Goal: Task Accomplishment & Management: Manage account settings

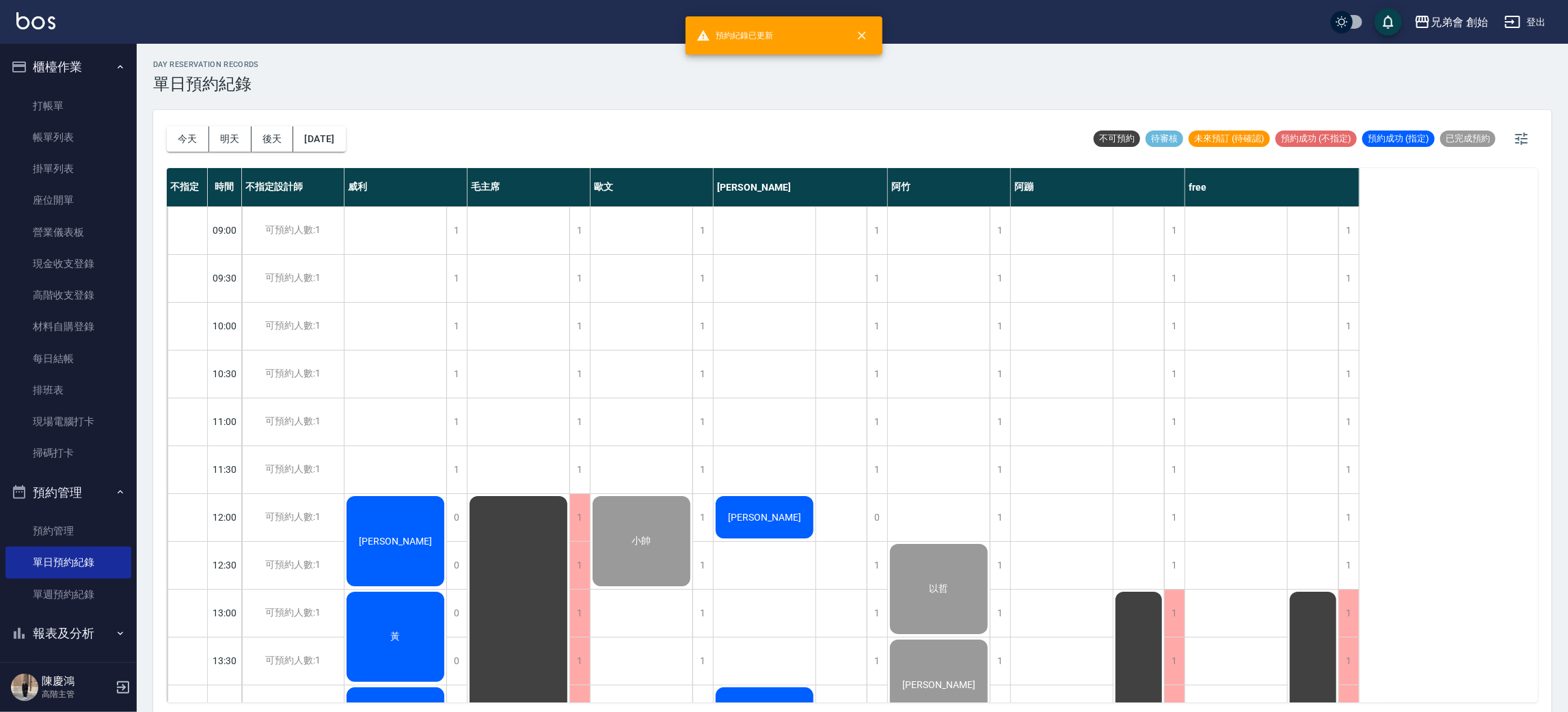
scroll to position [718, 0]
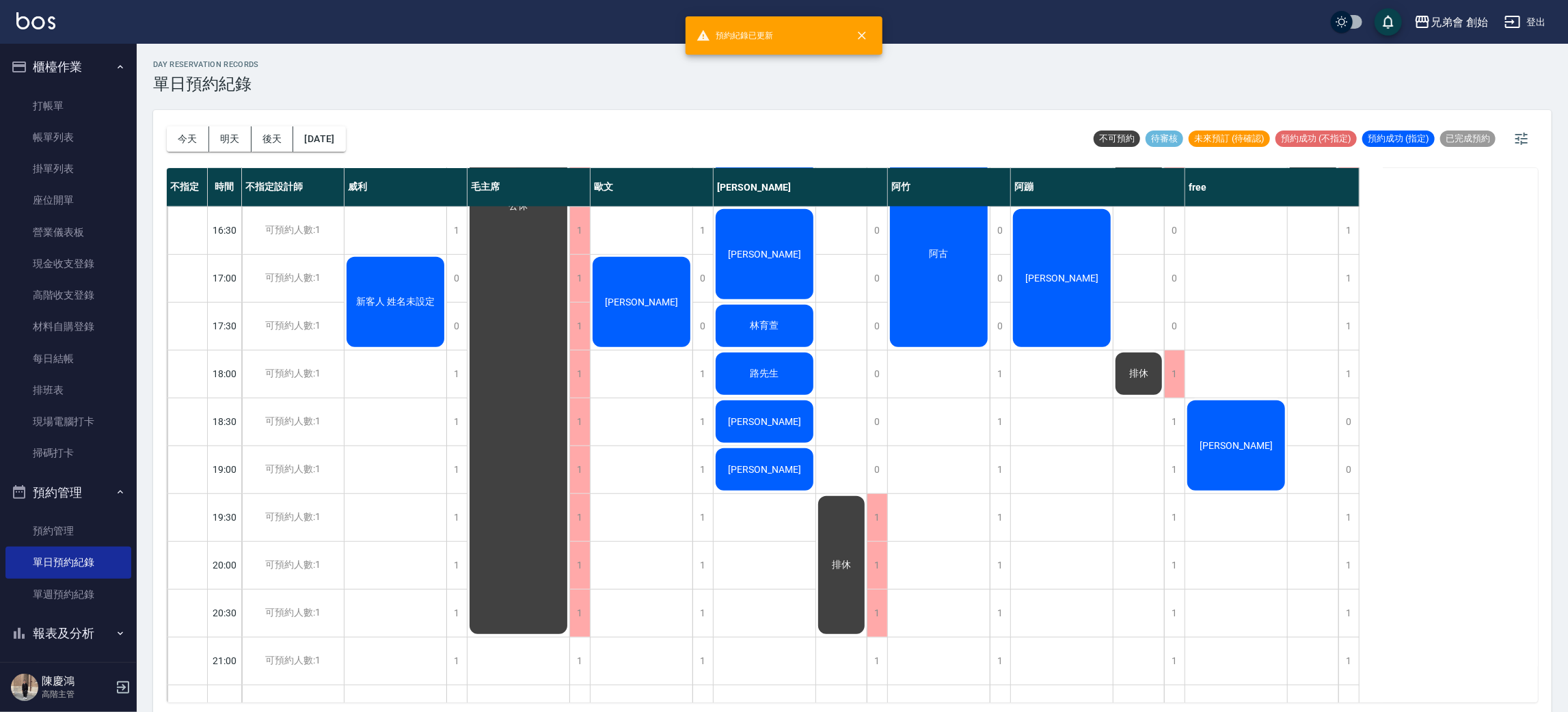
click at [953, 516] on div "以哲 蕭聖翰 阿古" at bounding box center [939, 182] width 102 height 1388
click at [401, 445] on div "徐敬家 黃 林恩東 新客人 姓名未設定" at bounding box center [395, 182] width 102 height 1388
click at [411, 472] on div "徐敬家 黃 林恩東 新客人 姓名未設定" at bounding box center [395, 182] width 102 height 1388
click at [413, 465] on div "徐敬家 黃 林恩東 新客人 姓名未設定" at bounding box center [395, 182] width 102 height 1388
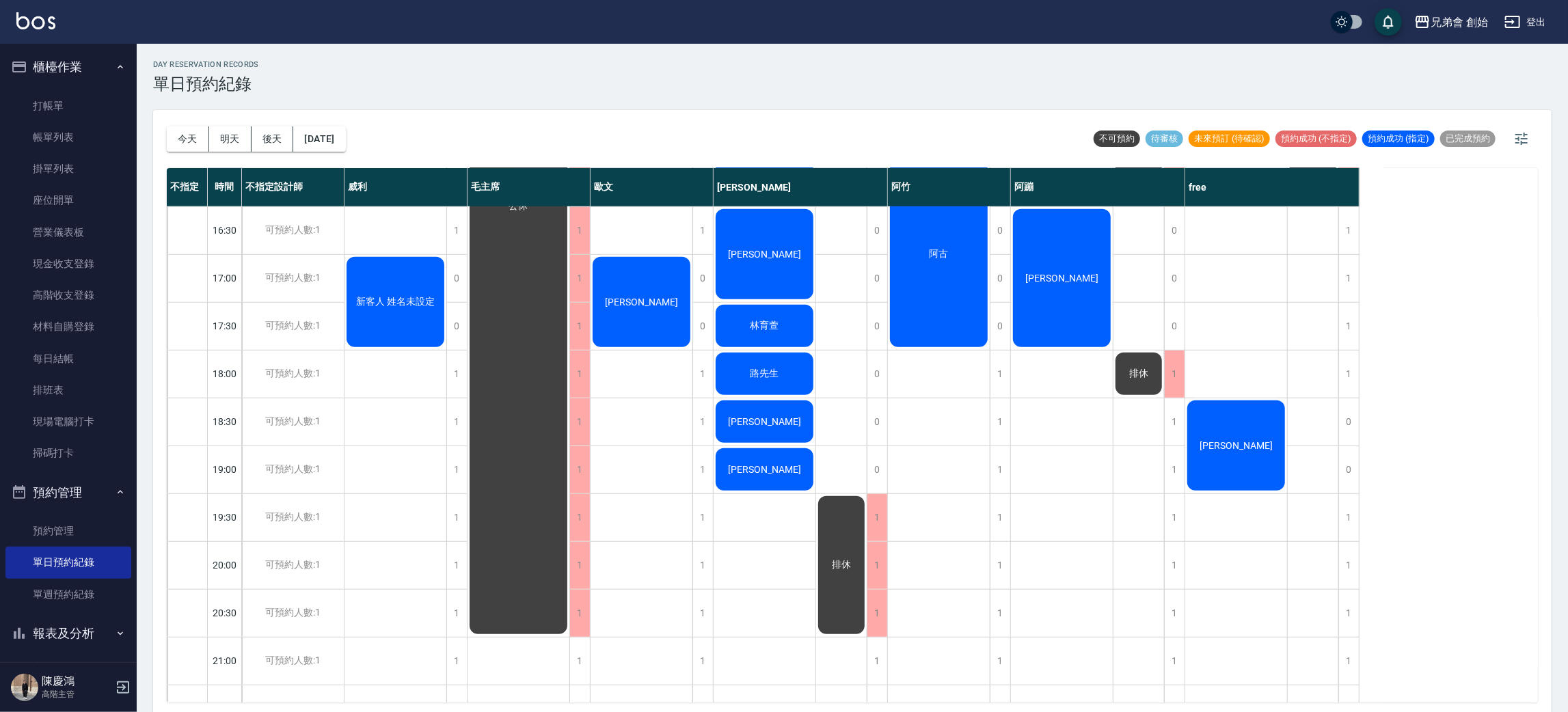
click at [413, 465] on div "徐敬家 黃 林恩東 新客人 姓名未設定" at bounding box center [395, 182] width 102 height 1388
click at [411, 467] on div "徐敬家 黃 林恩東 新客人 姓名未設定" at bounding box center [395, 182] width 102 height 1388
click at [652, 463] on div "小帥 [PERSON_NAME]" at bounding box center [641, 182] width 102 height 1388
click at [412, 463] on div "徐敬家 黃 林恩東 新客人 姓名未設定" at bounding box center [395, 182] width 102 height 1388
click at [452, 474] on div "1" at bounding box center [456, 470] width 21 height 47
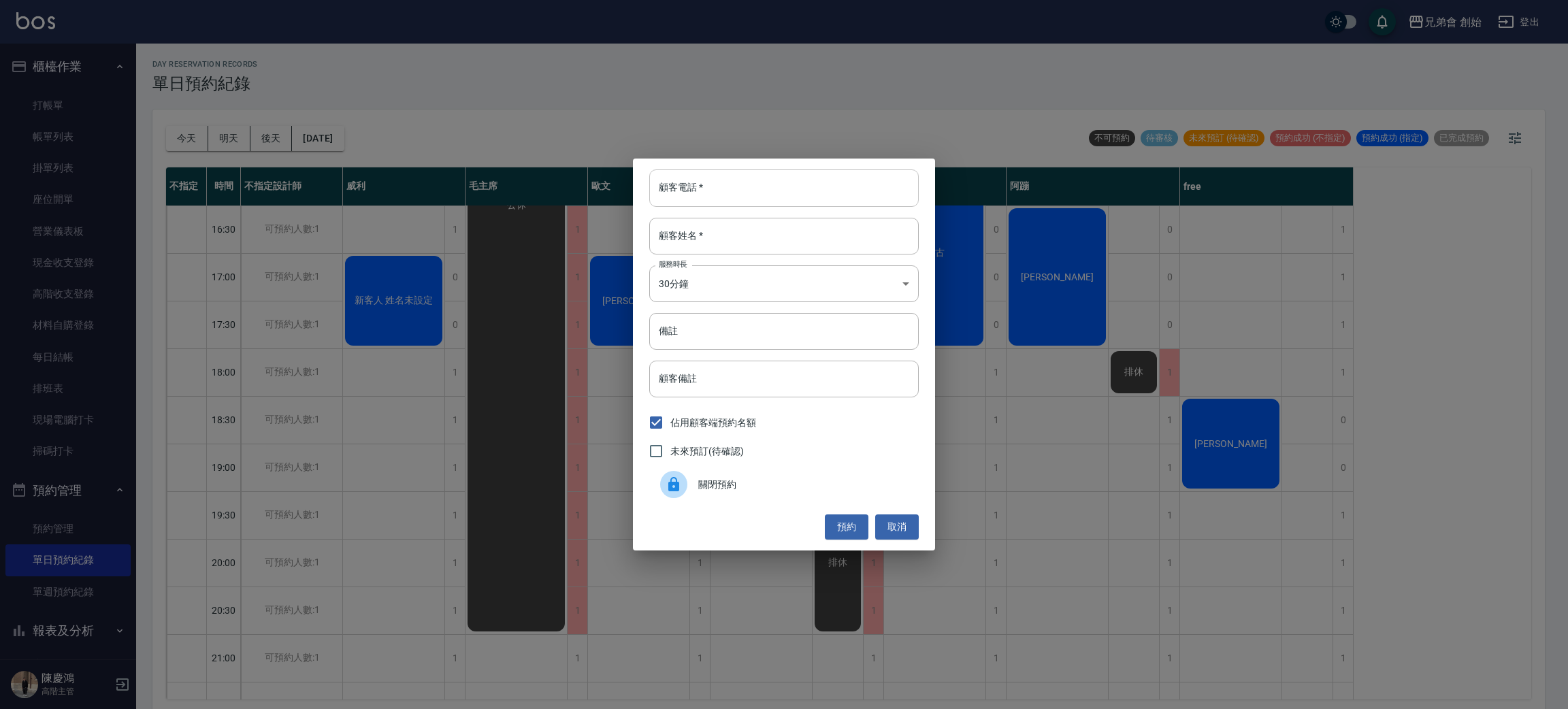
click at [739, 186] on input "顧客電話   *" at bounding box center [783, 188] width 270 height 37
type input "0909221502"
click at [737, 228] on input "顧客姓名   *" at bounding box center [783, 235] width 270 height 37
type input "黃"
click at [713, 276] on body "兄弟會 創始 登出 櫃檯作業 打帳單 帳單列表 掛單列表 座位開單 營業儀表板 現金收支登錄 高階收支登錄 材料自購登錄 每日結帳 排班表 現場電腦打卡 掃碼…" at bounding box center [784, 356] width 1568 height 713
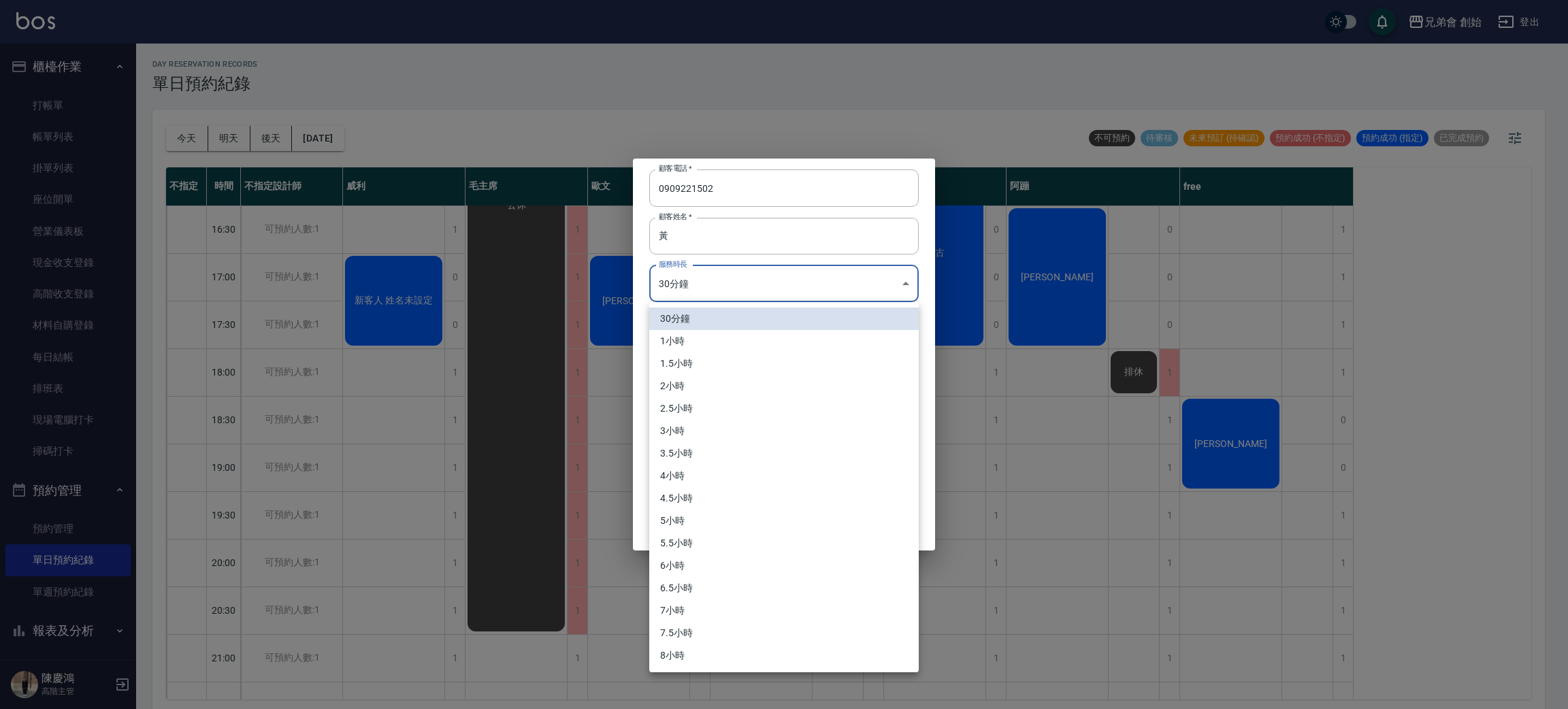
click at [726, 343] on li "1小時" at bounding box center [783, 342] width 270 height 22
type input "2"
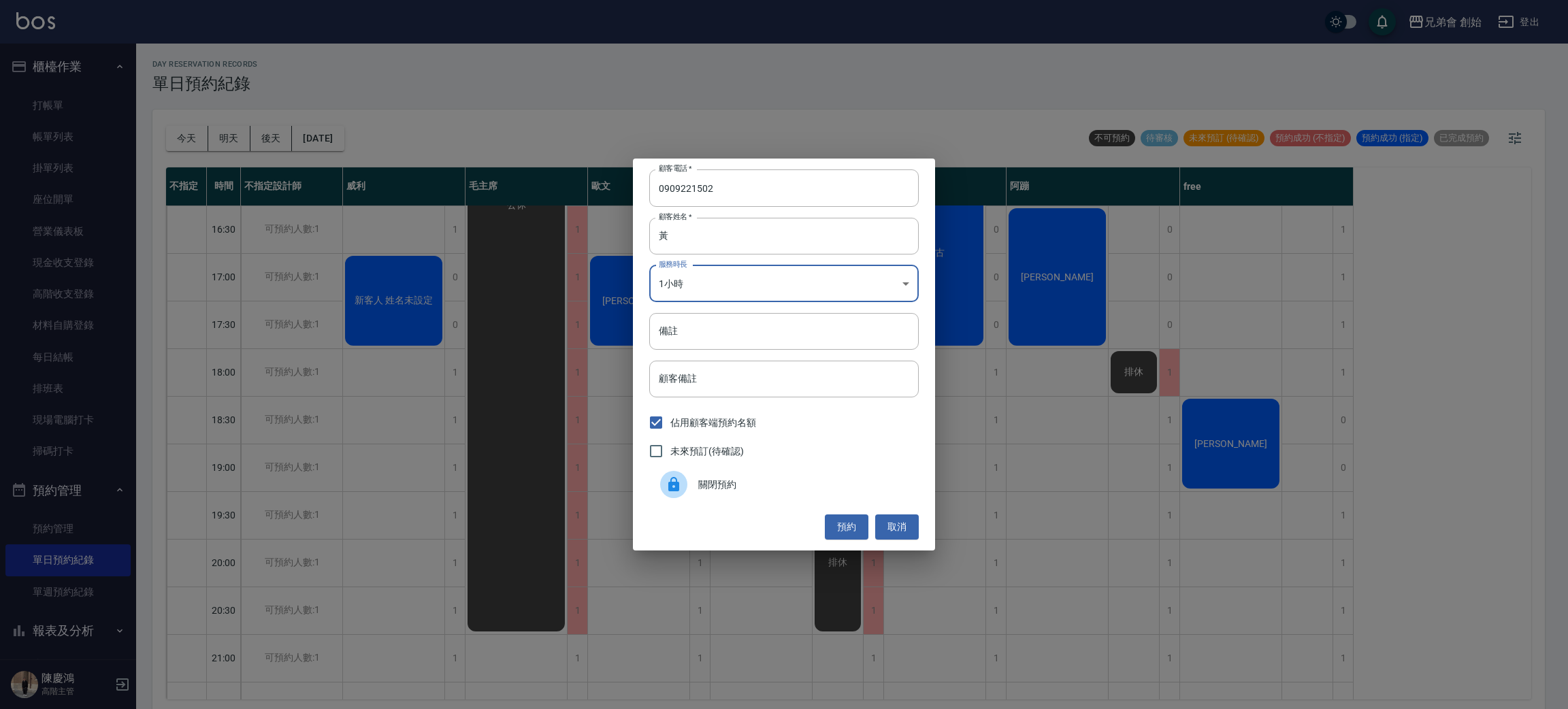
click at [852, 518] on button "預約" at bounding box center [846, 527] width 44 height 25
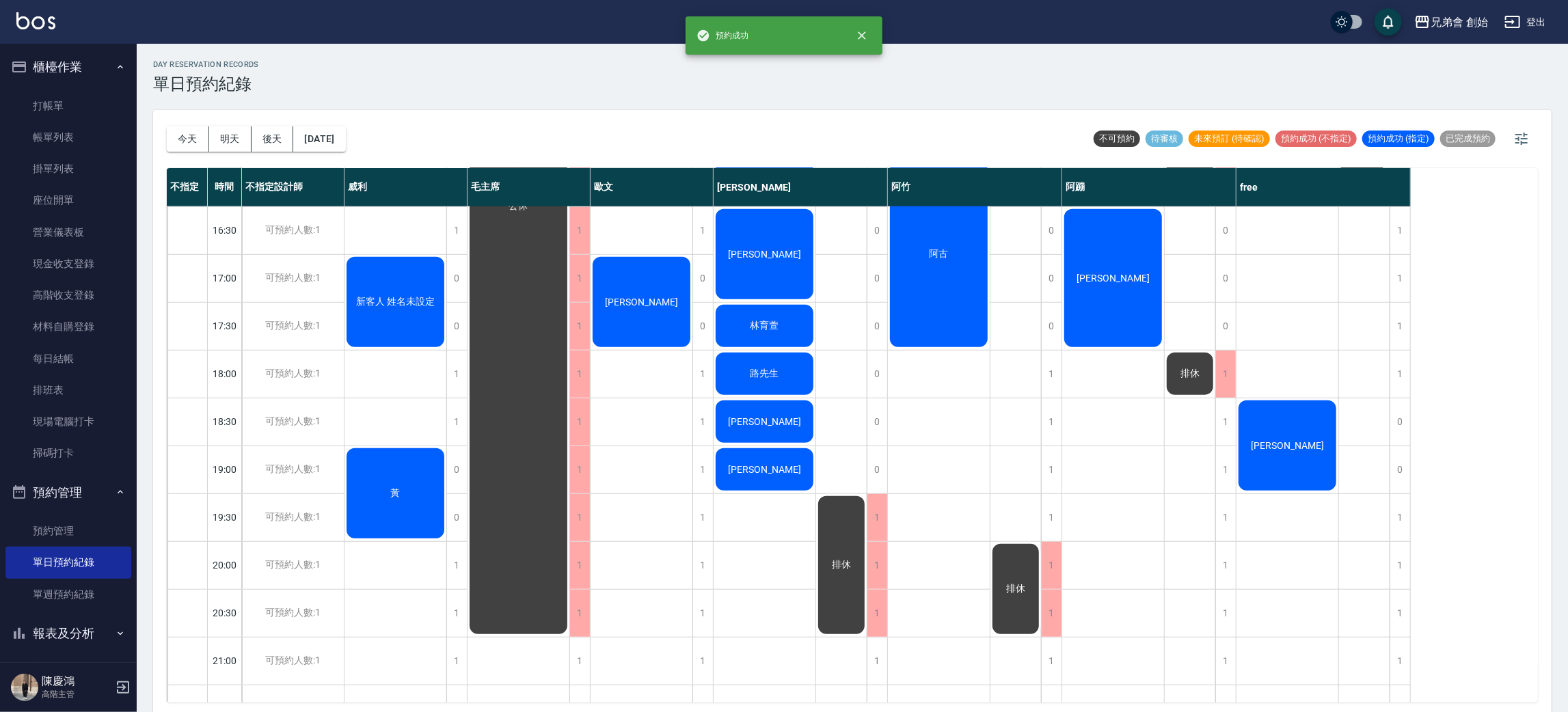
click at [371, 488] on div "黃" at bounding box center [395, 494] width 101 height 95
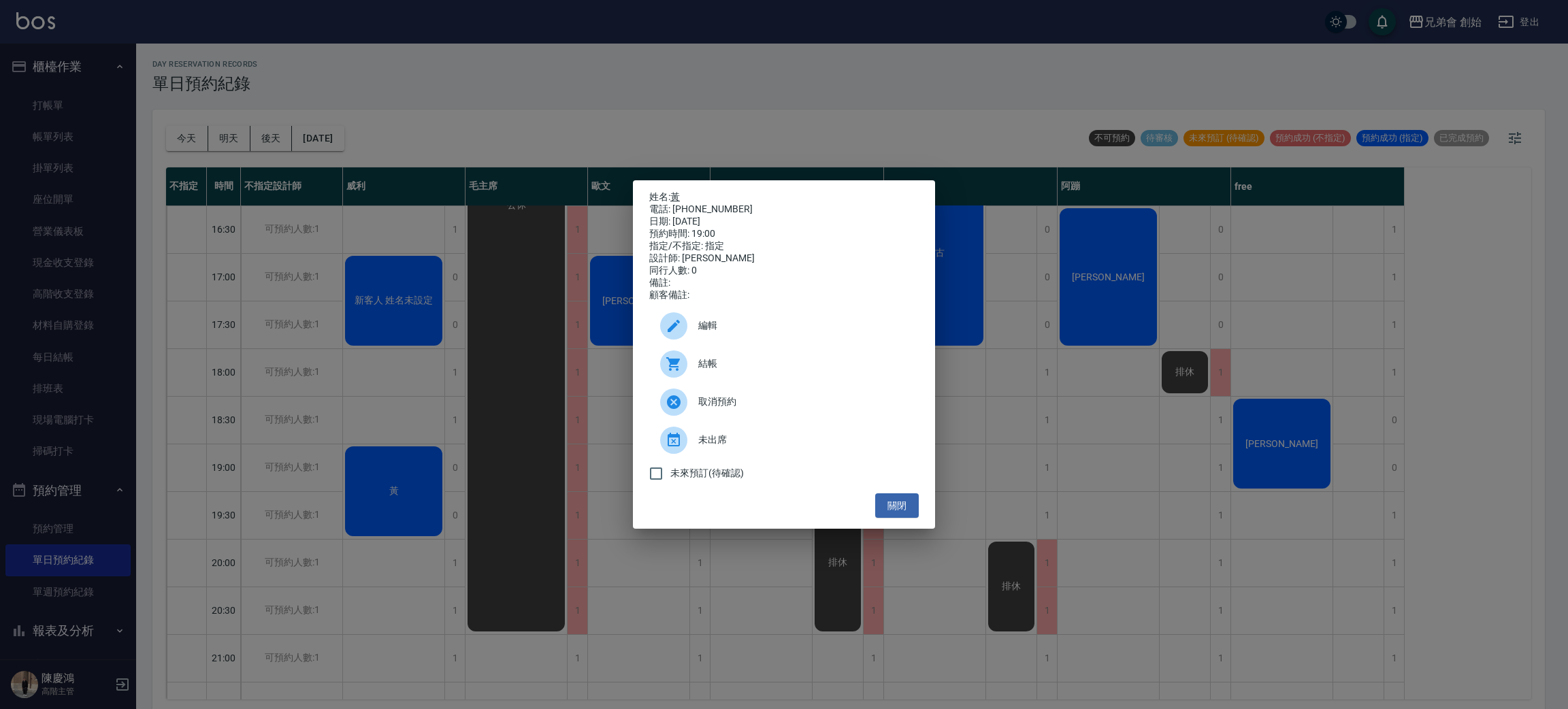
click at [680, 194] on link "黃" at bounding box center [674, 196] width 9 height 11
click at [423, 138] on div "姓名: 黃 電話: 0909221502 日期: 2025/09/26 預約時間: 19:00 指定/不指定: 指定 設計師: 威利 同行人數: 0 備註: …" at bounding box center [784, 354] width 1568 height 709
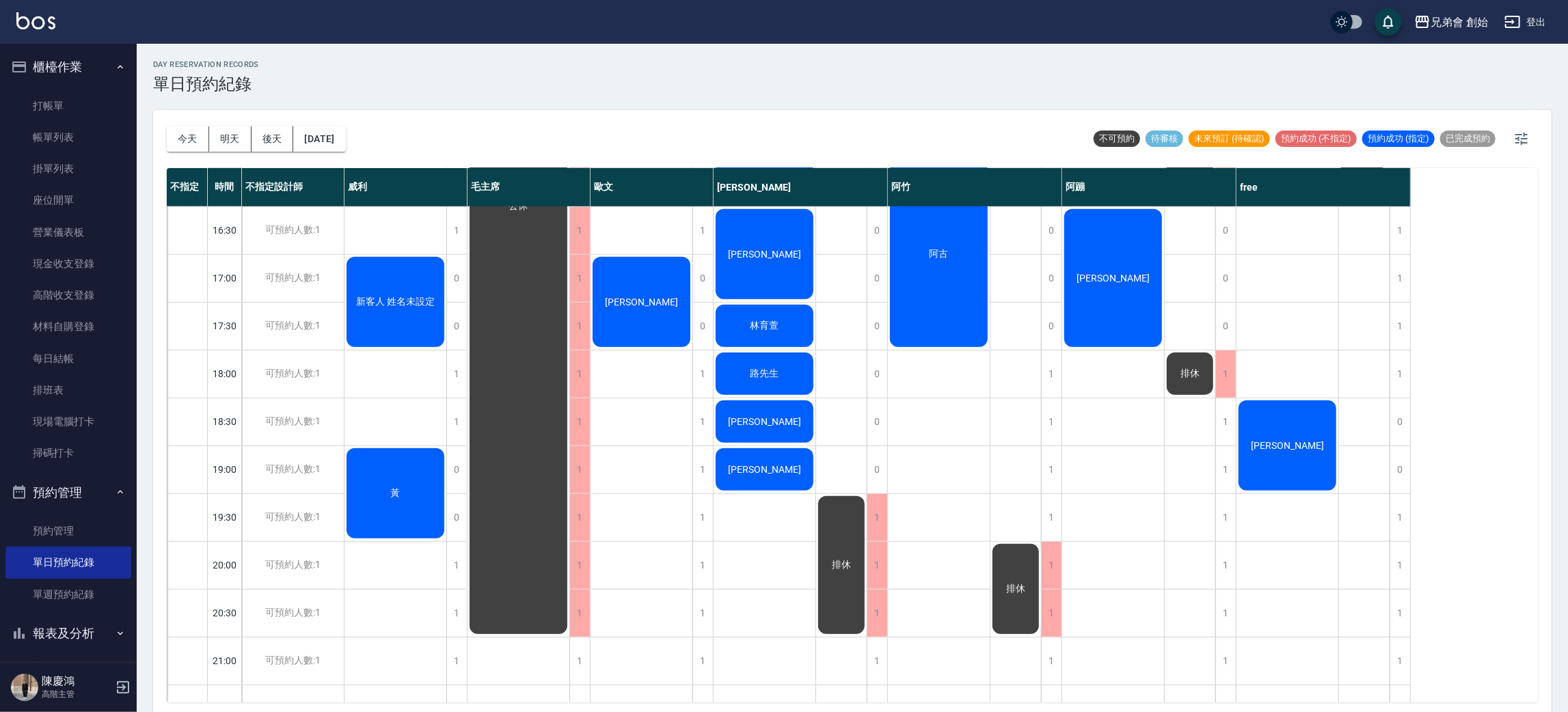
click at [397, 475] on div "黃" at bounding box center [395, 494] width 101 height 95
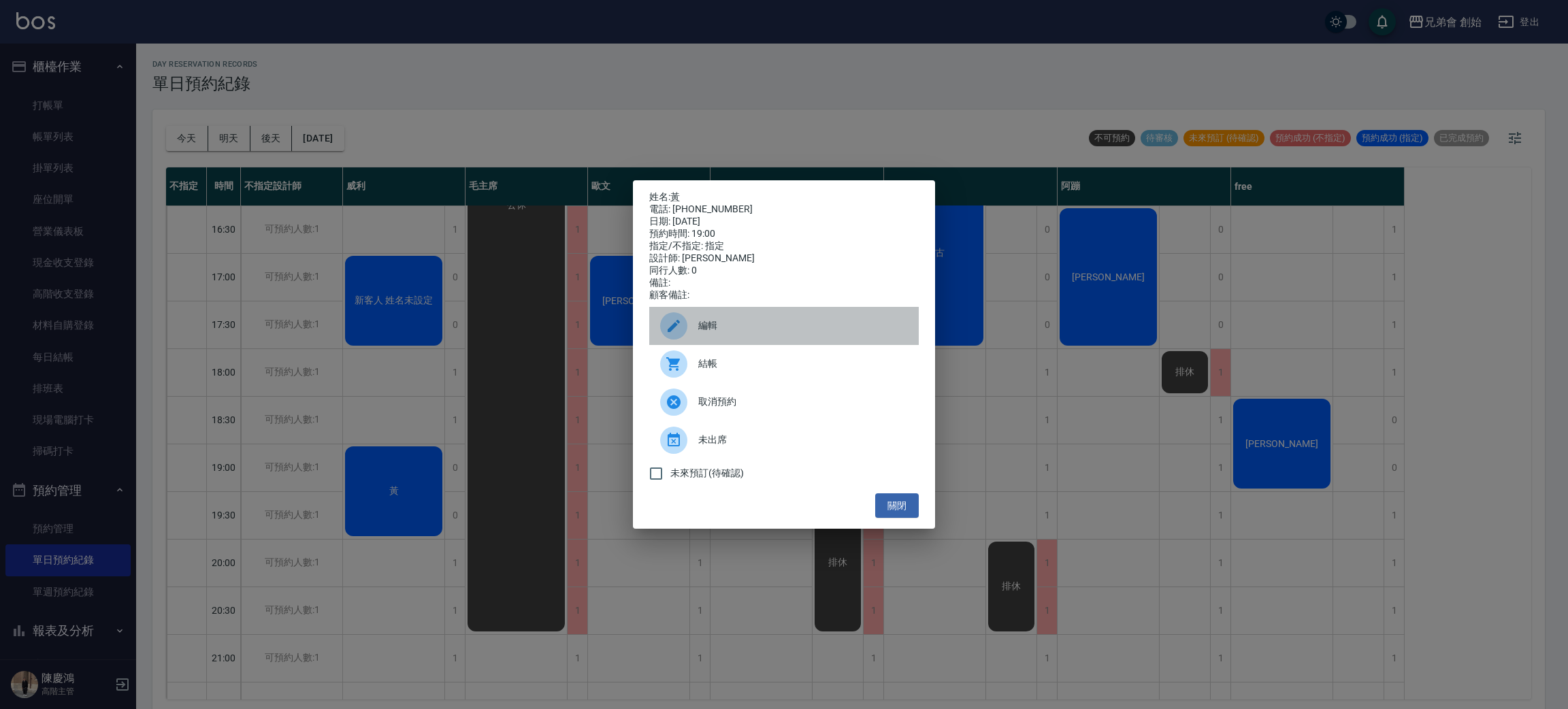
click at [745, 324] on div "編輯" at bounding box center [783, 326] width 270 height 39
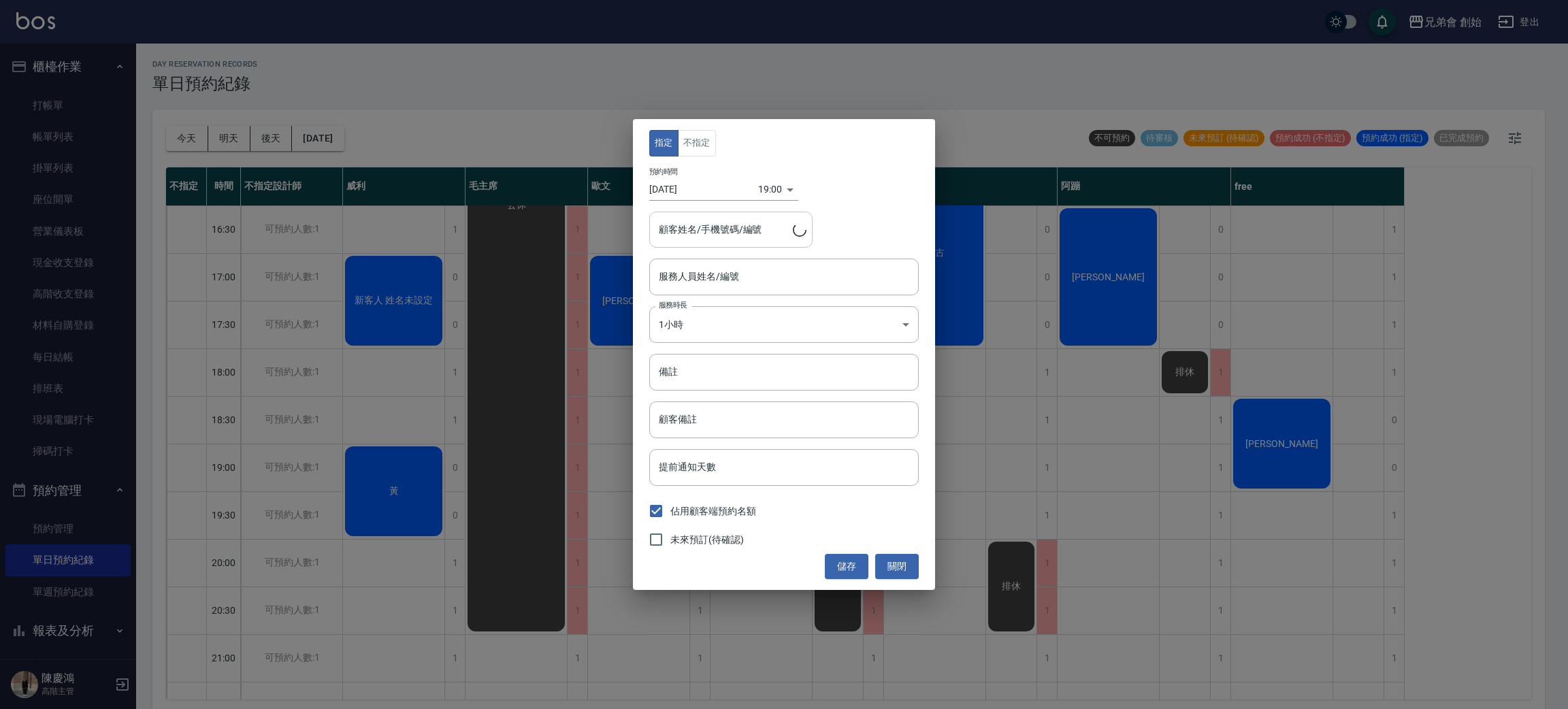
type input "[PERSON_NAME](無代號)"
type input "黃/0909221502"
click at [689, 145] on button "不指定" at bounding box center [697, 143] width 39 height 27
click at [852, 573] on button "儲存" at bounding box center [846, 566] width 44 height 25
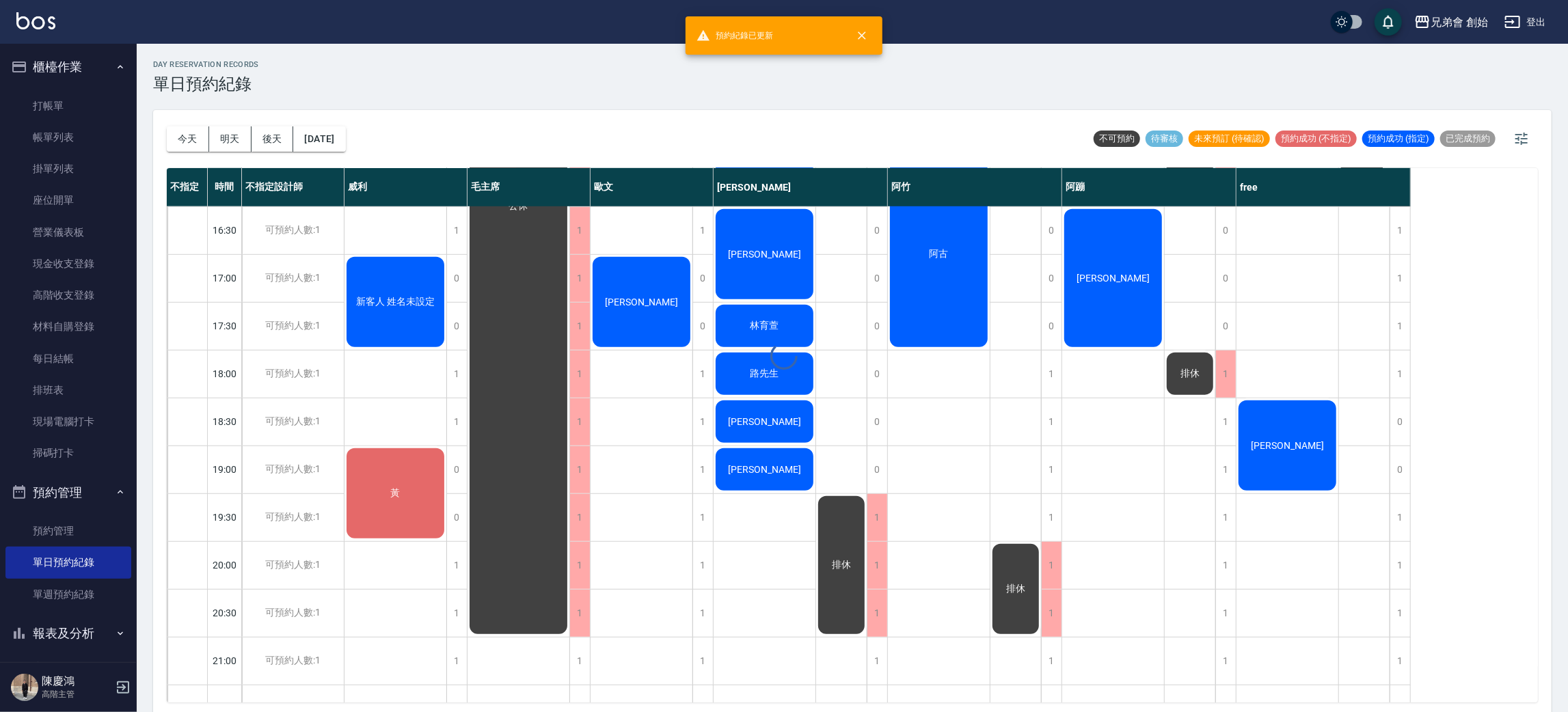
click at [602, 475] on div "day Reservation records 單日預約紀錄 今天 明天 後天 2025/09/26 不可預約 待審核 未來預訂 (待確認) 預約成功 (不指…" at bounding box center [852, 380] width 1431 height 672
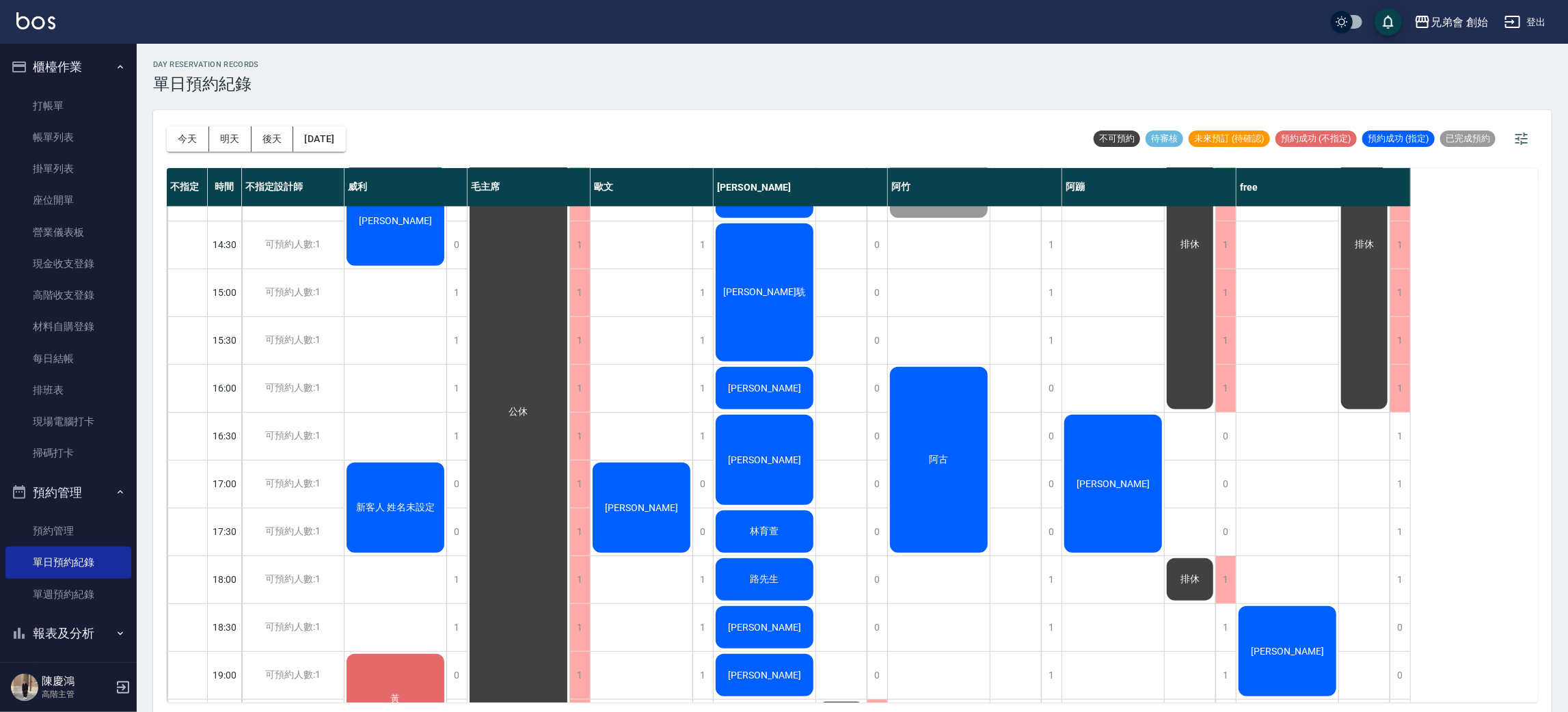
scroll to position [206, 0]
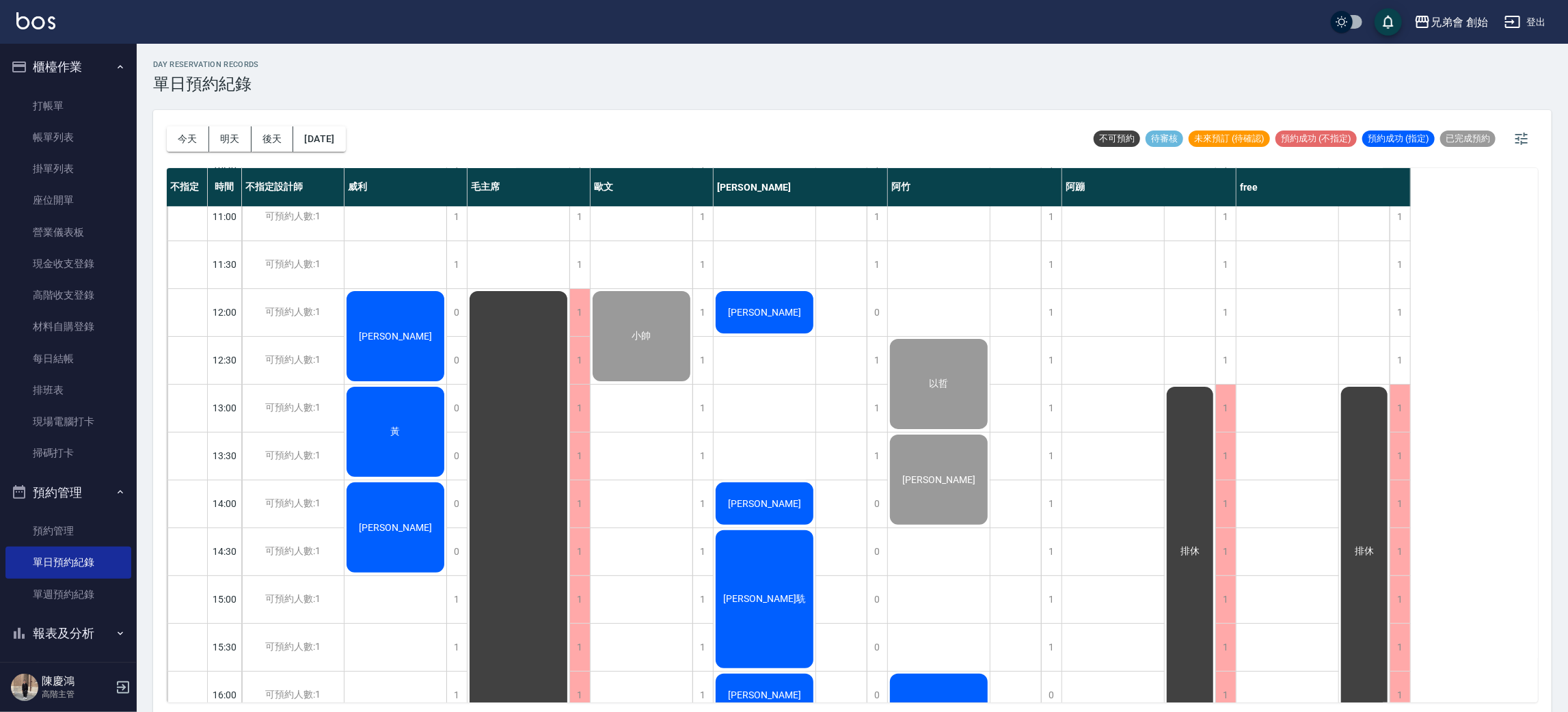
click at [385, 338] on span "[PERSON_NAME]" at bounding box center [395, 336] width 78 height 11
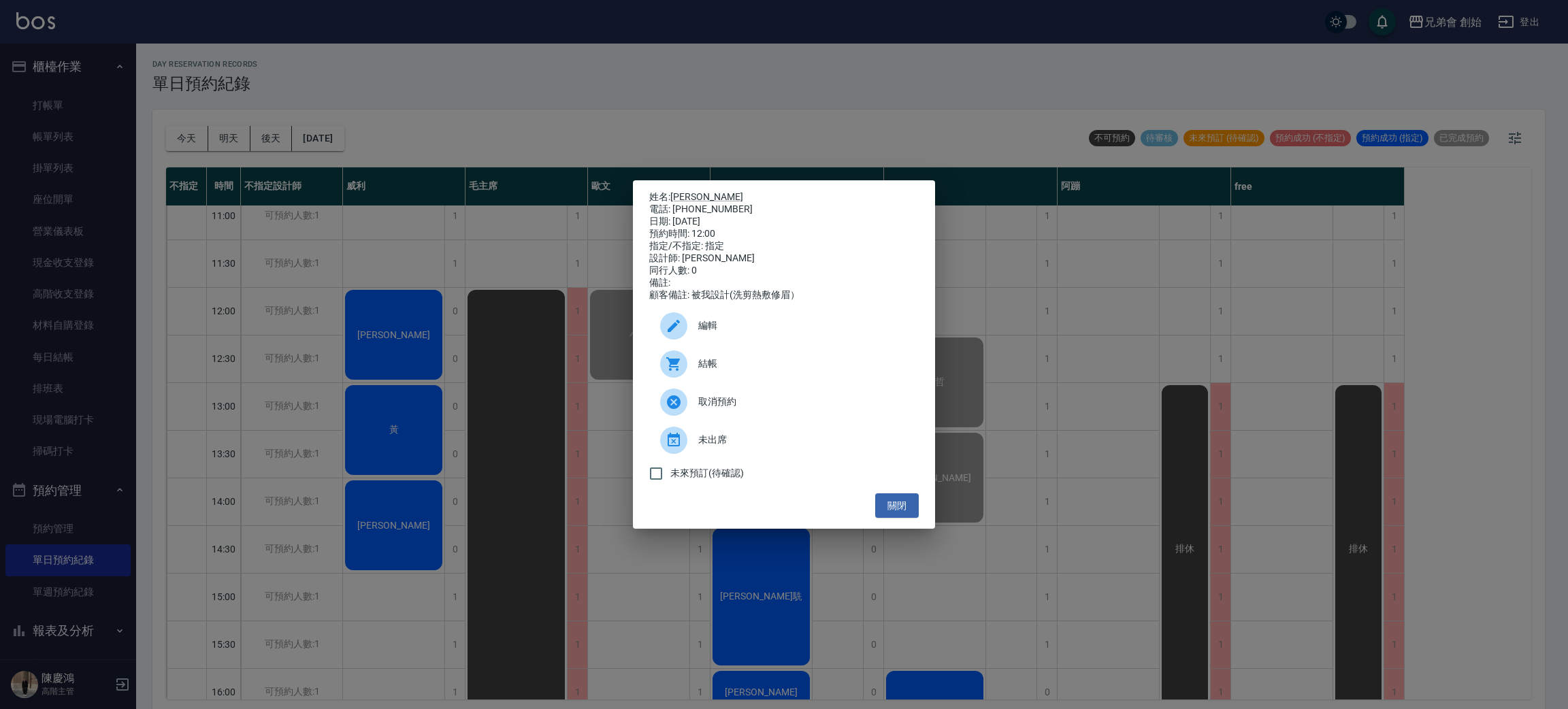
click at [781, 357] on div "結帳" at bounding box center [783, 364] width 270 height 39
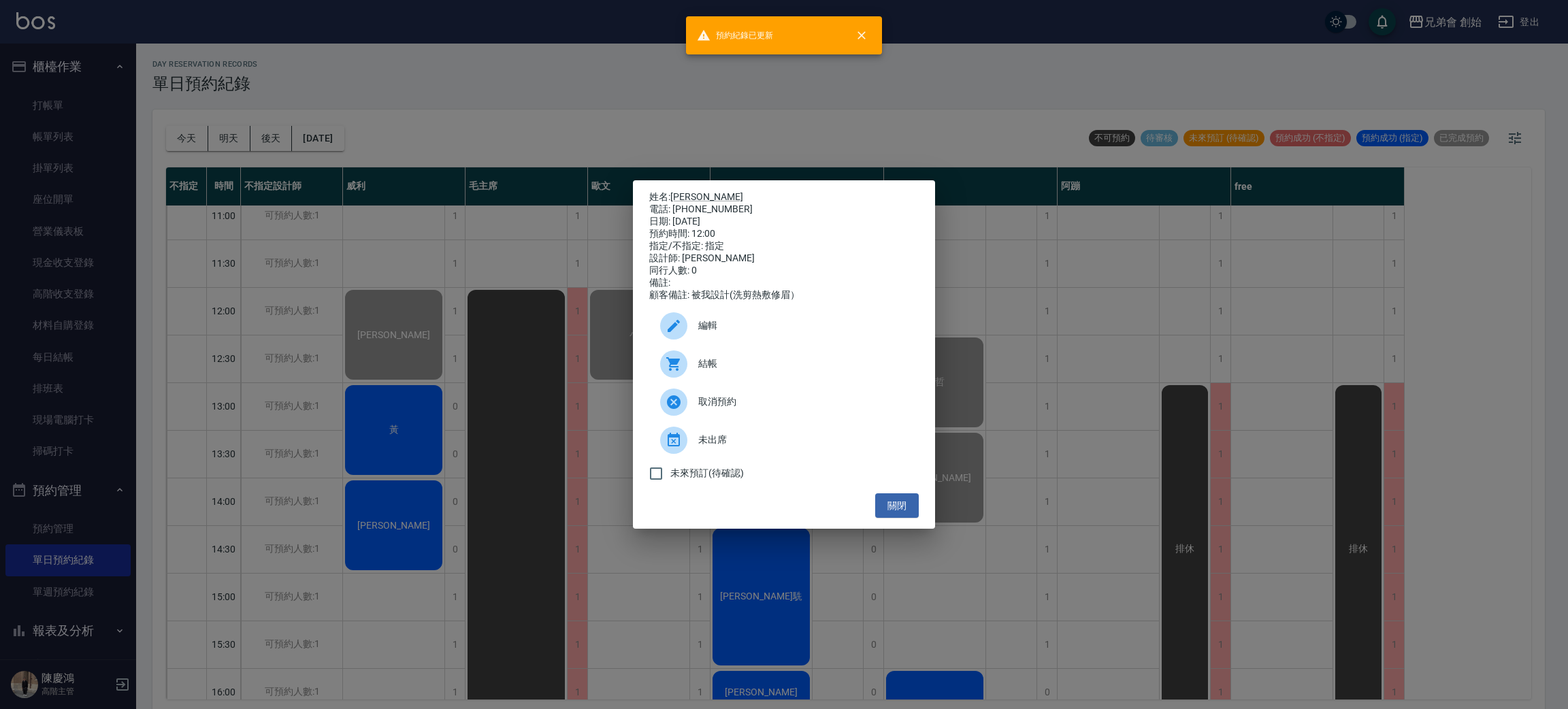
click at [332, 280] on div "姓名: 徐敬家 電話: 0917509892 日期: 2025/09/26 預約時間: 12:00 指定/不指定: 指定 設計師: 威利 同行人數: 0 備註…" at bounding box center [784, 354] width 1568 height 709
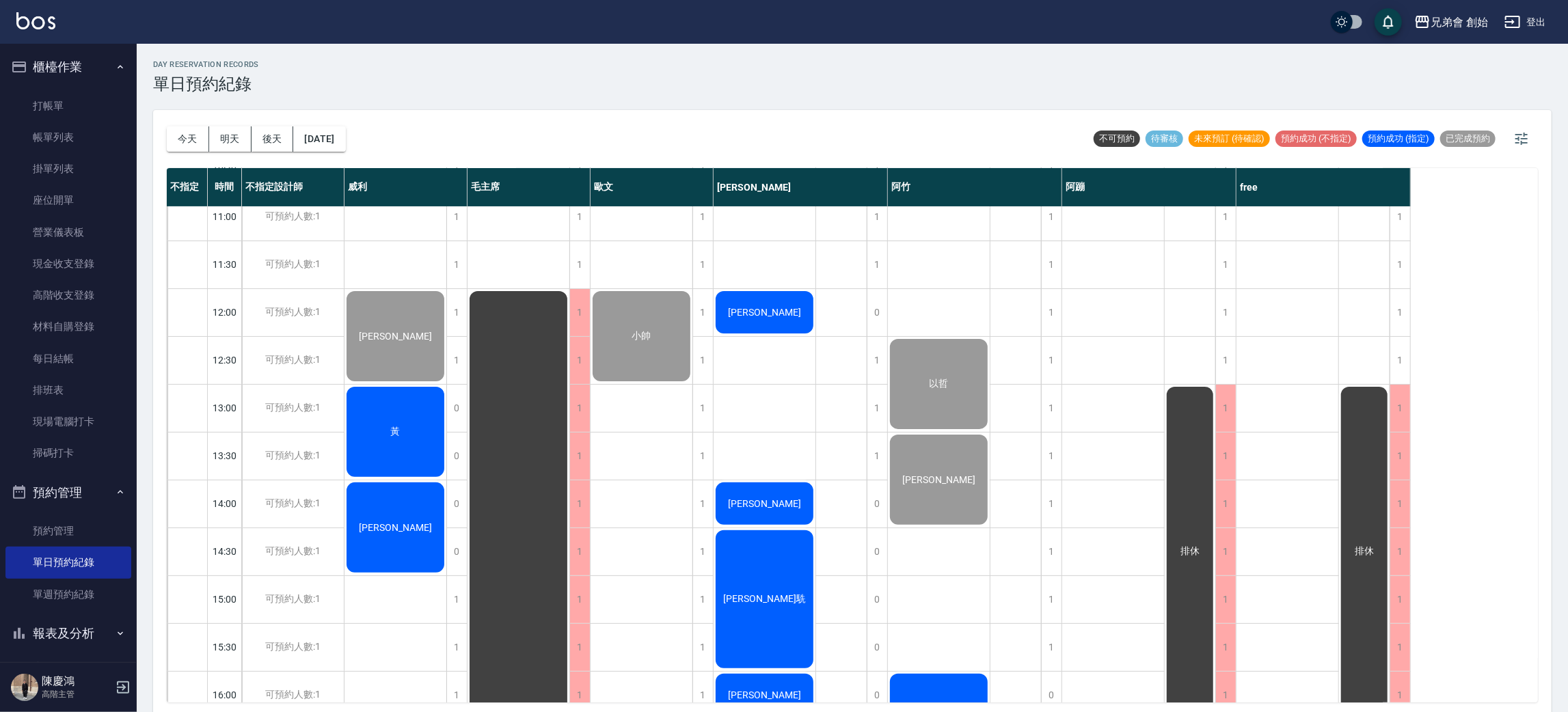
click at [411, 462] on div "黃" at bounding box center [395, 433] width 101 height 95
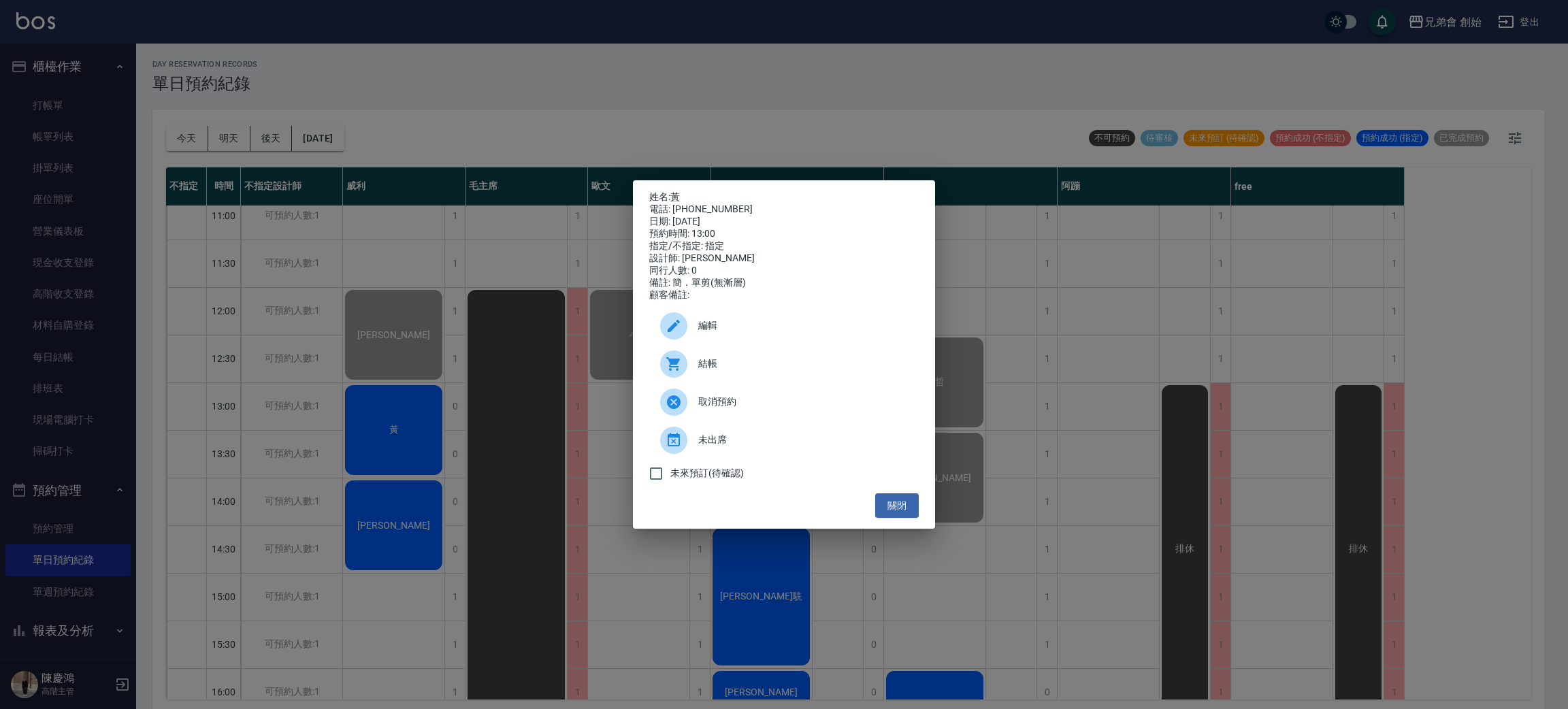
click at [790, 369] on span "結帳" at bounding box center [803, 364] width 210 height 15
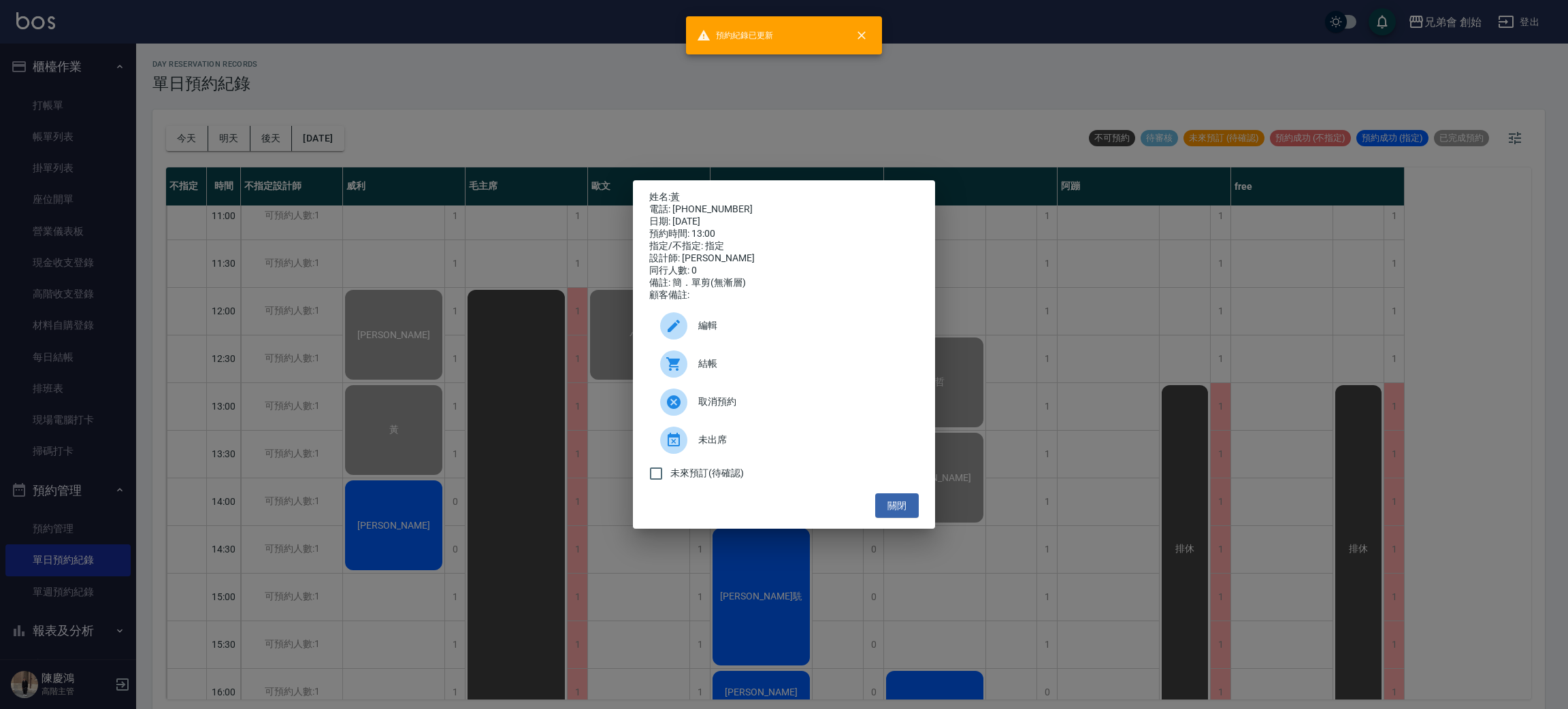
click at [411, 100] on div "姓名: 黃 電話: 0958308351 日期: 2025/09/26 預約時間: 13:00 指定/不指定: 指定 設計師: 威利 同行人數: 0 備註: …" at bounding box center [784, 354] width 1568 height 709
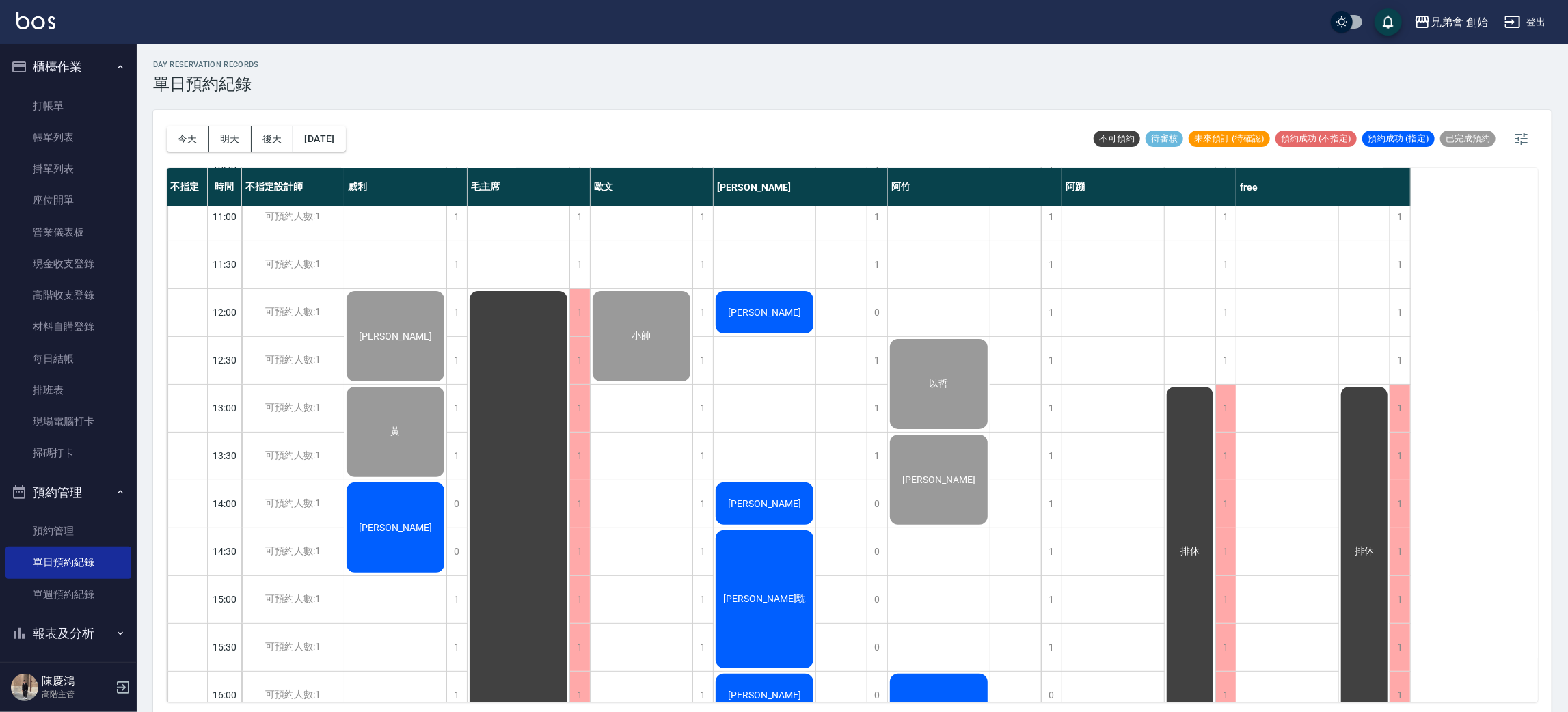
click at [395, 535] on div "林恩東" at bounding box center [395, 528] width 101 height 95
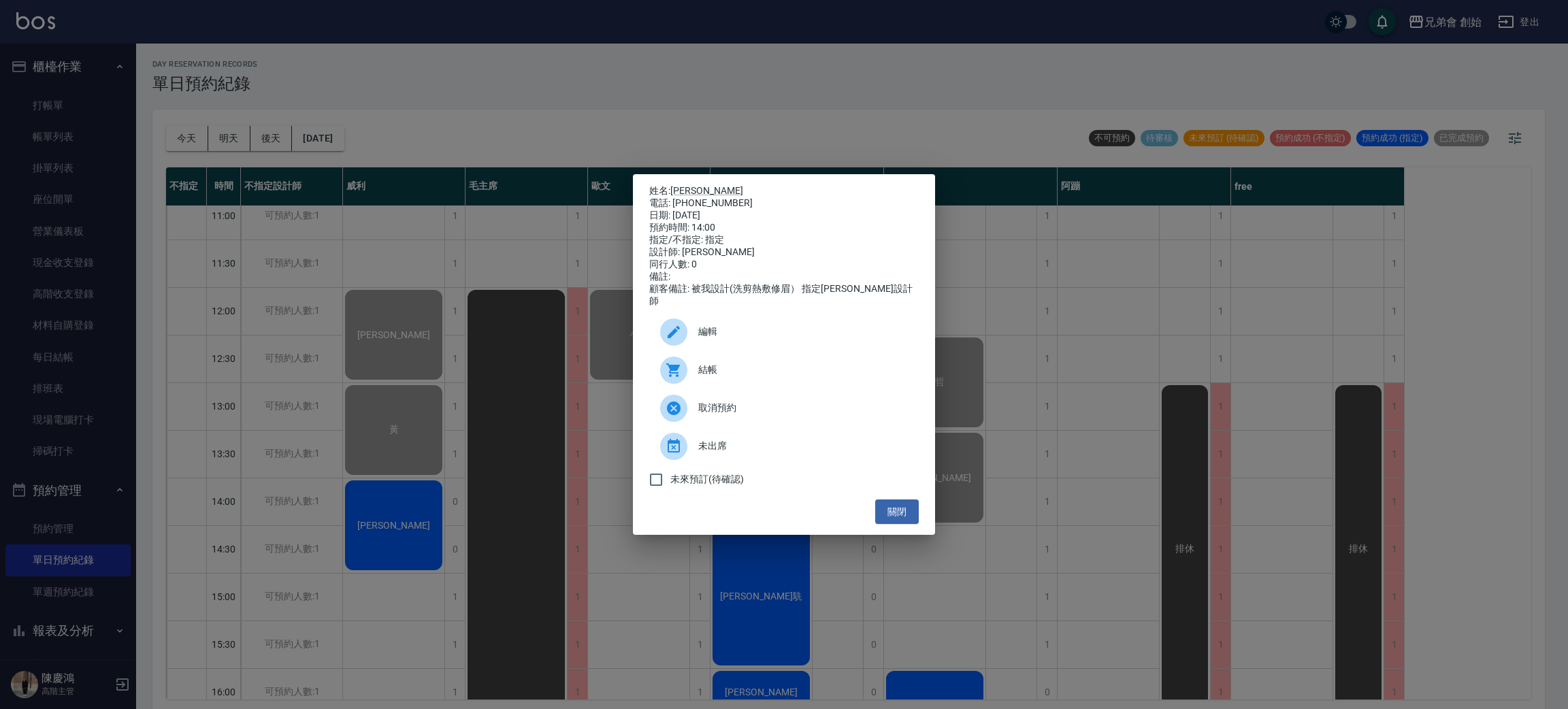
click at [781, 394] on div "取消預約" at bounding box center [783, 408] width 270 height 39
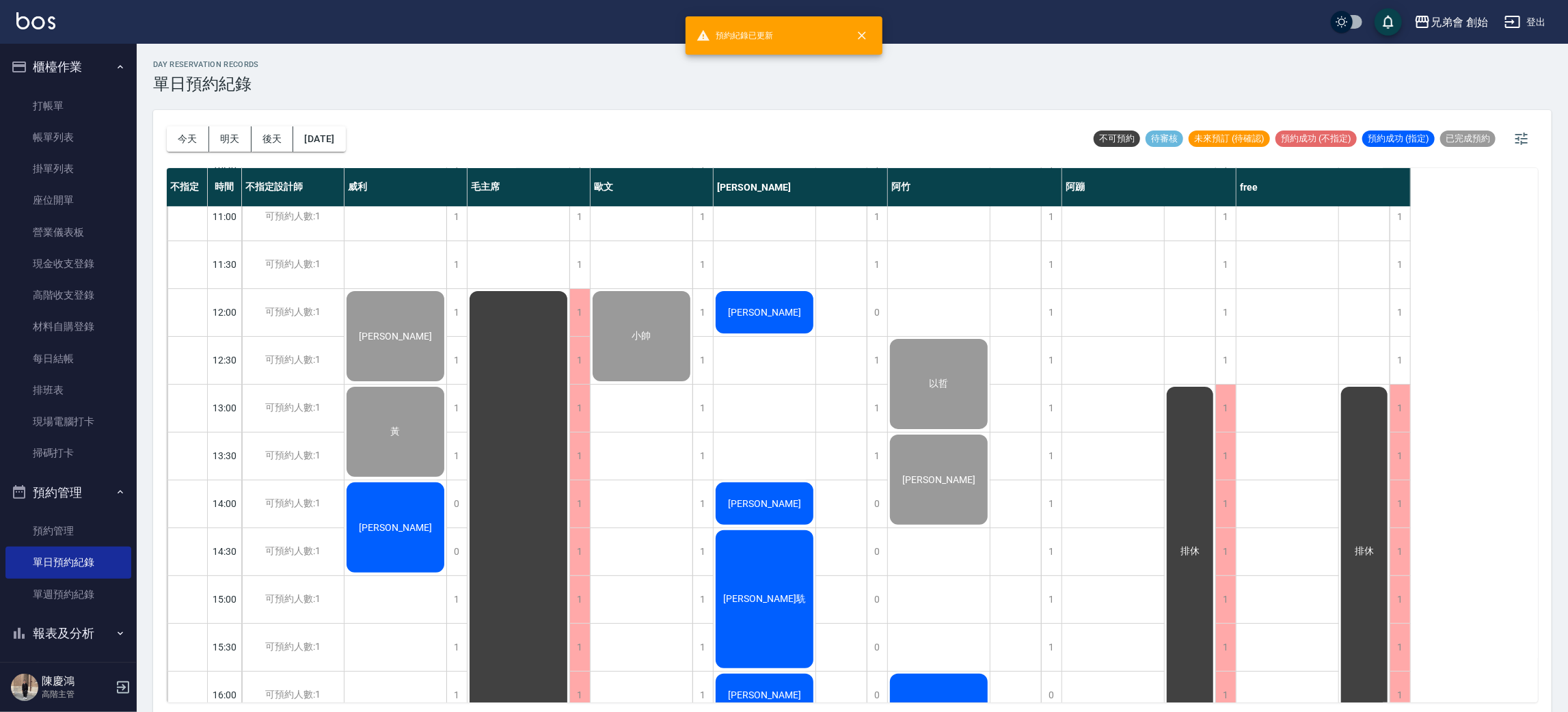
click at [401, 543] on div "林恩東" at bounding box center [395, 528] width 101 height 95
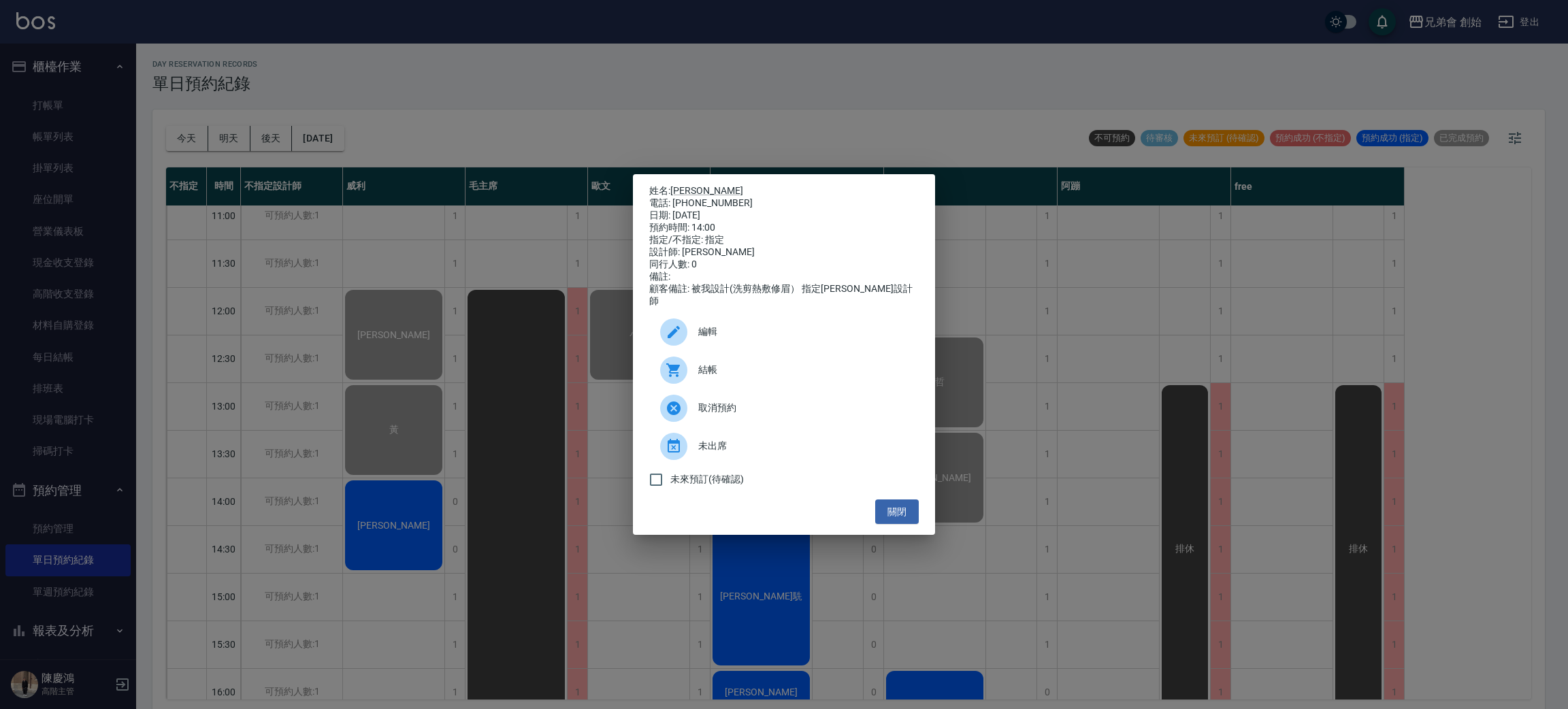
click at [728, 366] on span "結帳" at bounding box center [803, 370] width 210 height 15
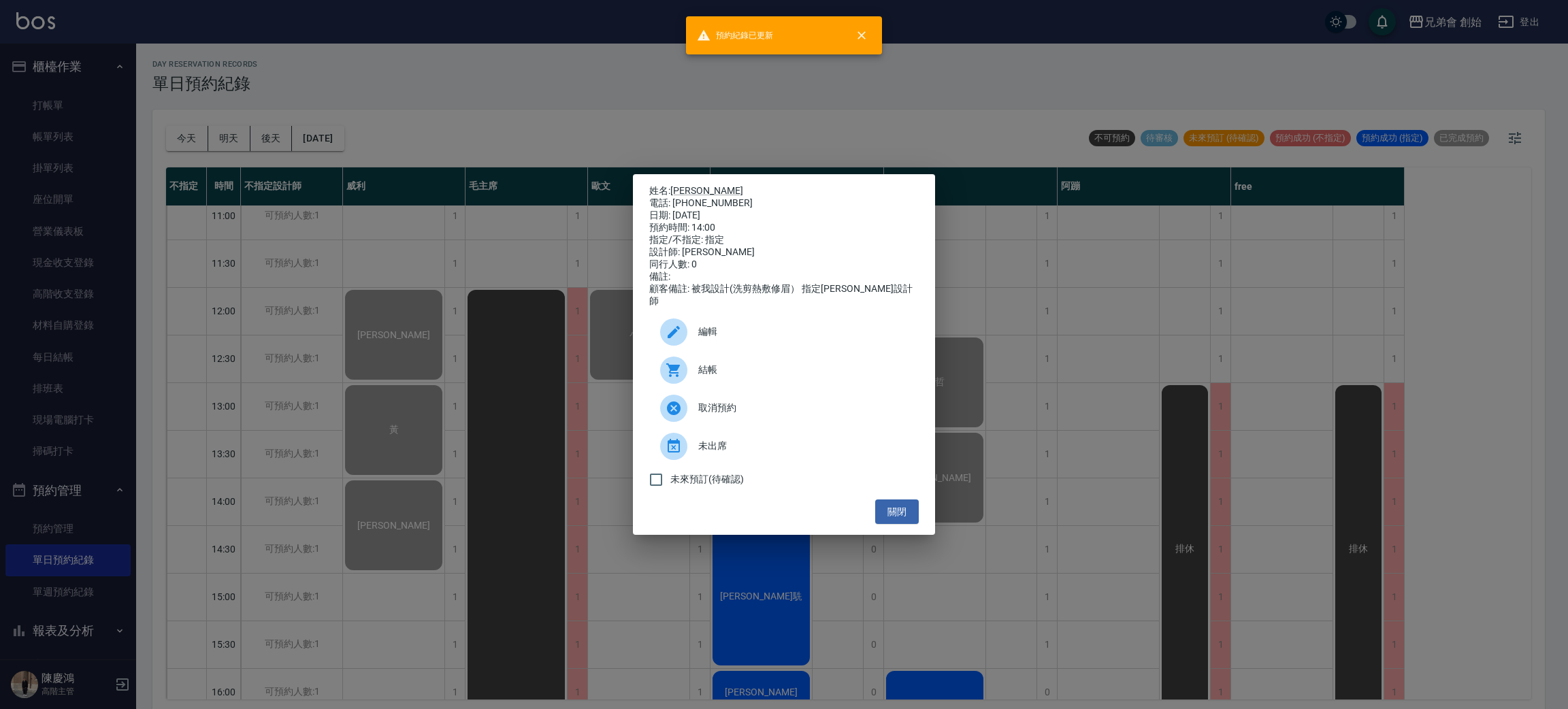
drag, startPoint x: 496, startPoint y: 83, endPoint x: 496, endPoint y: 99, distance: 16.0
click at [496, 85] on div "姓名: 林恩東 電話: 0900222323 日期: 2025/09/26 預約時間: 14:00 指定/不指定: 指定 設計師: 威利 同行人數: 0 備註…" at bounding box center [784, 354] width 1568 height 709
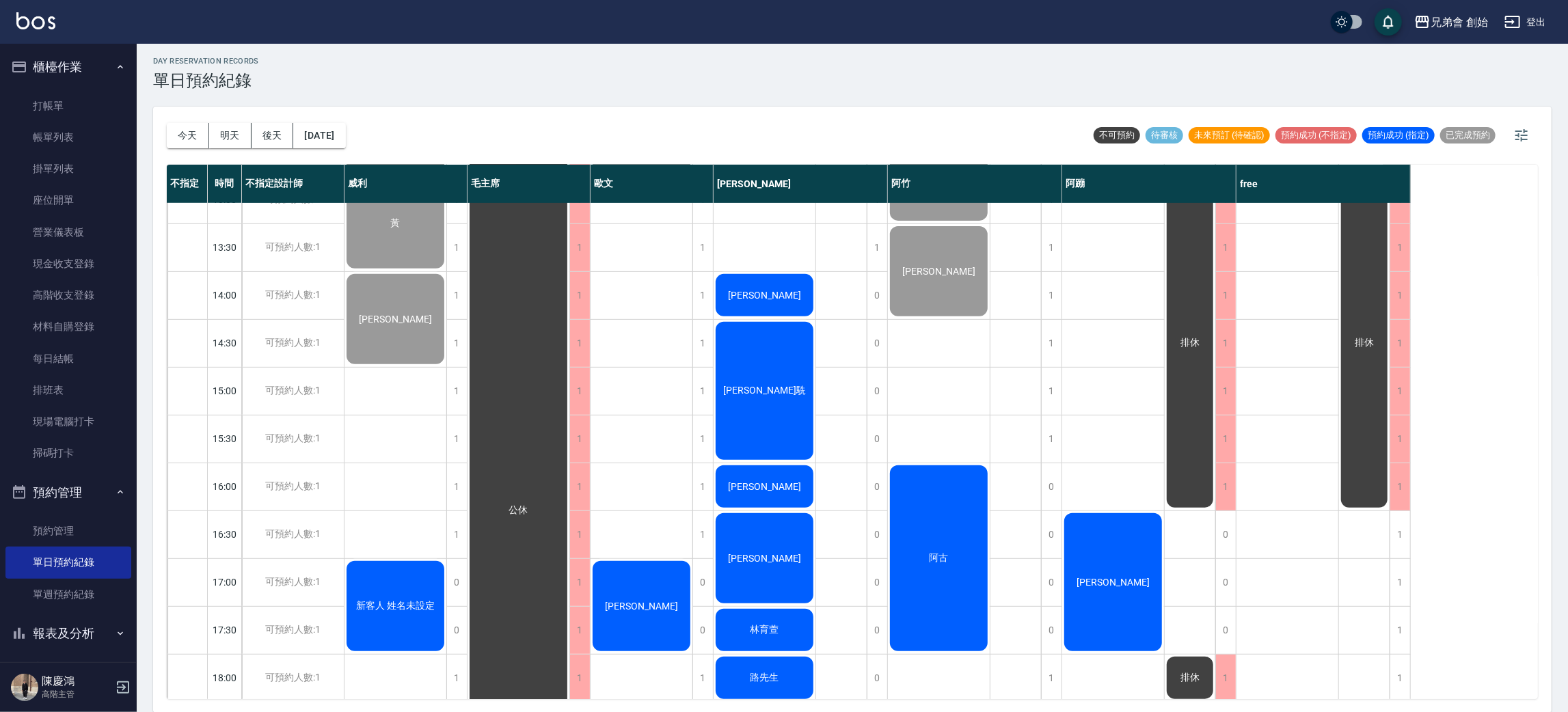
scroll to position [615, 0]
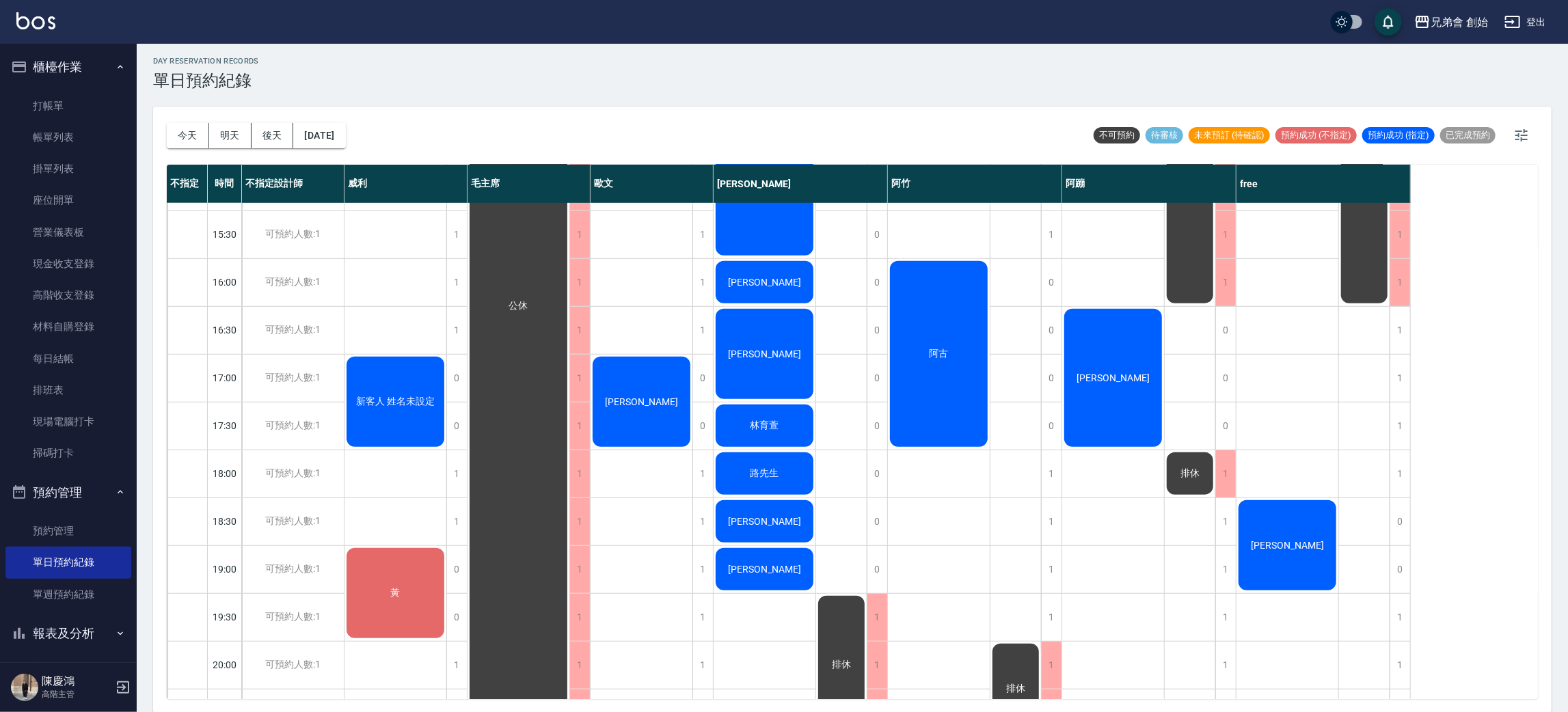
click at [407, 352] on div "徐敬家 黃 林恩東 新客人 姓名未設定 黃" at bounding box center [395, 282] width 102 height 1388
click at [400, 396] on span "新客人 姓名未設定" at bounding box center [395, 402] width 84 height 12
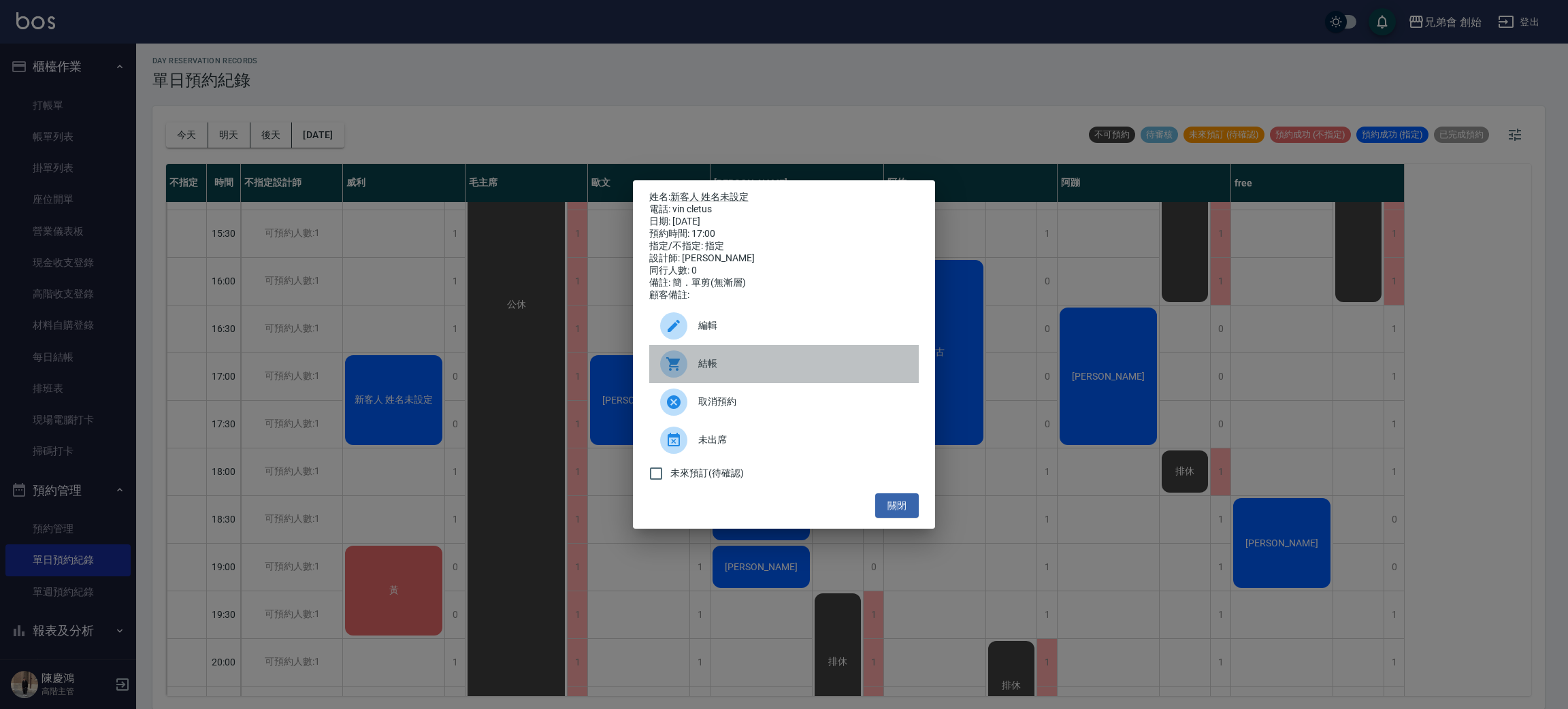
click at [799, 378] on div "結帳" at bounding box center [783, 364] width 270 height 39
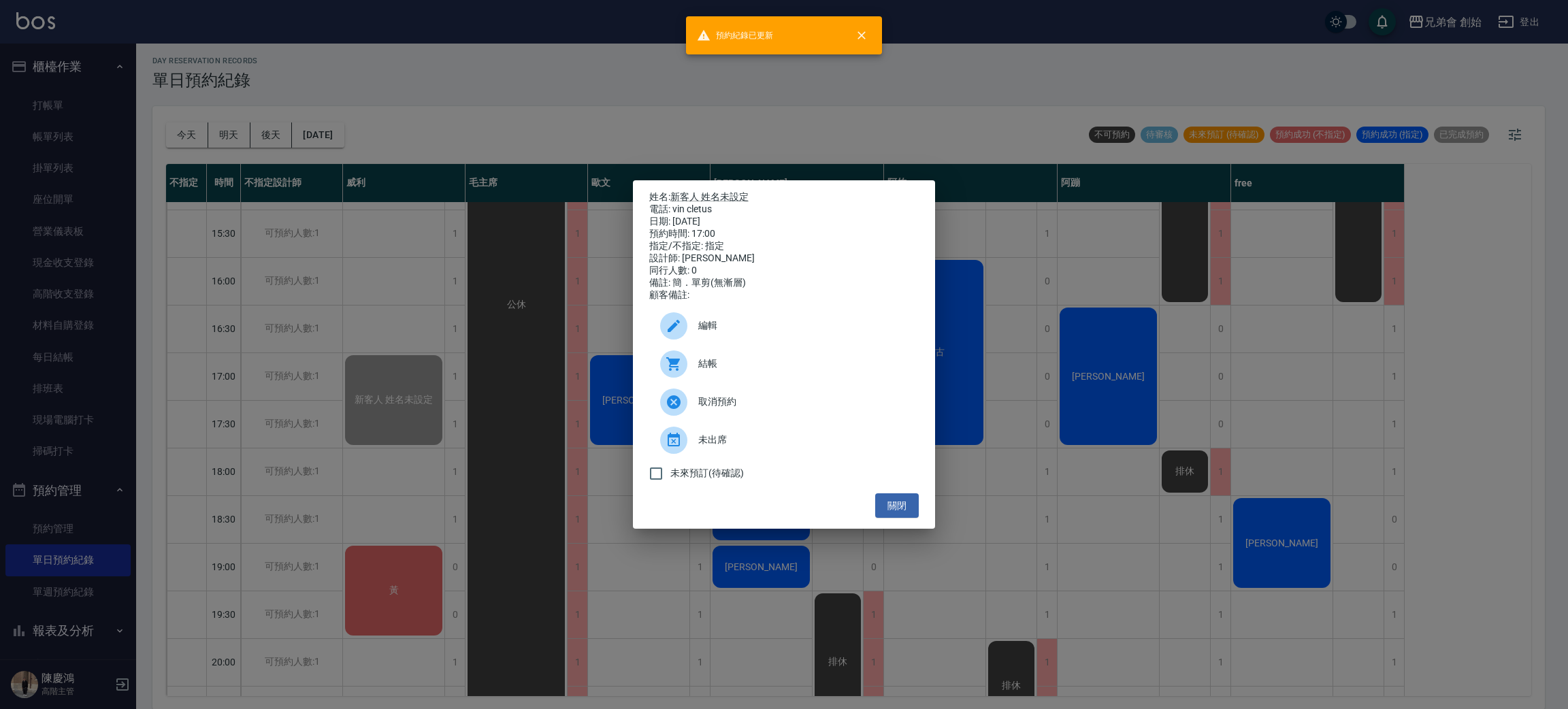
click at [418, 114] on div "姓名: 新客人 姓名未設定 電話: vin cletus 日期: 2025/09/26 預約時間: 17:00 指定/不指定: 指定 設計師: 威利 同行人數…" at bounding box center [784, 354] width 1568 height 709
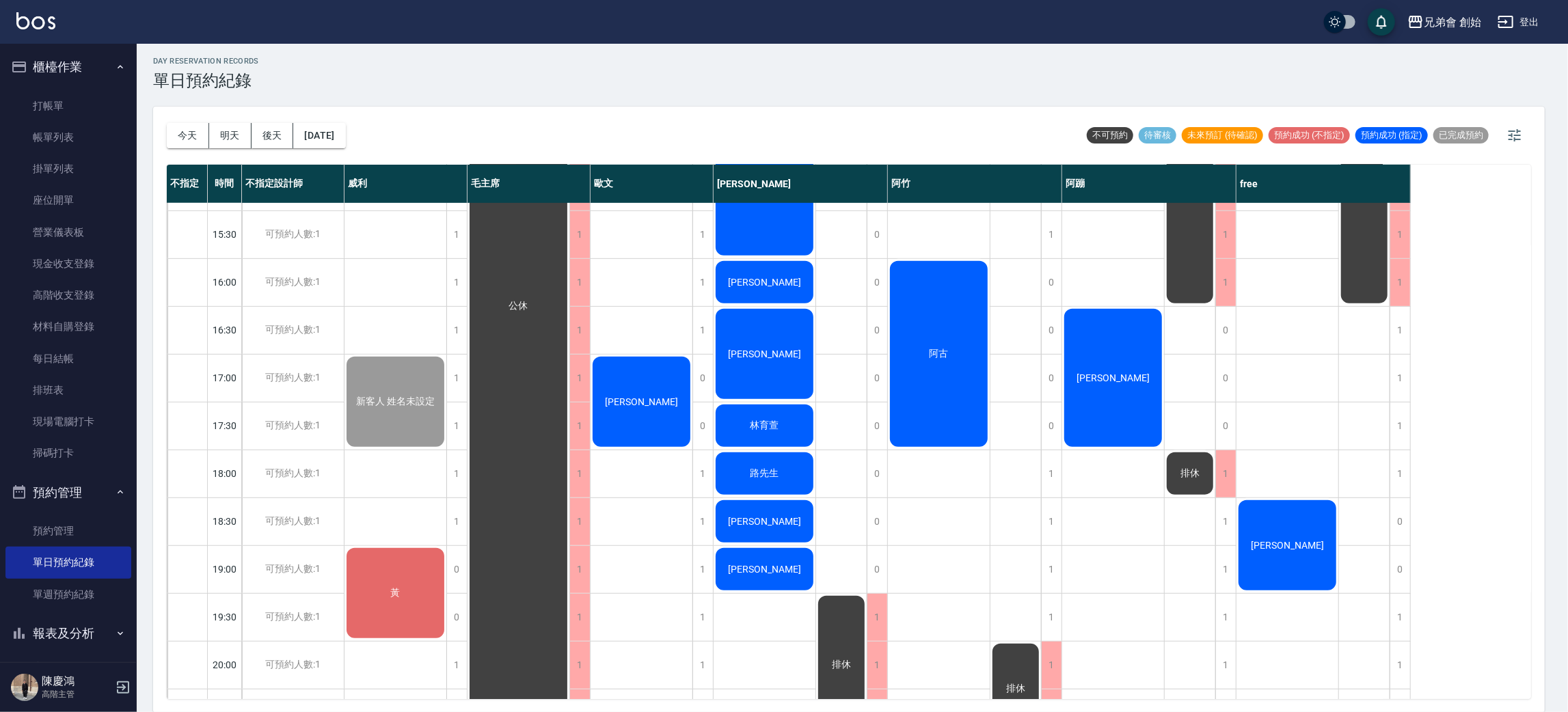
scroll to position [907, 0]
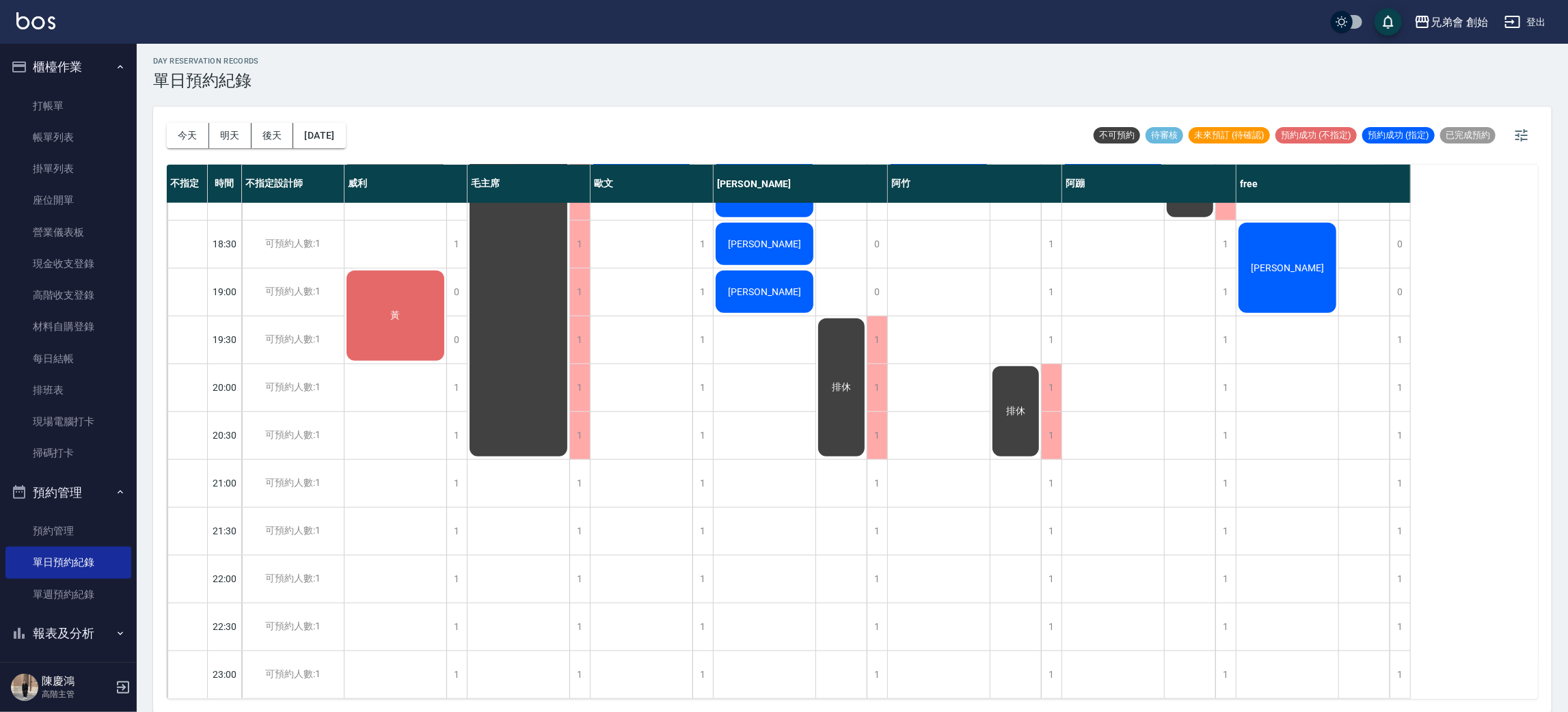
click at [395, 221] on div "徐敬家 黃 林恩東 新客人 姓名未設定 黃" at bounding box center [395, 5] width 102 height 1388
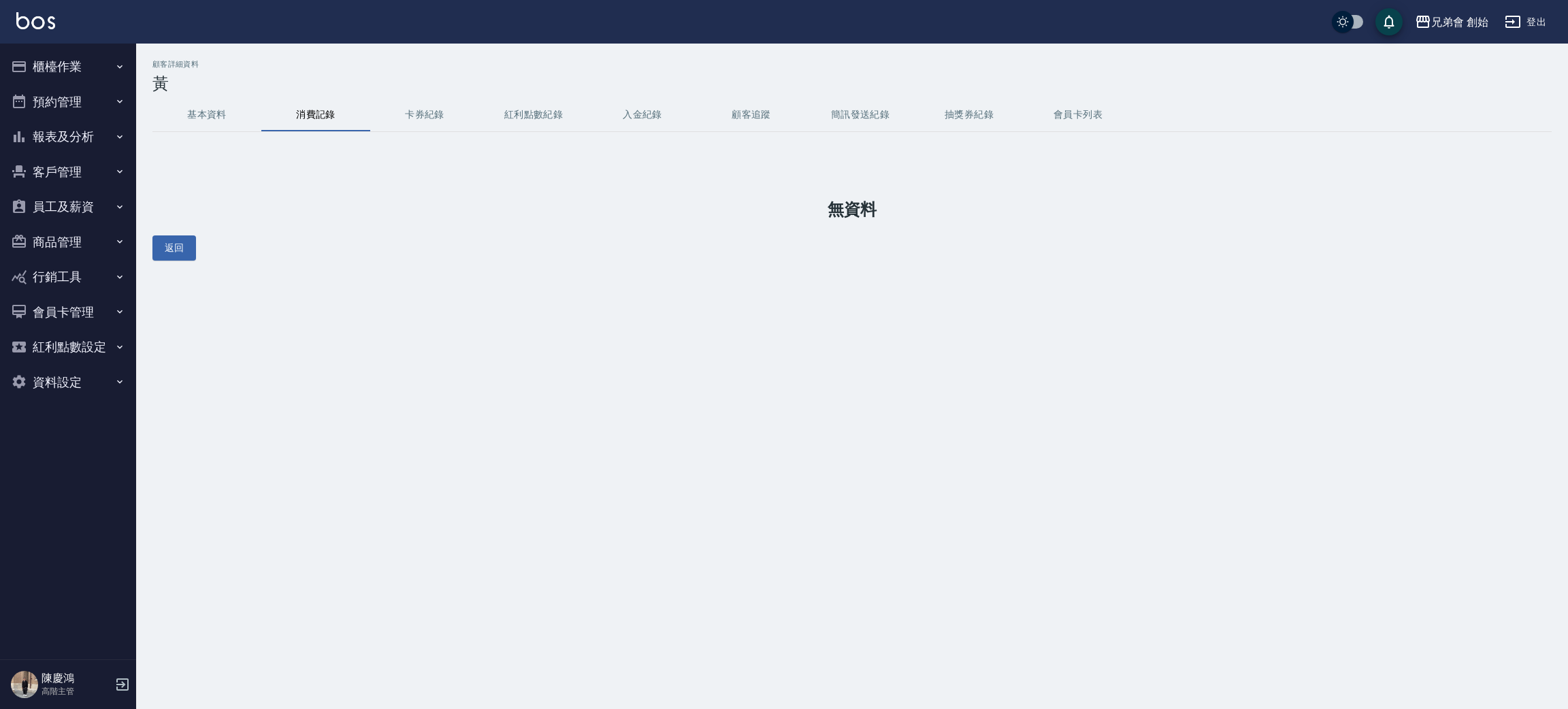
drag, startPoint x: 187, startPoint y: 112, endPoint x: 268, endPoint y: 92, distance: 83.4
click at [189, 112] on button "基本資料" at bounding box center [206, 115] width 109 height 33
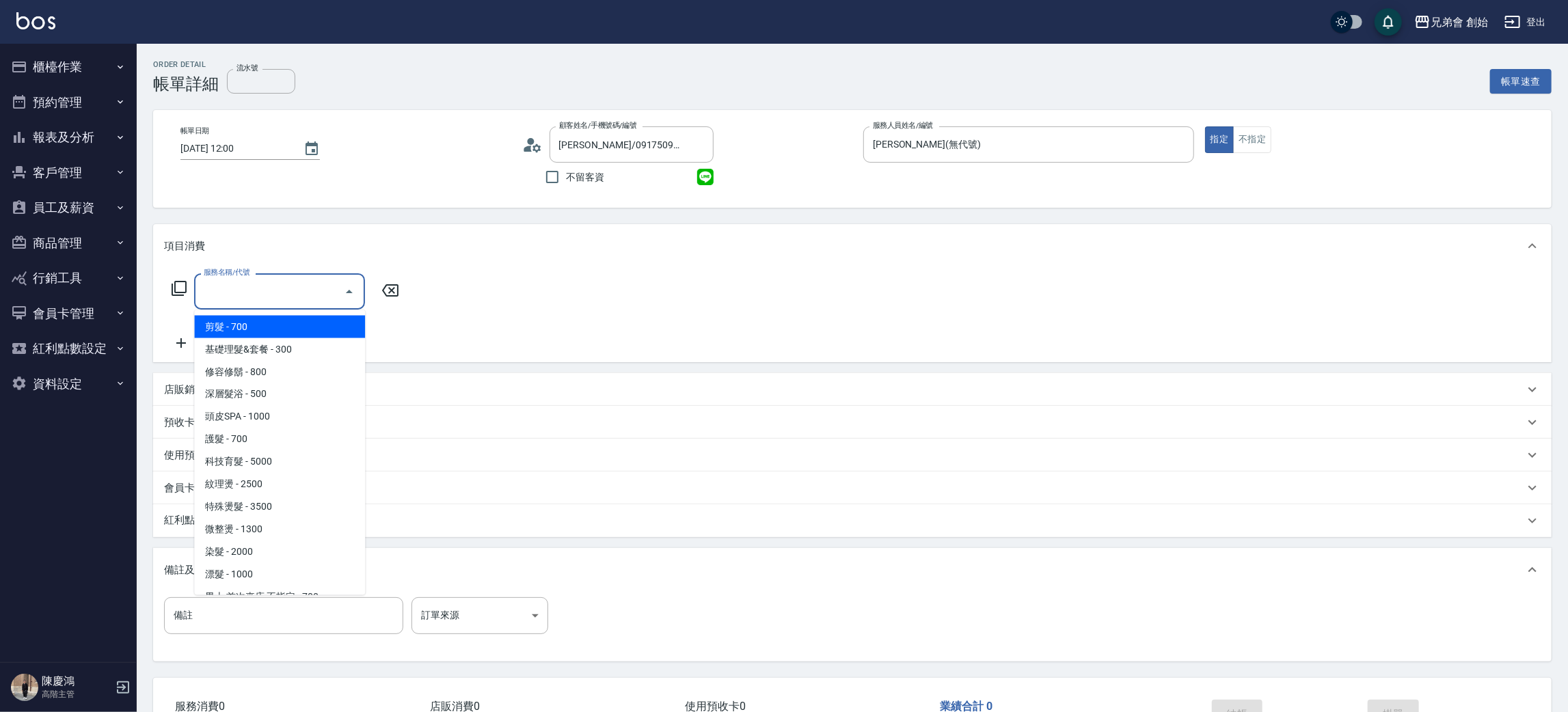
click at [260, 326] on span "剪髮 - 700" at bounding box center [279, 327] width 171 height 22
type input "剪髮(A01)"
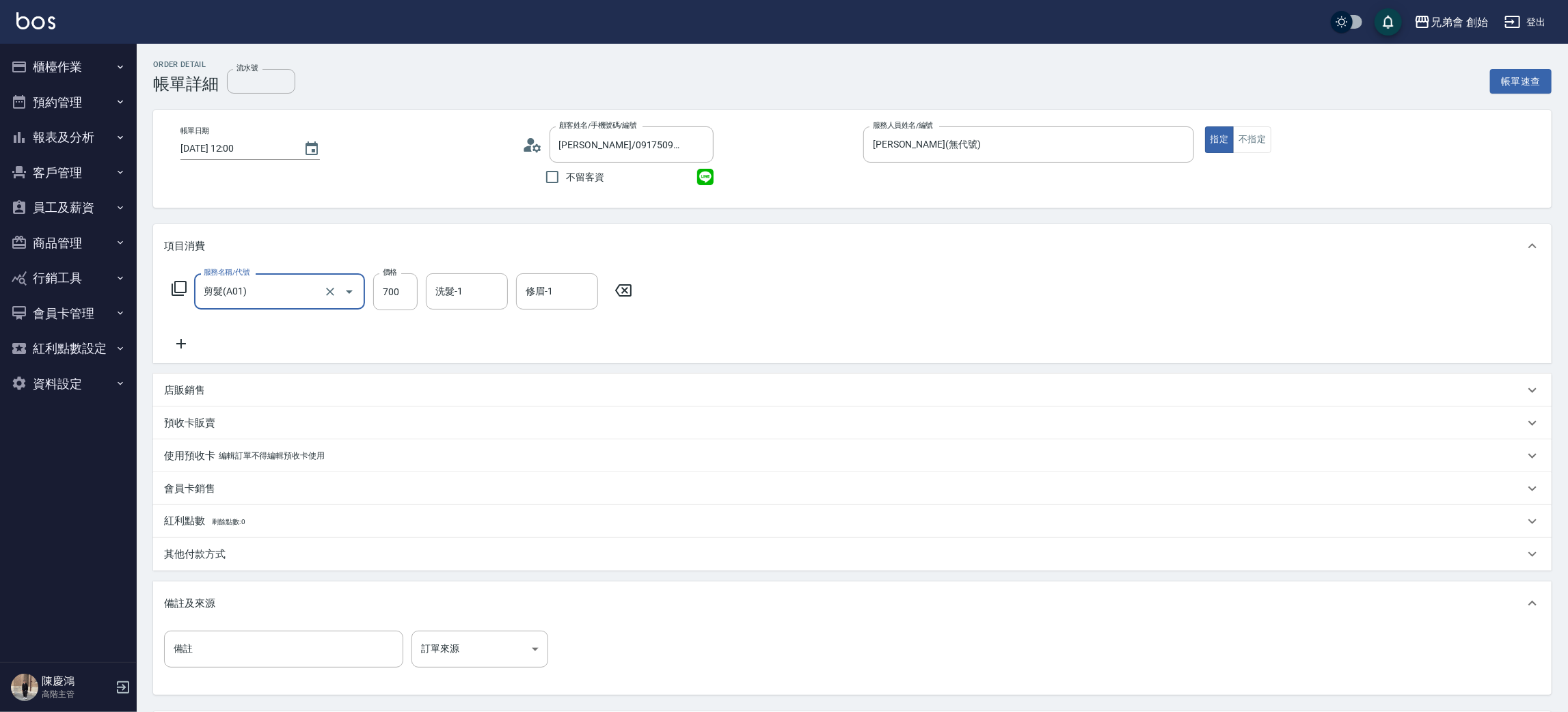
scroll to position [128, 0]
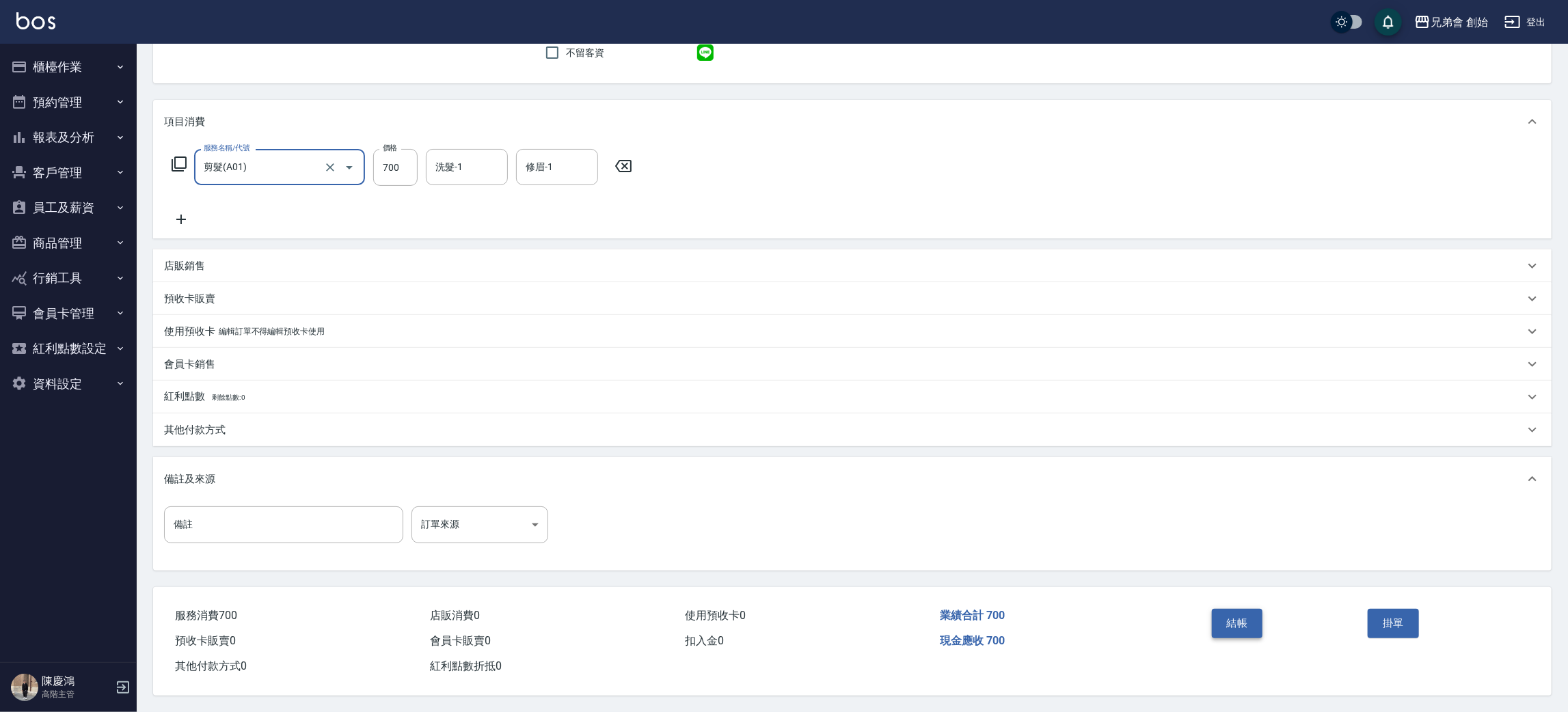
click at [1259, 609] on button "結帳" at bounding box center [1238, 623] width 52 height 28
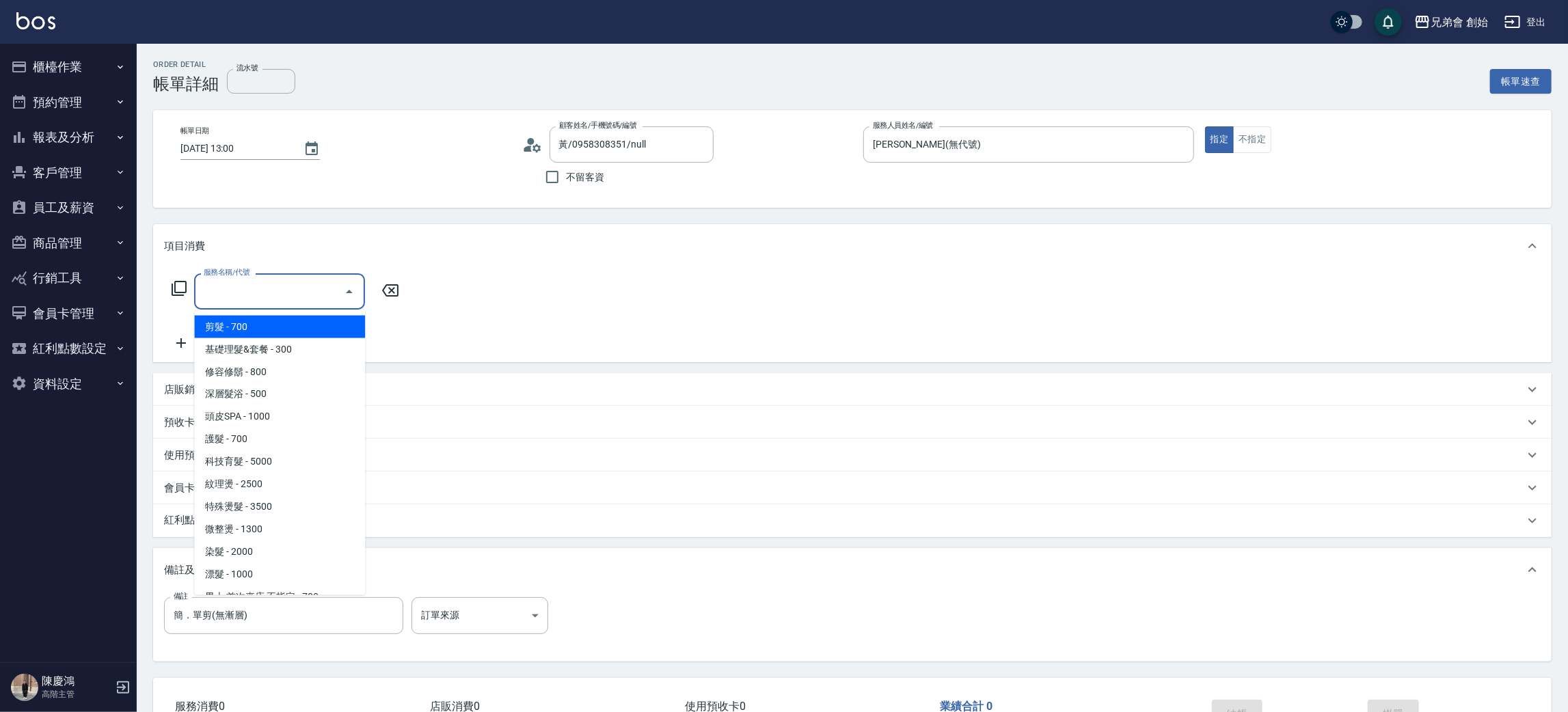
click at [248, 322] on span "剪髮 - 700" at bounding box center [279, 327] width 171 height 22
type input "剪髮(A01)"
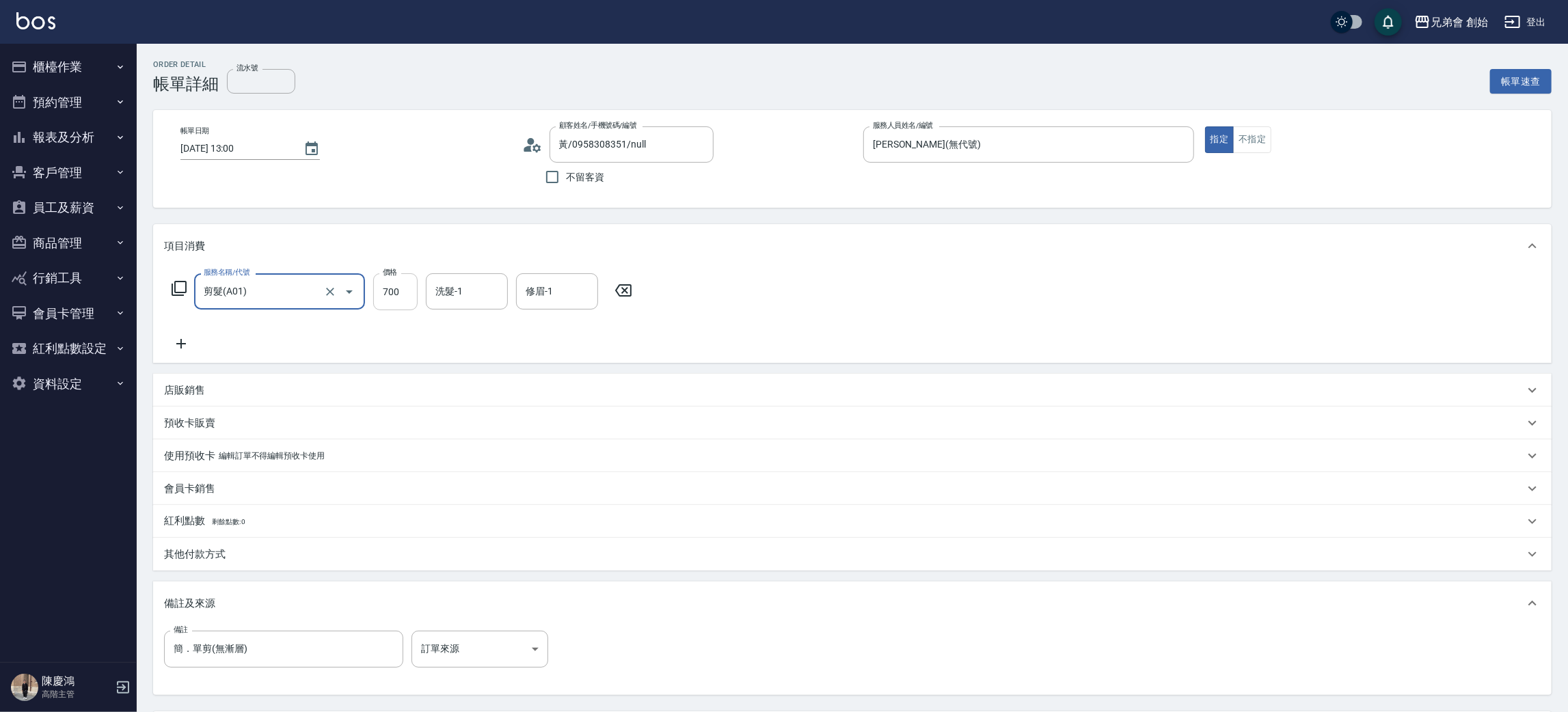
click at [413, 287] on input "700" at bounding box center [395, 292] width 45 height 37
type input "500"
drag, startPoint x: 1170, startPoint y: 289, endPoint x: 1105, endPoint y: 293, distance: 65.1
click at [1170, 295] on div "服務名稱/代號 剪髮(A01) 服務名稱/代號 價格 500 價格 洗髮-1 洗髮-1 修眉-1 修眉-1" at bounding box center [852, 316] width 1399 height 95
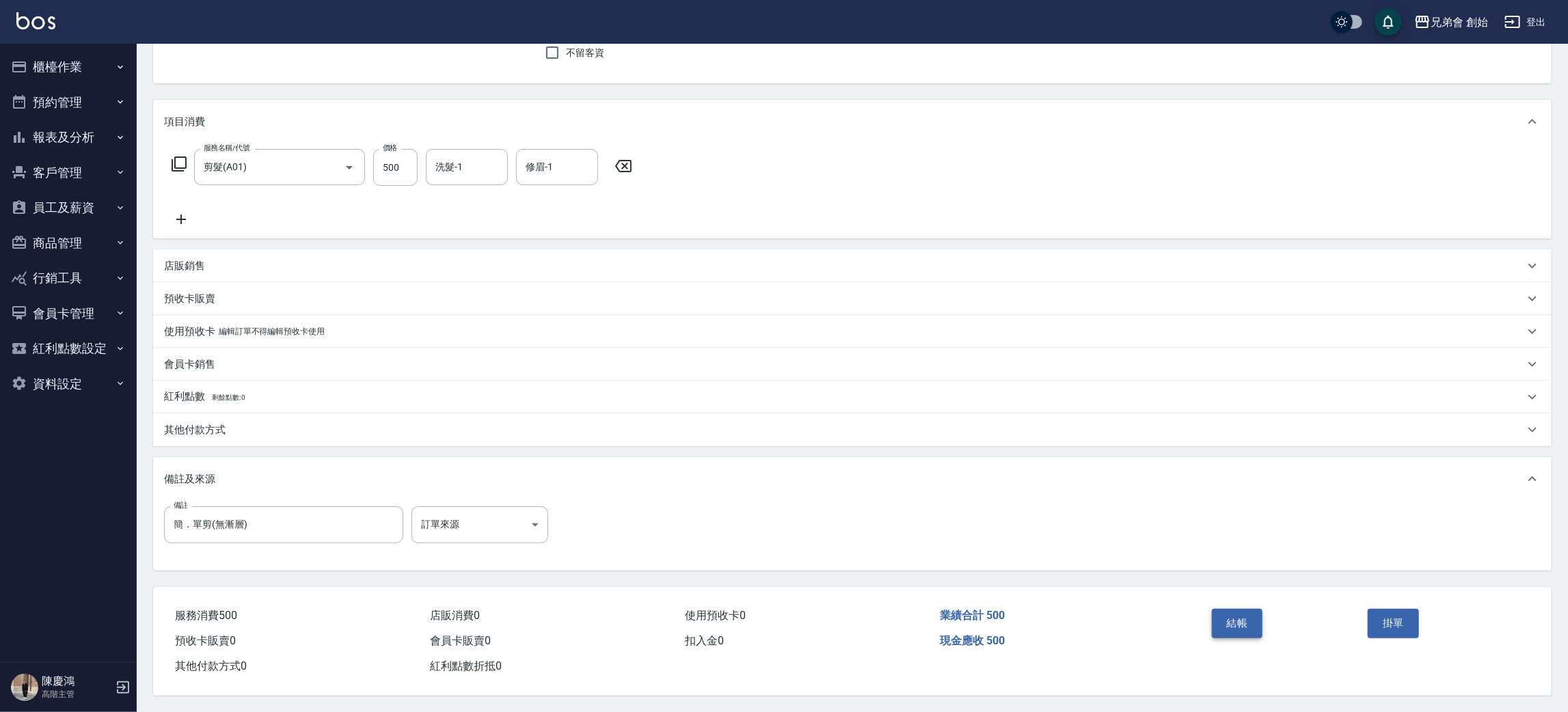
click at [1245, 627] on button "結帳" at bounding box center [1238, 623] width 52 height 28
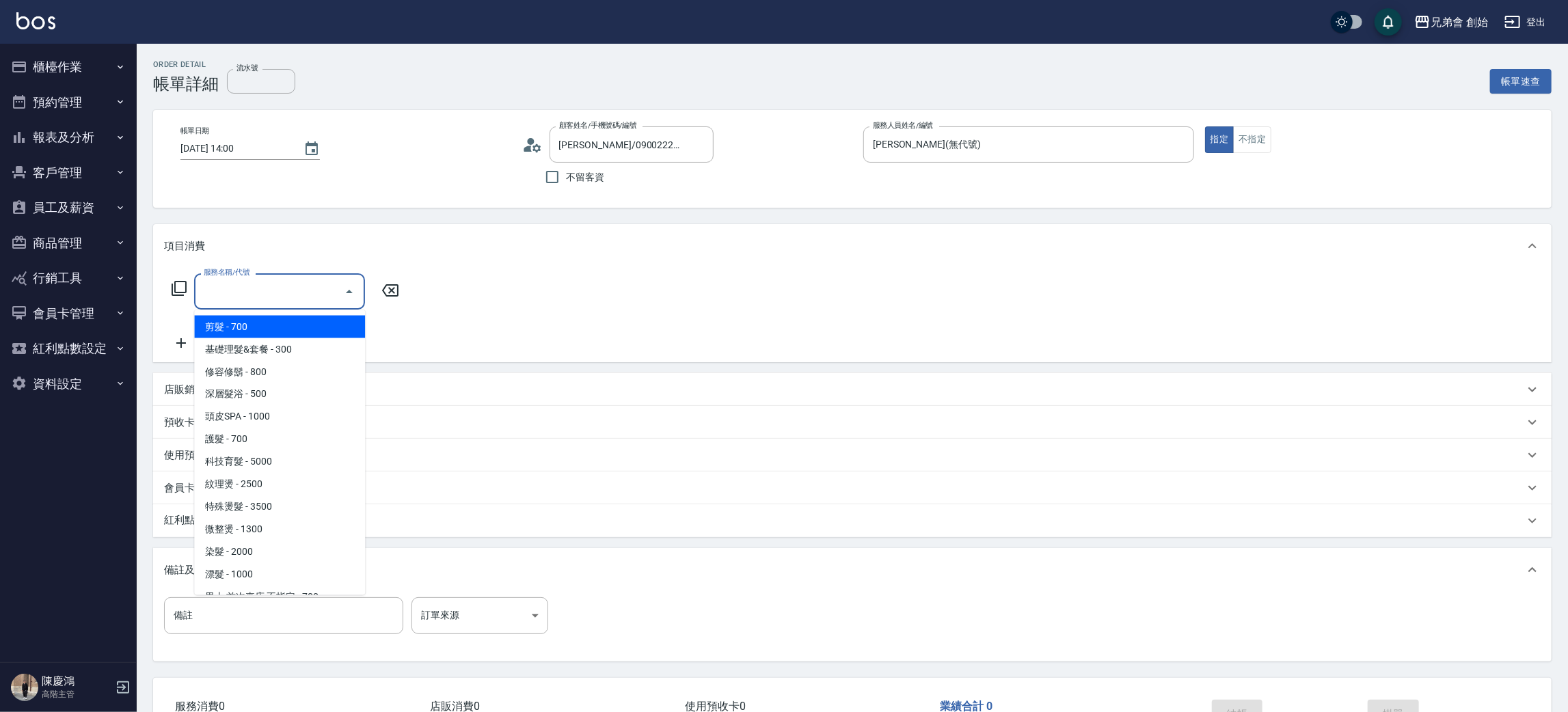
drag, startPoint x: 322, startPoint y: 328, endPoint x: 454, endPoint y: 328, distance: 132.0
click at [322, 328] on span "剪髮 - 700" at bounding box center [279, 327] width 171 height 22
type input "剪髮(A01)"
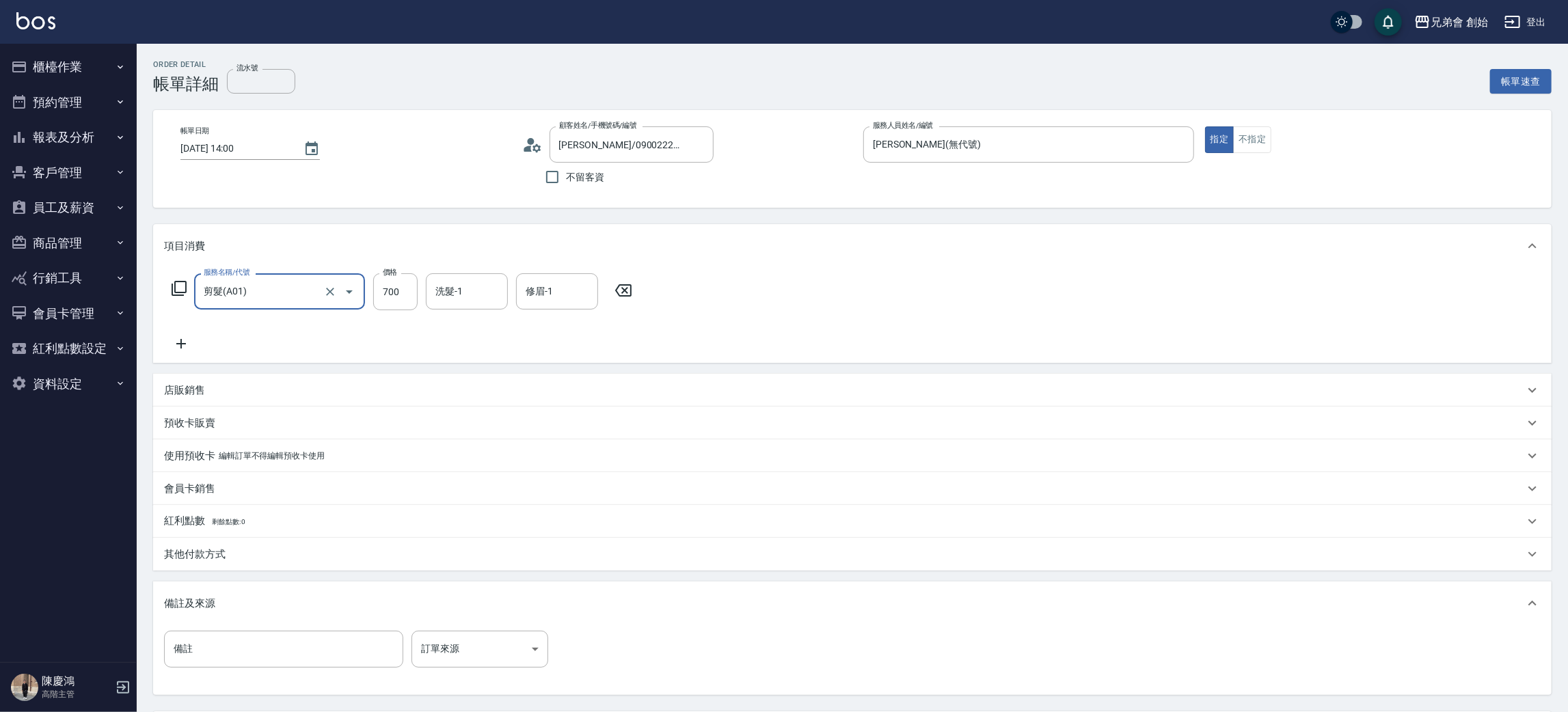
scroll to position [128, 0]
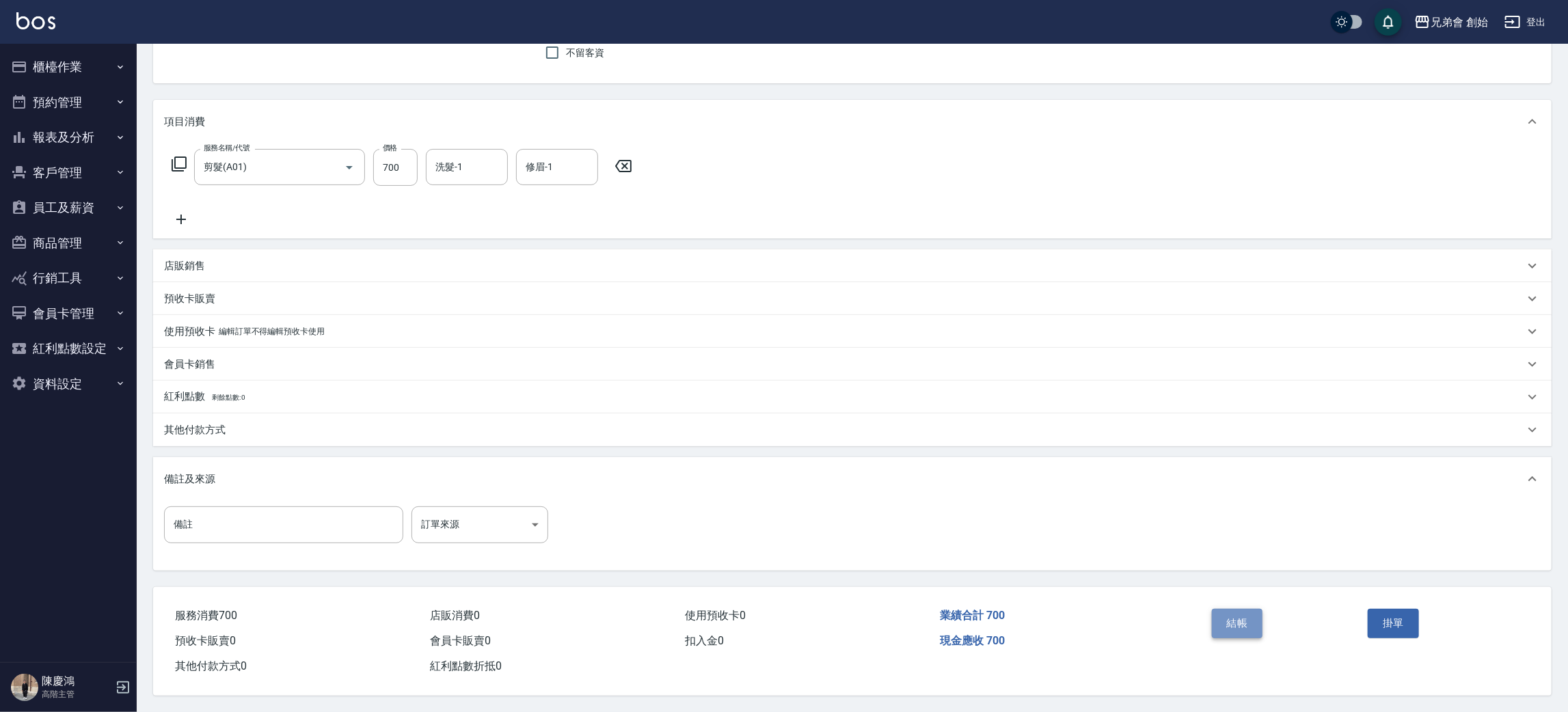
click at [1235, 633] on button "結帳" at bounding box center [1238, 623] width 52 height 28
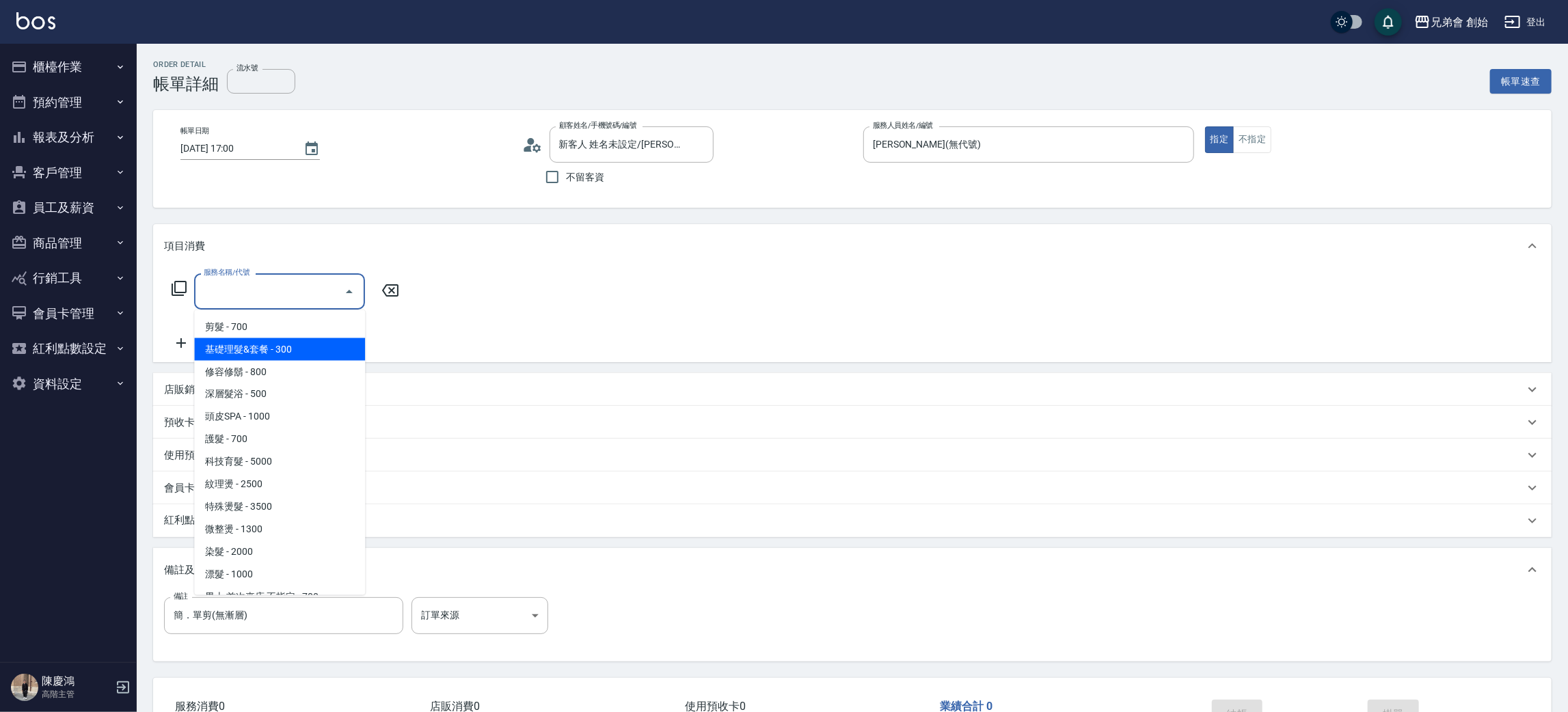
click at [275, 346] on span "基礎理髮&套餐 - 300" at bounding box center [279, 350] width 171 height 22
type input "基礎理髮&套餐(A02)"
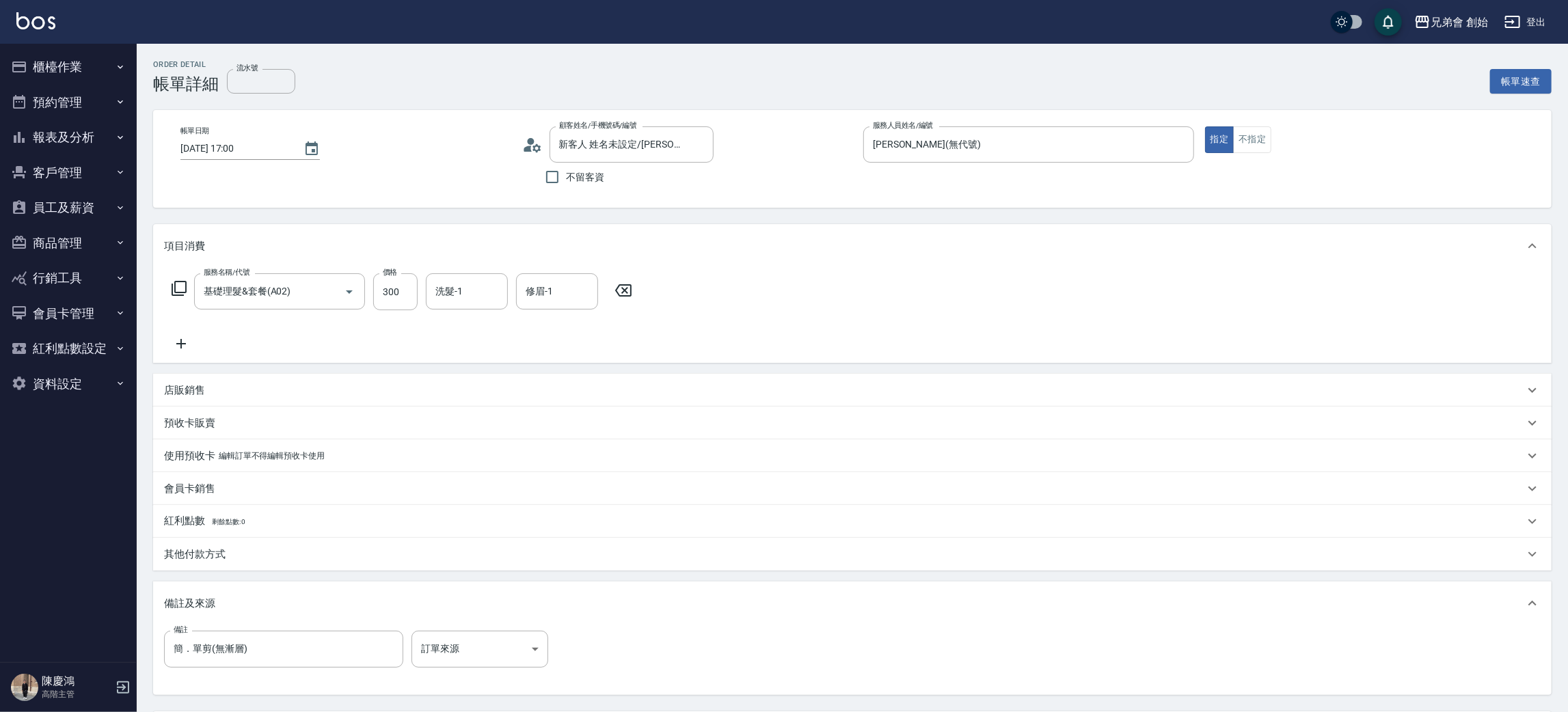
click at [1268, 279] on div "服務名稱/代號 基礎理髮&套餐(A02) 服務名稱/代號 價格 300 價格 洗髮-1 洗髮-1 修眉-1 修眉-1" at bounding box center [852, 316] width 1399 height 95
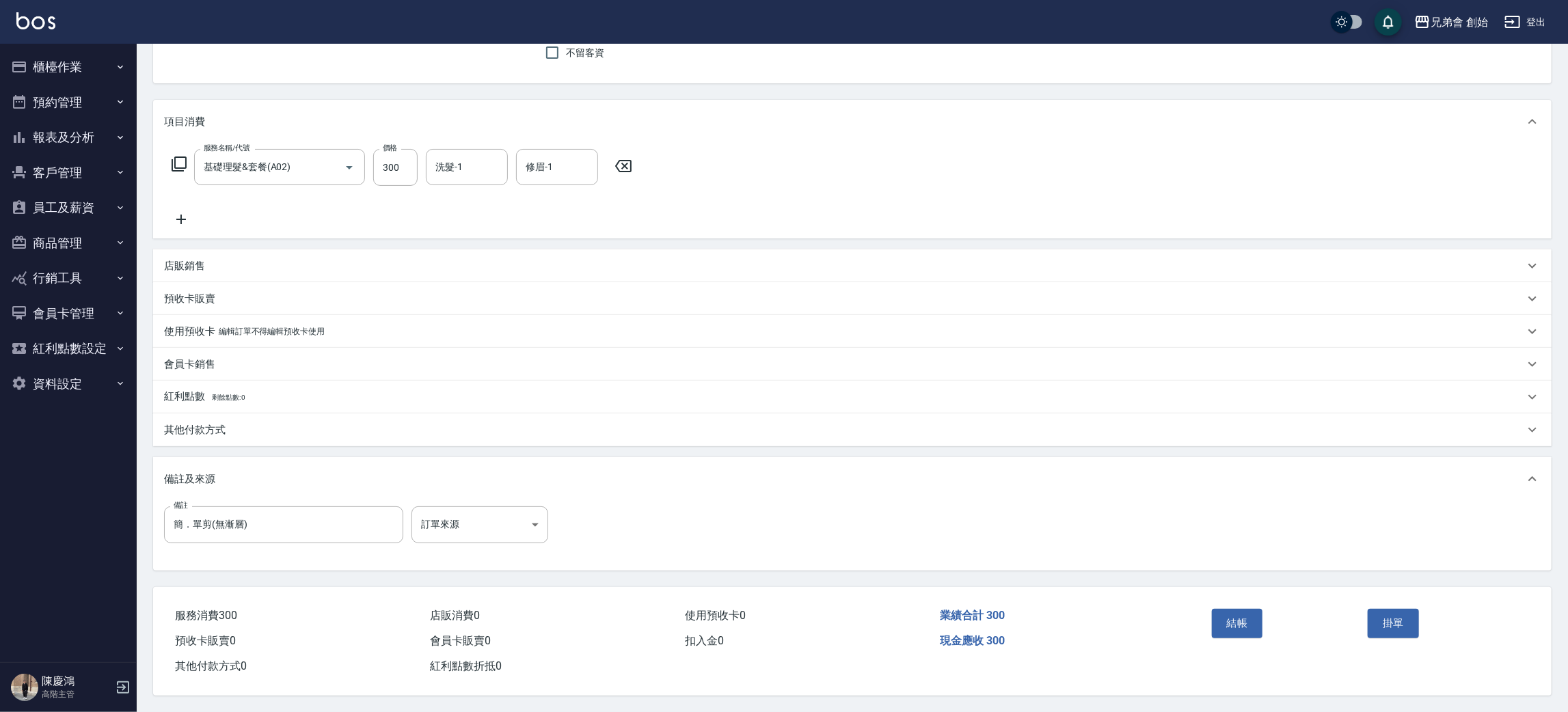
click at [1259, 622] on button "結帳" at bounding box center [1238, 623] width 52 height 28
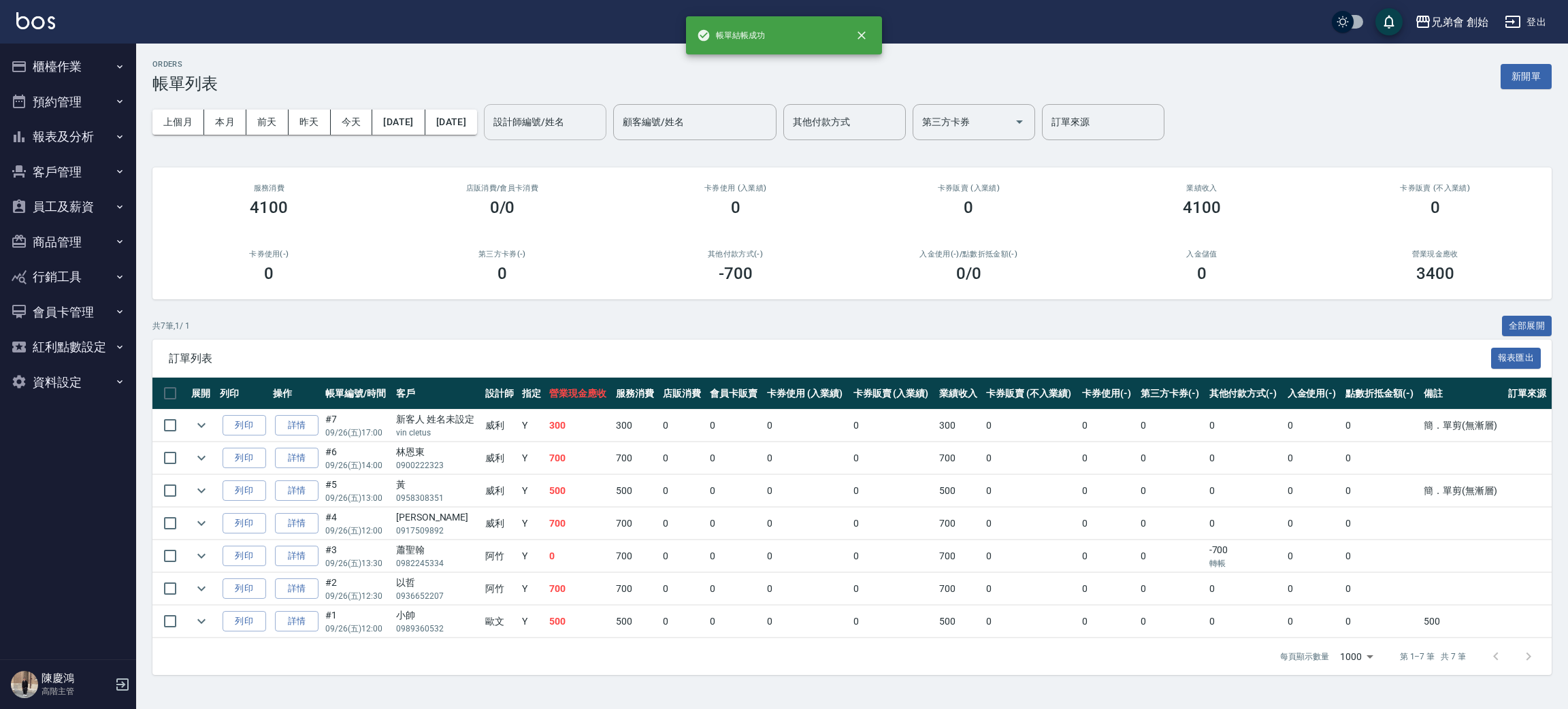
click at [600, 110] on input "設計師編號/姓名" at bounding box center [544, 122] width 110 height 24
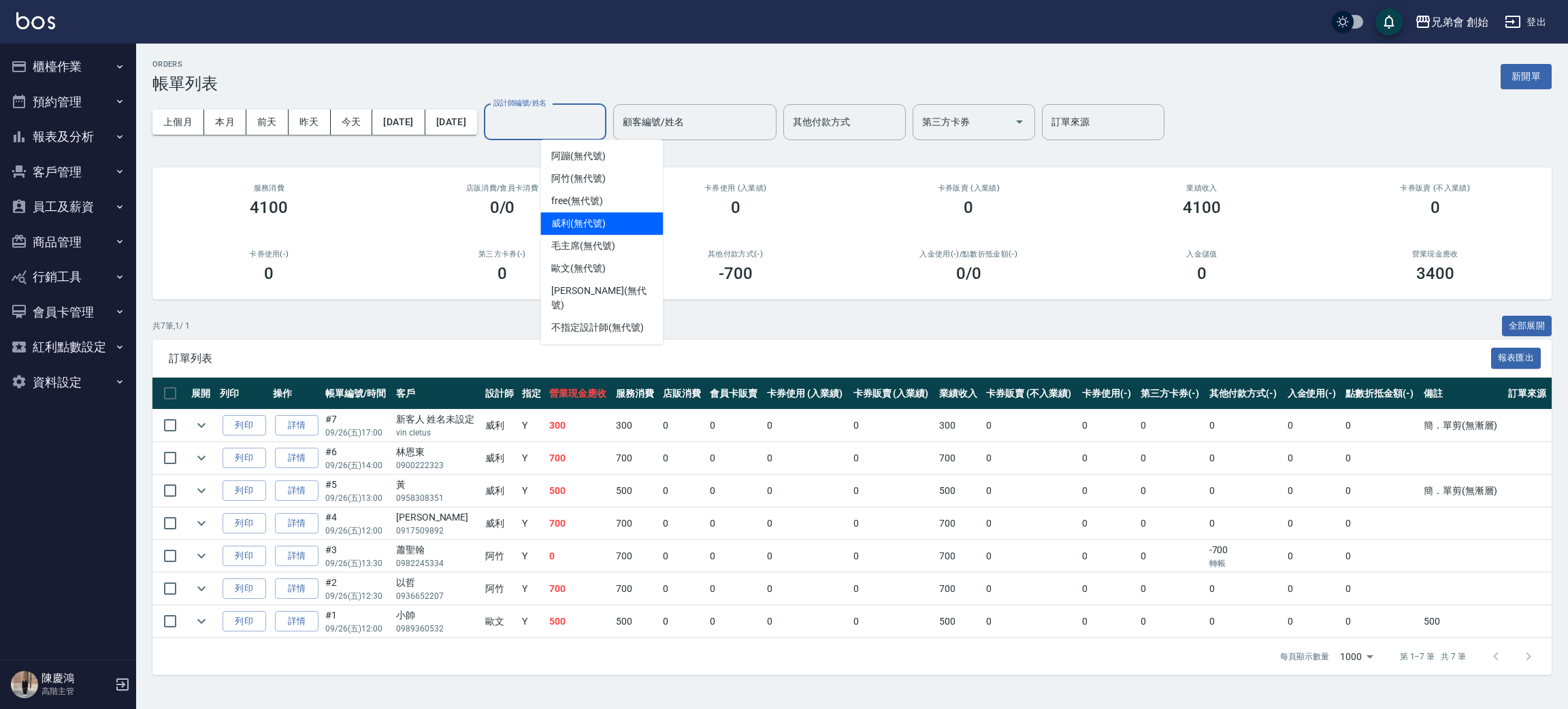
click at [621, 224] on div "威利 (無代號)" at bounding box center [601, 223] width 122 height 22
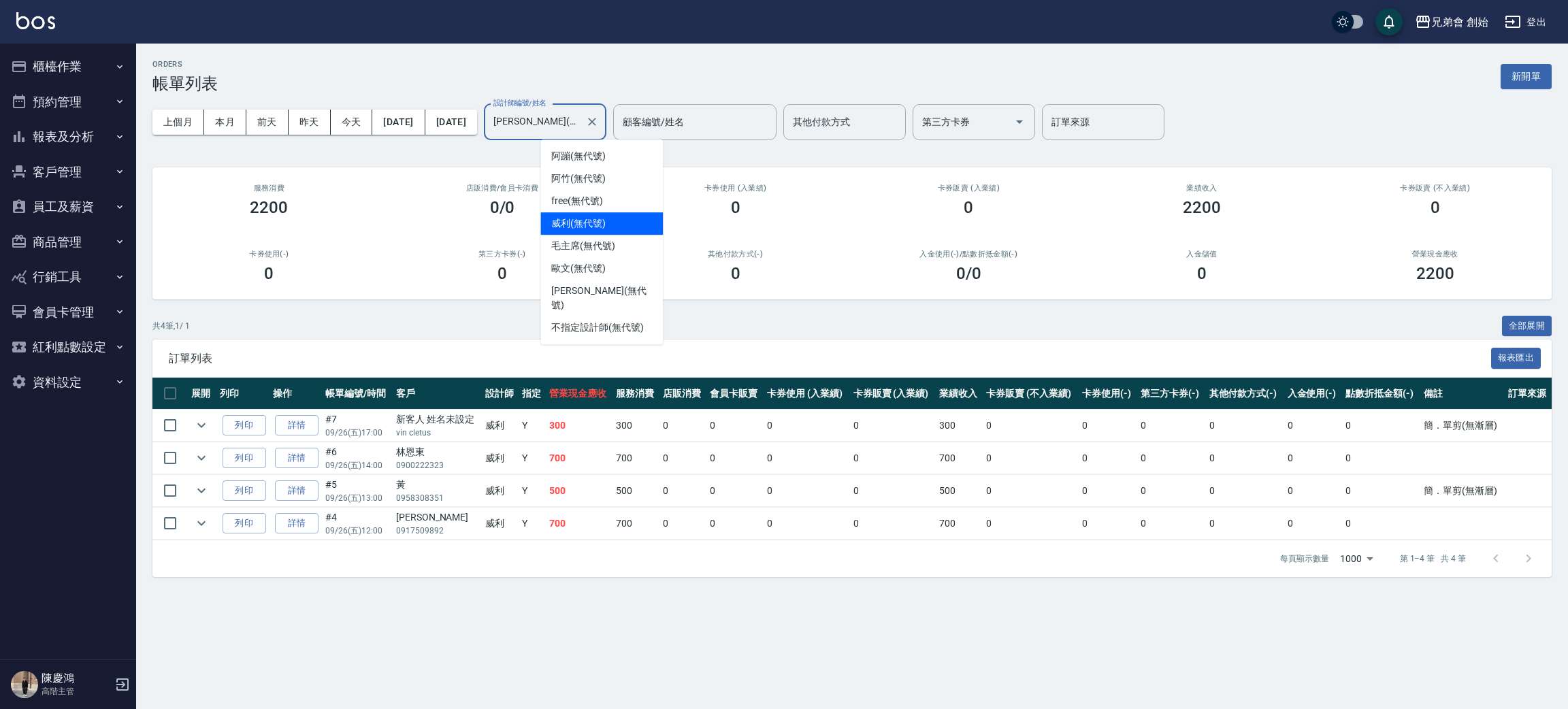
click at [579, 124] on input "威利(無代號)" at bounding box center [534, 122] width 90 height 24
click at [231, 134] on button "本月" at bounding box center [225, 122] width 42 height 25
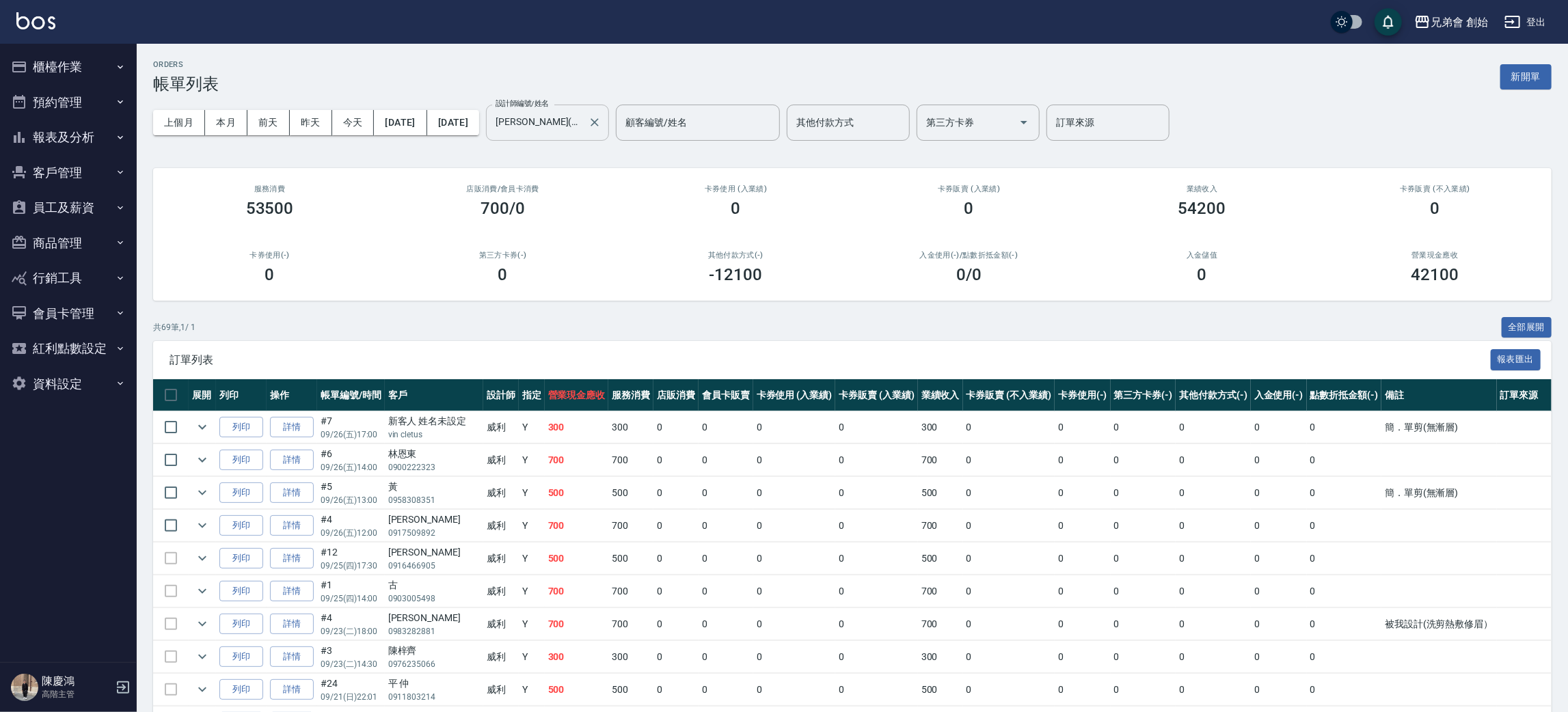
click at [582, 126] on input "威利(無代號)" at bounding box center [536, 123] width 90 height 24
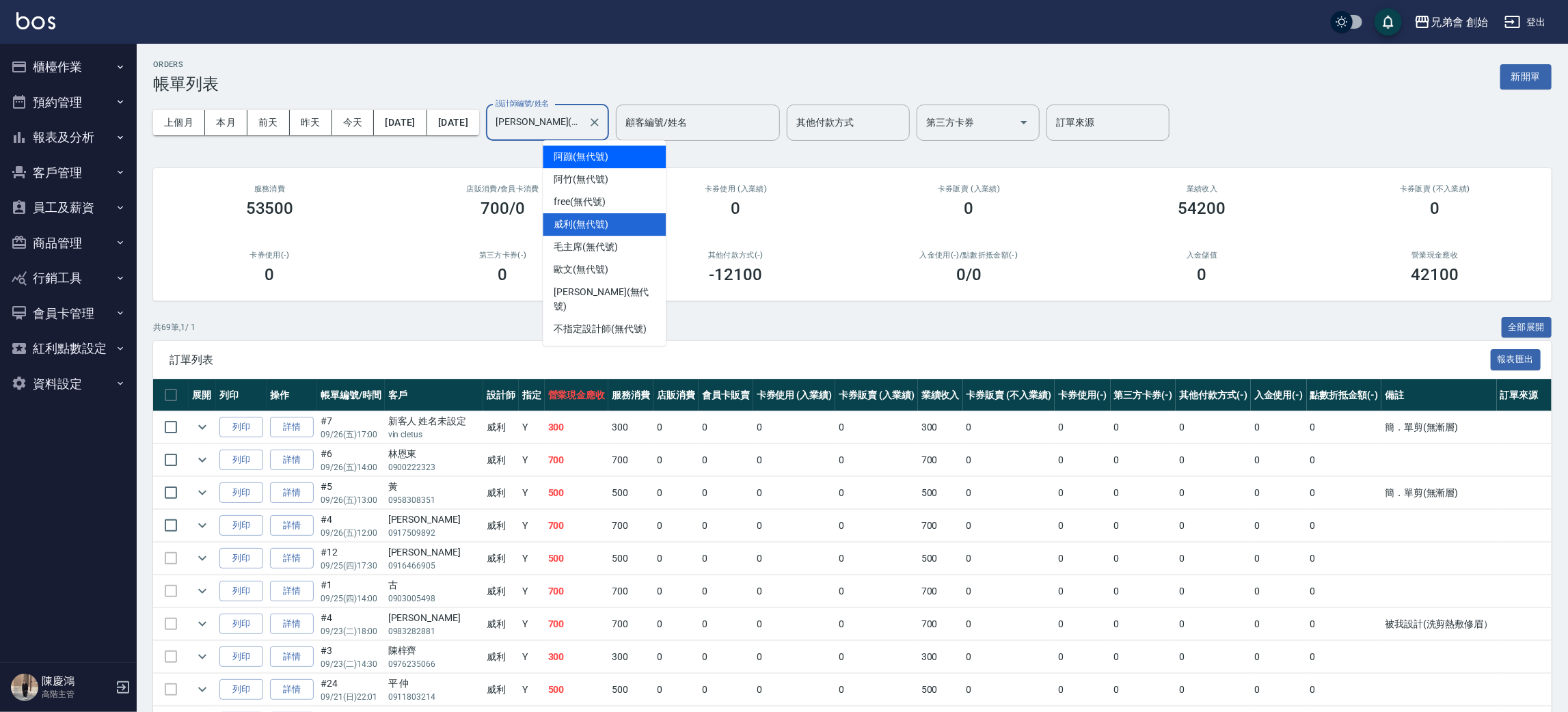
click at [616, 155] on div "阿蹦 (無代號)" at bounding box center [603, 157] width 123 height 22
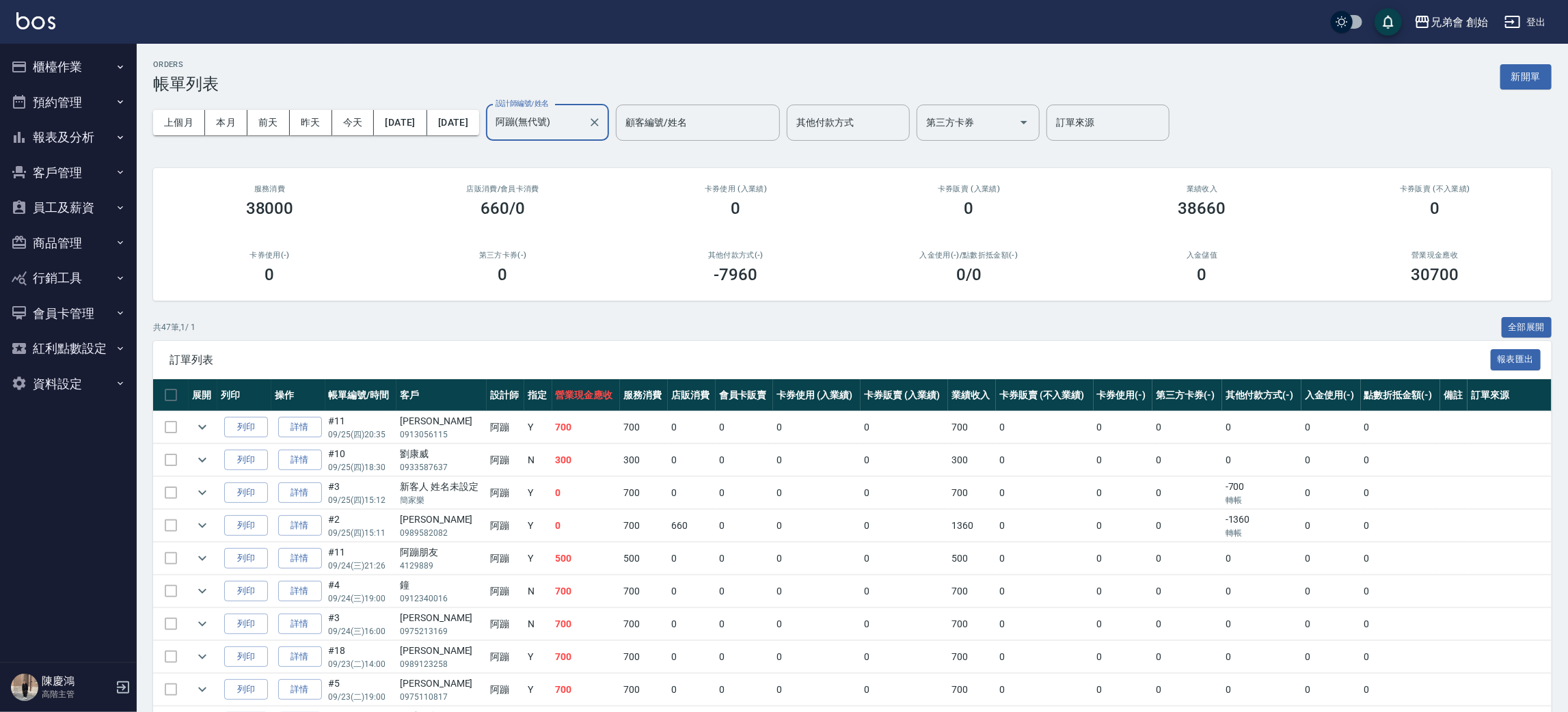
click at [582, 129] on input "阿蹦(無代號)" at bounding box center [536, 123] width 90 height 24
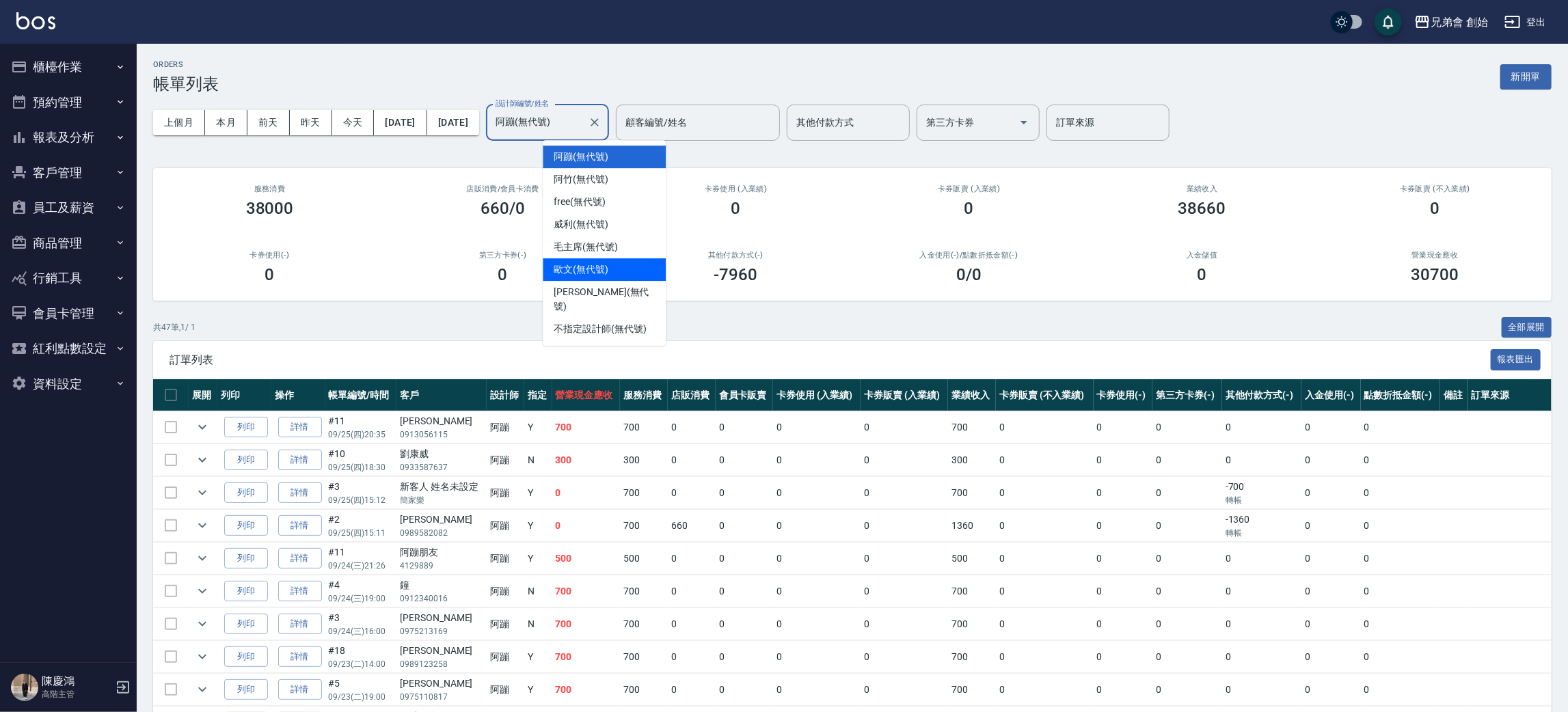
click at [602, 276] on span "歐文 (無代號)" at bounding box center [581, 269] width 55 height 15
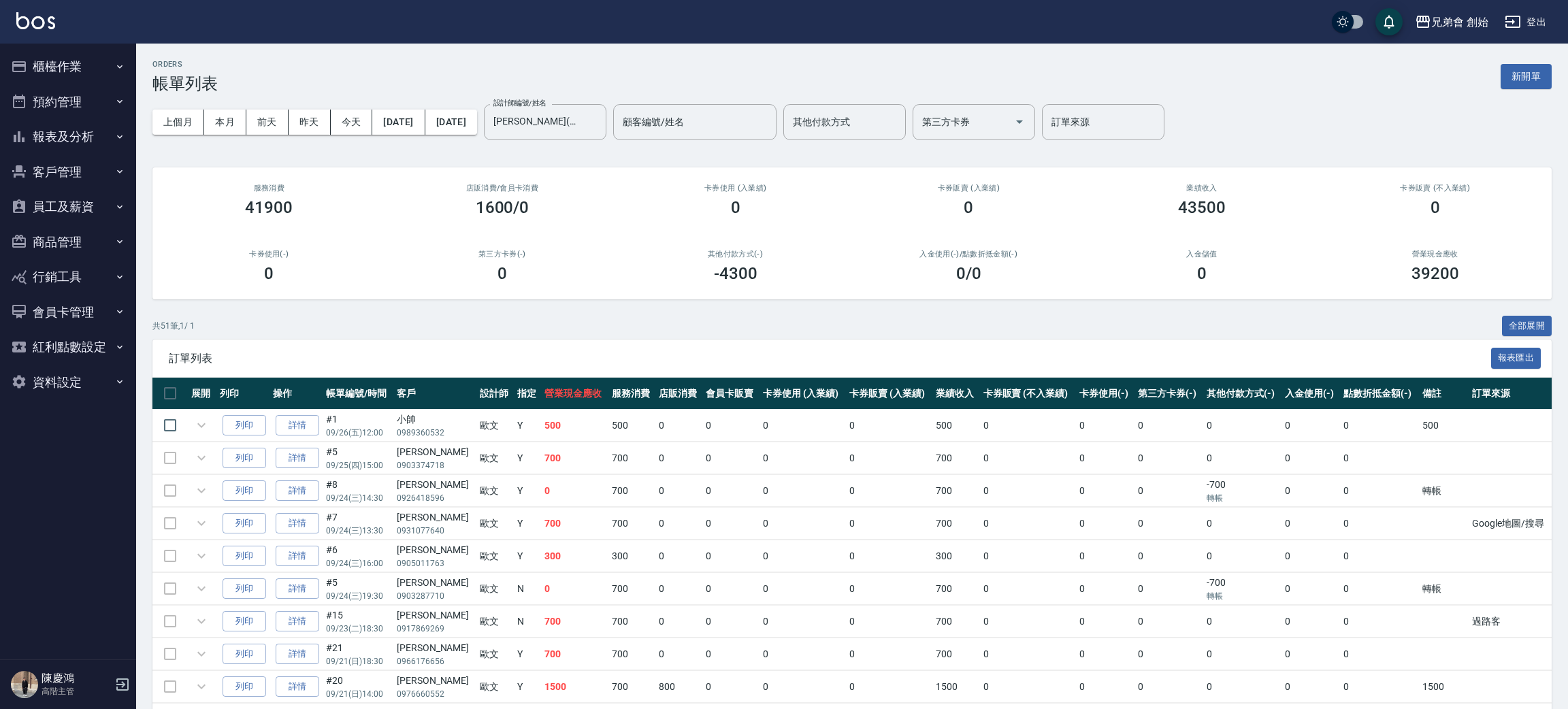
click at [353, 76] on div "ORDERS 帳單列表 新開單" at bounding box center [852, 76] width 1399 height 33
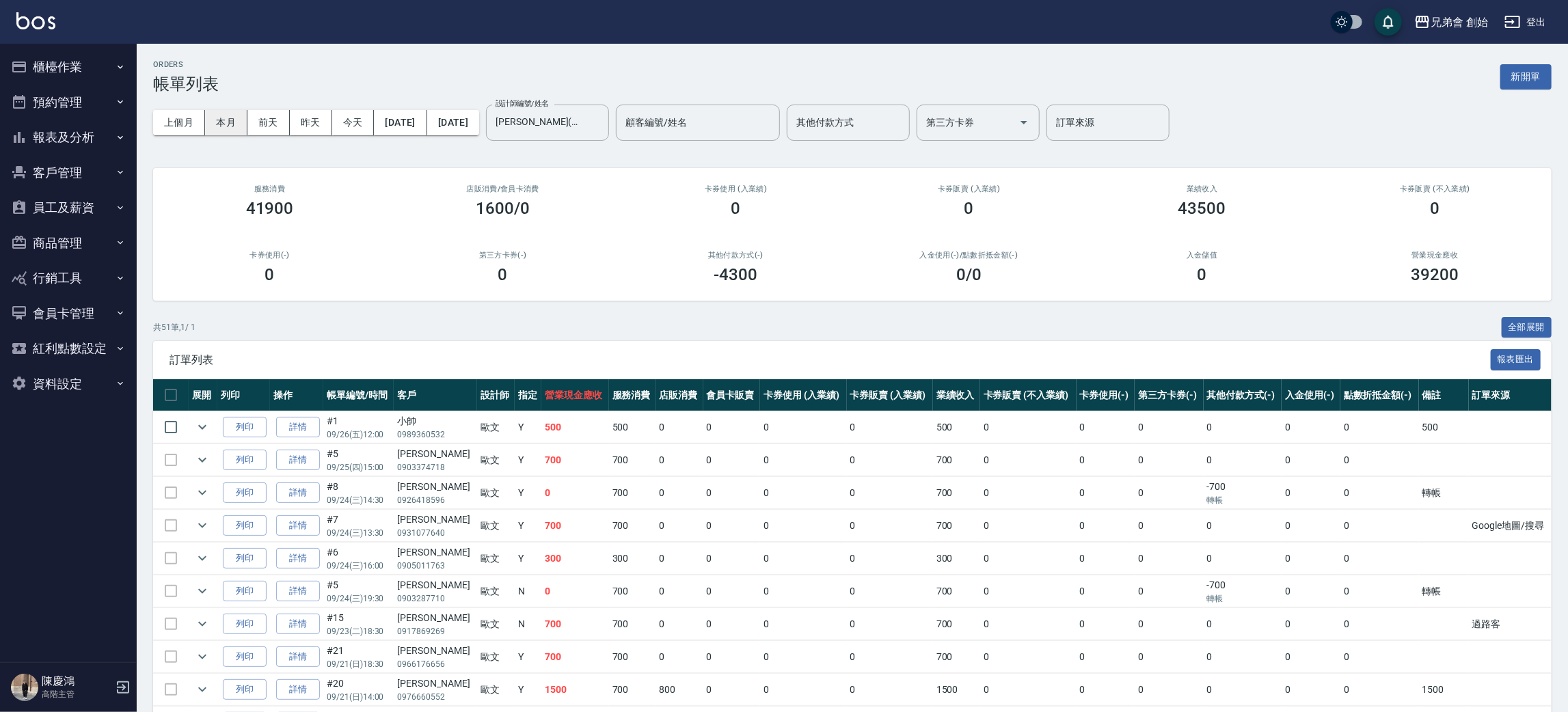
click at [236, 125] on button "本月" at bounding box center [226, 122] width 42 height 25
click at [559, 118] on input "[PERSON_NAME](無代號)" at bounding box center [536, 123] width 90 height 24
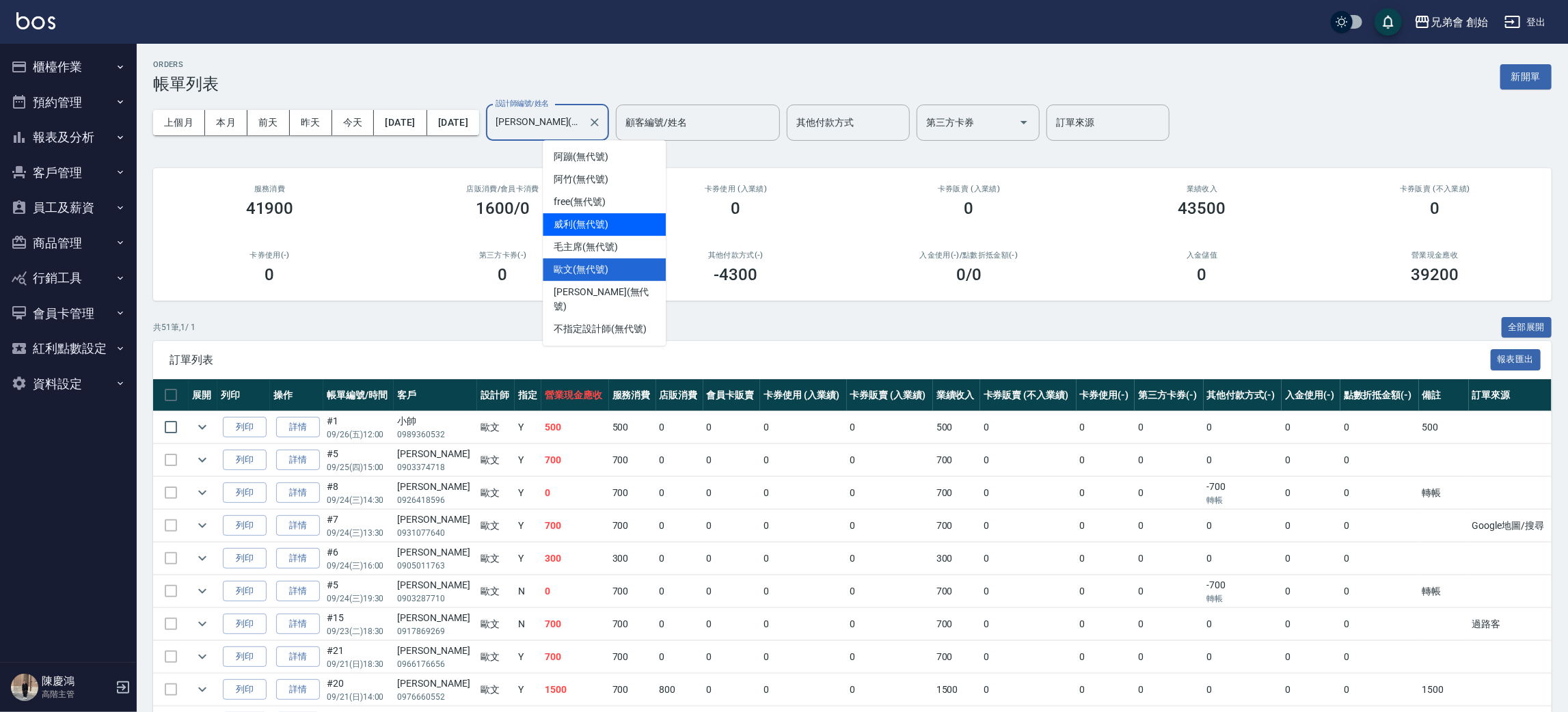
click at [591, 229] on span "威利 (無代號)" at bounding box center [581, 224] width 55 height 15
type input "威利(無代號)"
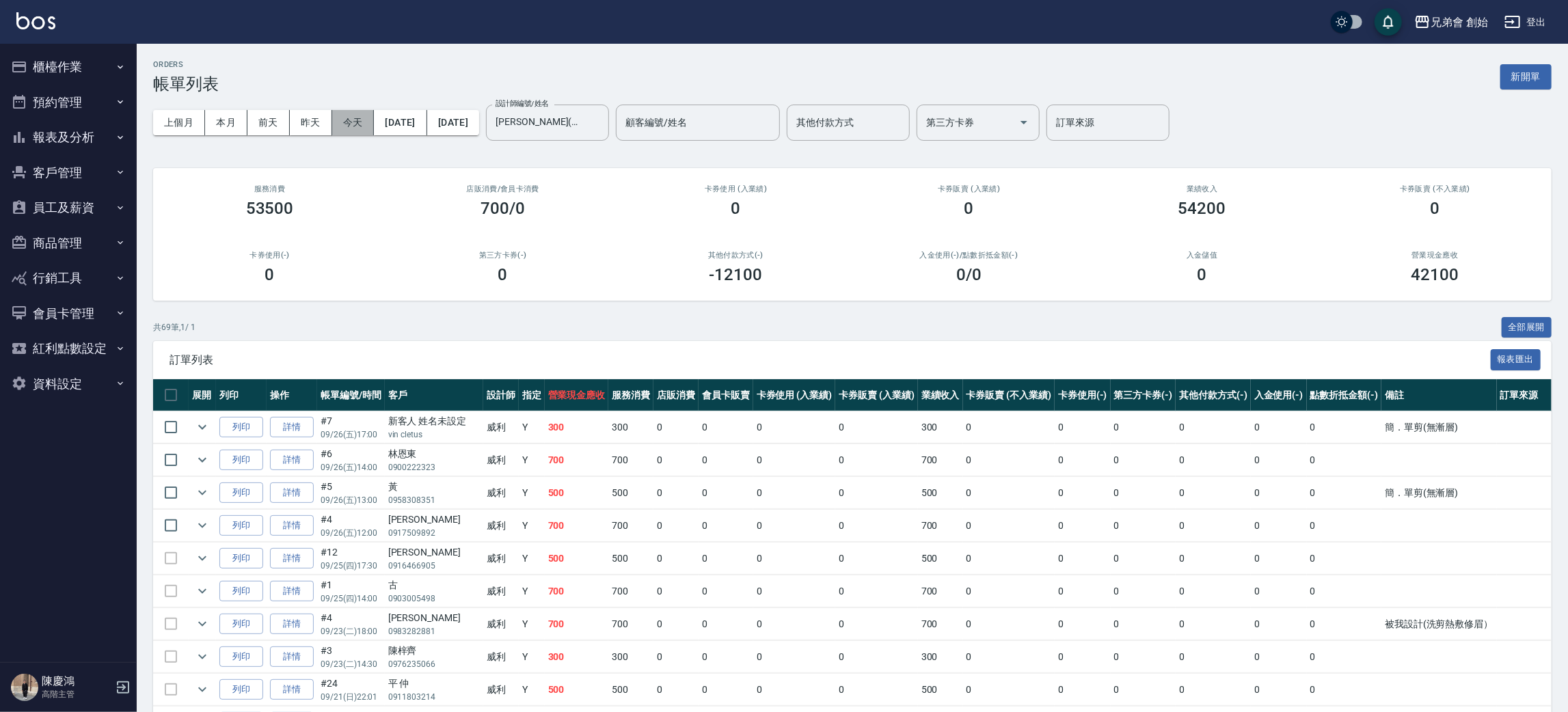
click at [360, 125] on button "今天" at bounding box center [352, 122] width 42 height 25
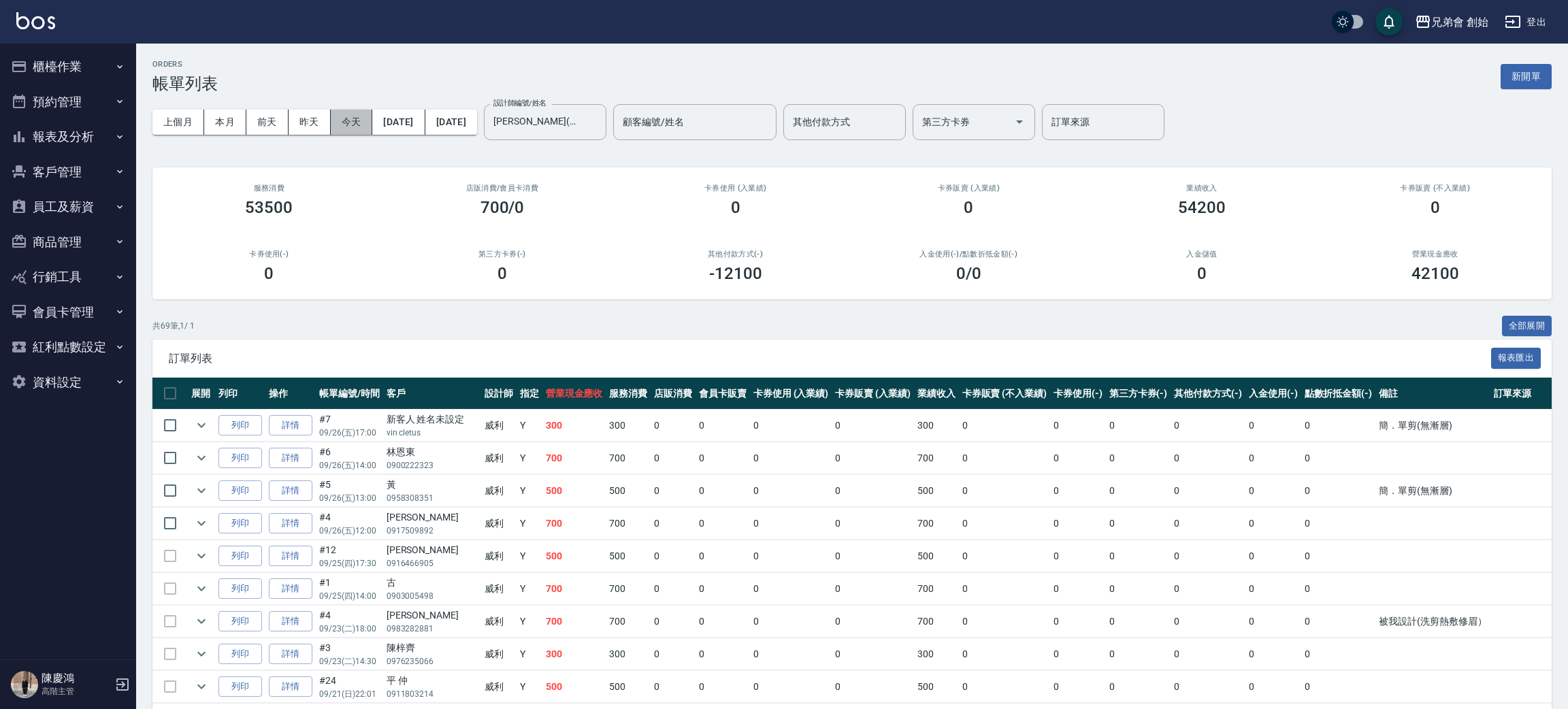
click at [406, 69] on div "ORDERS 帳單列表 新開單" at bounding box center [852, 76] width 1399 height 33
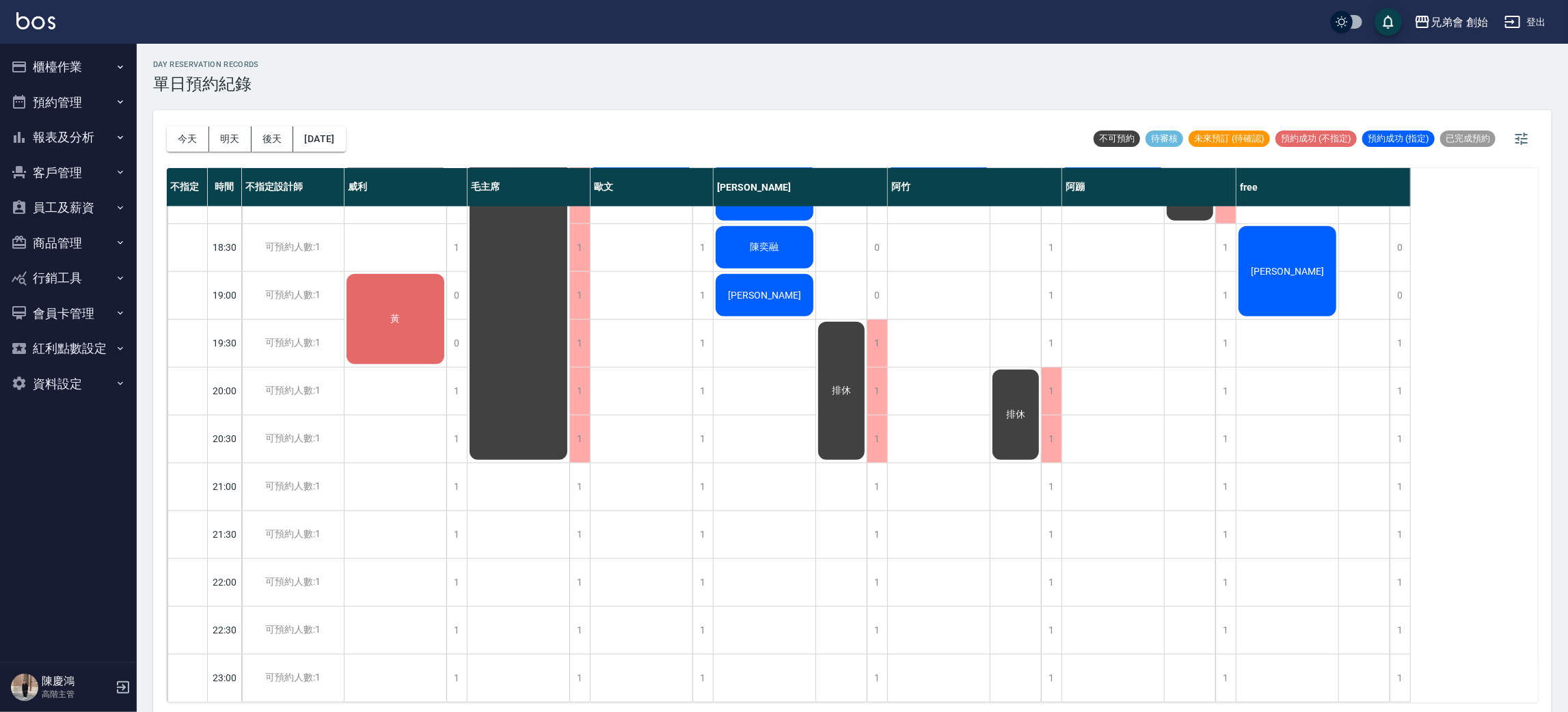
scroll to position [599, 0]
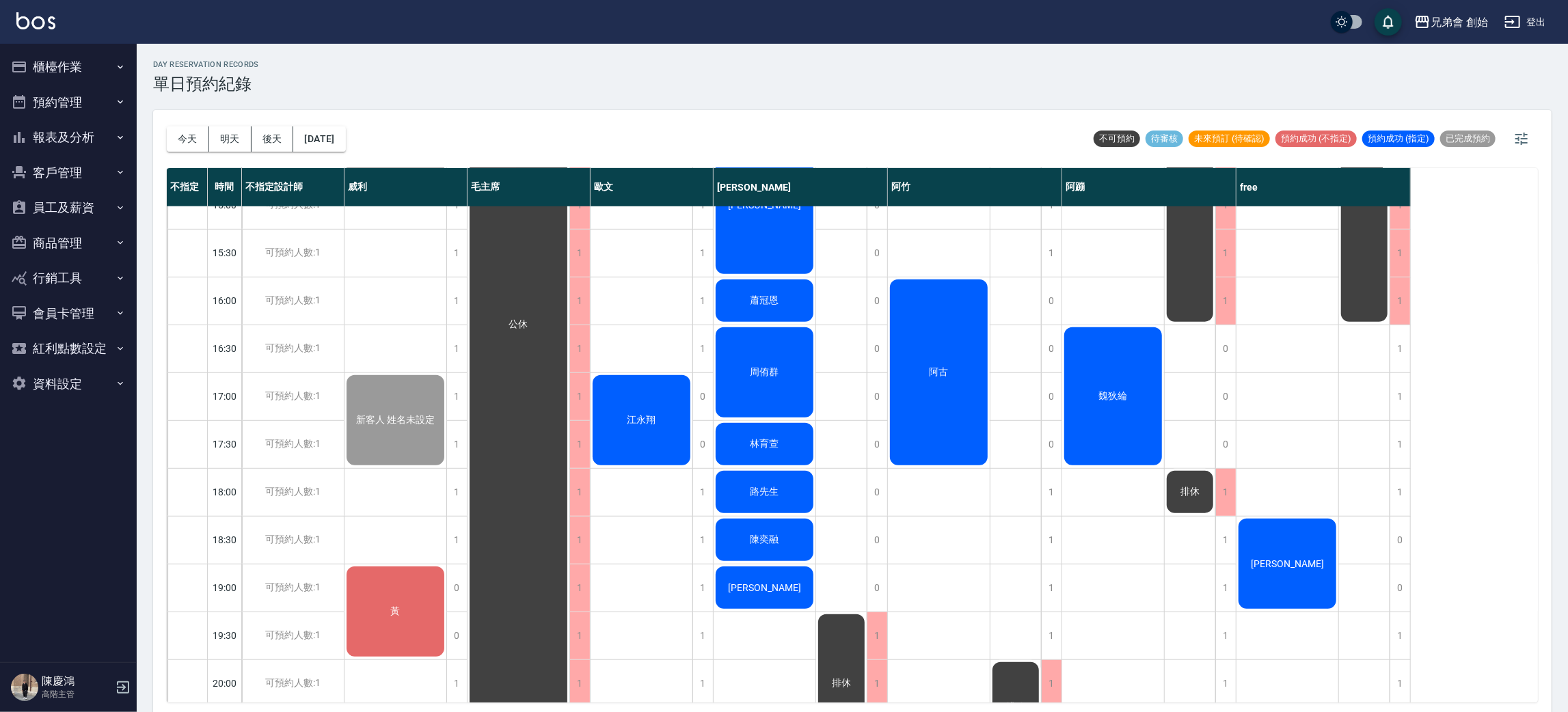
click at [669, 410] on div "江永翔" at bounding box center [641, 420] width 101 height 95
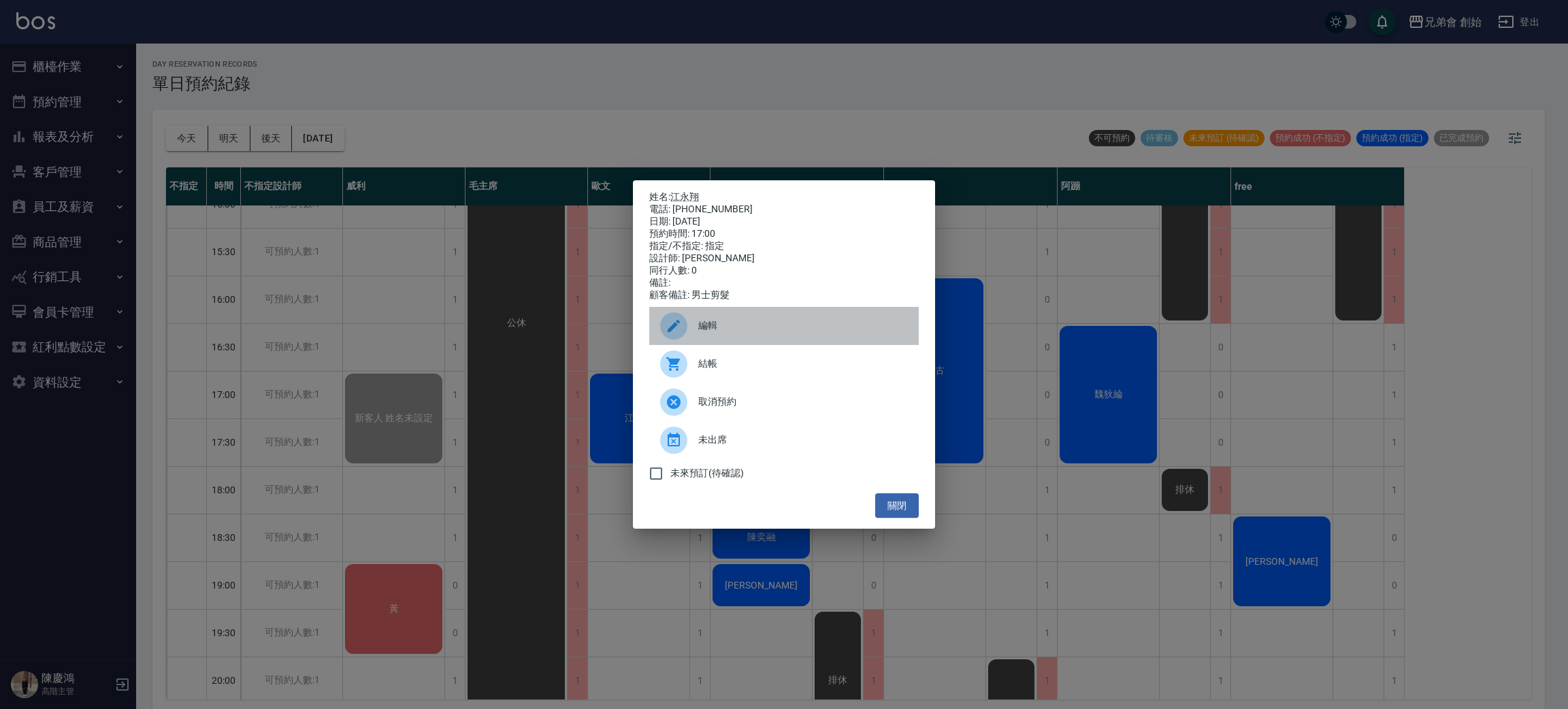
click at [672, 332] on icon at bounding box center [674, 326] width 12 height 12
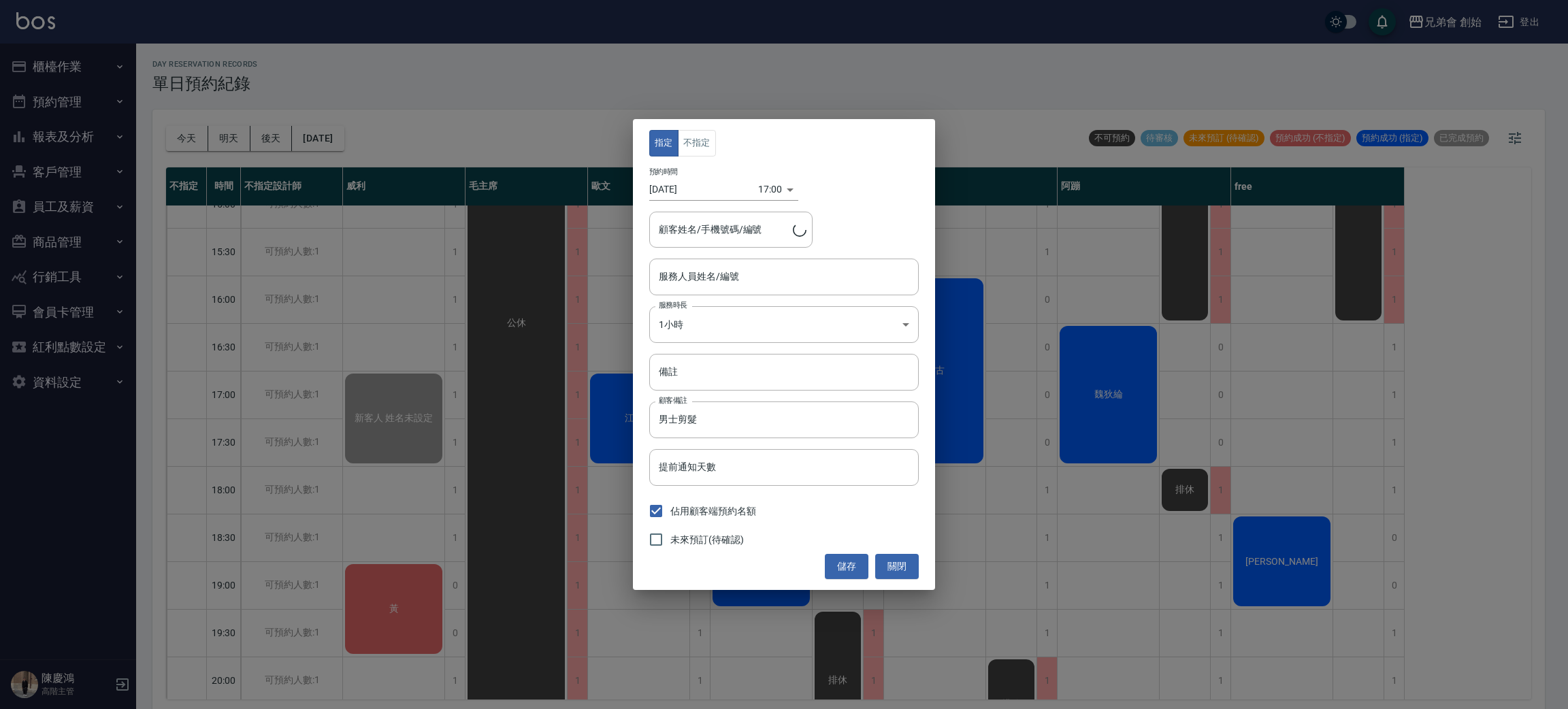
type input "[PERSON_NAME](無代號)"
type input "江永翔/0963378133/"
click at [899, 563] on button "關閉" at bounding box center [896, 566] width 44 height 25
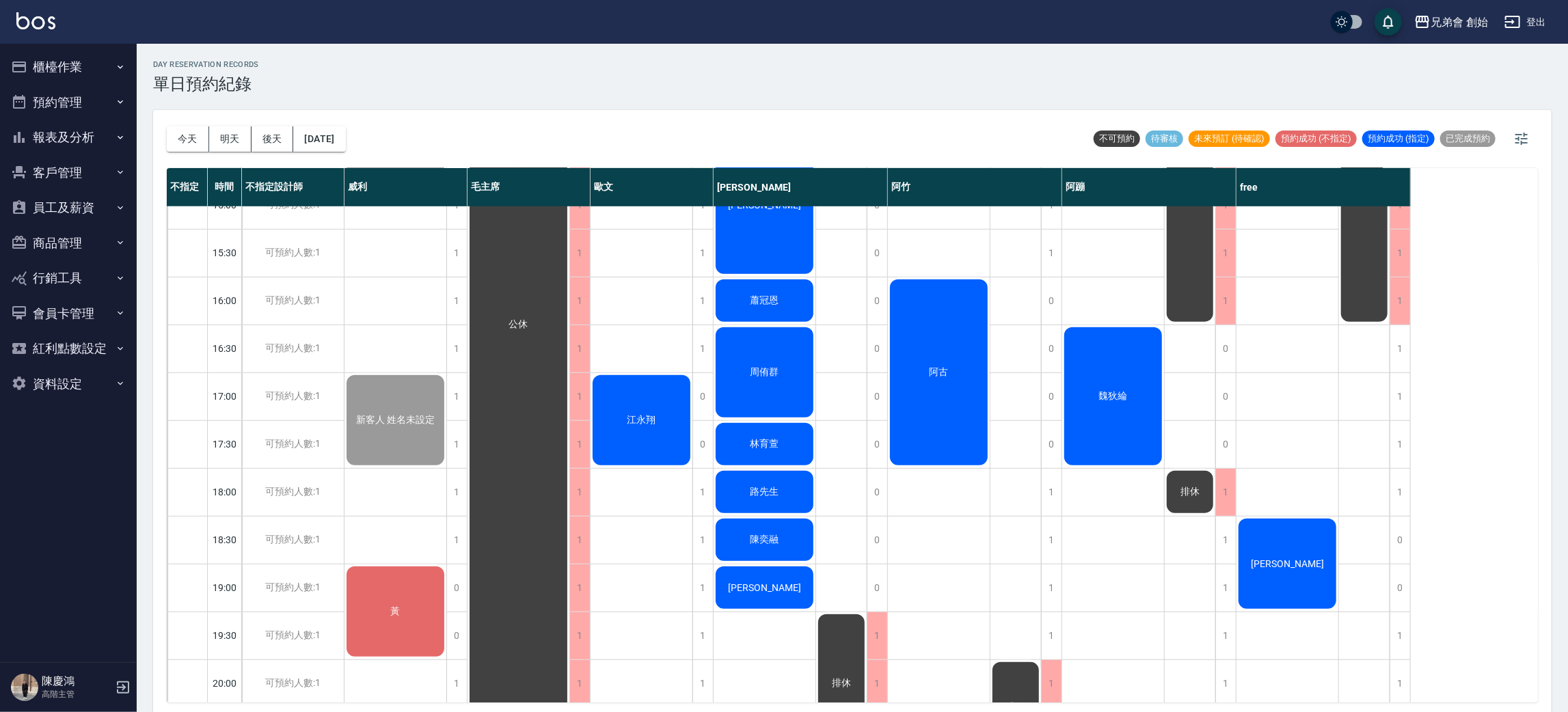
scroll to position [805, 0]
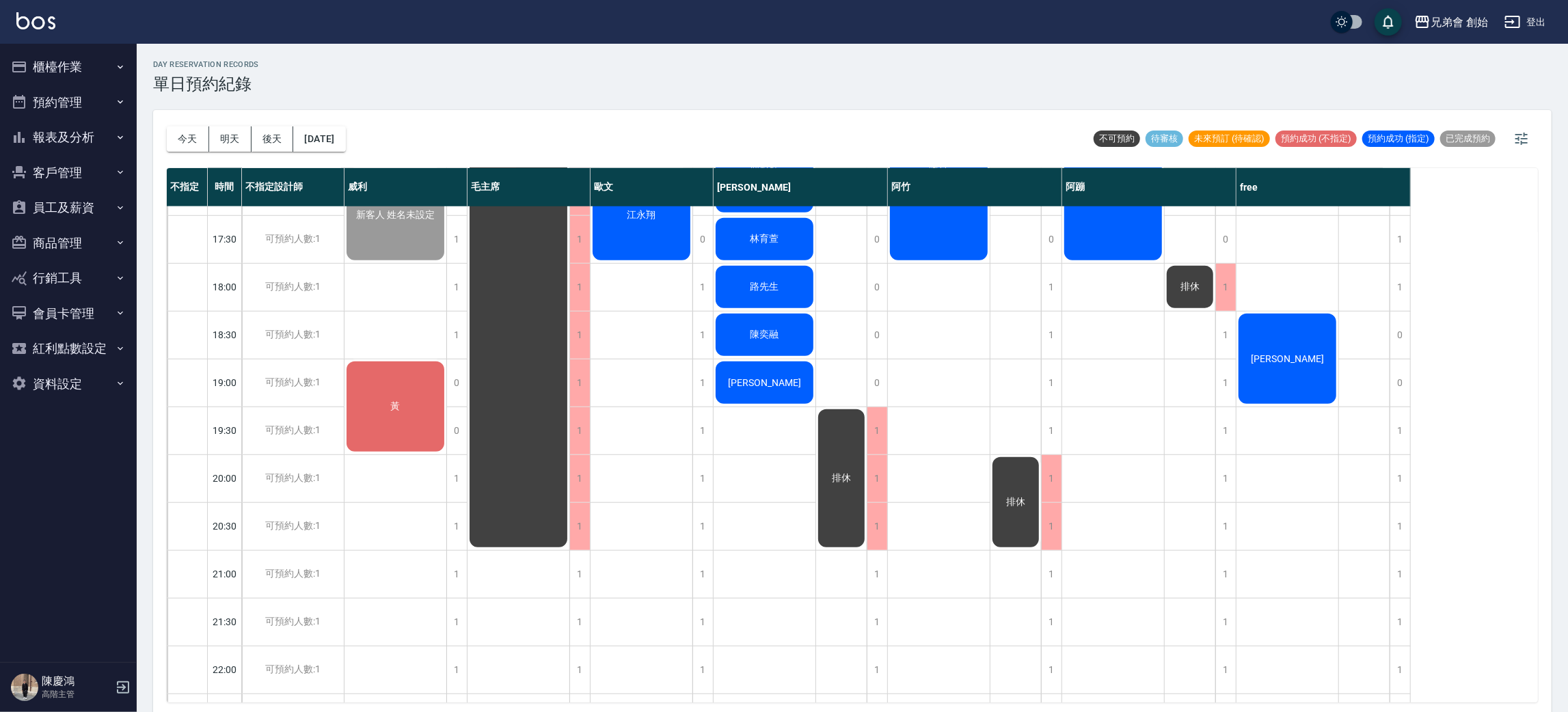
click at [690, 306] on div "小帥 江永翔" at bounding box center [641, 95] width 102 height 1388
click at [707, 278] on div "1" at bounding box center [702, 287] width 21 height 47
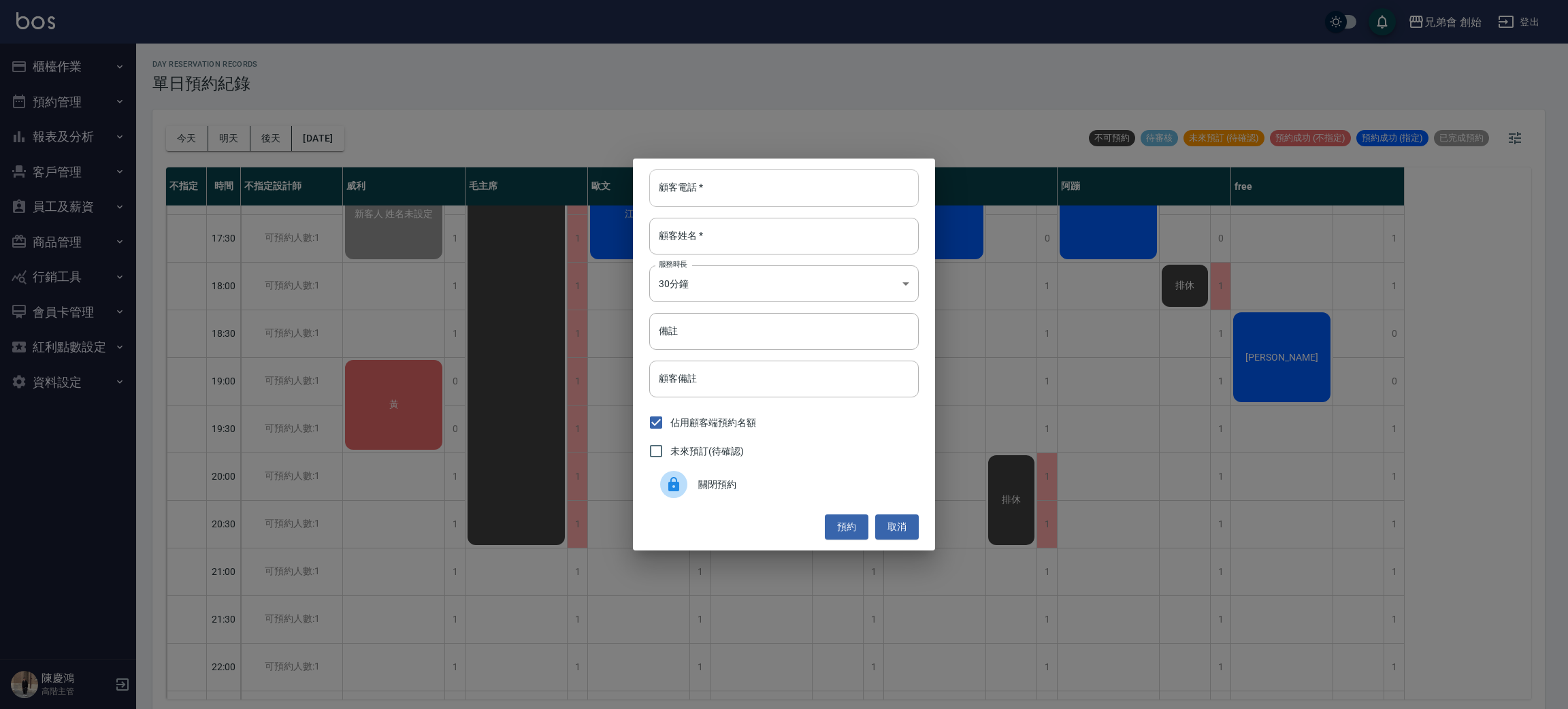
click at [742, 200] on input "顧客電話   *" at bounding box center [783, 188] width 270 height 37
type input "0952217120"
click at [722, 242] on input "顧客姓名   *" at bounding box center [783, 235] width 270 height 37
type input "曾思翰"
click at [769, 292] on body "兄弟會 創始 登出 櫃檯作業 打帳單 帳單列表 掛單列表 座位開單 營業儀表板 現金收支登錄 高階收支登錄 材料自購登錄 每日結帳 排班表 現場電腦打卡 掃碼…" at bounding box center [784, 356] width 1568 height 713
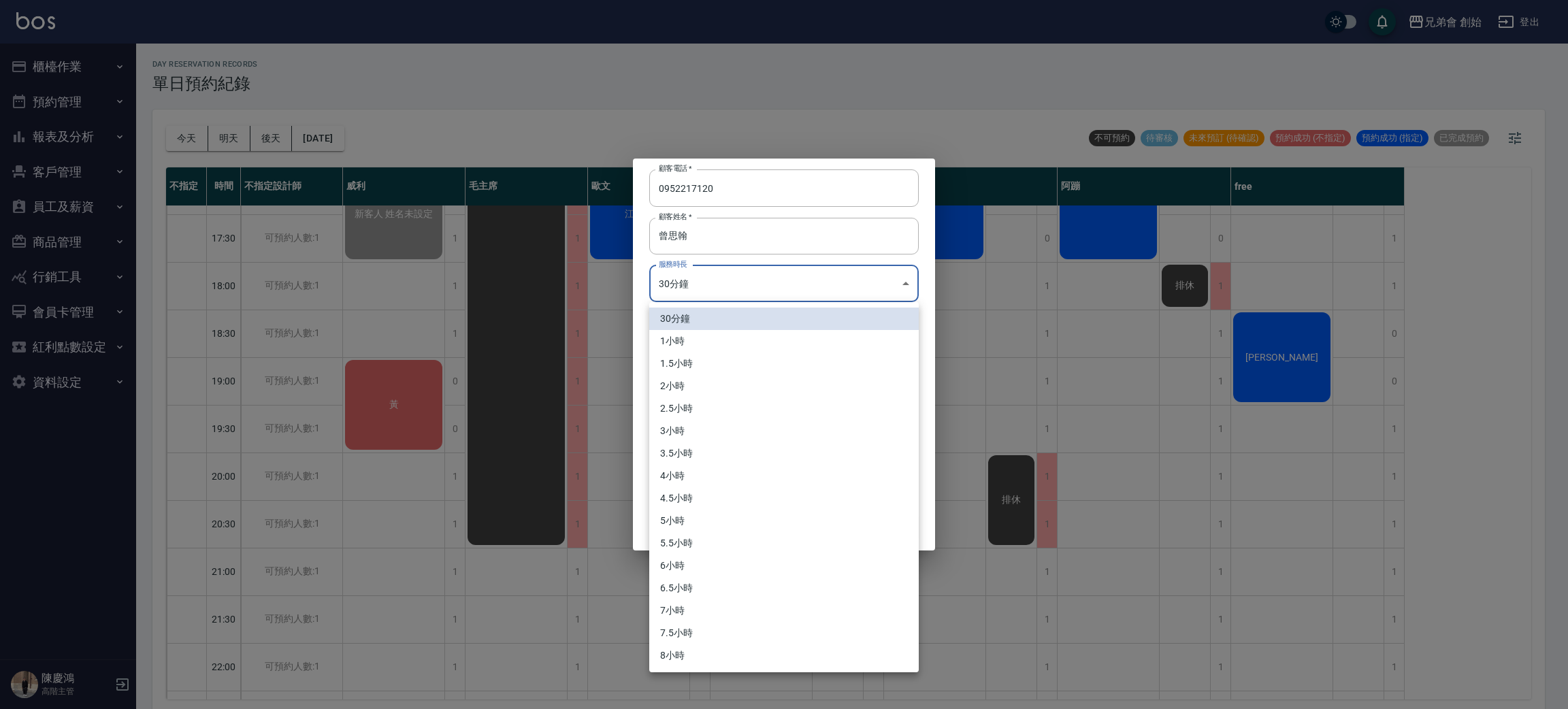
click at [736, 344] on li "1小時" at bounding box center [783, 342] width 270 height 22
type input "2"
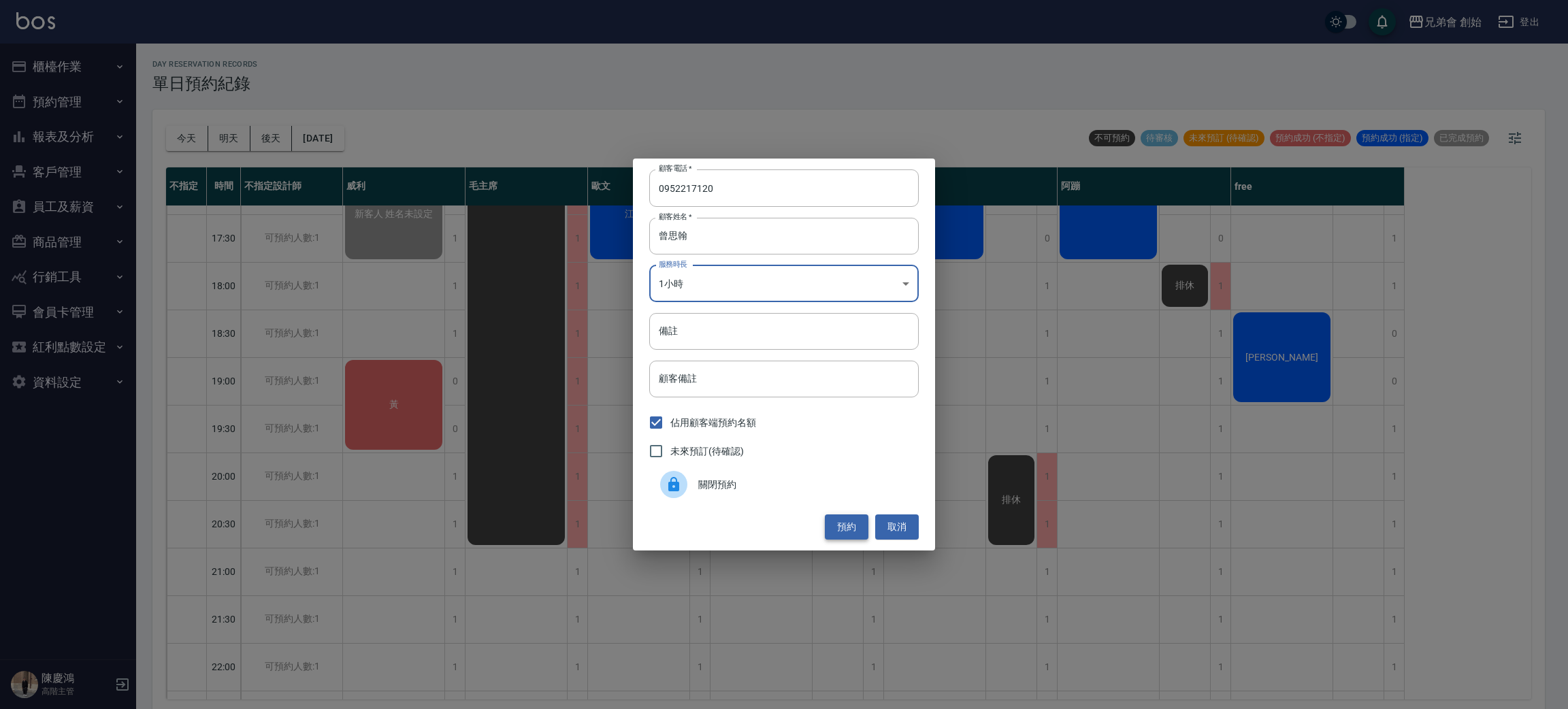
click at [845, 524] on button "預約" at bounding box center [846, 527] width 44 height 25
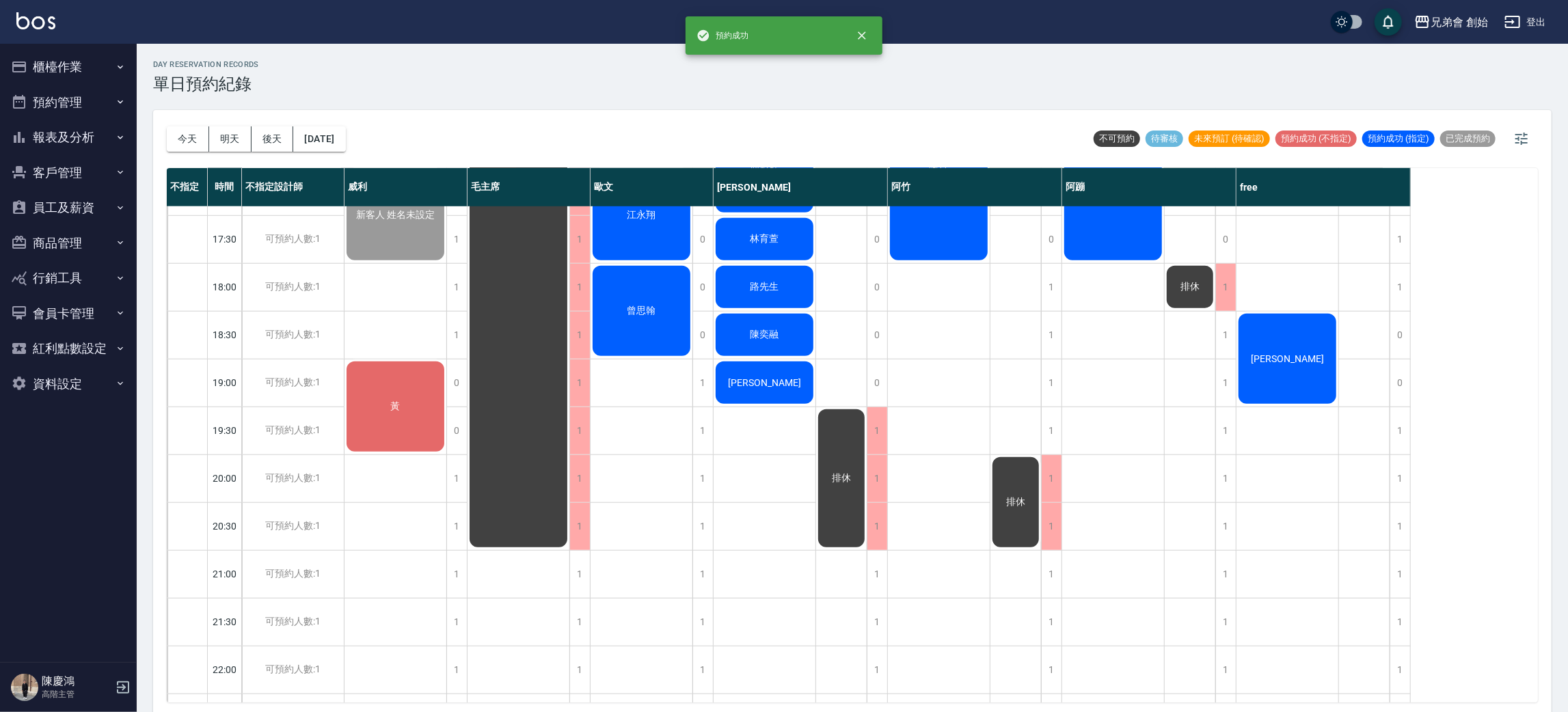
click at [645, 305] on span "曾思翰" at bounding box center [642, 311] width 34 height 12
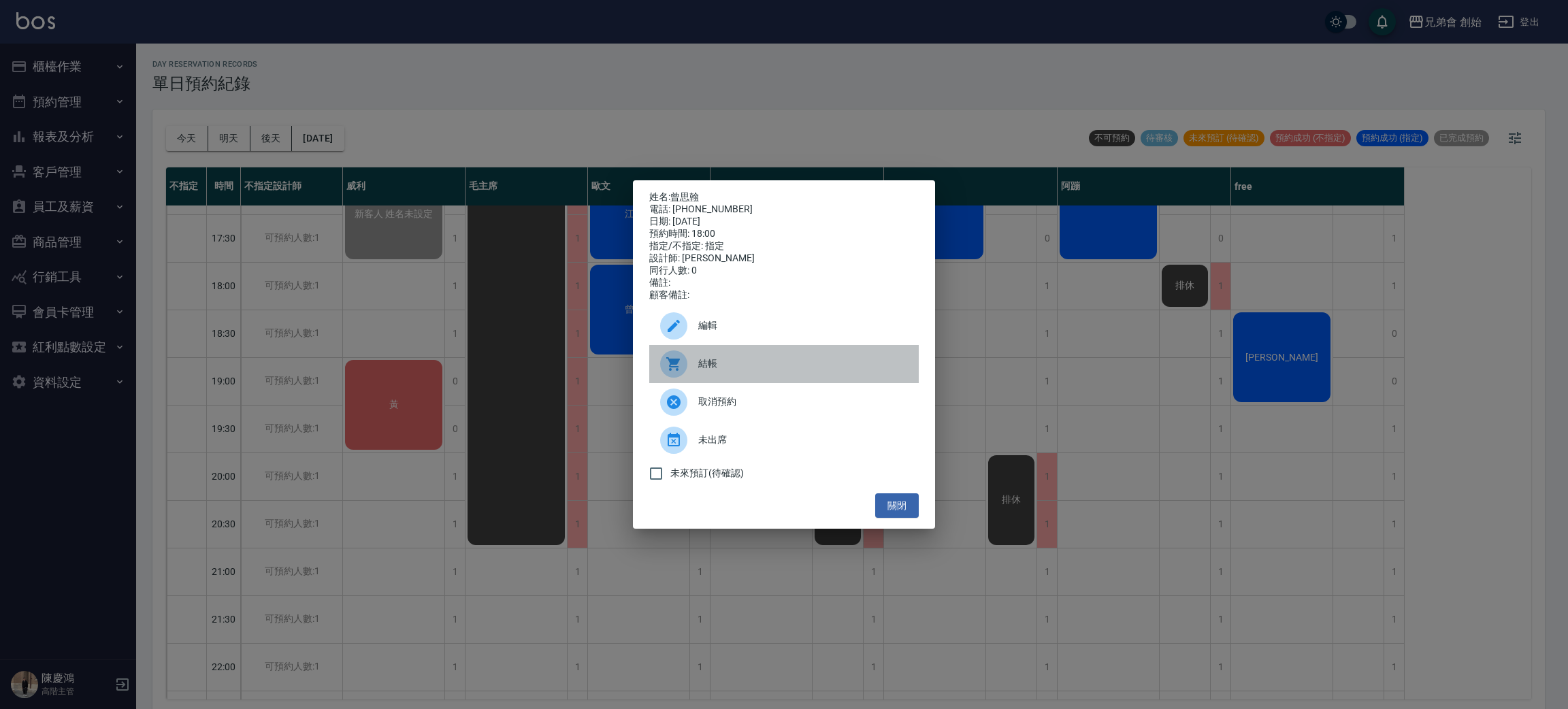
click at [724, 367] on span "結帳" at bounding box center [803, 364] width 210 height 15
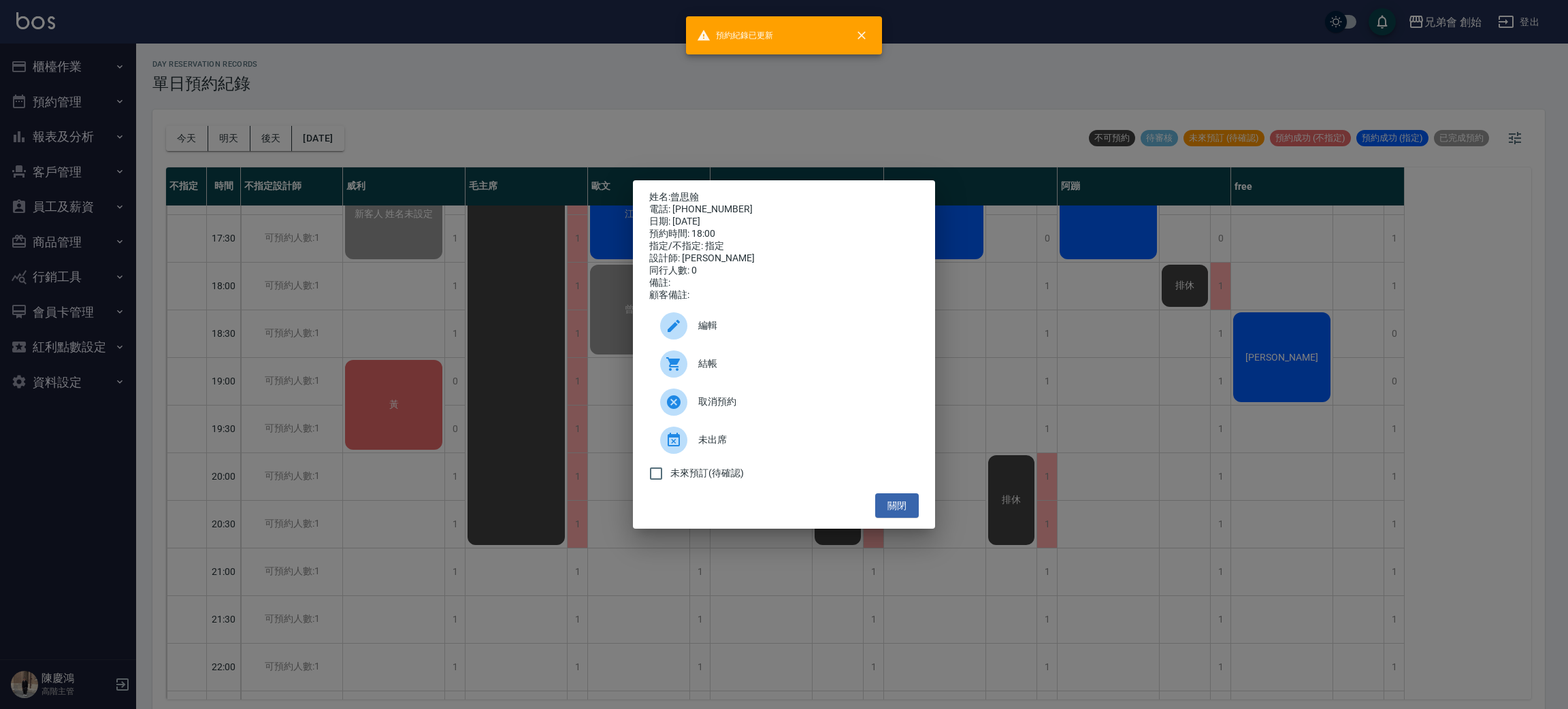
click at [633, 104] on div "姓名: 曾思翰 電話: 0952217120 日期: 2025/09/26 預約時間: 18:00 指定/不指定: 指定 設計師: 歐文 同行人數: 0 備註…" at bounding box center [784, 354] width 1568 height 709
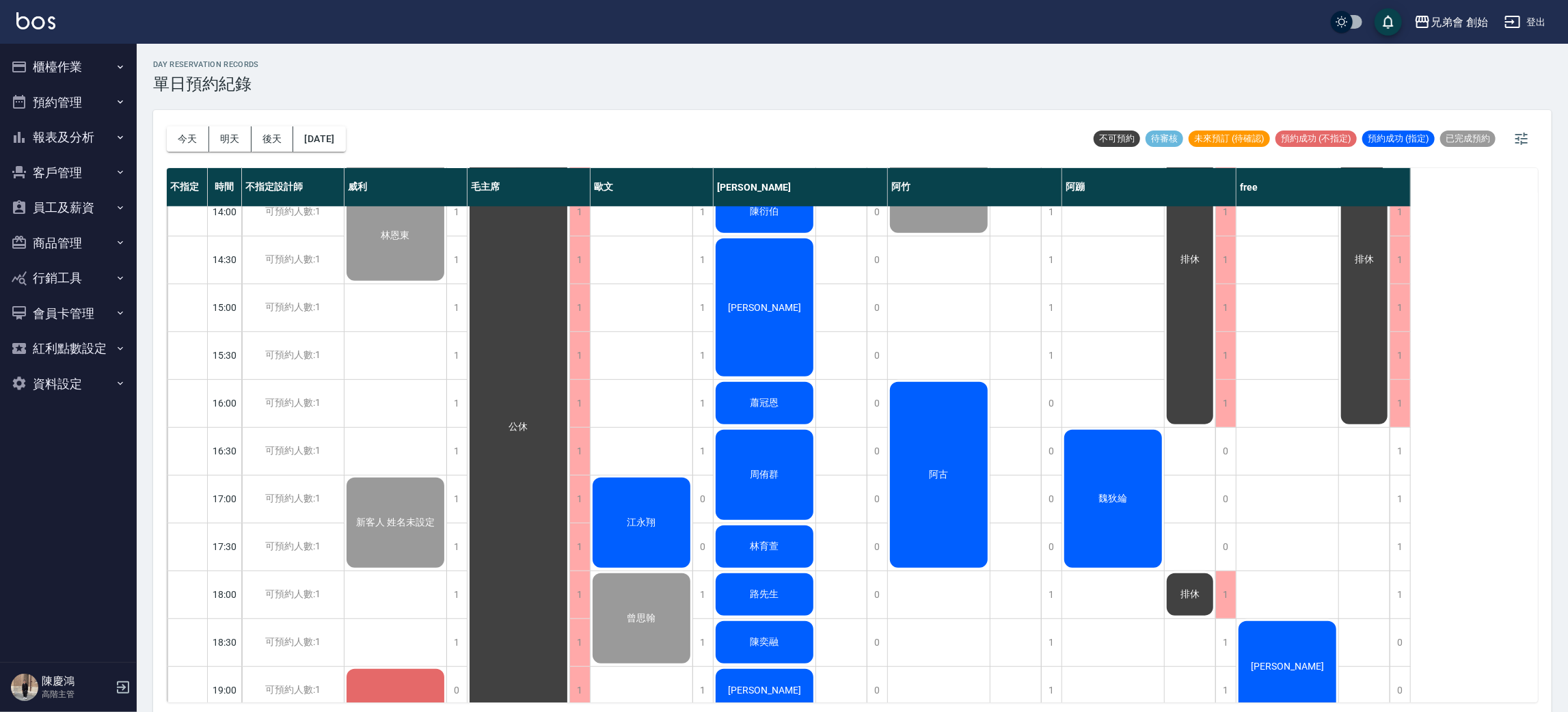
scroll to position [702, 0]
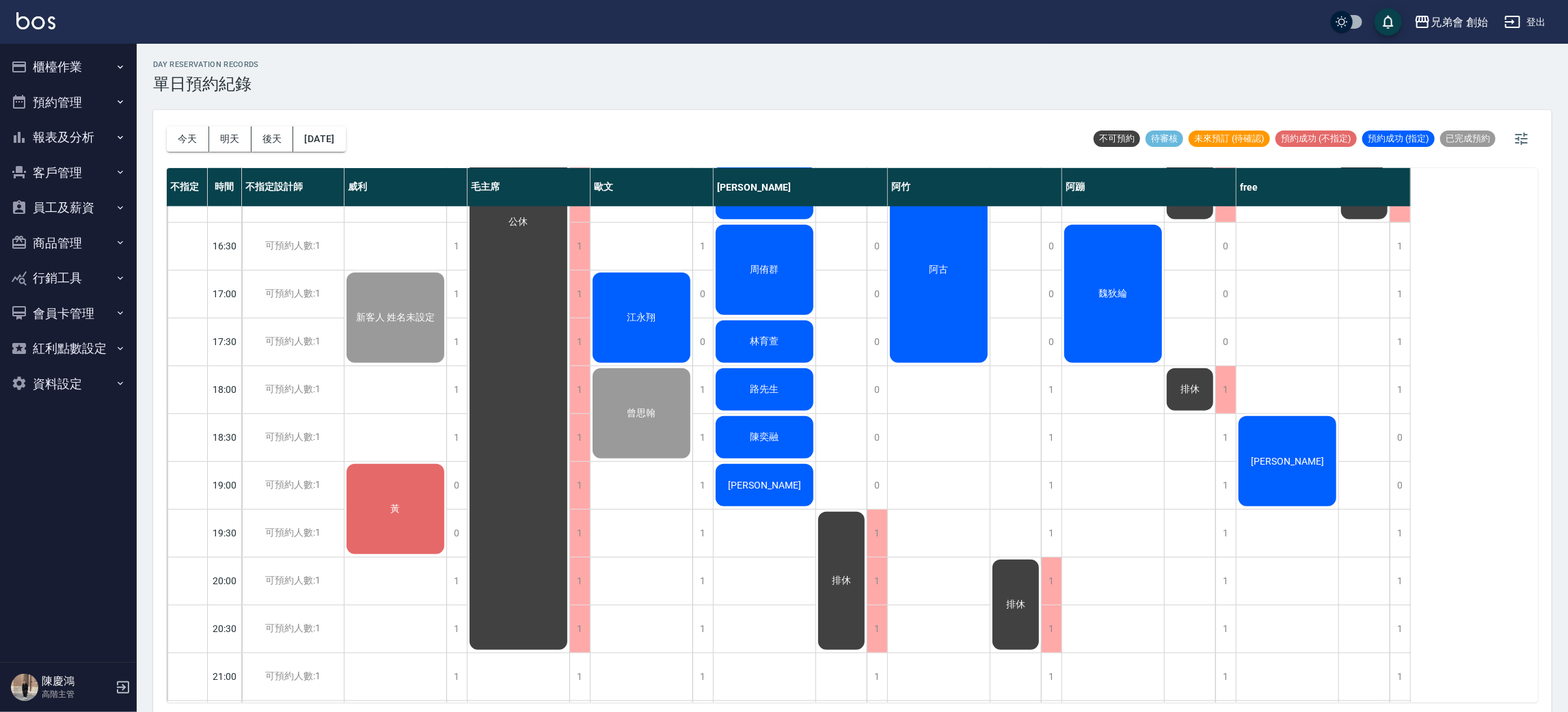
click at [640, 312] on span "江永翔" at bounding box center [642, 318] width 34 height 12
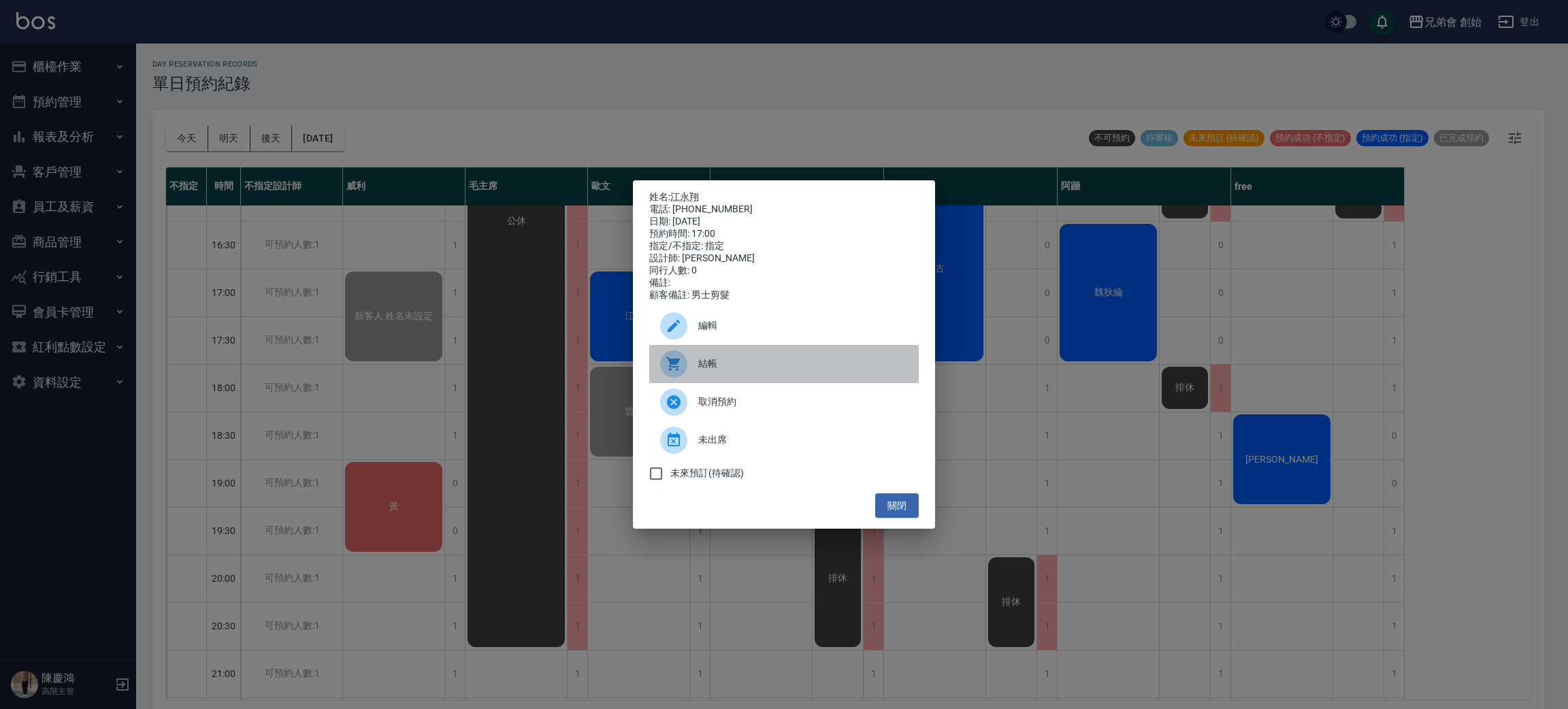
click at [698, 371] on span "結帳" at bounding box center [803, 364] width 210 height 15
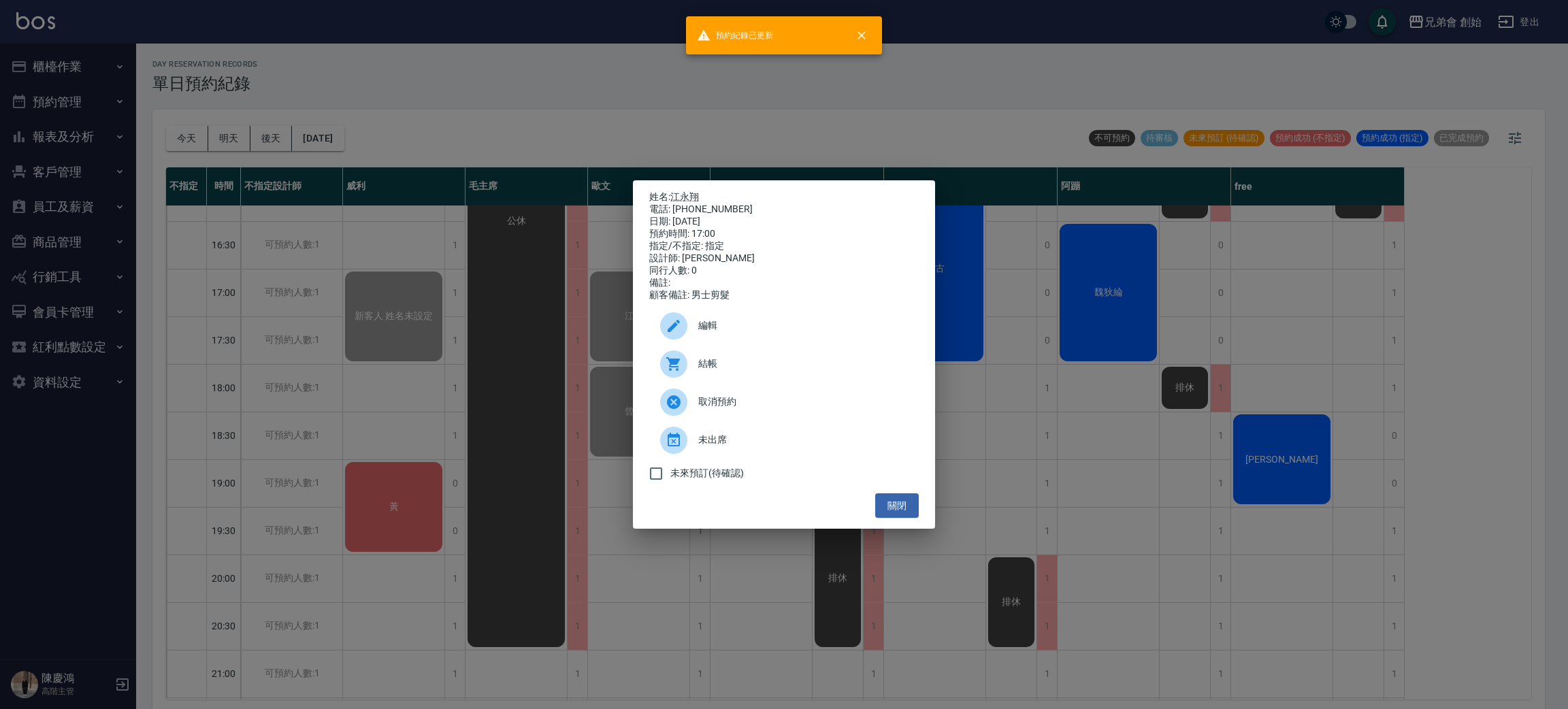
click at [383, 104] on div "姓名: 江永翔 電話: 0963378133 日期: 2025/09/26 預約時間: 17:00 指定/不指定: 指定 設計師: 歐文 同行人數: 0 備註…" at bounding box center [784, 354] width 1568 height 709
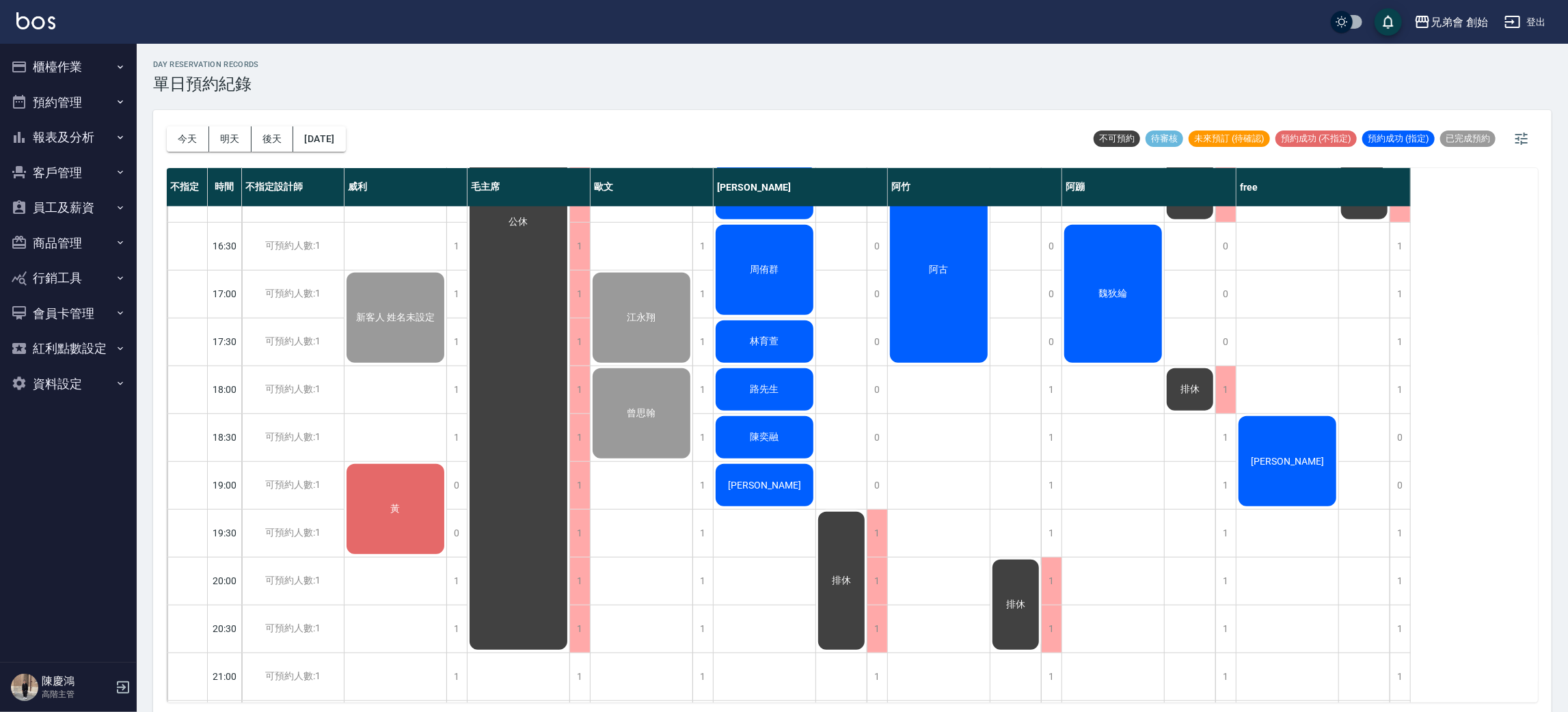
scroll to position [189, 0]
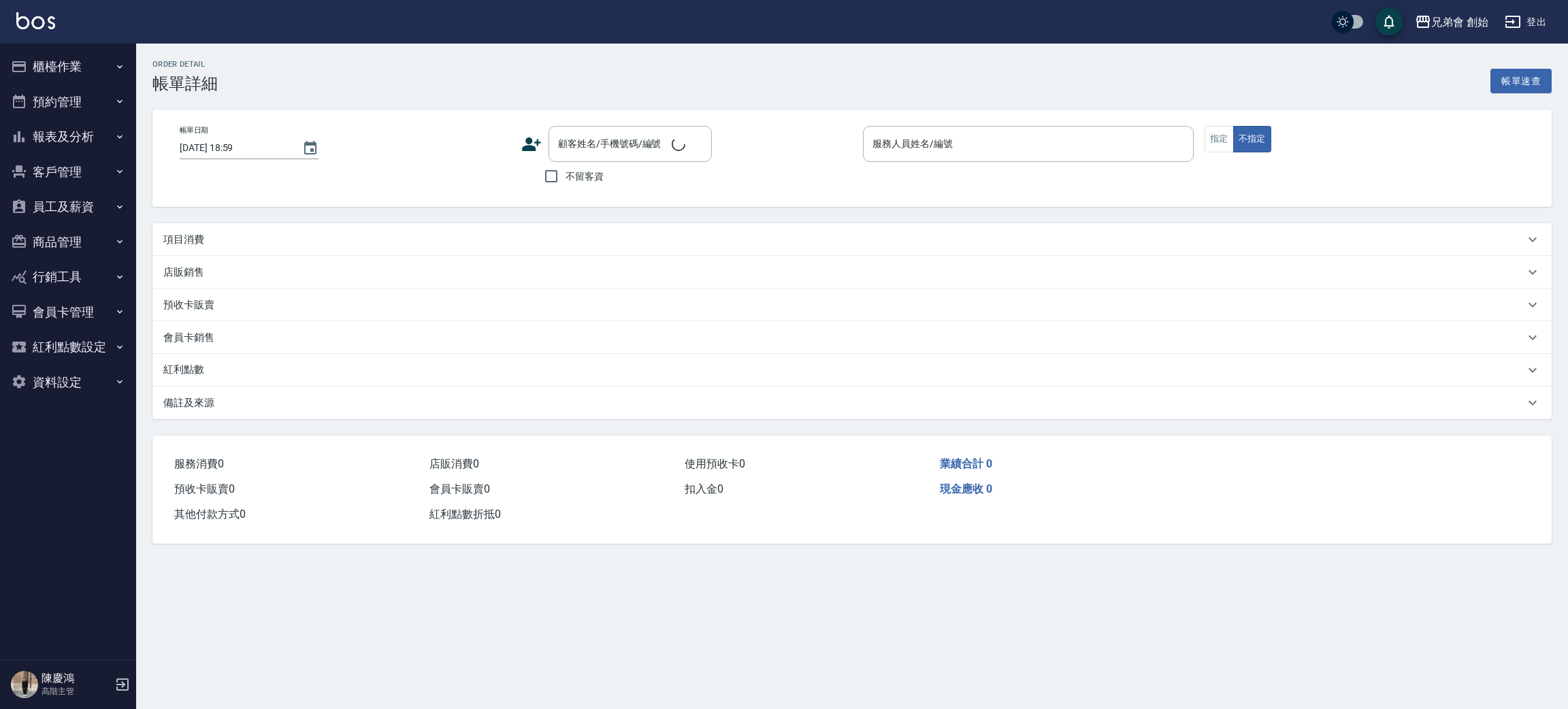
click at [230, 233] on div "項目消費" at bounding box center [844, 240] width 1361 height 15
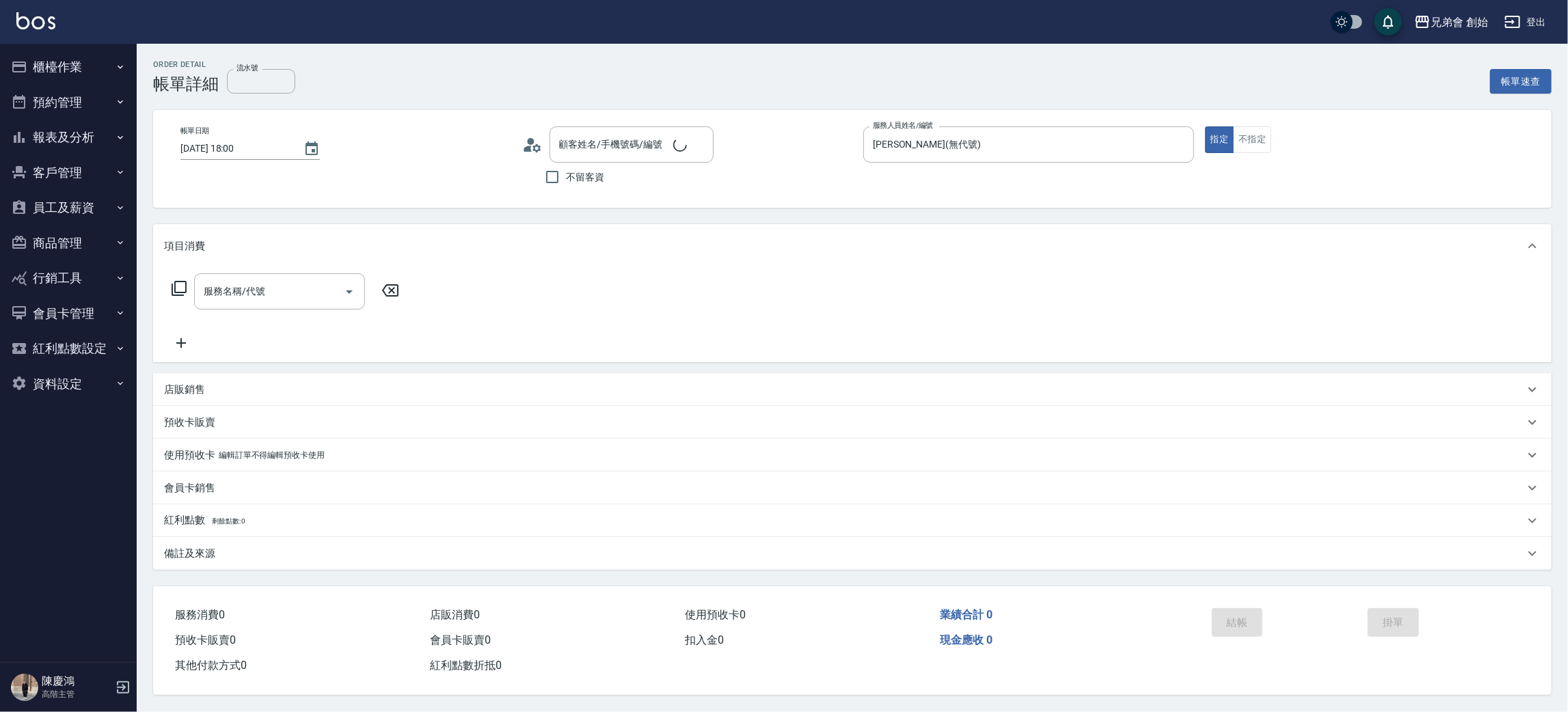
type input "[DATE] 18:00"
type input "[PERSON_NAME](無代號)"
type input "[PERSON_NAME]/0952217120/null"
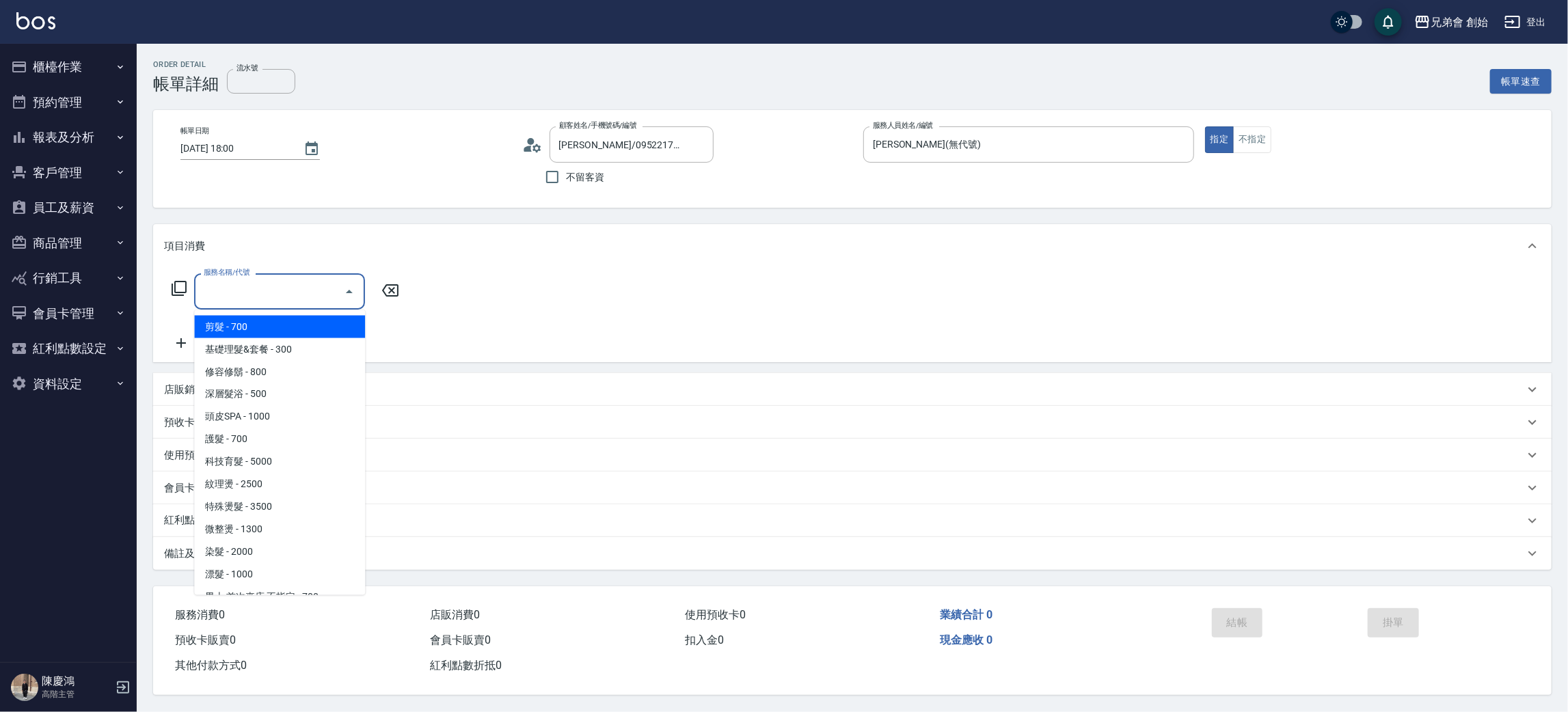
click at [249, 287] on div "服務名稱/代號 服務名稱/代號" at bounding box center [279, 292] width 171 height 36
click at [255, 324] on span "剪髮 - 700" at bounding box center [279, 327] width 171 height 22
type input "剪髮(A01)"
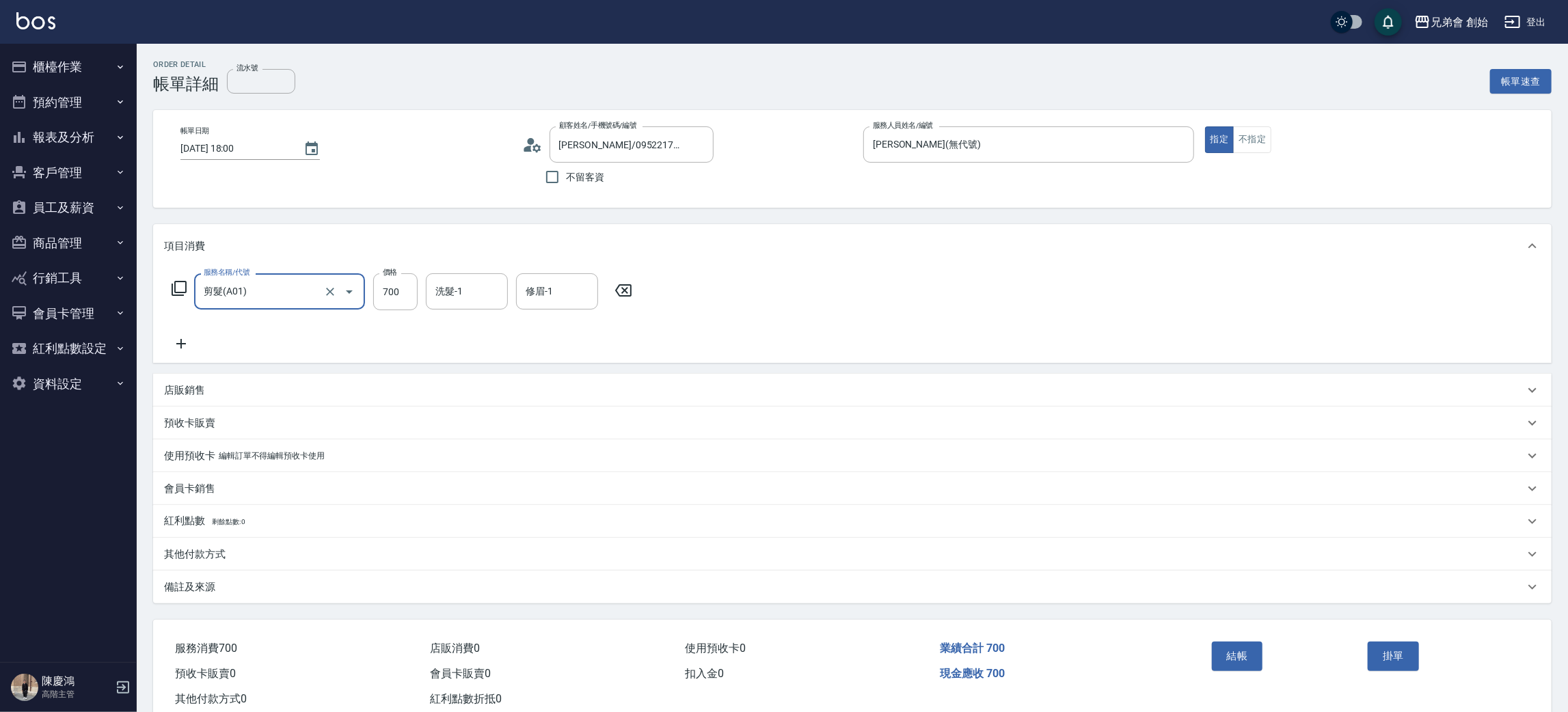
click at [185, 355] on div "服務名稱/代號 剪髮(A01) 服務名稱/代號 價格 700 價格 洗髮-1 洗髮-1 修眉-1 修眉-1" at bounding box center [852, 316] width 1399 height 95
click at [181, 343] on icon at bounding box center [181, 343] width 9 height 9
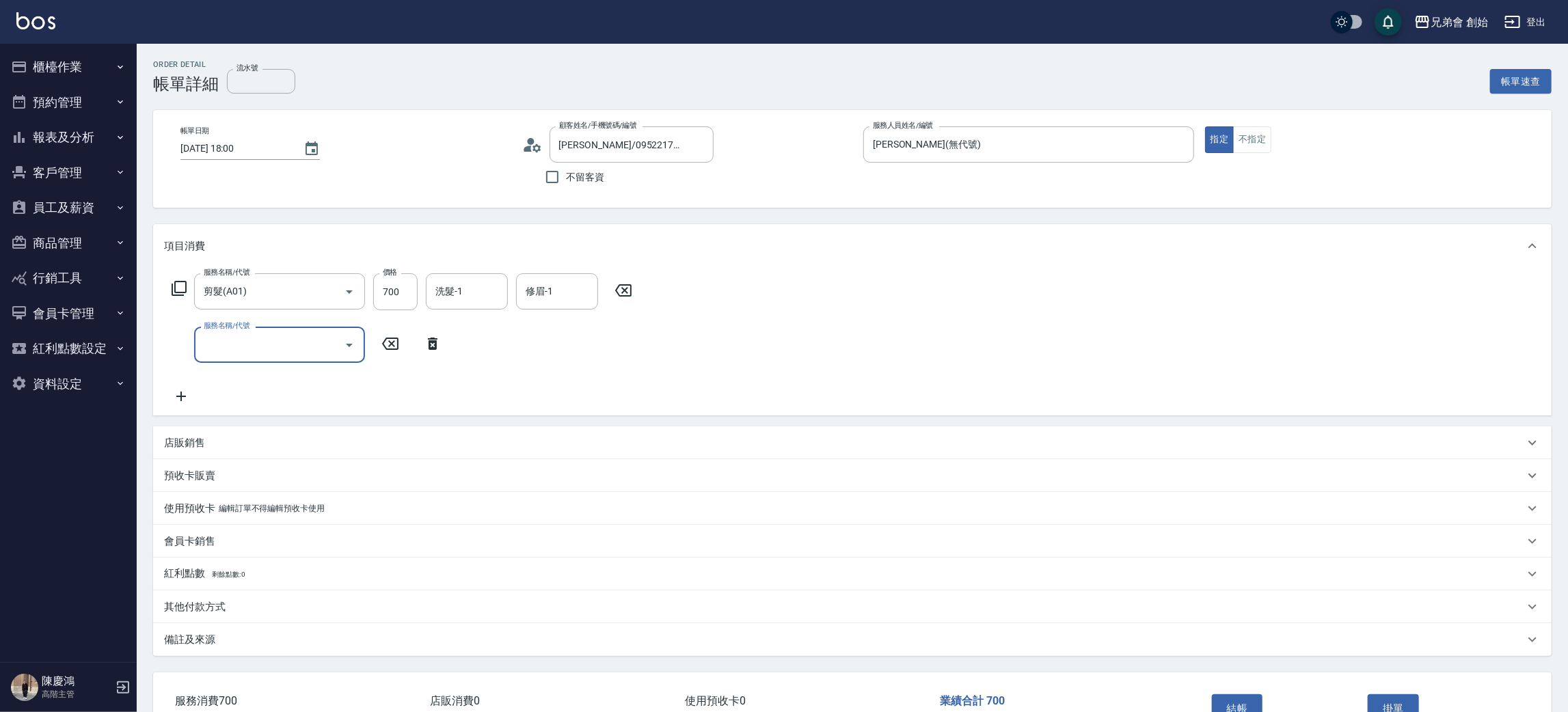
click at [273, 348] on input "服務名稱/代號" at bounding box center [269, 345] width 138 height 24
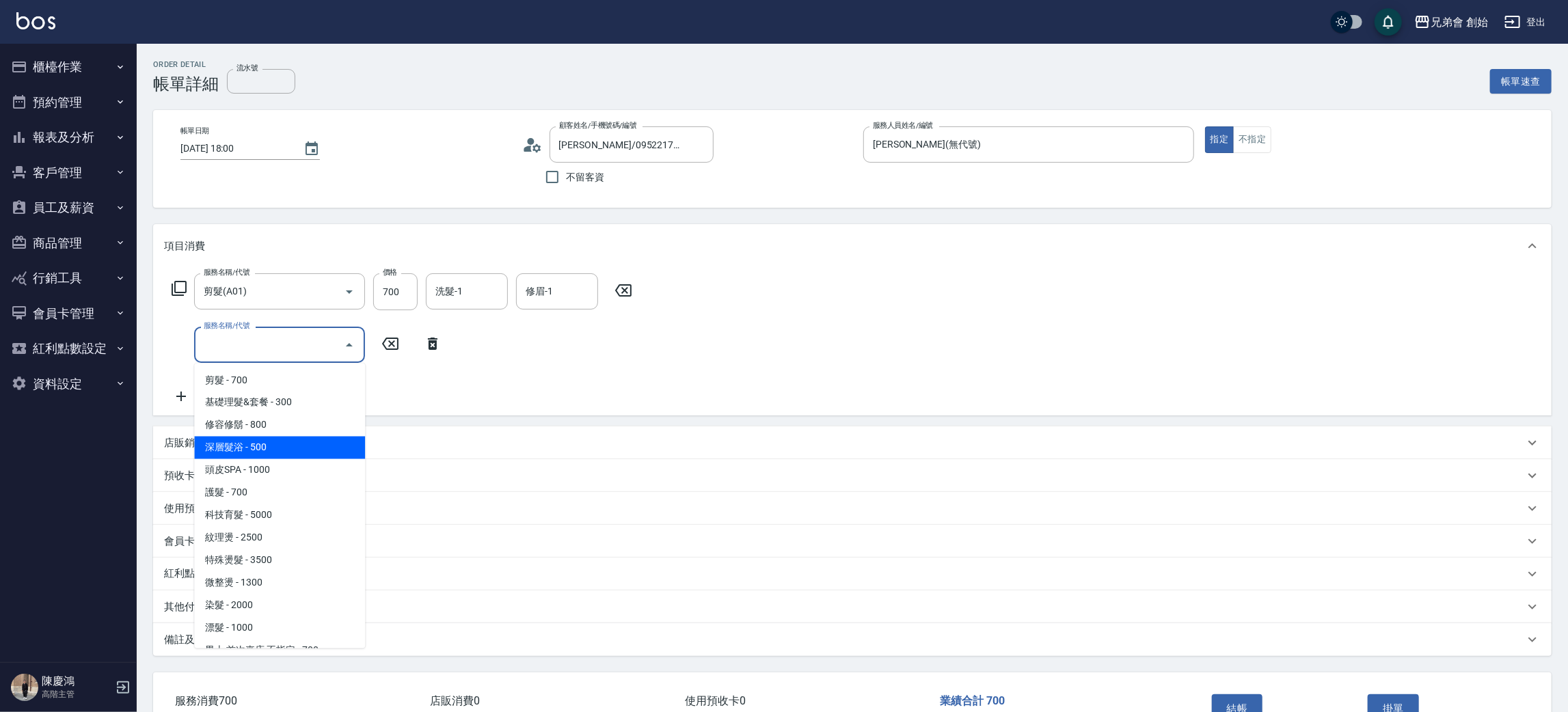
click at [294, 442] on span "深層髮浴 - 500" at bounding box center [279, 448] width 171 height 22
type input "深層髮浴(B01)"
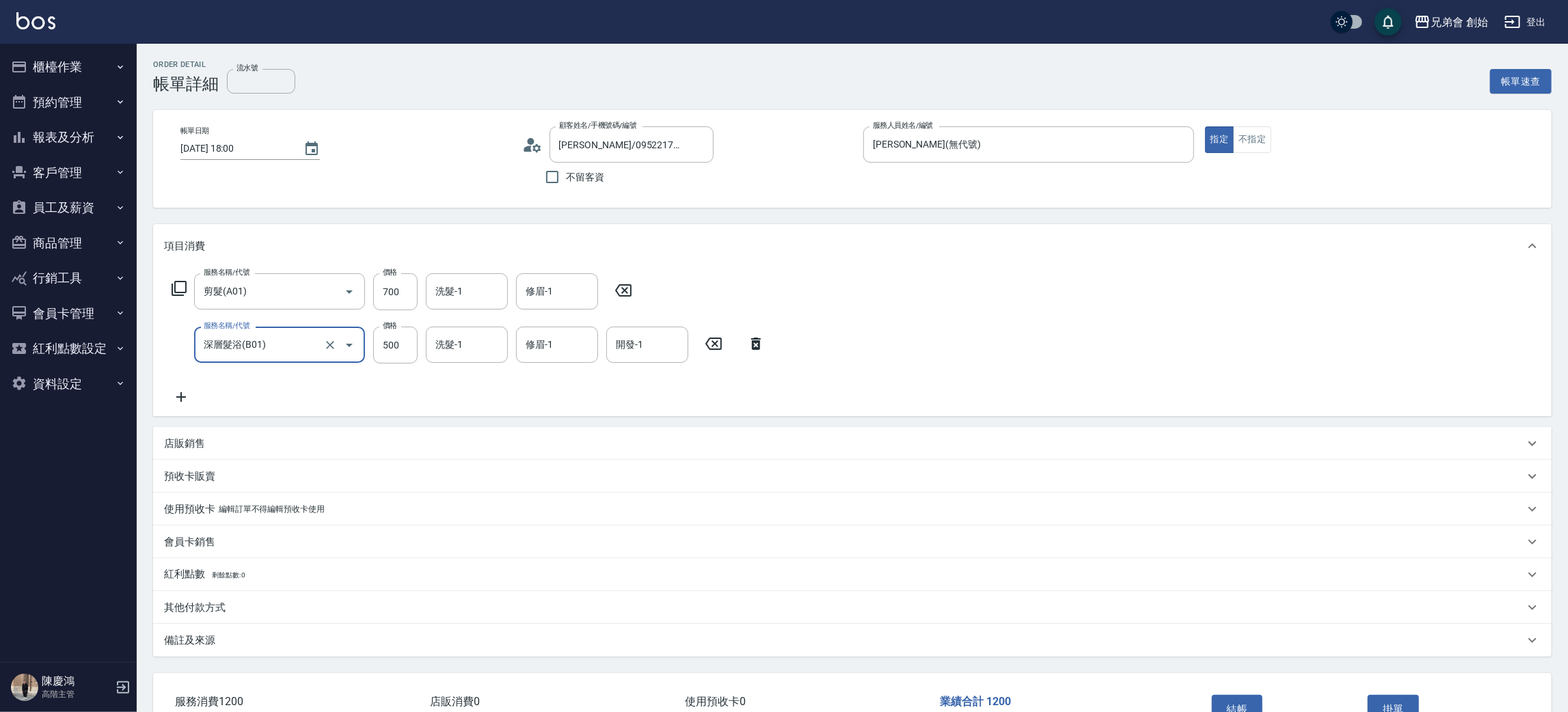
drag, startPoint x: 538, startPoint y: 146, endPoint x: 535, endPoint y: 169, distance: 23.2
click at [535, 168] on div "顧客姓名/手機號碼/編號 [PERSON_NAME]/0952217120/null 顧客姓名/手機號碼/編號 不留客資" at bounding box center [687, 159] width 331 height 65
click at [535, 146] on icon at bounding box center [536, 148] width 9 height 9
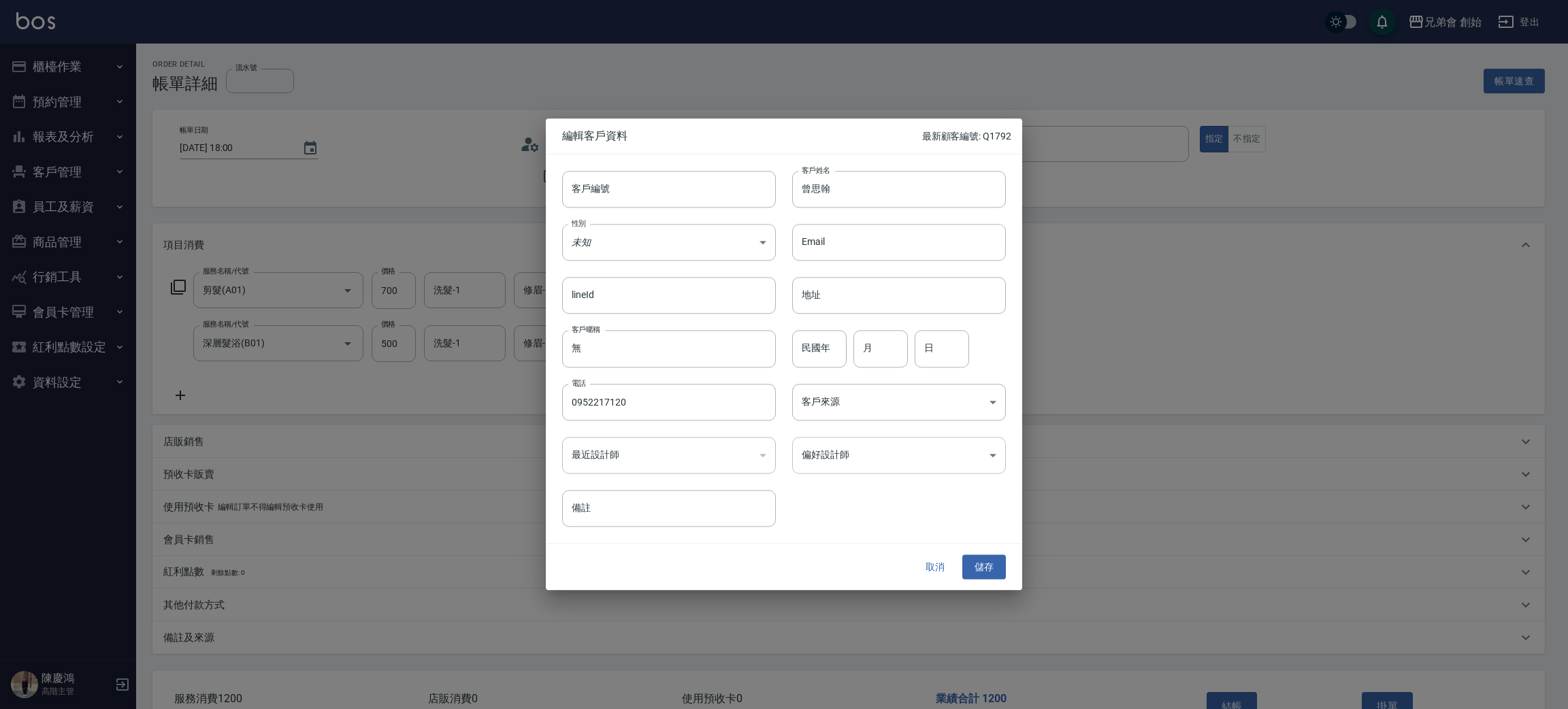
click at [875, 457] on body "兄弟會 創始 登出 櫃檯作業 打帳單 帳單列表 掛單列表 座位開單 營業儀表板 現金收支登錄 高階收支登錄 材料自購登錄 每日結帳 排班表 現場電腦打卡 掃碼…" at bounding box center [784, 397] width 1568 height 795
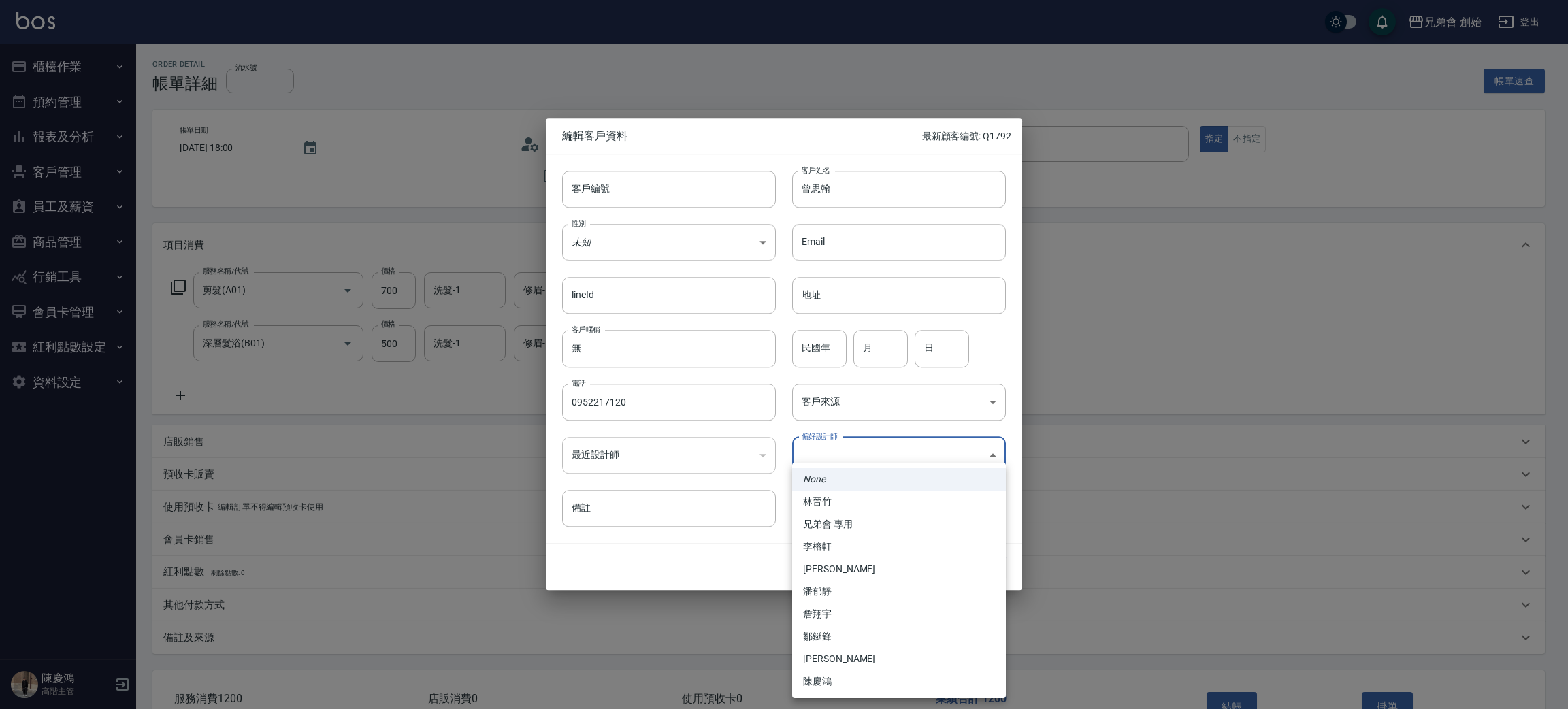
click at [852, 553] on li "李榕軒" at bounding box center [899, 547] width 214 height 22
type input "1456ae5b-d9bb-440a-9f01-028db65cd7e3"
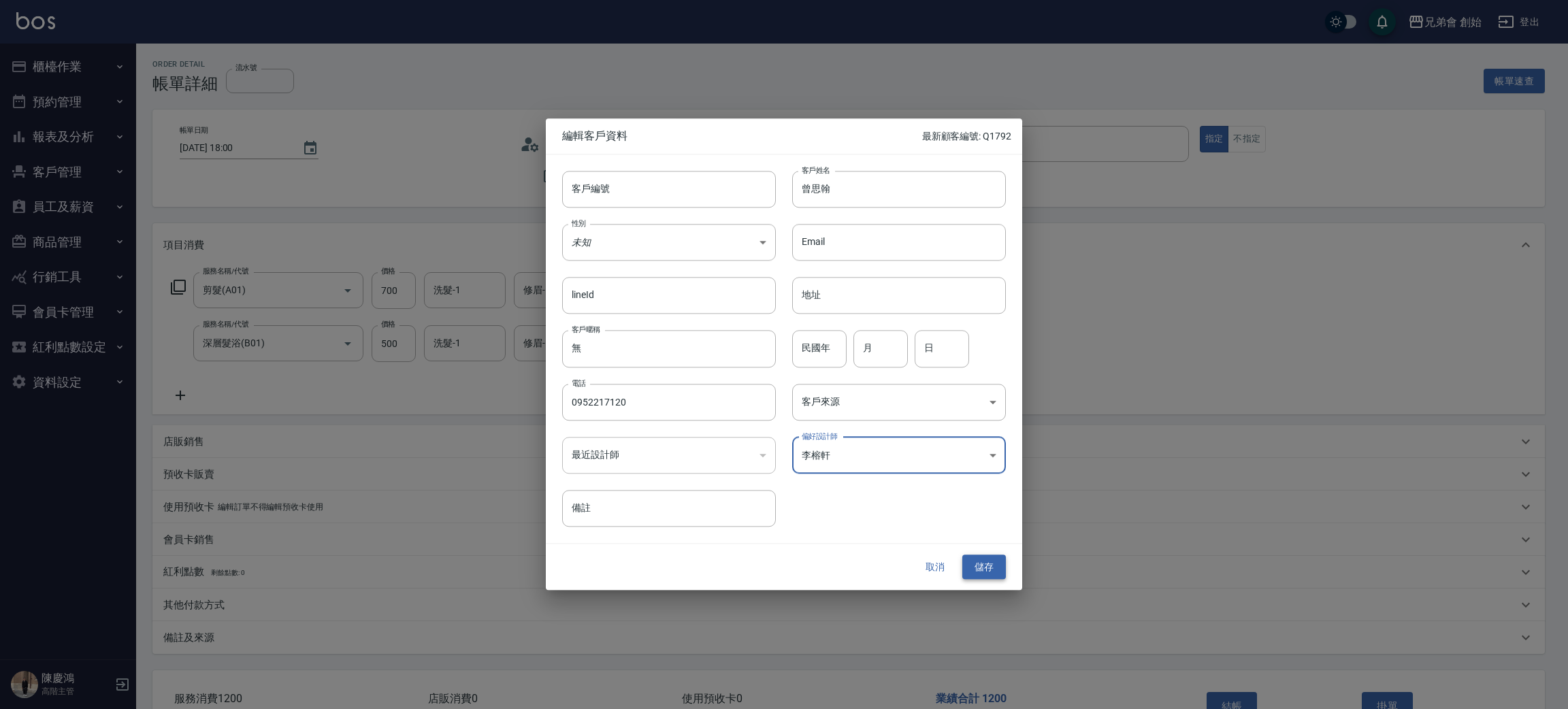
click at [974, 563] on button "儲存" at bounding box center [983, 567] width 44 height 25
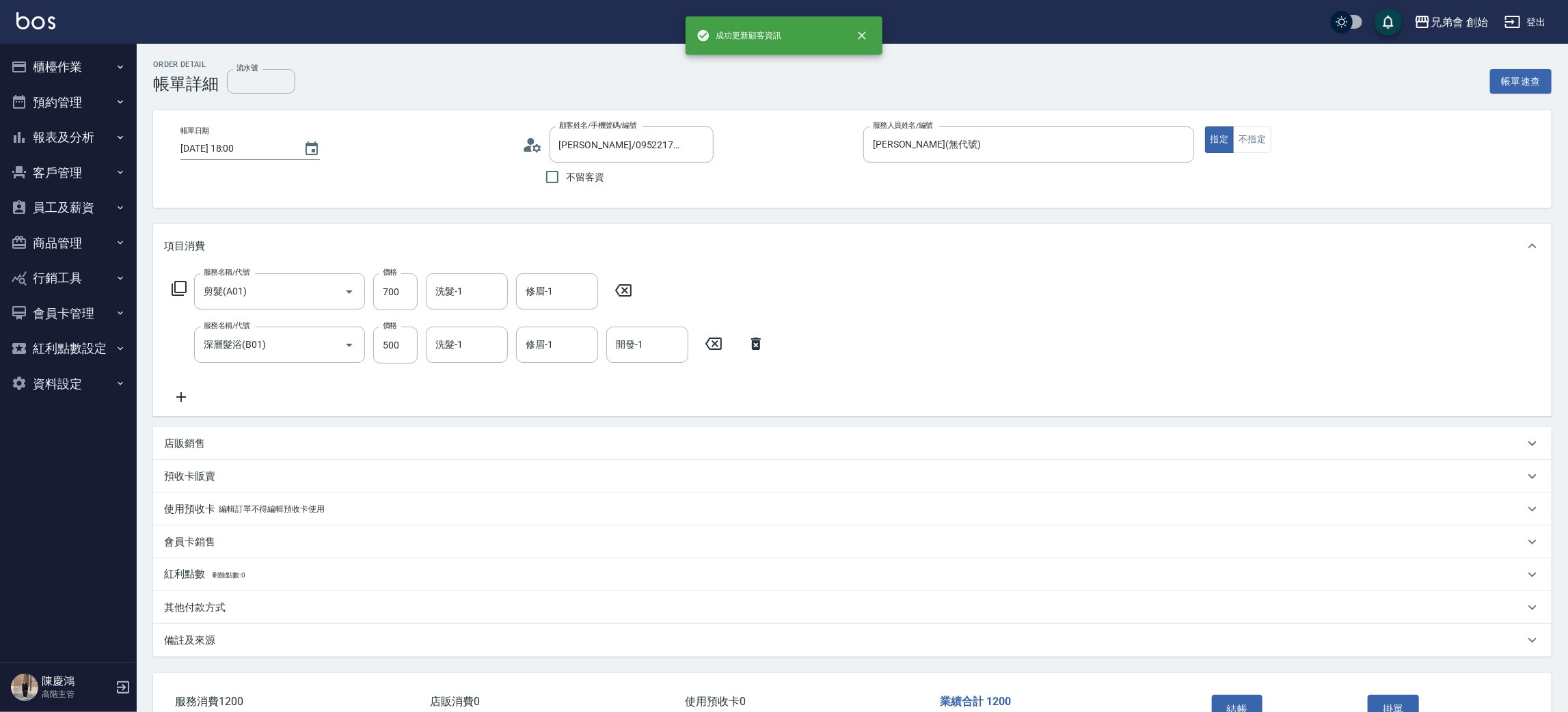
type input "[PERSON_NAME]/0952217120/"
click at [530, 145] on icon at bounding box center [532, 145] width 21 height 21
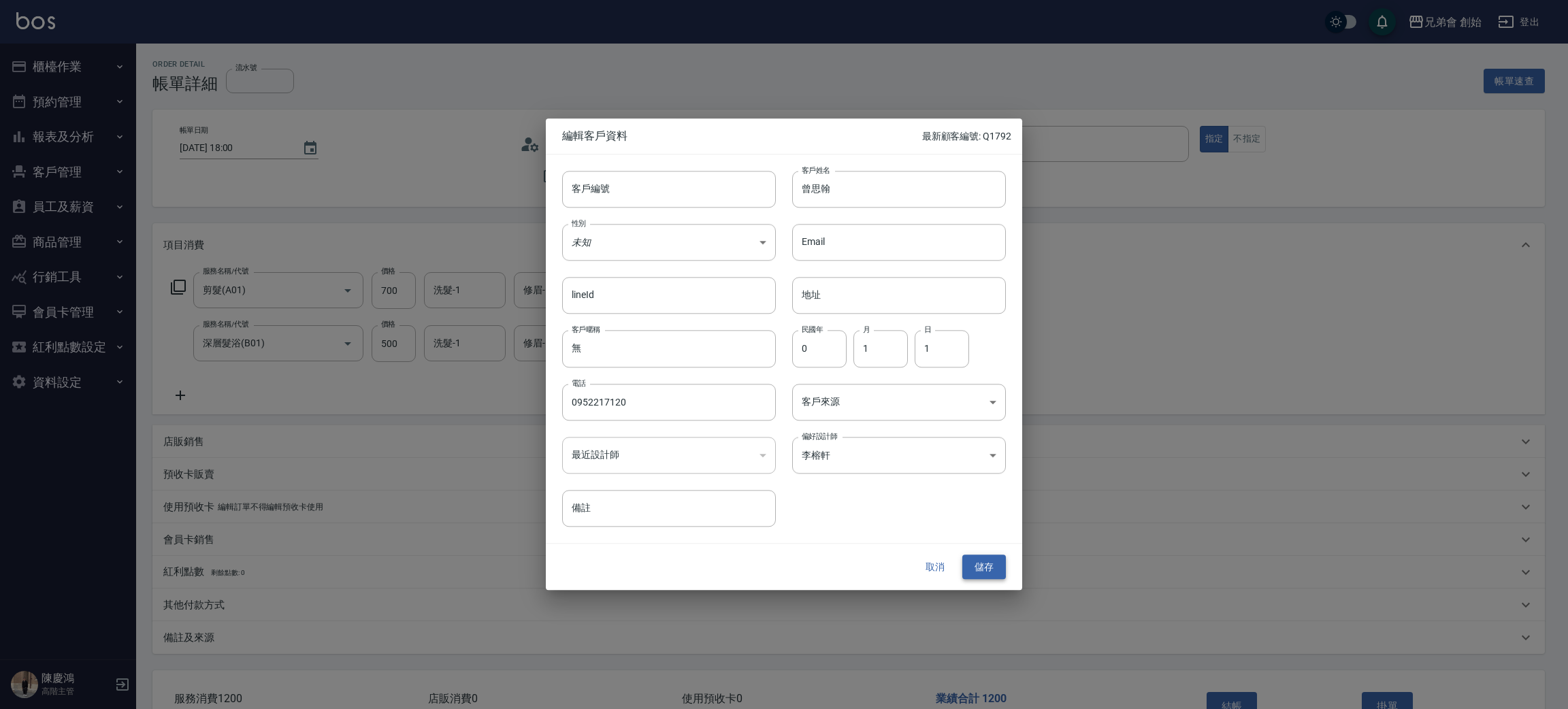
click at [995, 568] on button "儲存" at bounding box center [983, 567] width 44 height 25
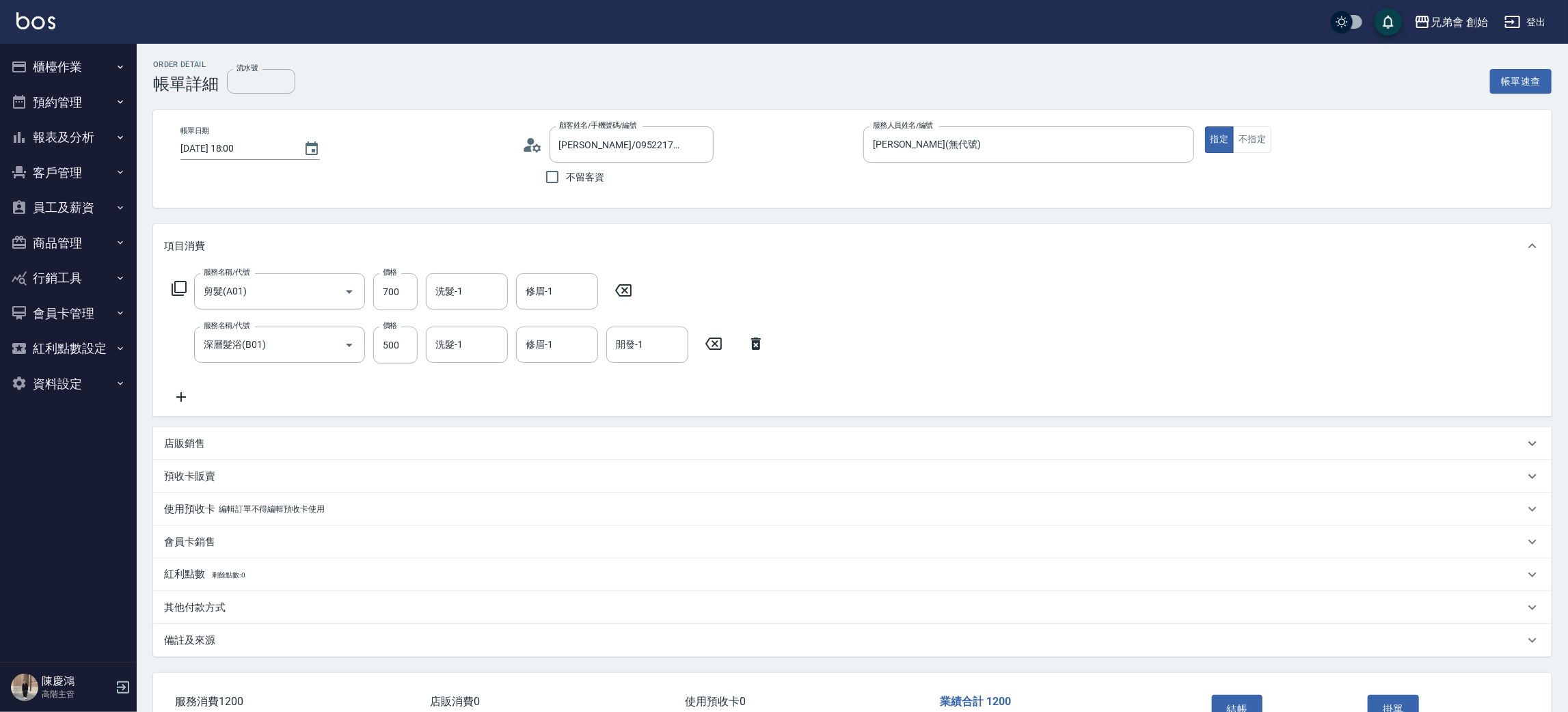
scroll to position [89, 0]
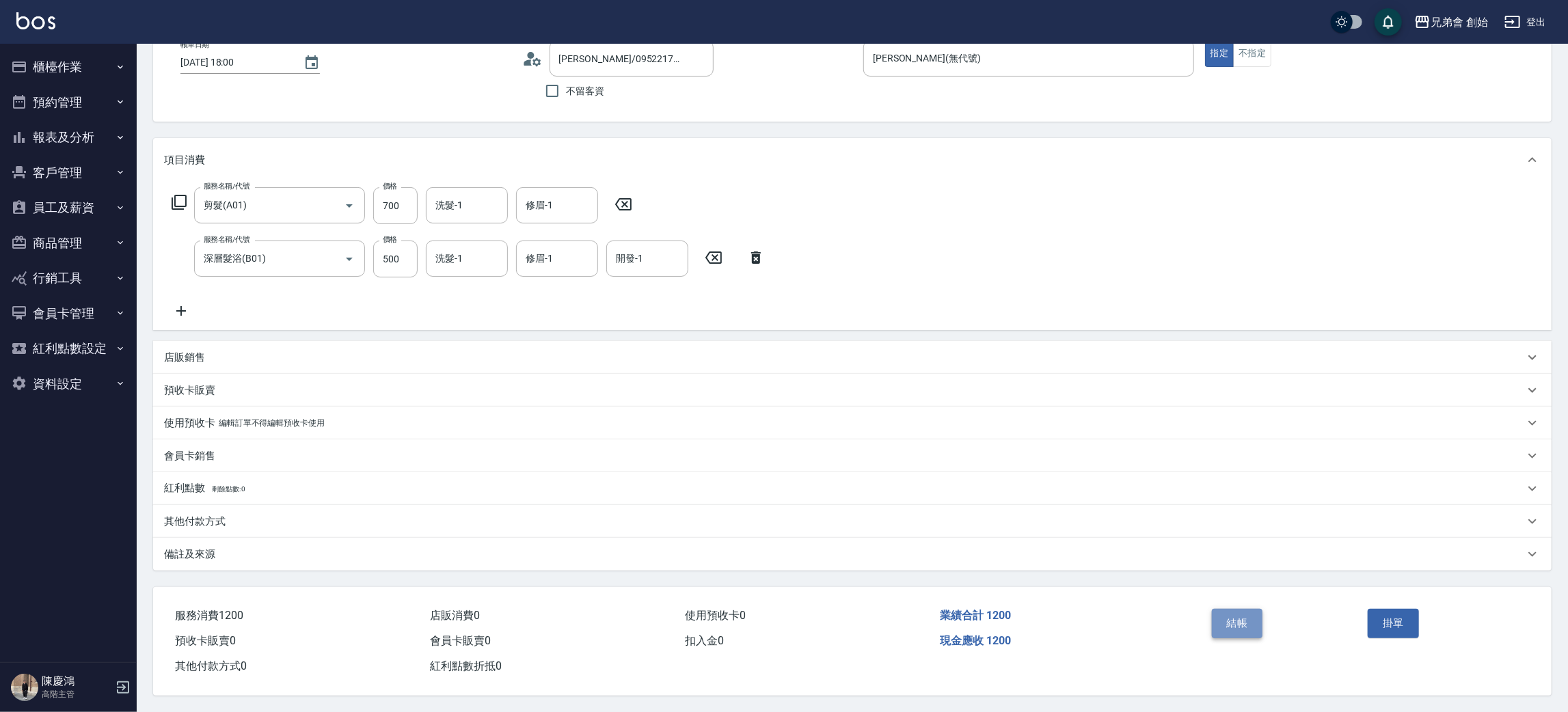
click at [1245, 612] on button "結帳" at bounding box center [1238, 623] width 52 height 28
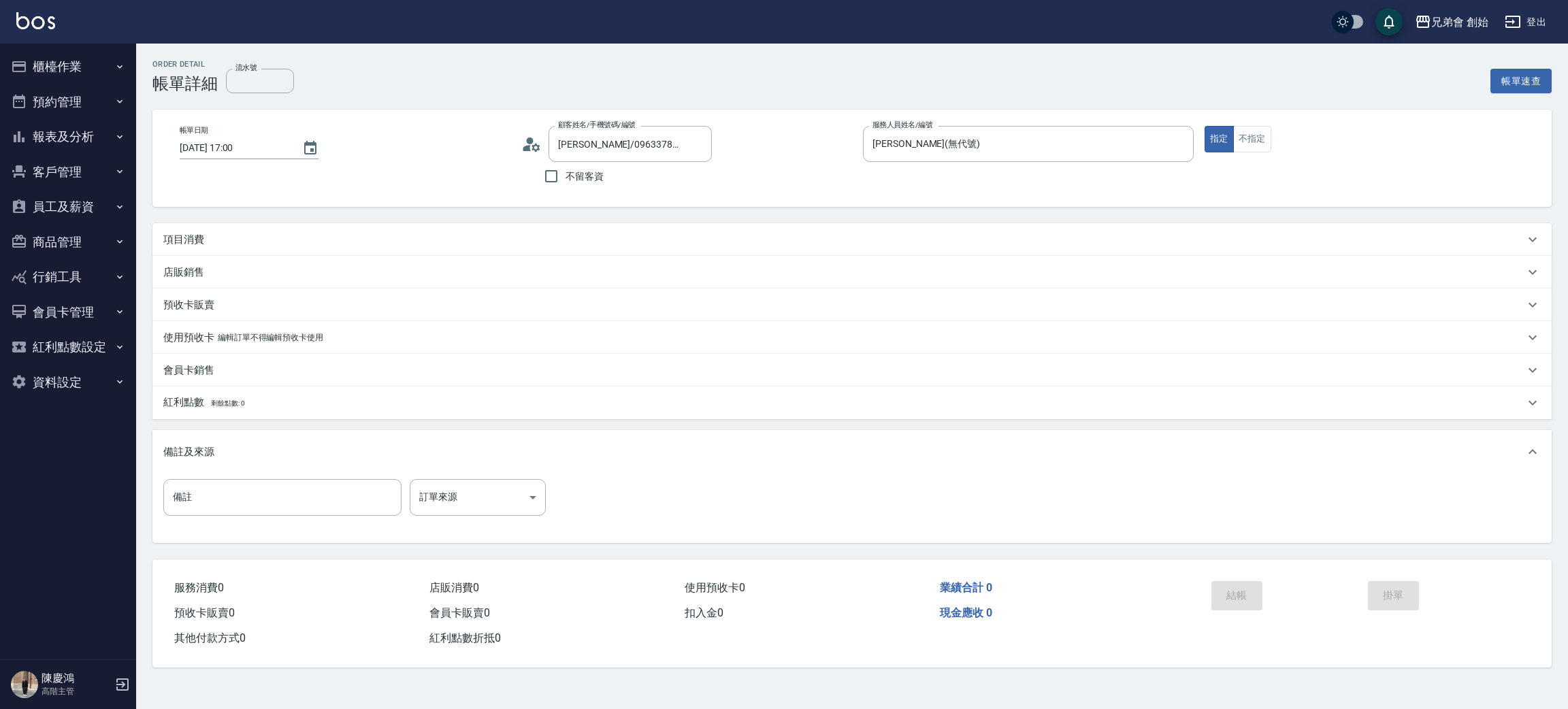
click at [218, 239] on div "項目消費" at bounding box center [844, 240] width 1361 height 15
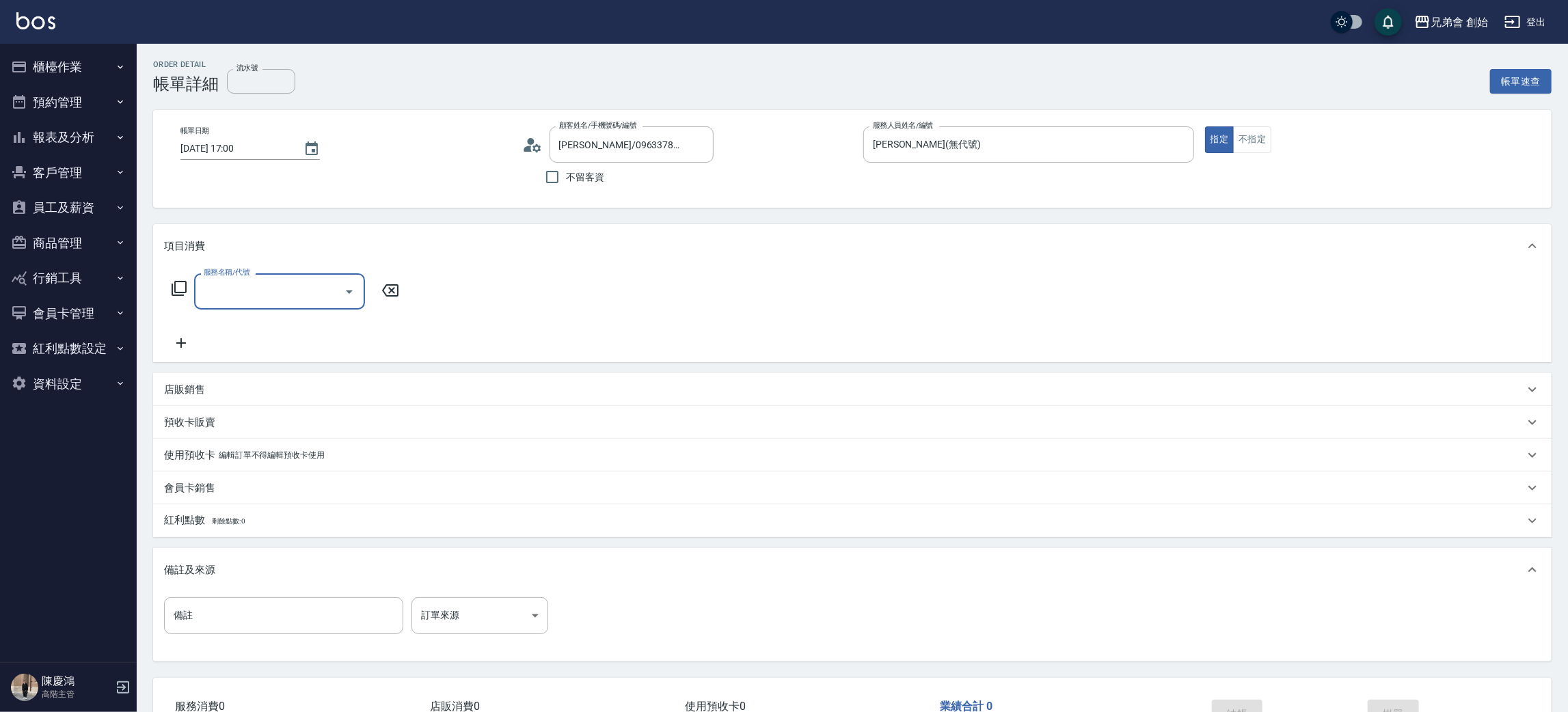
click at [240, 290] on input "服務名稱/代號" at bounding box center [269, 292] width 138 height 24
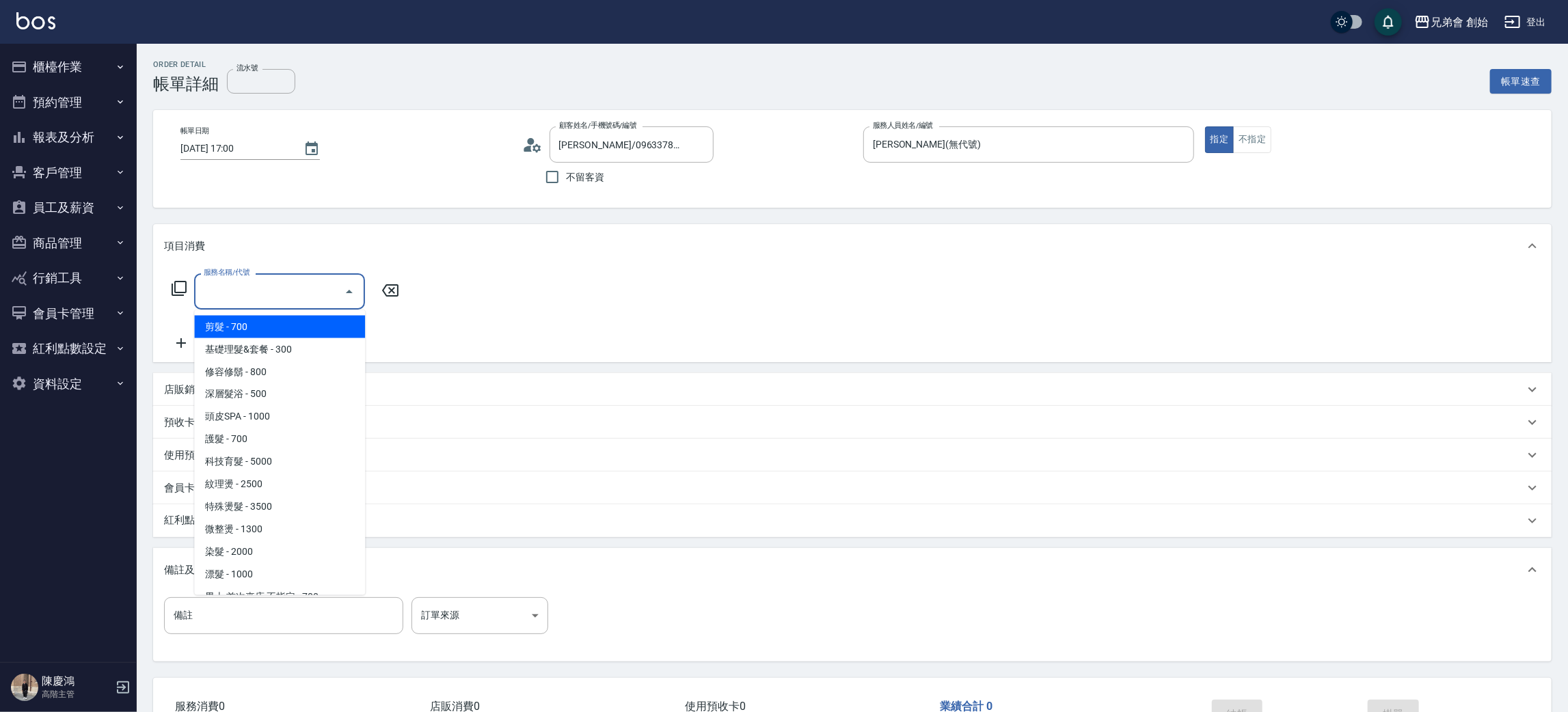
click at [252, 329] on span "剪髮 - 700" at bounding box center [279, 327] width 171 height 22
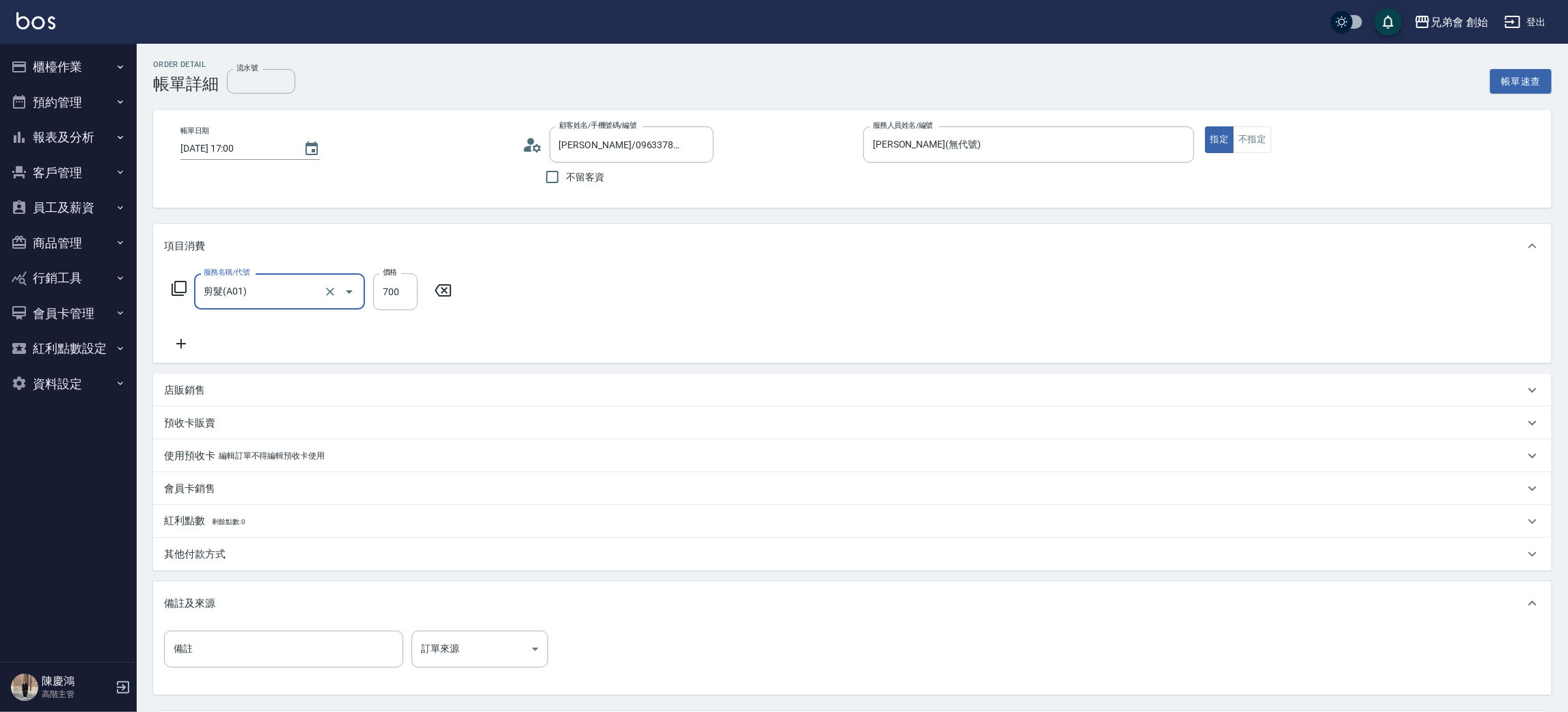
type input "剪髮(A01)"
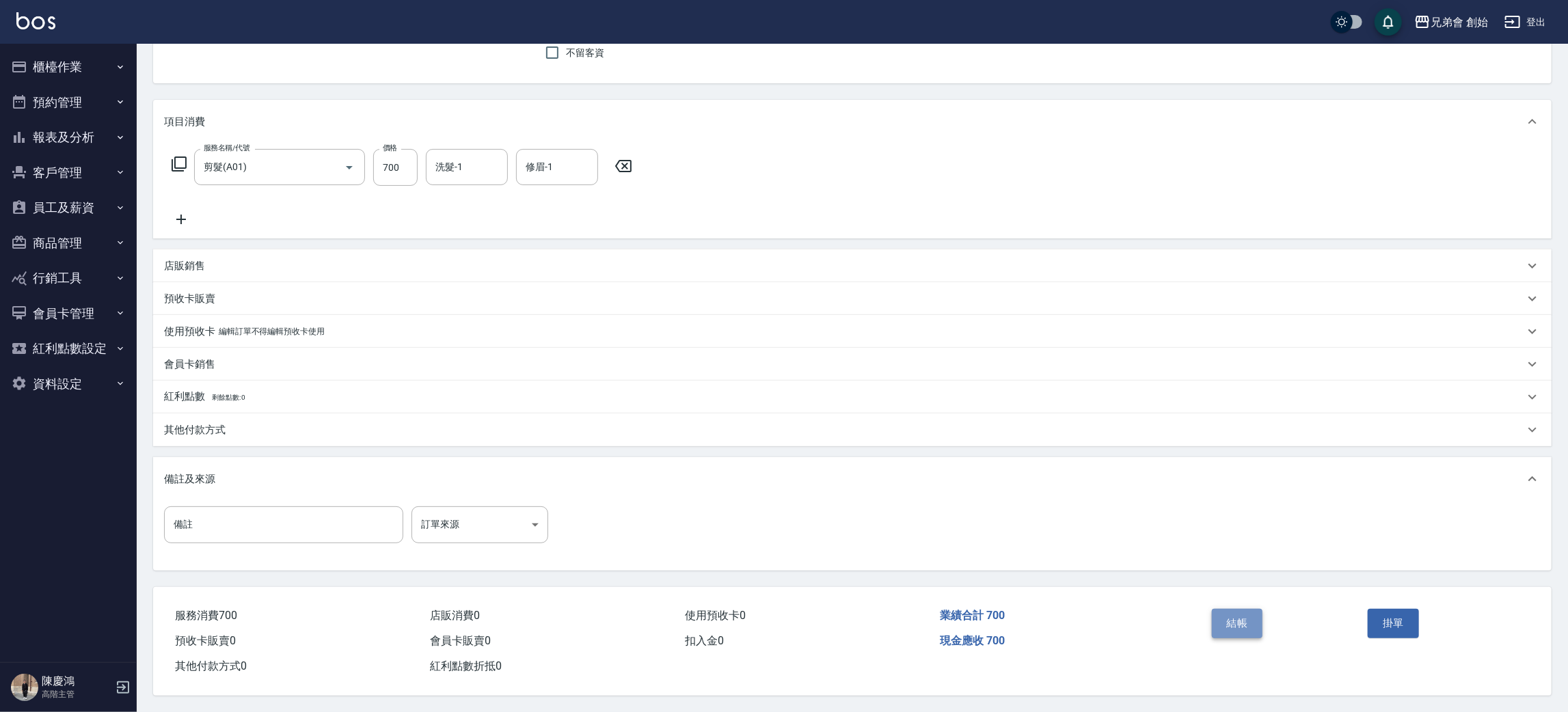
click at [1244, 627] on button "結帳" at bounding box center [1238, 623] width 52 height 28
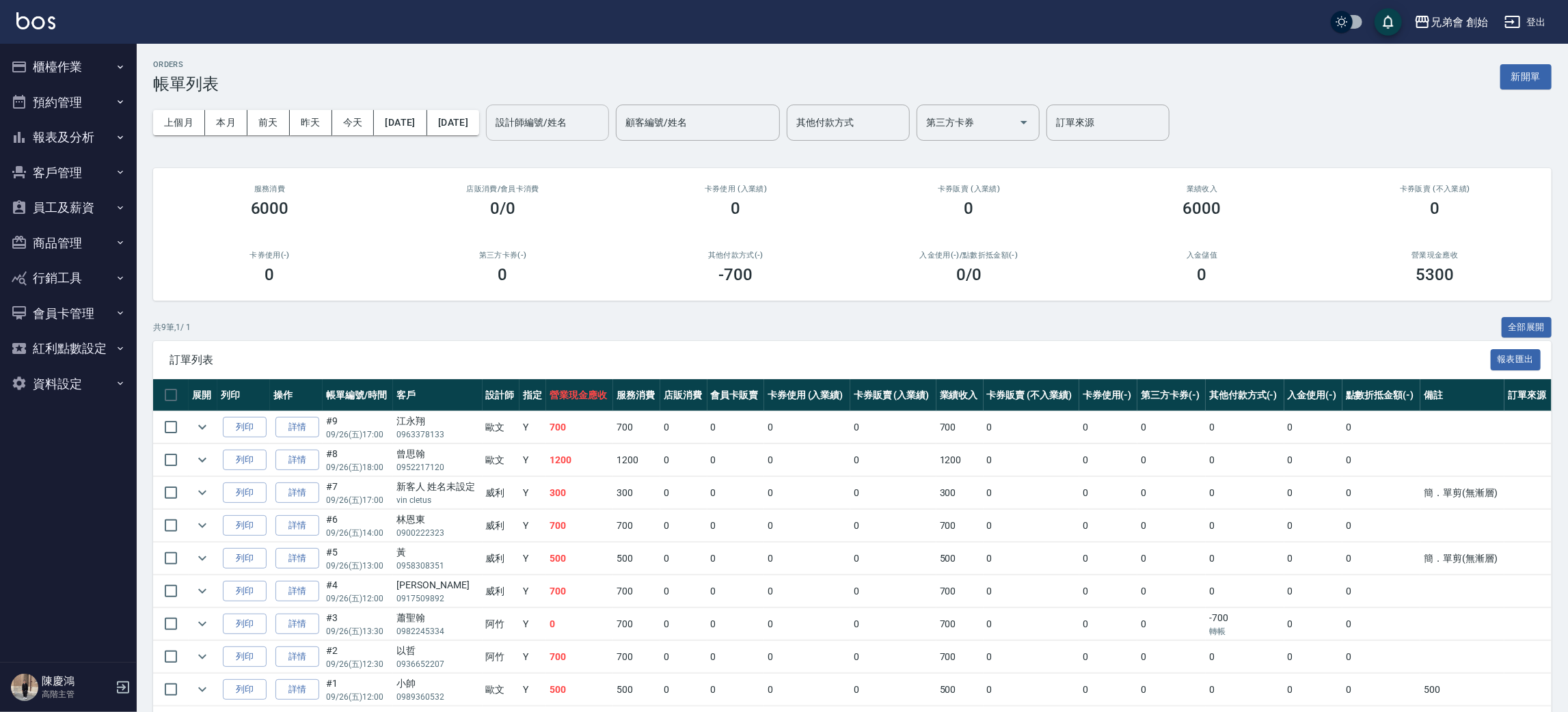
click at [603, 111] on input "設計師編號/姓名" at bounding box center [547, 123] width 111 height 24
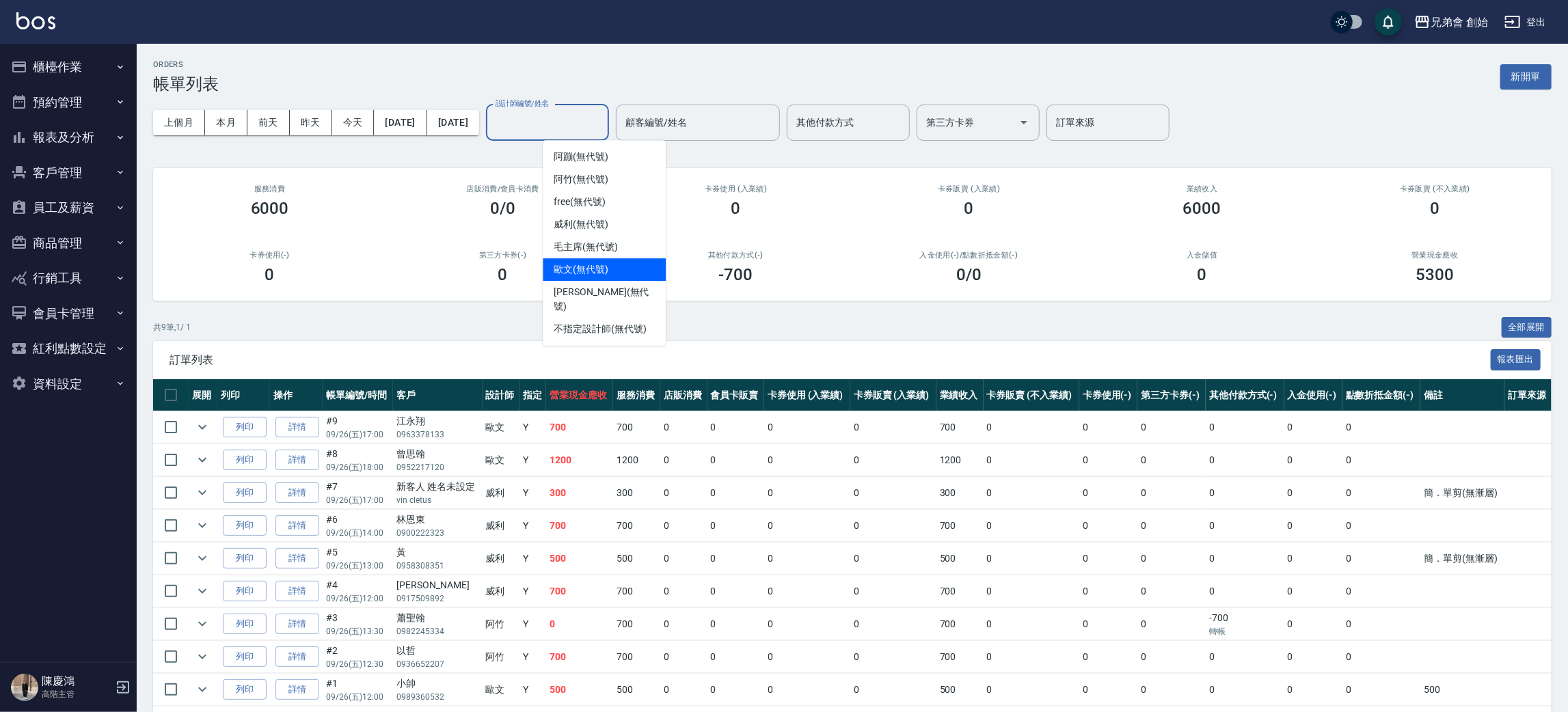
click at [592, 265] on span "歐文 (無代號)" at bounding box center [581, 269] width 55 height 15
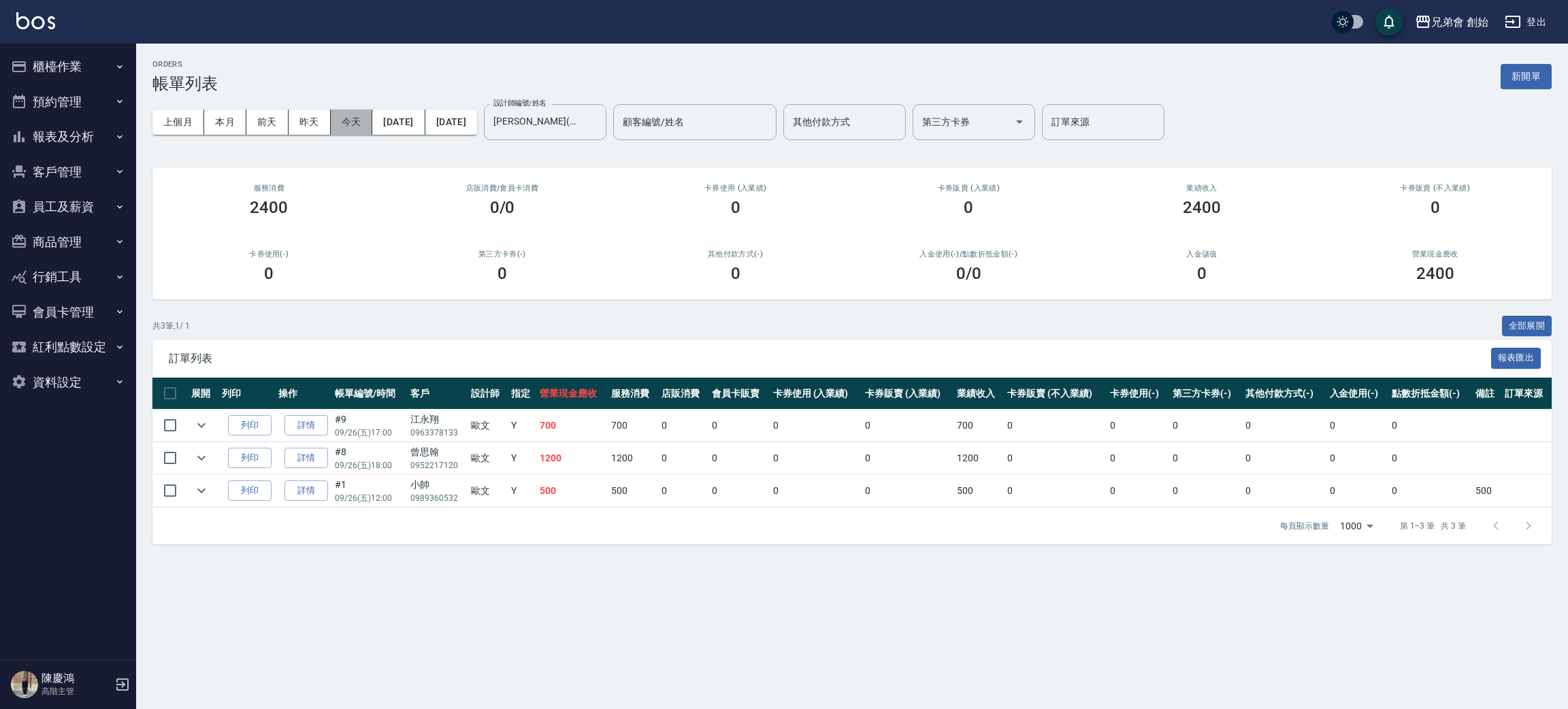
click at [364, 126] on button "今天" at bounding box center [351, 122] width 42 height 25
click at [225, 122] on button "本月" at bounding box center [225, 122] width 42 height 25
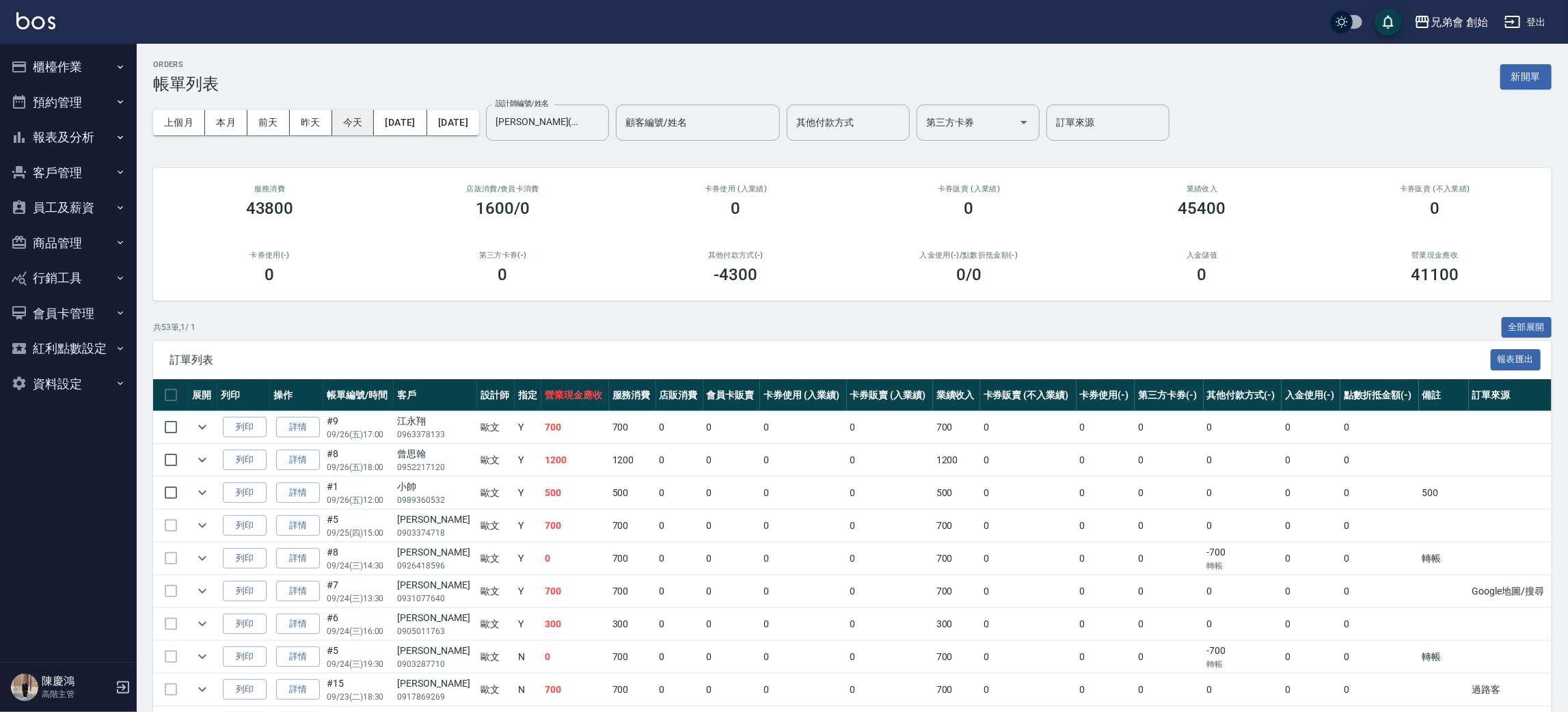
click at [353, 134] on button "今天" at bounding box center [352, 122] width 42 height 25
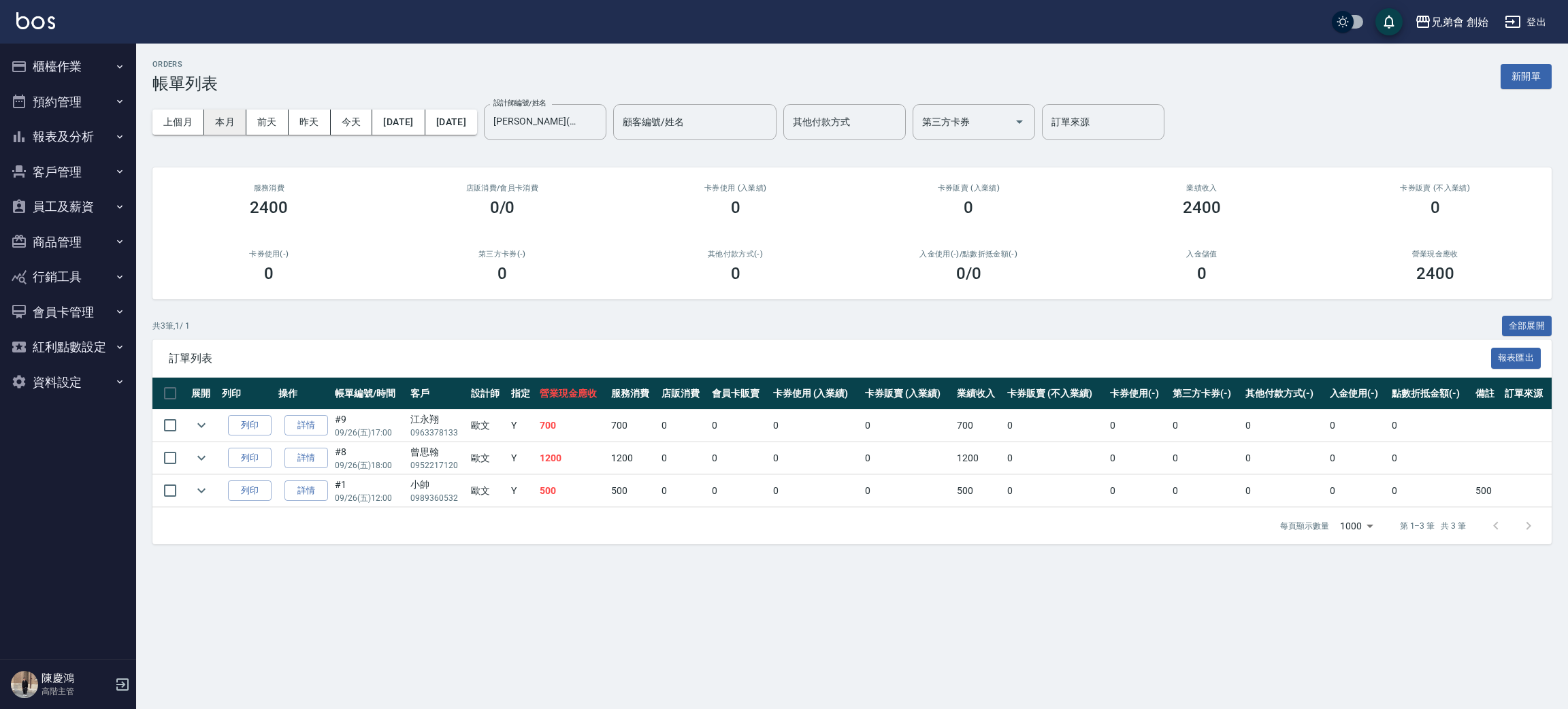
click at [223, 122] on button "本月" at bounding box center [225, 122] width 42 height 25
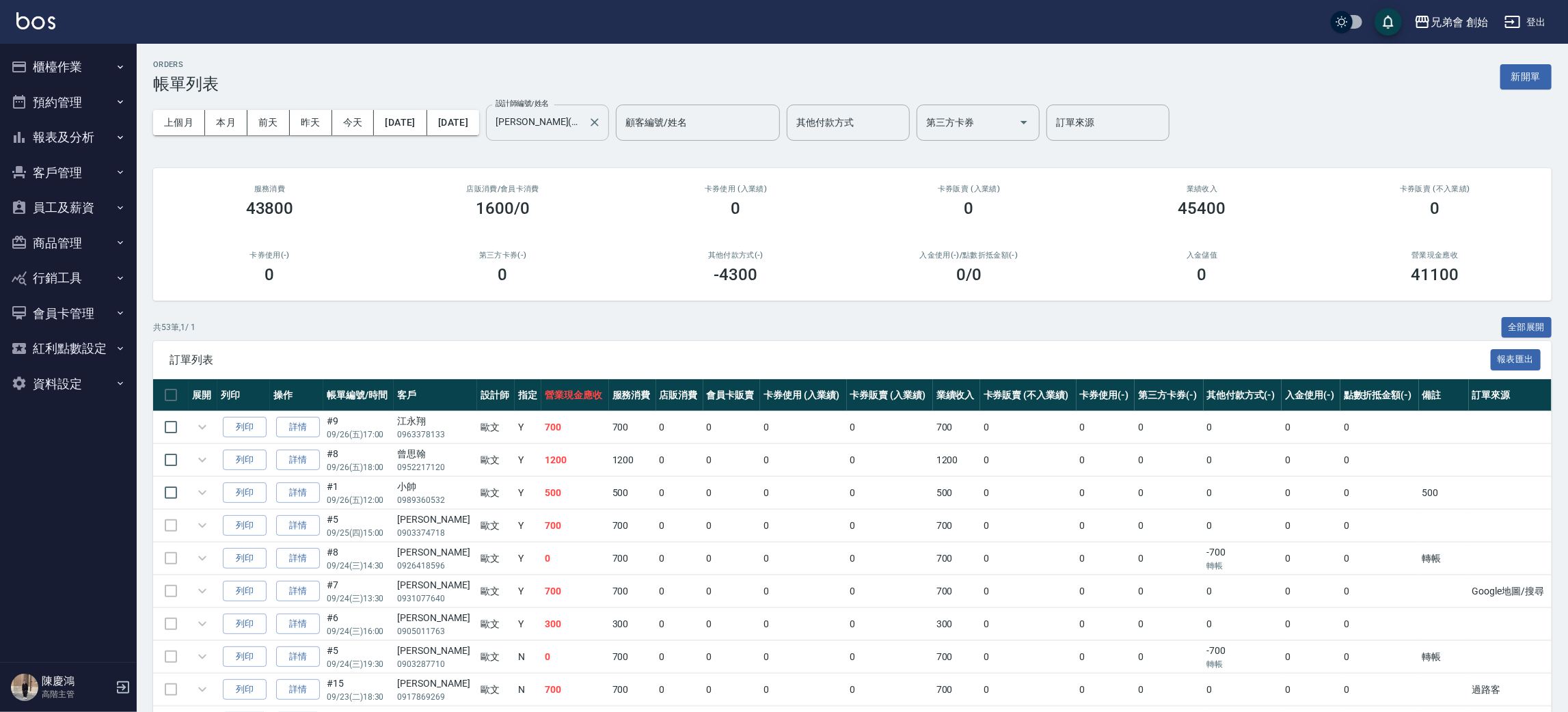
click at [582, 117] on input "歐文(無代號)" at bounding box center [536, 123] width 90 height 24
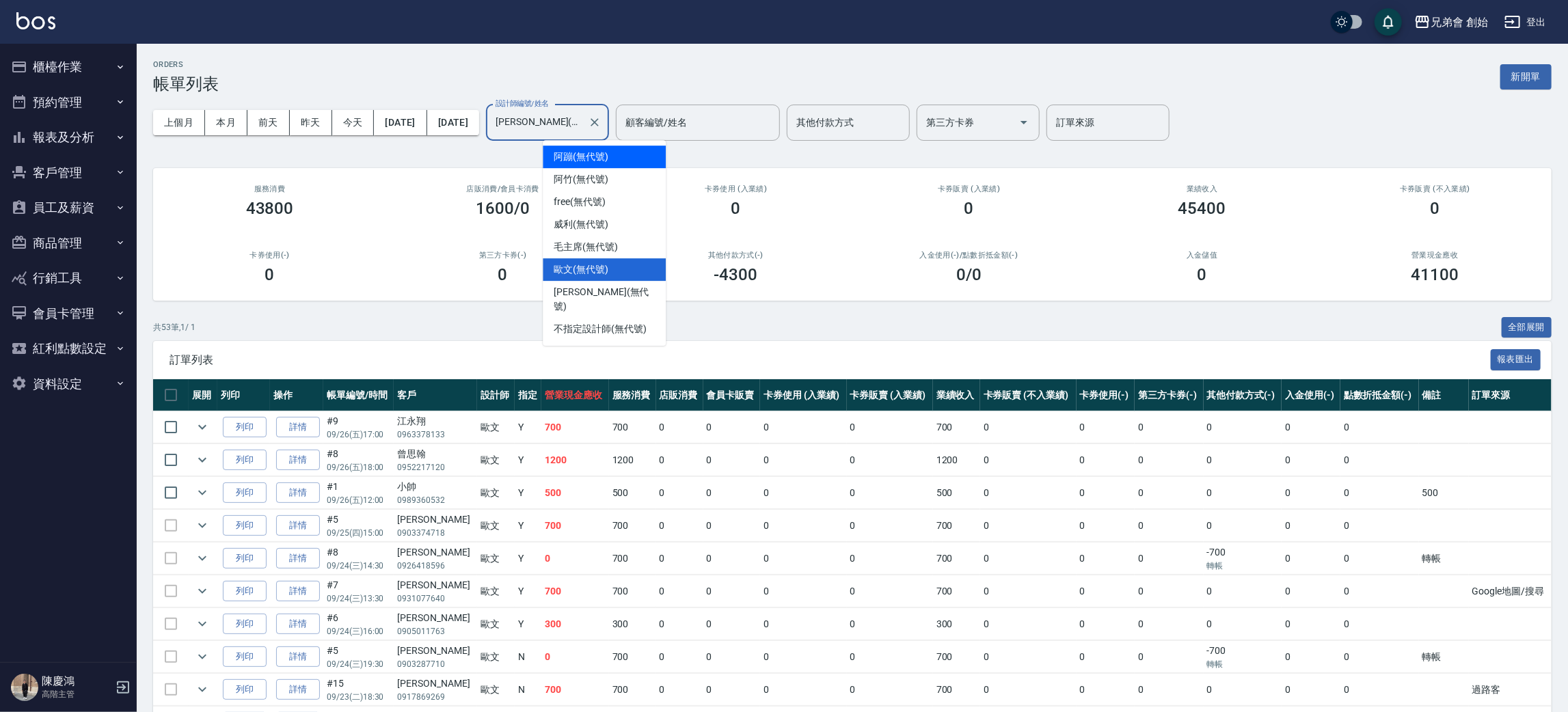
click at [621, 153] on div "阿蹦 (無代號)" at bounding box center [603, 157] width 123 height 22
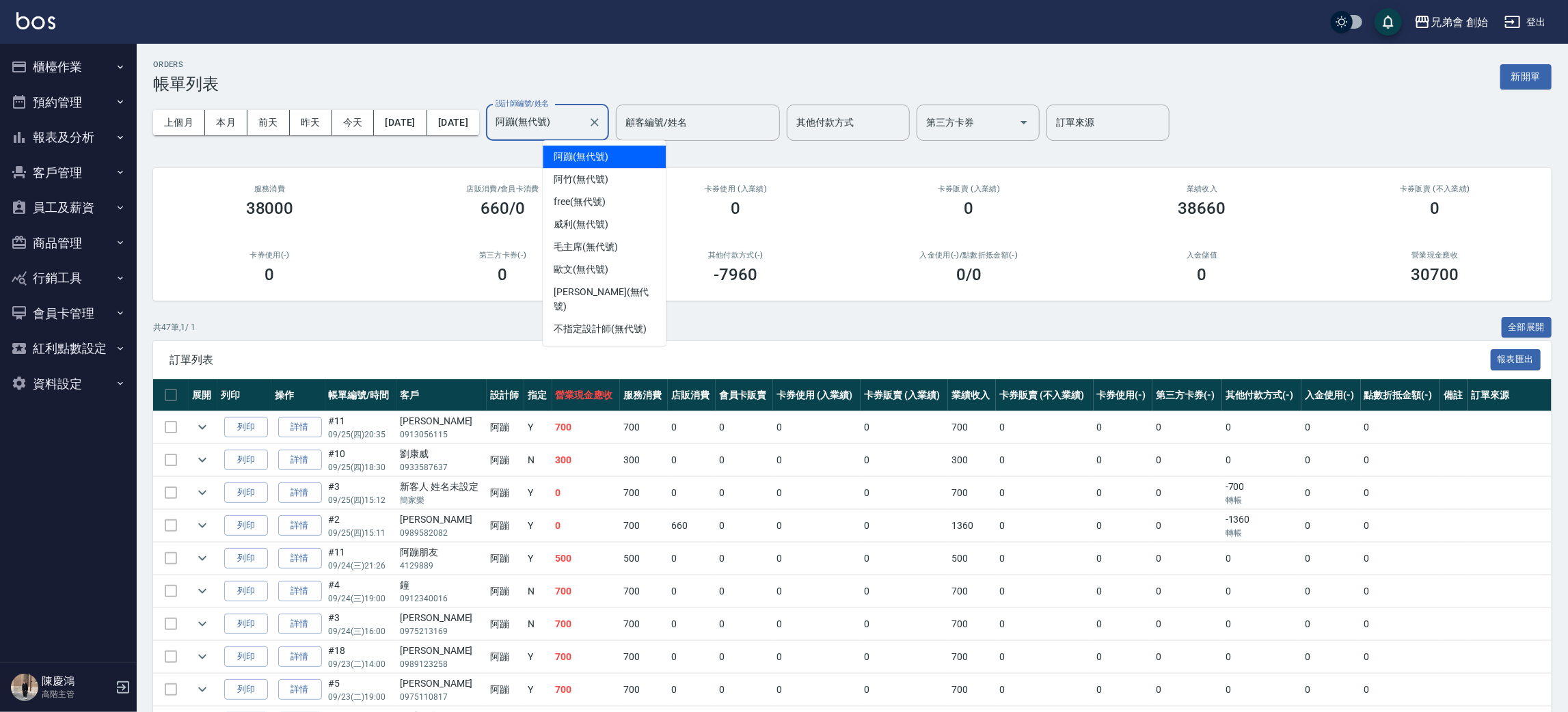
click at [582, 123] on input "阿蹦(無代號)" at bounding box center [536, 123] width 90 height 24
click at [618, 181] on div "阿竹 (無代號)" at bounding box center [603, 180] width 123 height 22
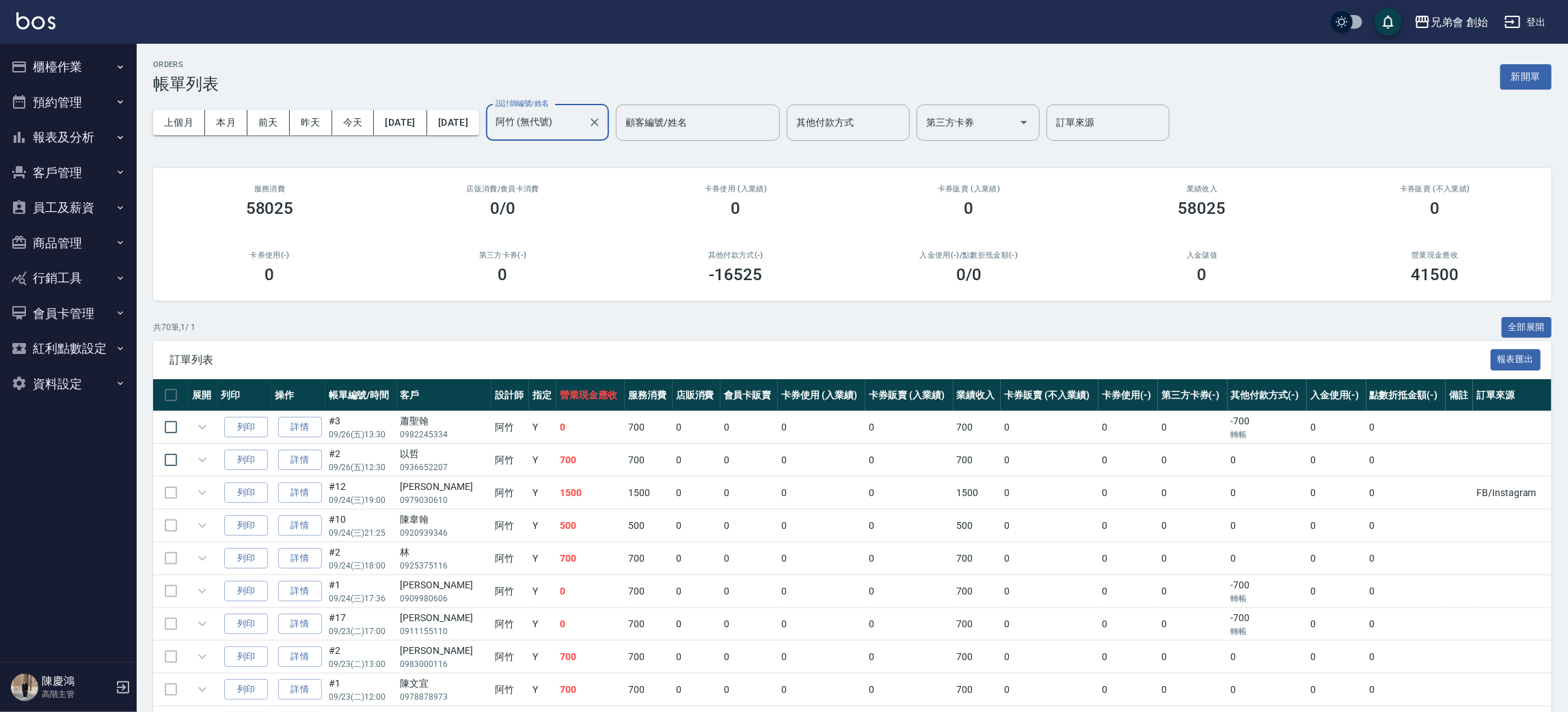
click at [582, 122] on input "阿竹 (無代號)" at bounding box center [536, 123] width 90 height 24
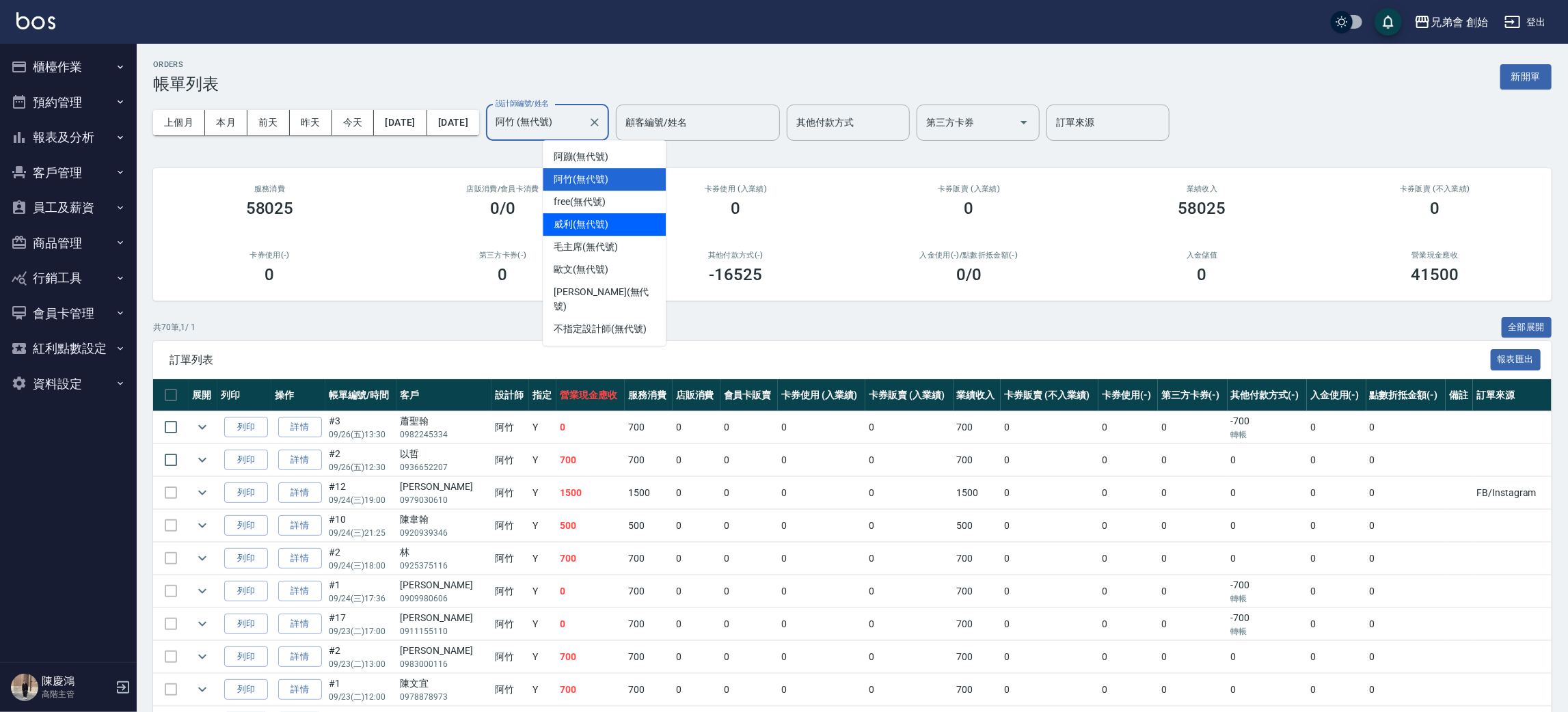
click at [604, 223] on span "威利 (無代號)" at bounding box center [581, 224] width 55 height 15
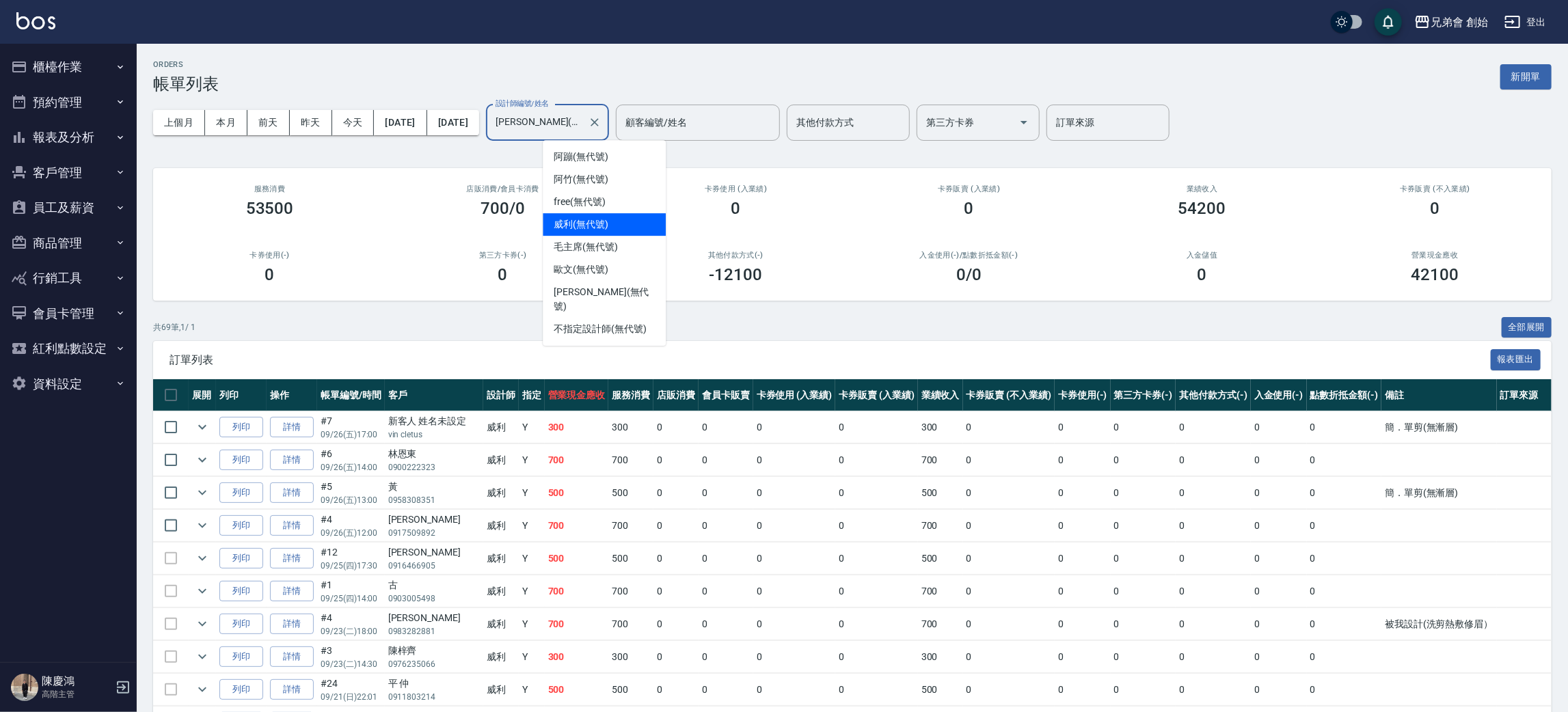
click at [582, 125] on input "威利(無代號)" at bounding box center [536, 123] width 90 height 24
click at [616, 273] on div "歐文 (無代號)" at bounding box center [603, 270] width 123 height 22
type input "歐文(無代號)"
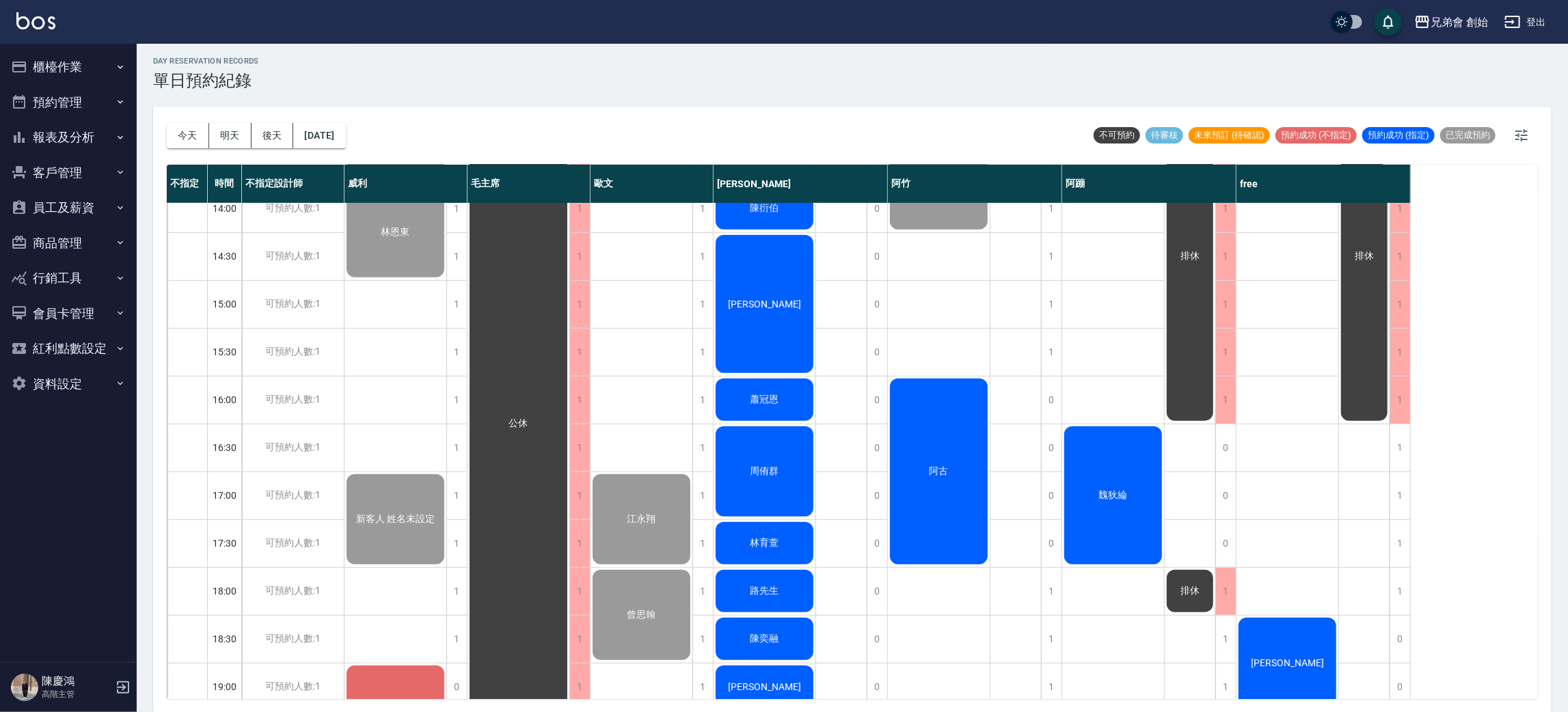
scroll to position [907, 0]
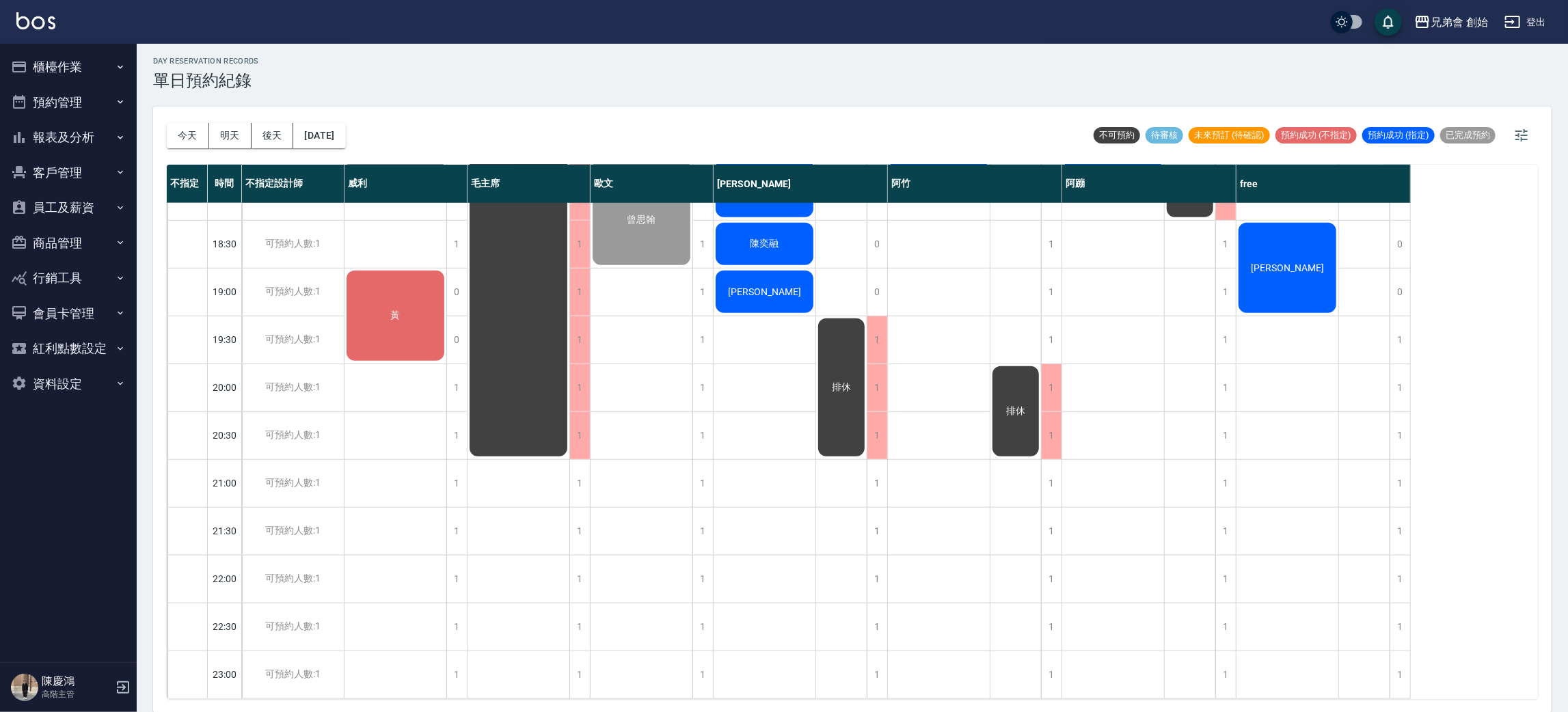
click at [95, 134] on button "報表及分析" at bounding box center [68, 137] width 126 height 35
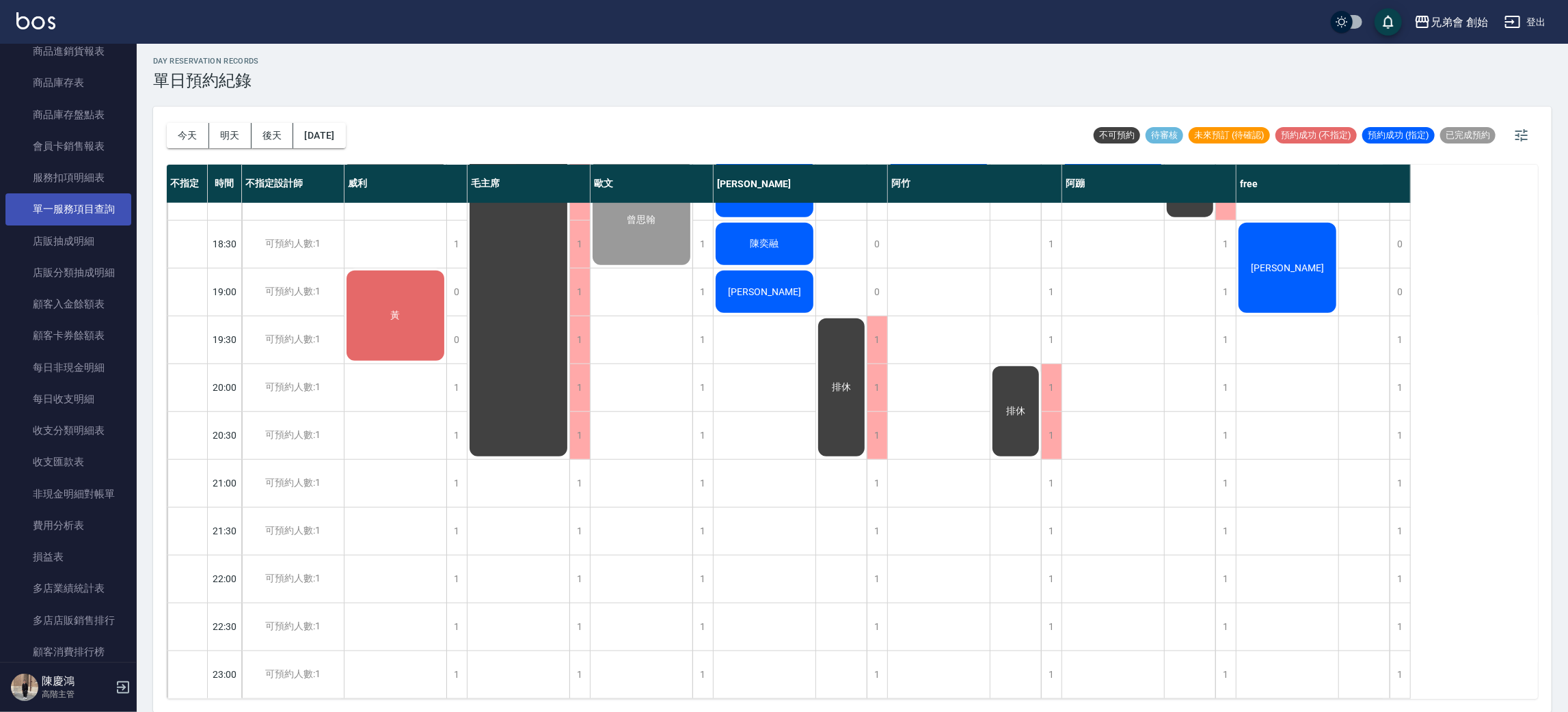
scroll to position [615, 0]
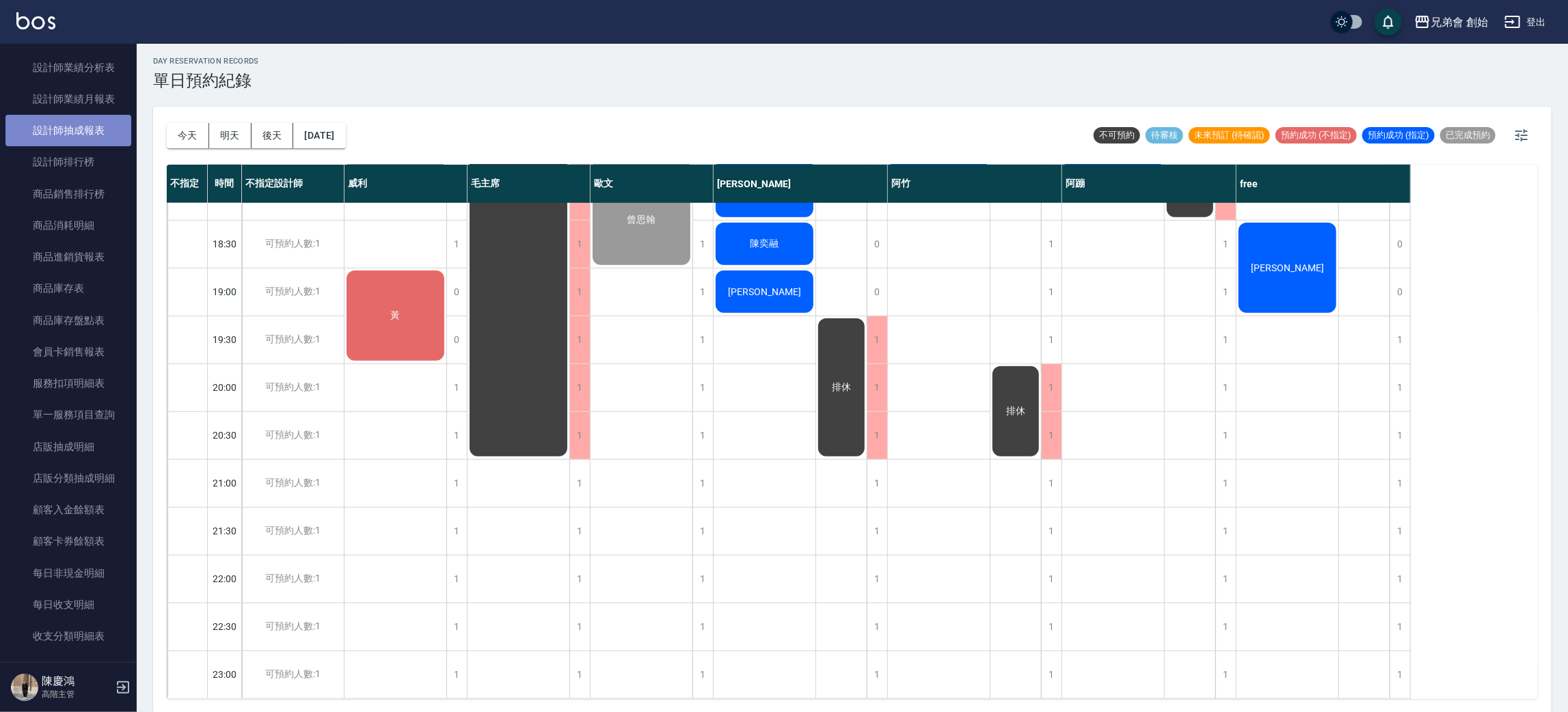
click at [105, 122] on link "設計師抽成報表" at bounding box center [68, 131] width 126 height 32
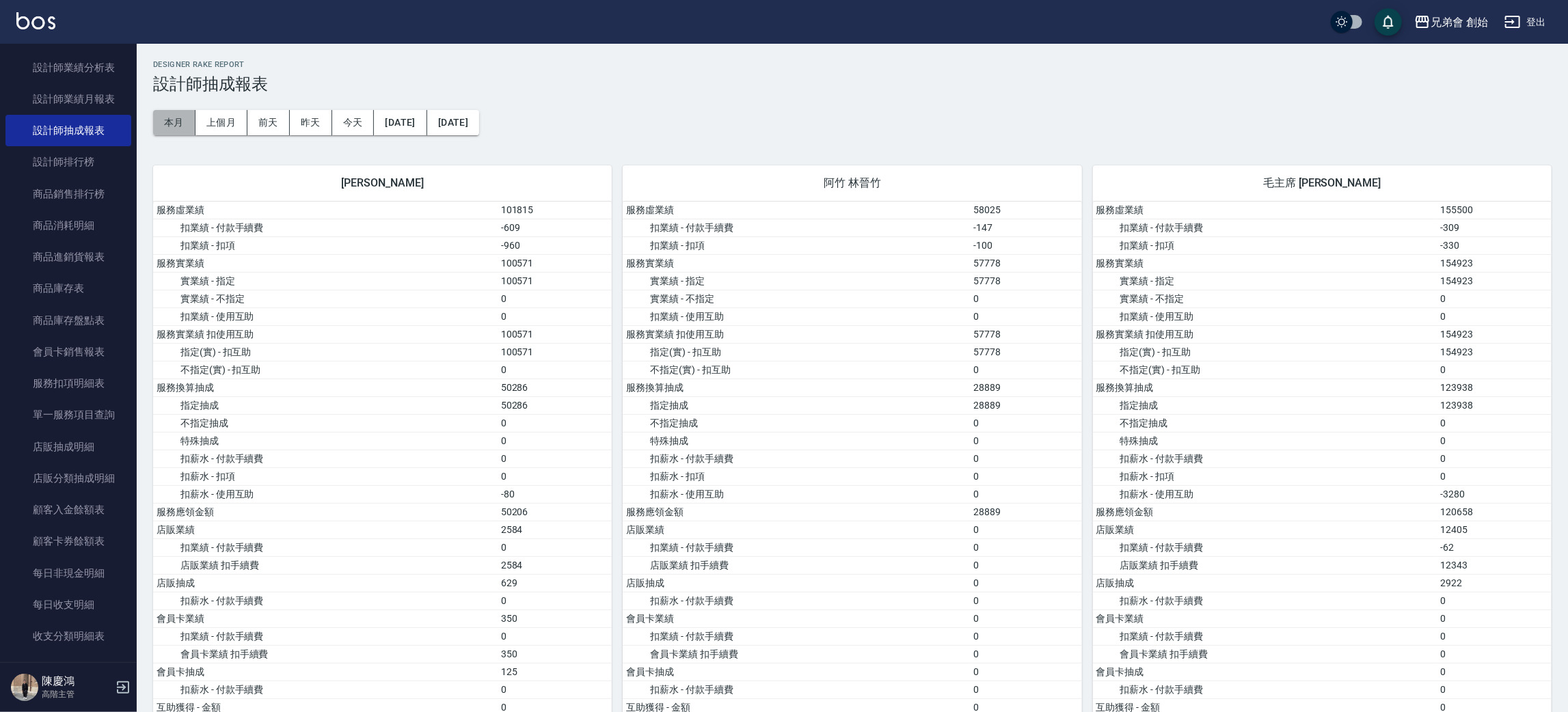
click at [157, 125] on button "本月" at bounding box center [174, 122] width 42 height 25
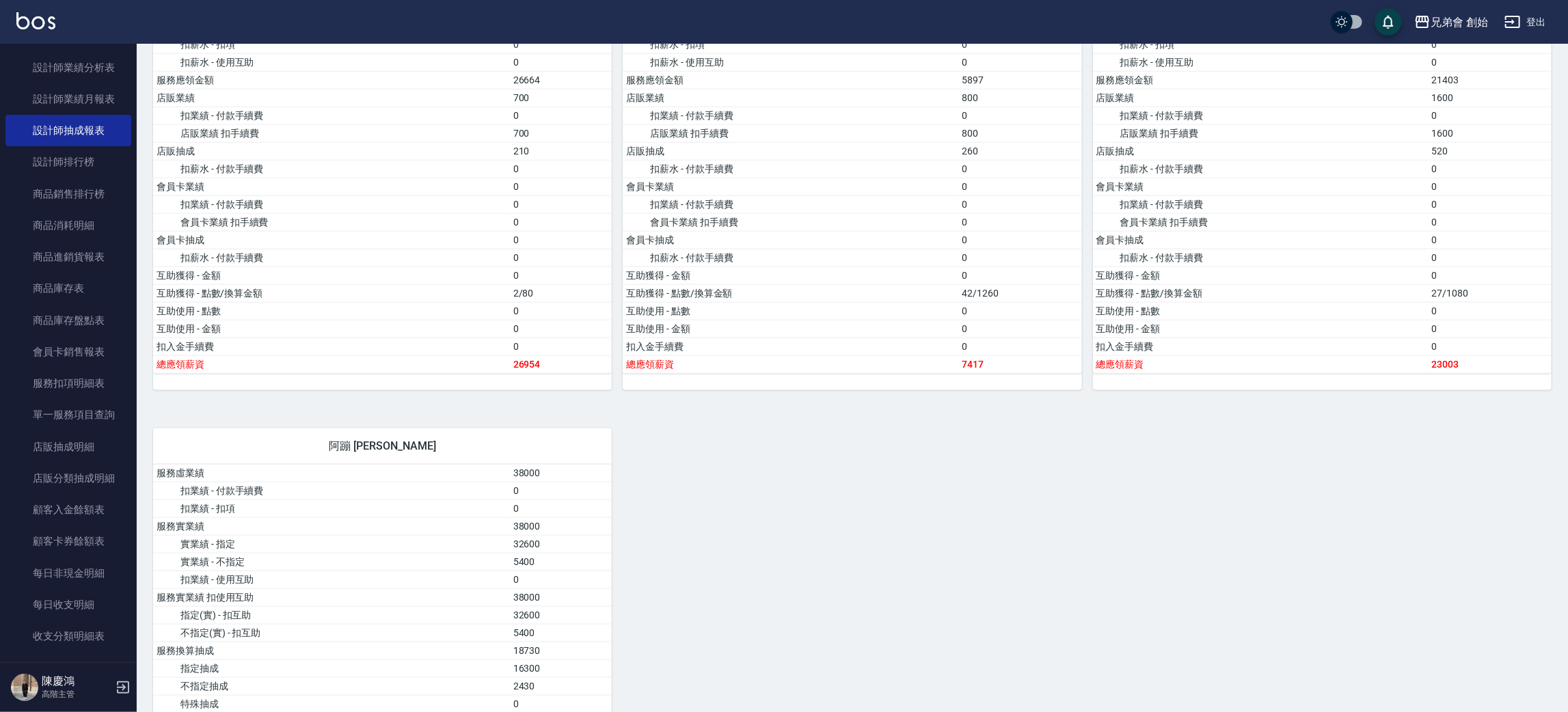
scroll to position [1230, 0]
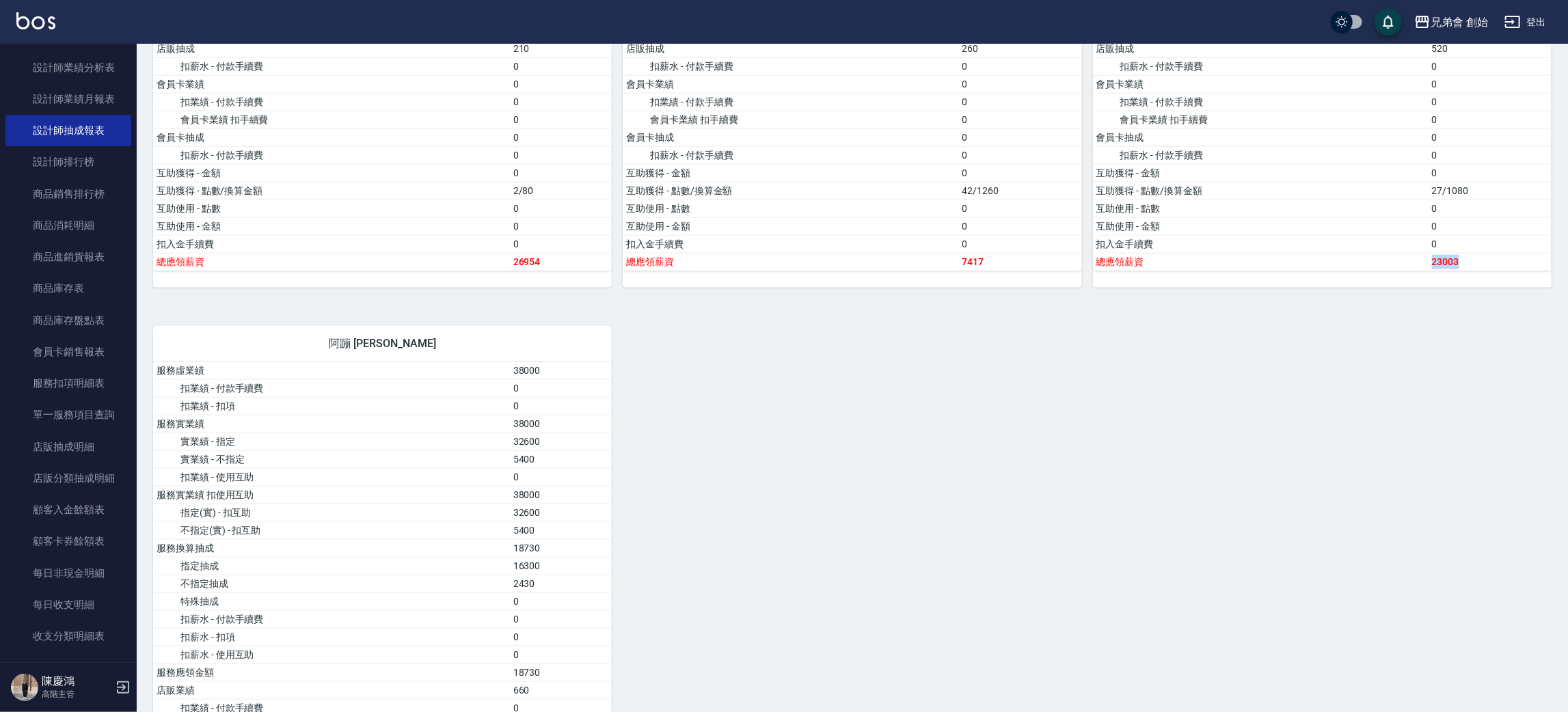
drag, startPoint x: 1419, startPoint y: 267, endPoint x: 1475, endPoint y: 274, distance: 56.4
click at [1475, 271] on tr "總應領薪資 23003" at bounding box center [1321, 261] width 458 height 18
click at [1475, 271] on td "23003" at bounding box center [1490, 261] width 123 height 18
drag, startPoint x: 1407, startPoint y: 277, endPoint x: 1462, endPoint y: 277, distance: 55.0
click at [1462, 271] on tr "總應領薪資 23003" at bounding box center [1321, 261] width 458 height 18
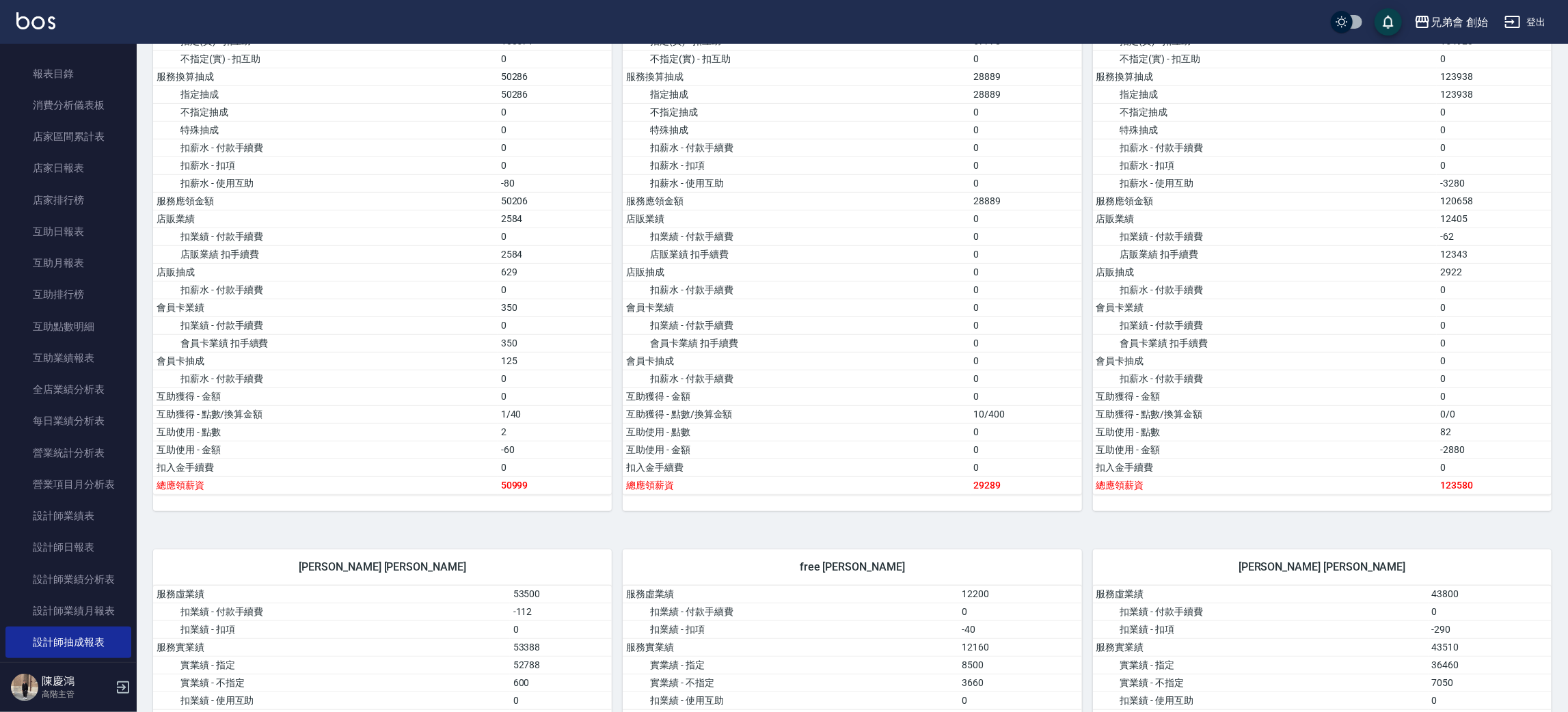
scroll to position [0, 0]
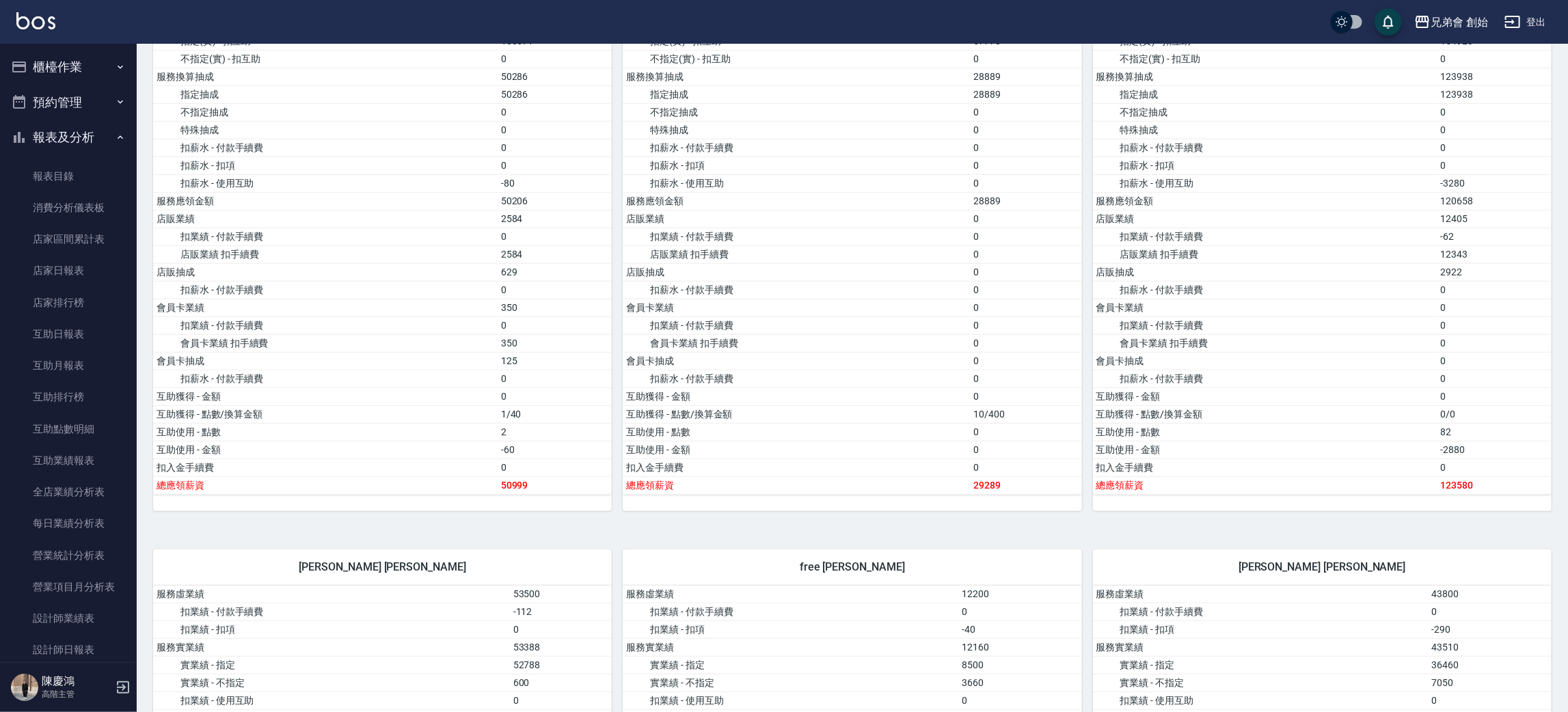
click at [64, 129] on button "報表及分析" at bounding box center [68, 137] width 126 height 35
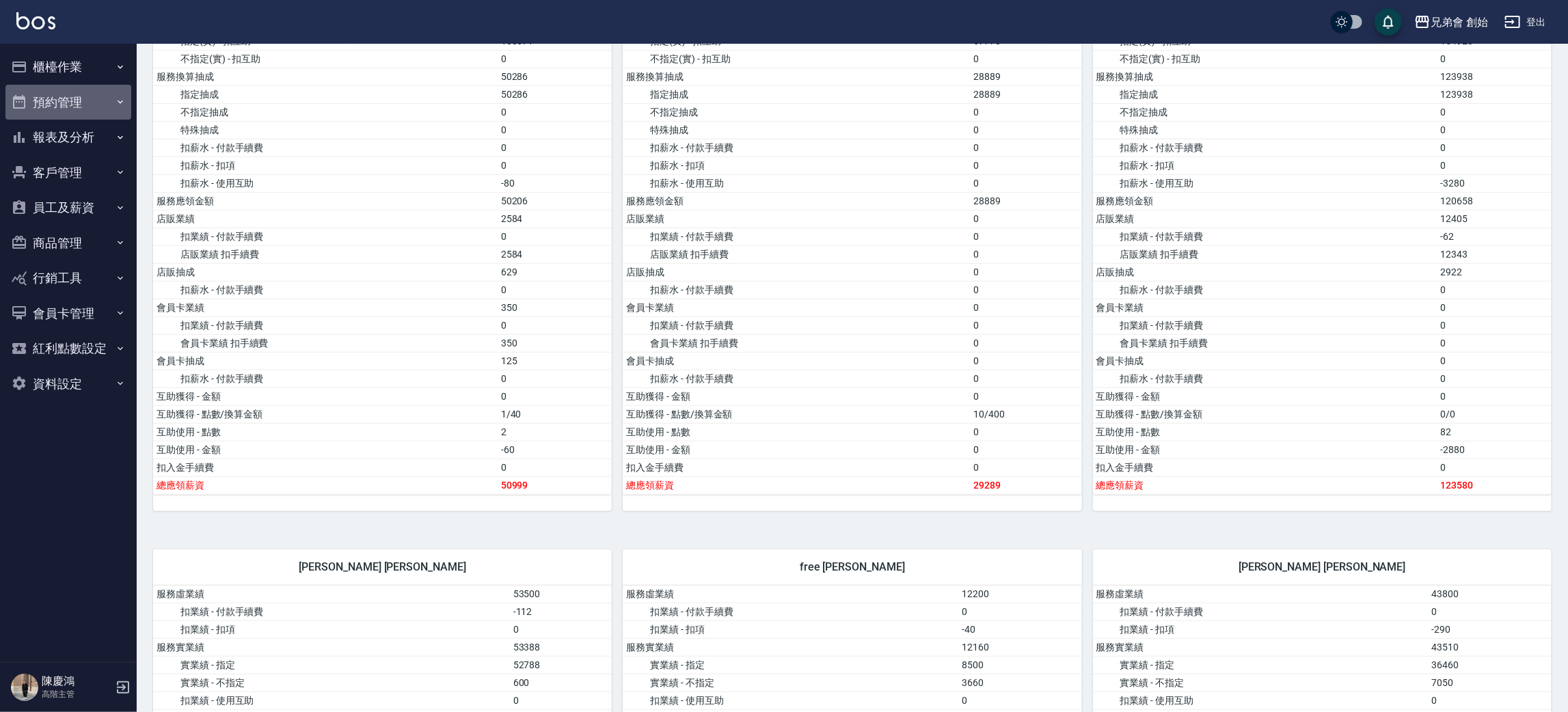
click at [64, 106] on button "預約管理" at bounding box center [68, 102] width 126 height 35
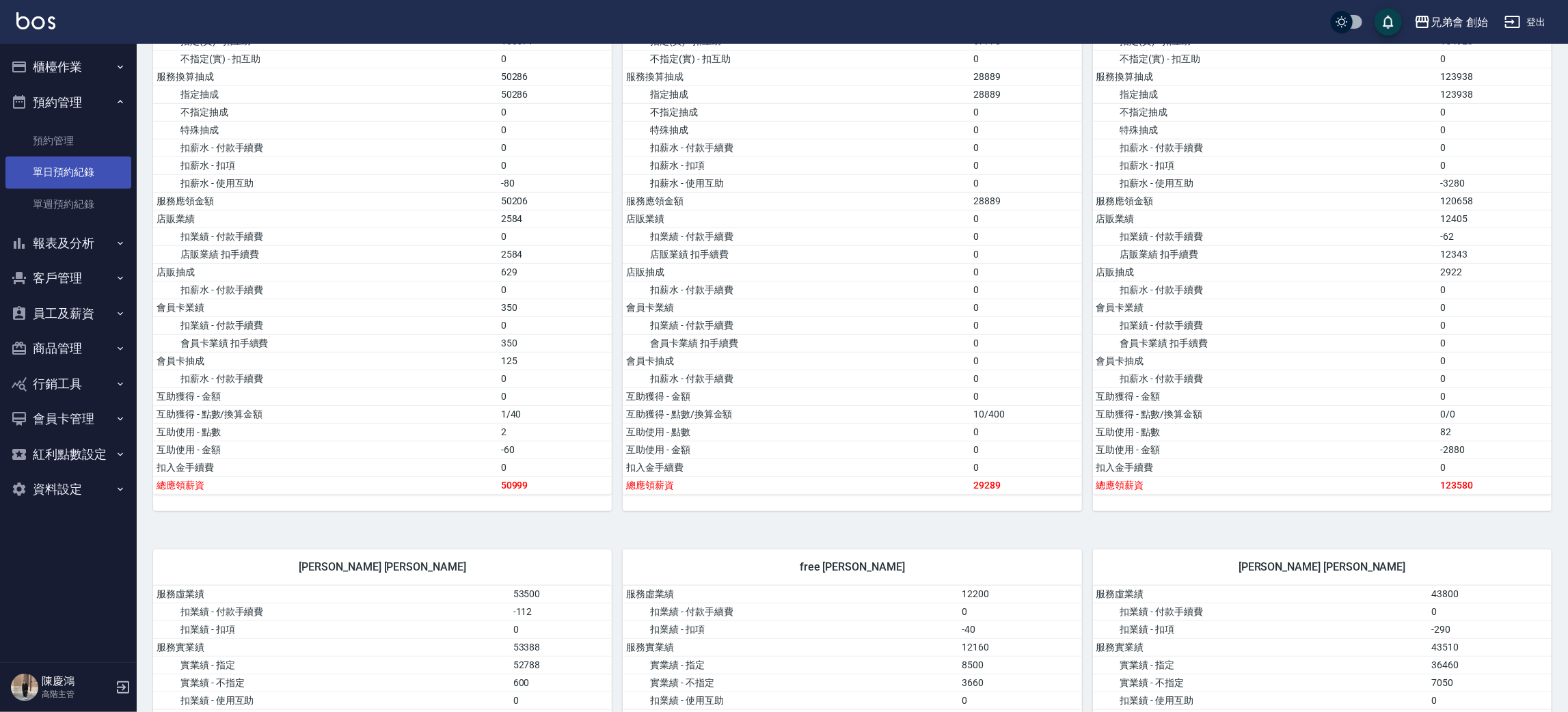
click at [60, 174] on link "單日預約紀錄" at bounding box center [68, 172] width 126 height 32
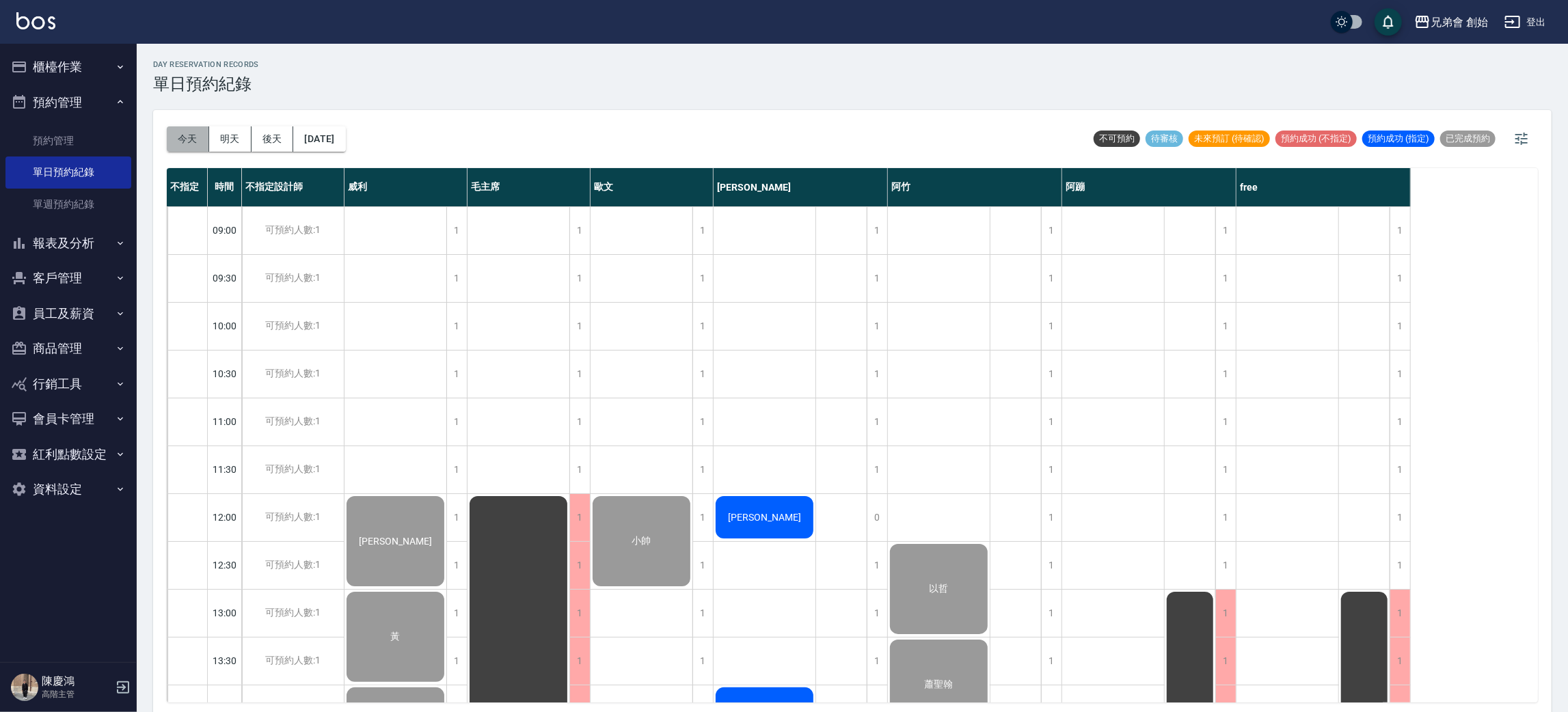
click at [188, 138] on button "今天" at bounding box center [187, 138] width 42 height 25
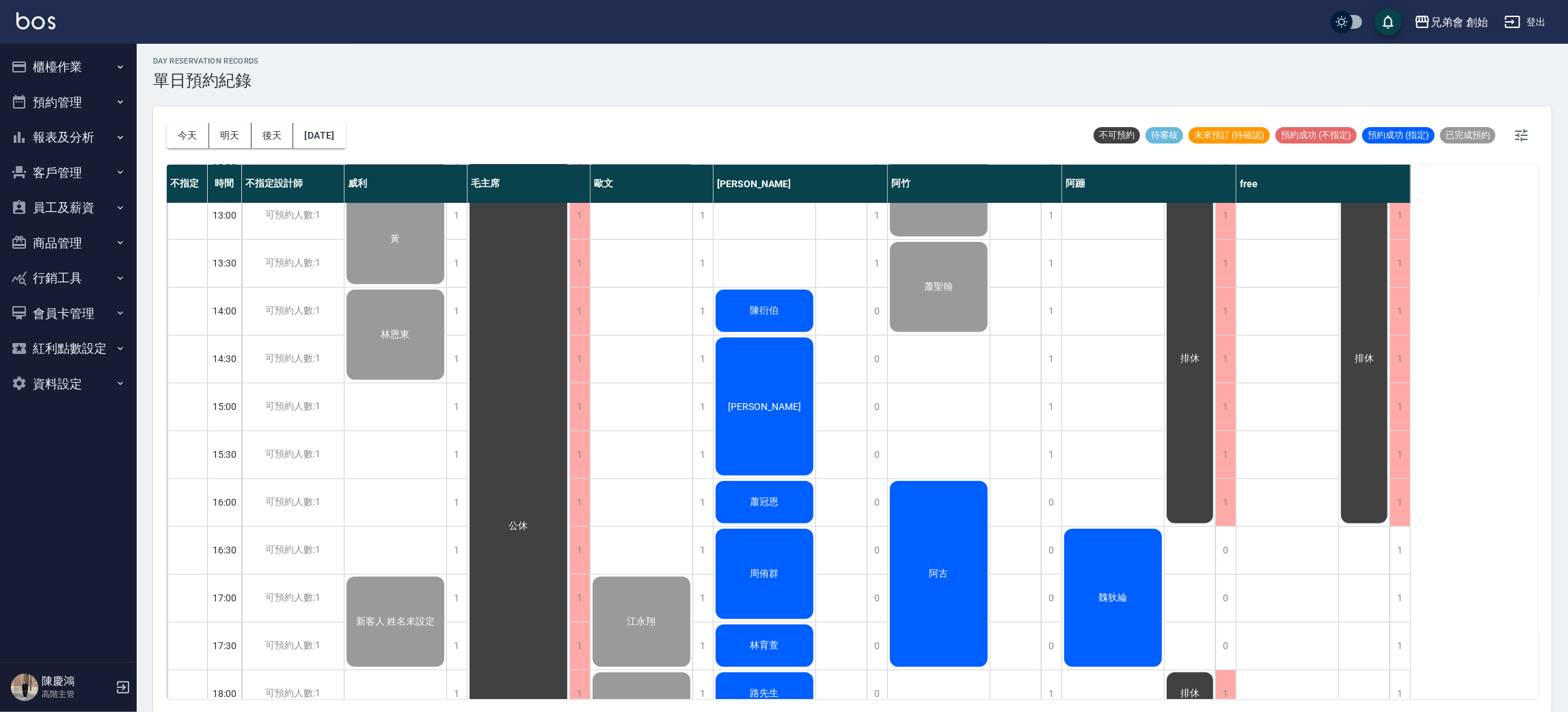
scroll to position [87, 0]
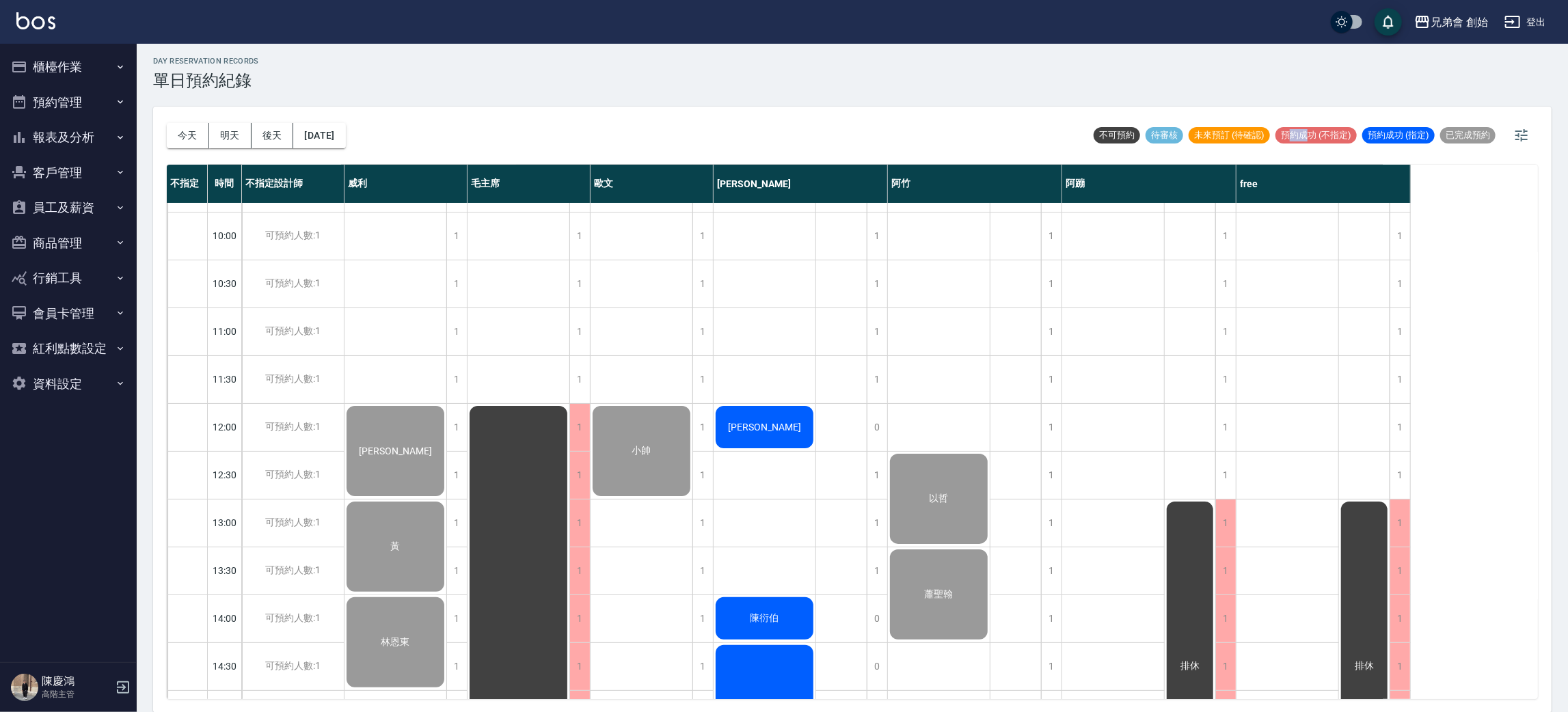
click at [1389, 244] on div "今天 明天 後天 2025/09/26 不可預約 待審核 未來預訂 (待確認) 預約成功 (不指定) 預約成功 (指定) 已完成預約 不指定 時間 不指定設計…" at bounding box center [852, 409] width 1399 height 606
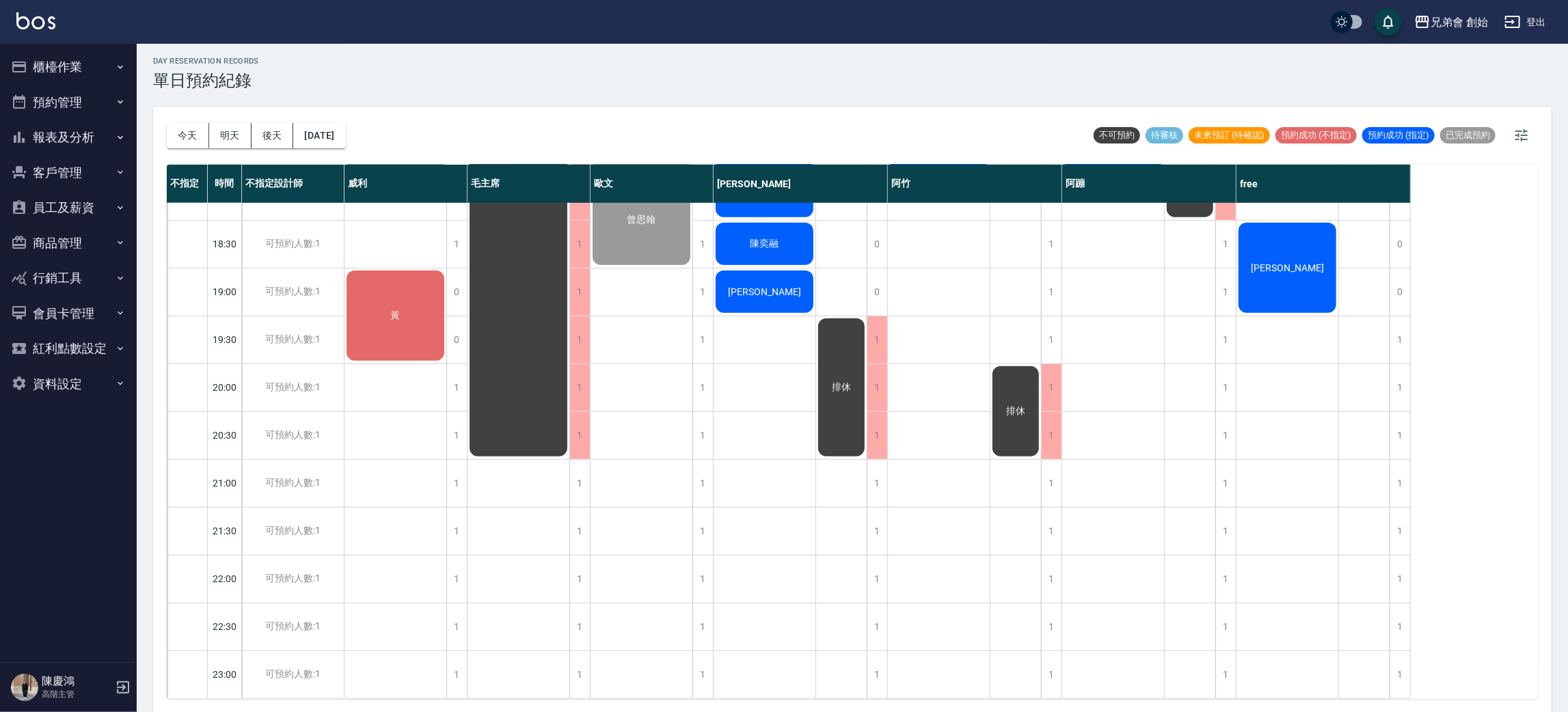
drag, startPoint x: 1565, startPoint y: 279, endPoint x: 1551, endPoint y: 285, distance: 15.2
click at [1568, 278] on html "兄弟會 創始 登出 櫃檯作業 打帳單 帳單列表 掛單列表 座位開單 營業儀表板 現金收支登錄 高階收支登錄 材料自購登錄 每日結帳 排班表 現場電腦打卡 掃碼…" at bounding box center [784, 354] width 1568 height 716
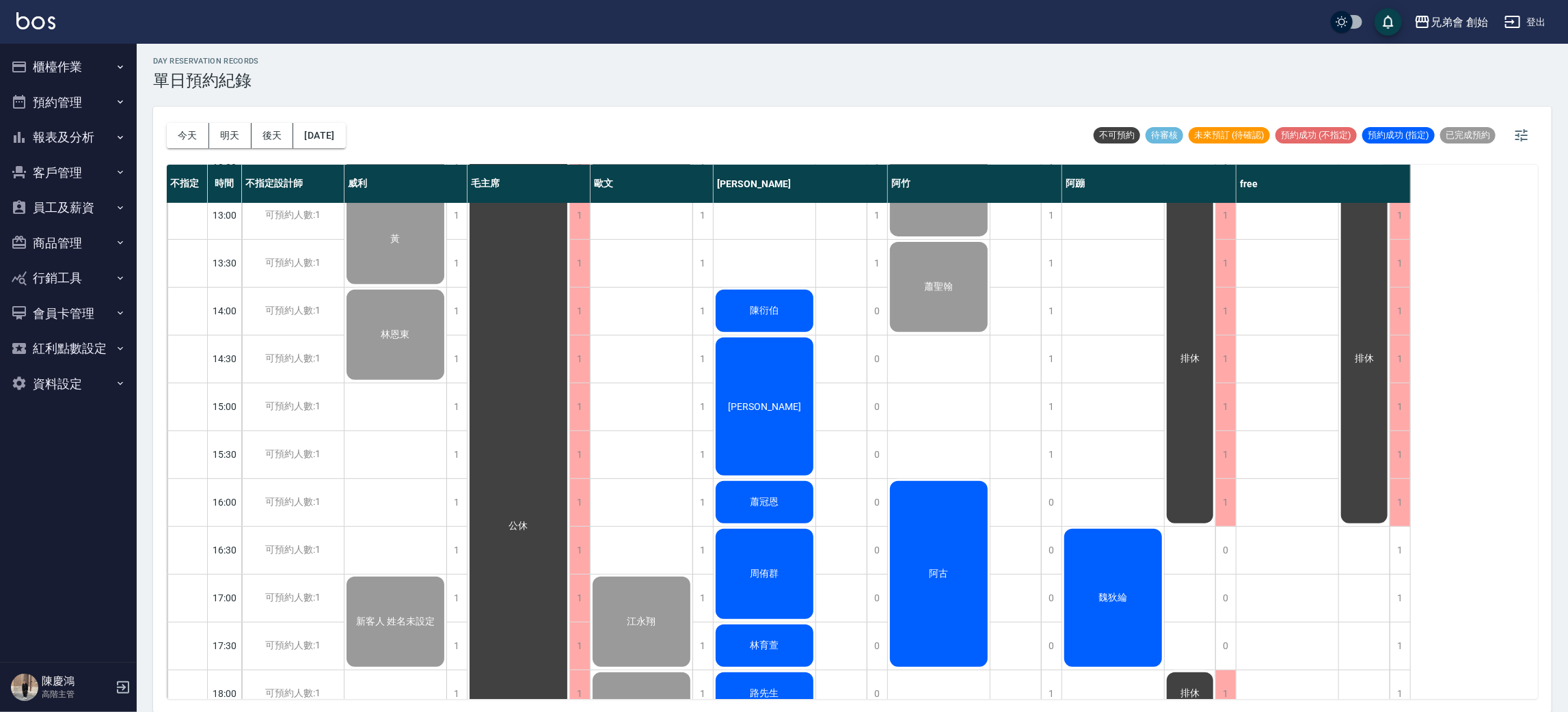
scroll to position [599, 0]
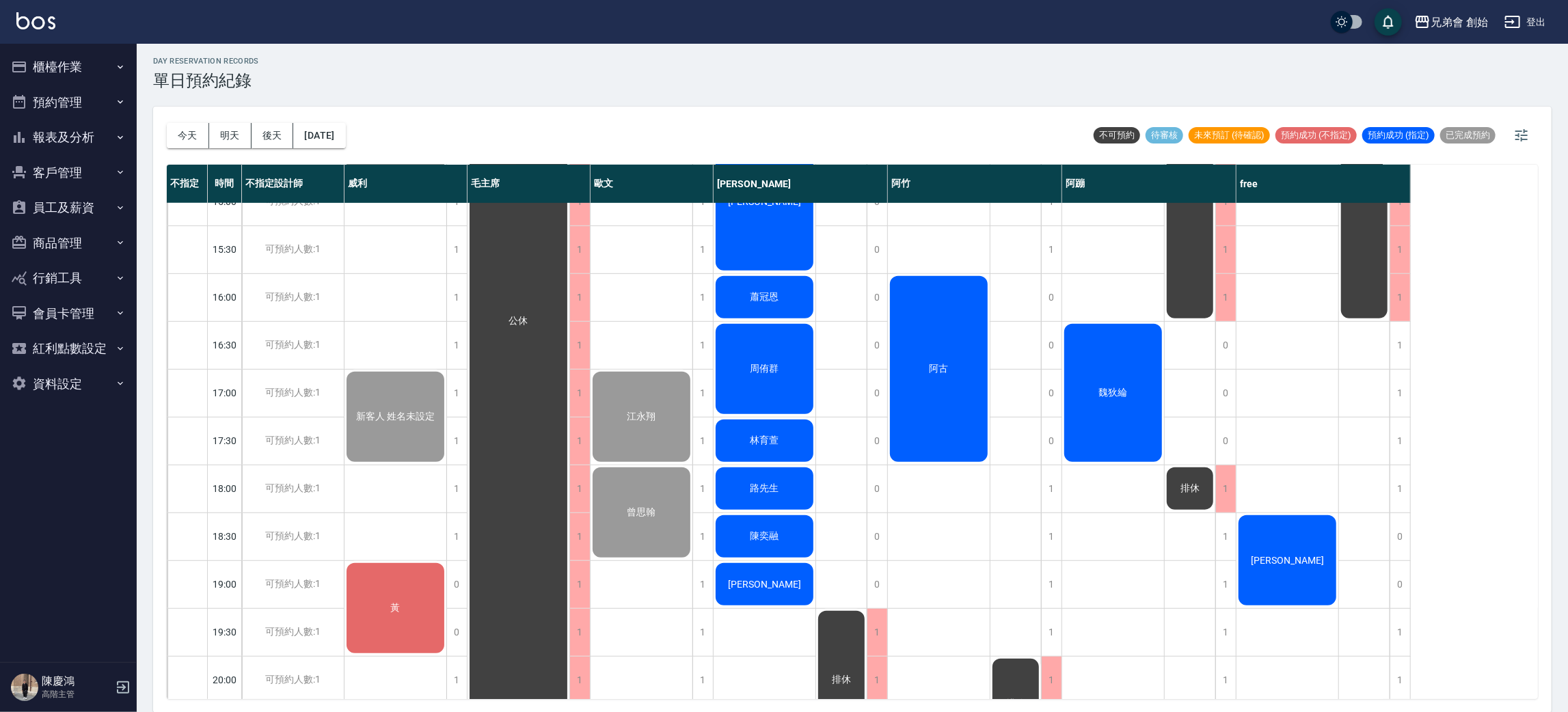
click at [1153, 342] on div "魏狄綸" at bounding box center [1112, 392] width 101 height 142
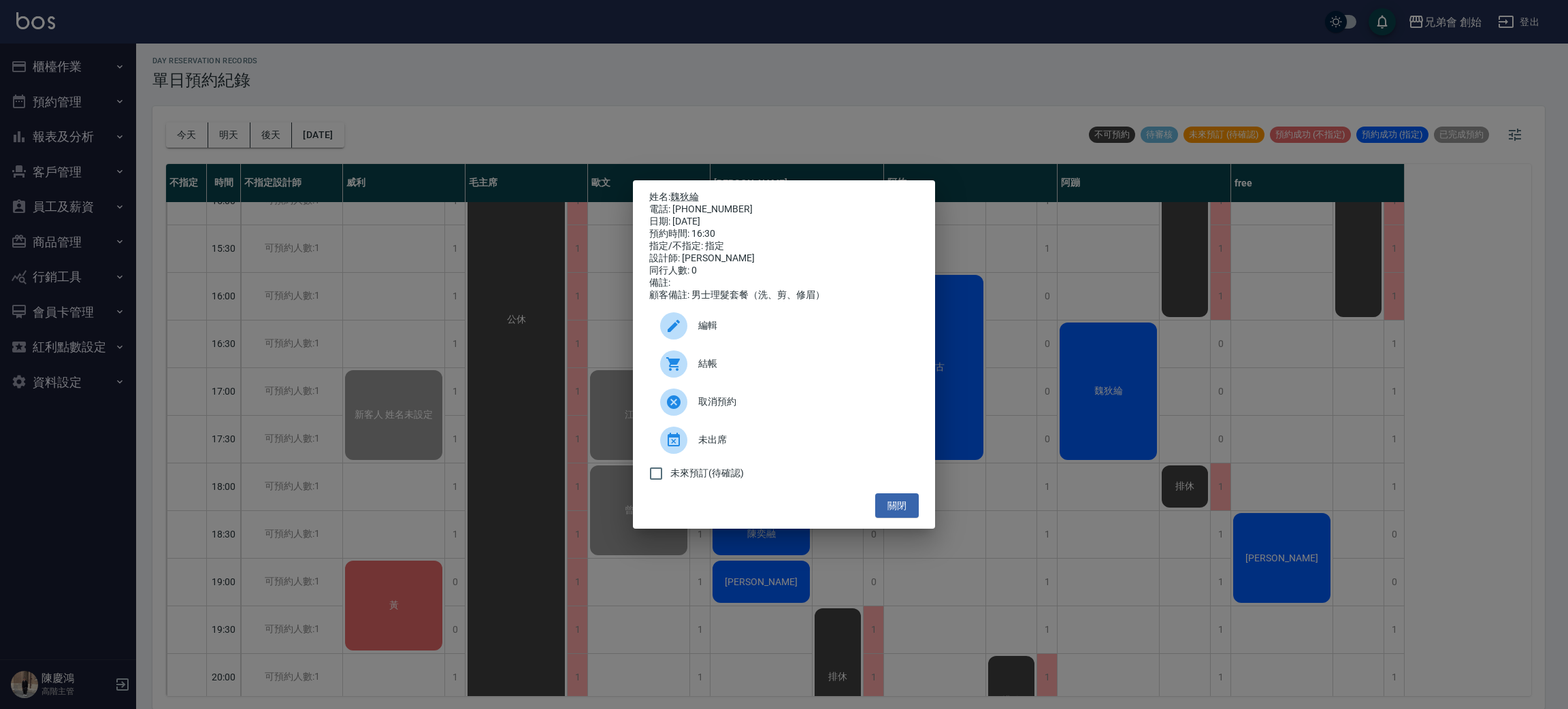
click at [701, 366] on span "結帳" at bounding box center [803, 364] width 210 height 15
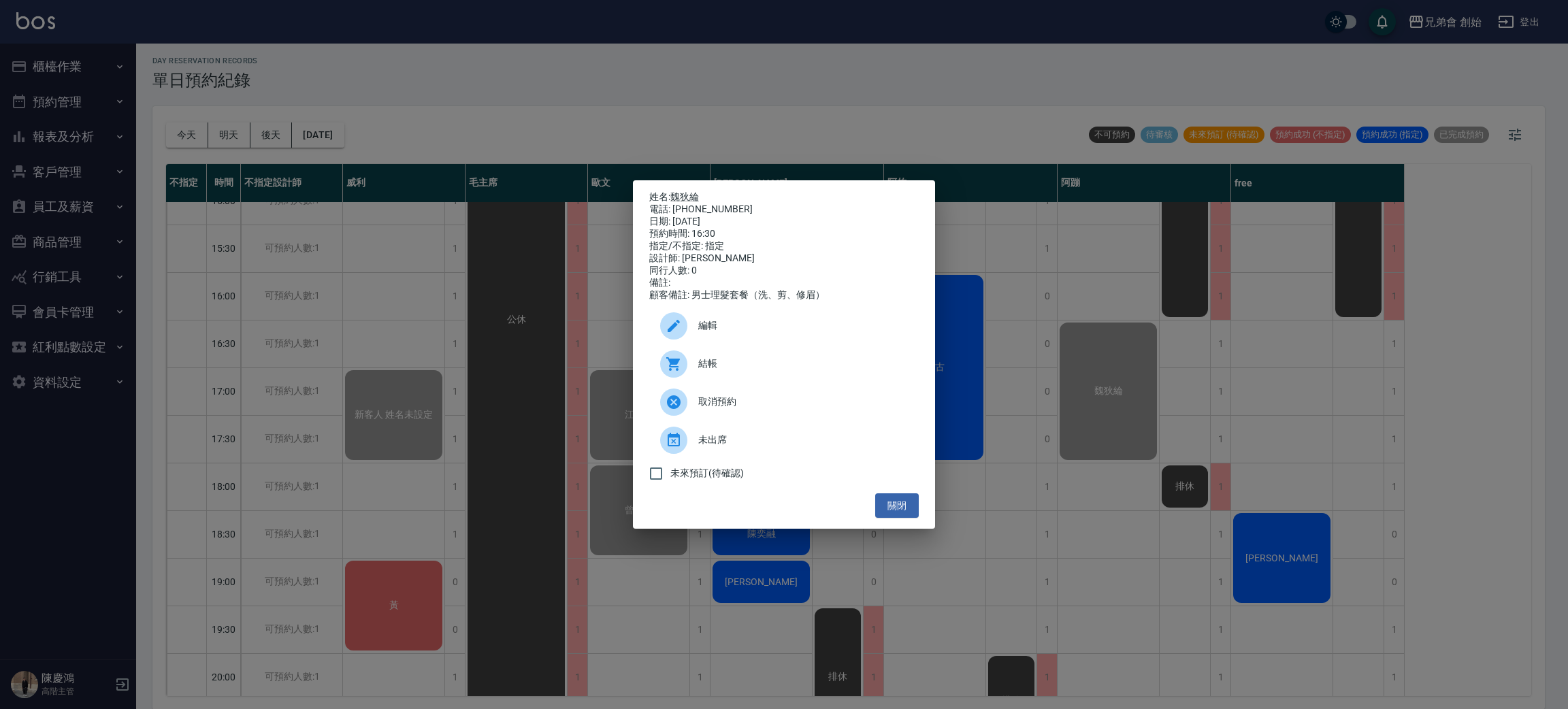
click at [1099, 416] on div "姓名: 魏狄綸 電話: 0988420635 日期: 2025/09/26 預約時間: 16:30 指定/不指定: 指定 設計師: 阿蹦 同行人數: 0 備註…" at bounding box center [784, 354] width 1568 height 709
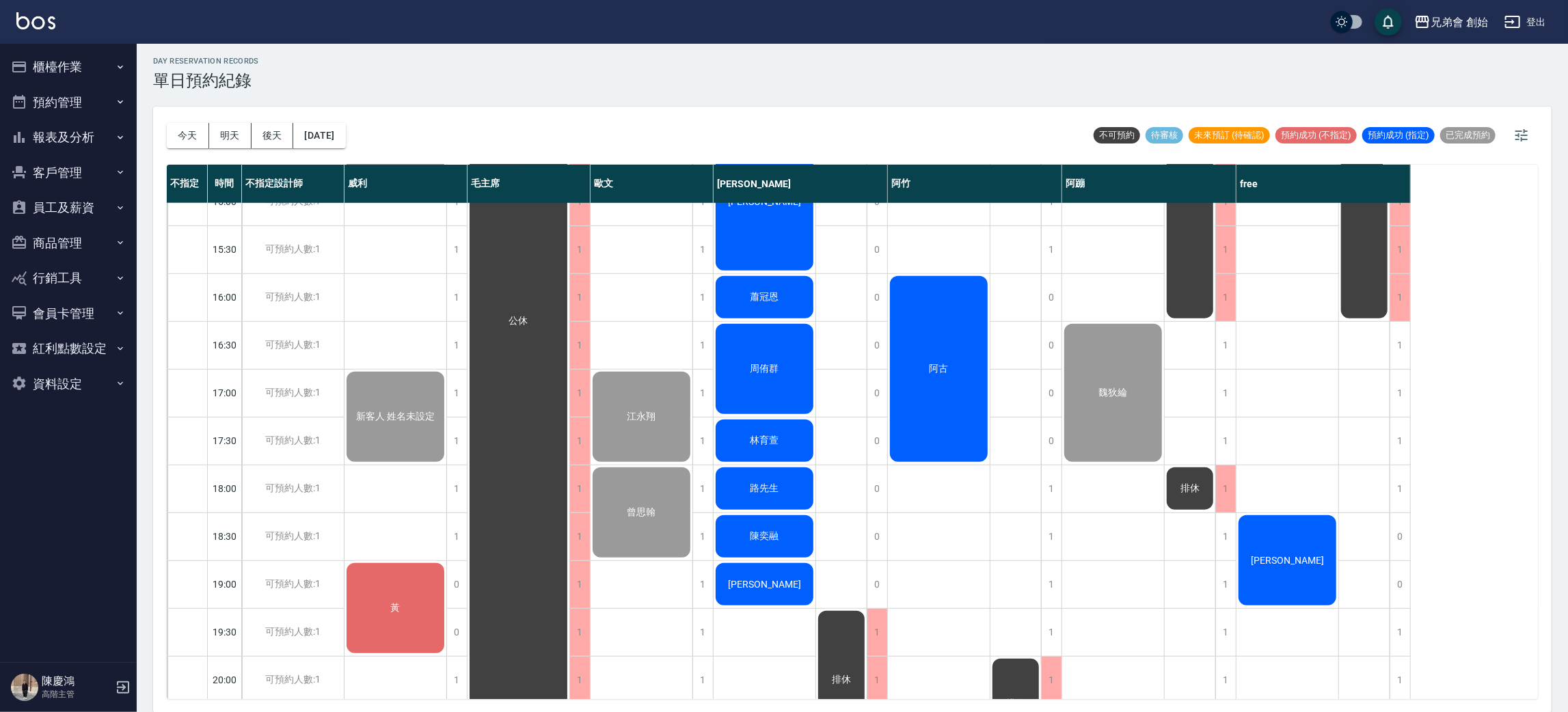
click at [916, 348] on div "阿古" at bounding box center [939, 369] width 101 height 190
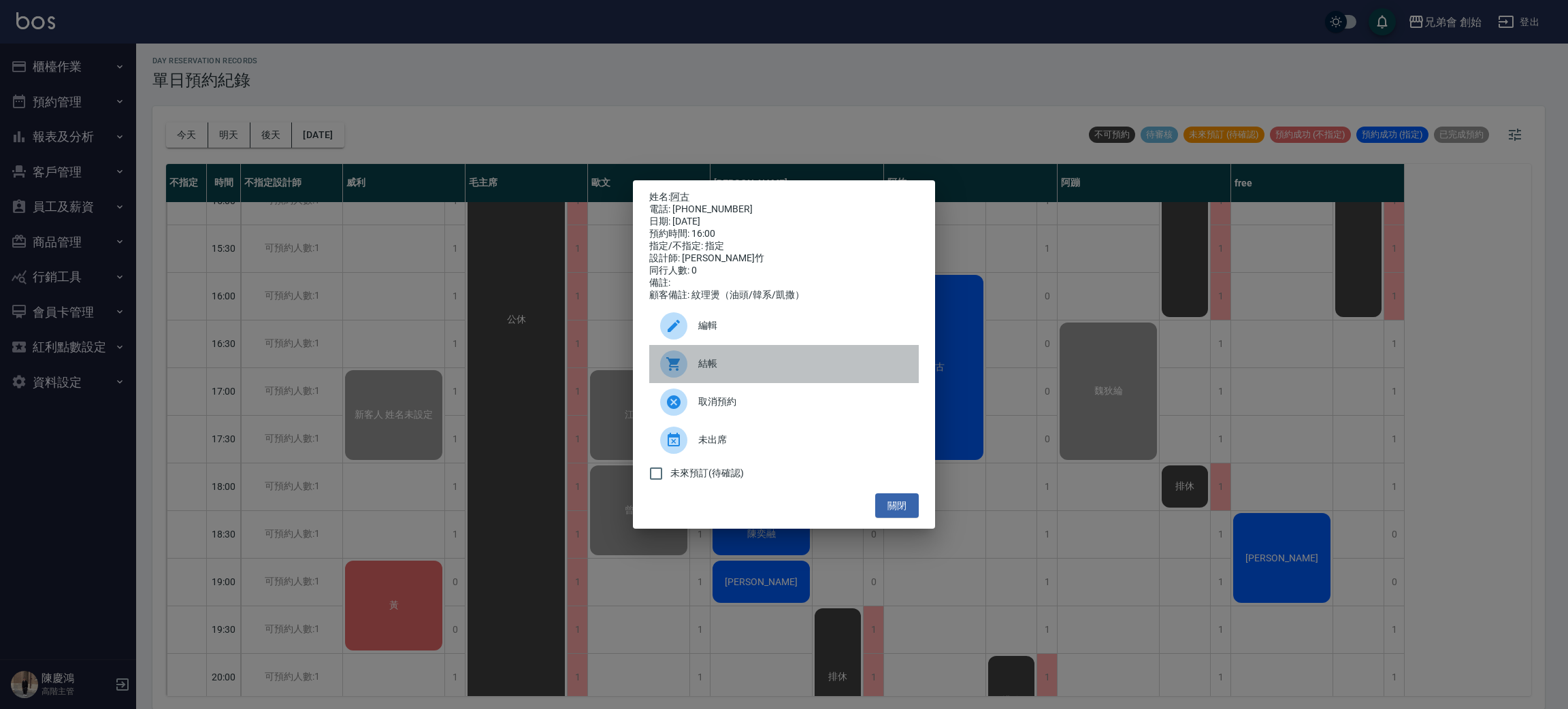
click at [769, 371] on span "結帳" at bounding box center [803, 364] width 210 height 15
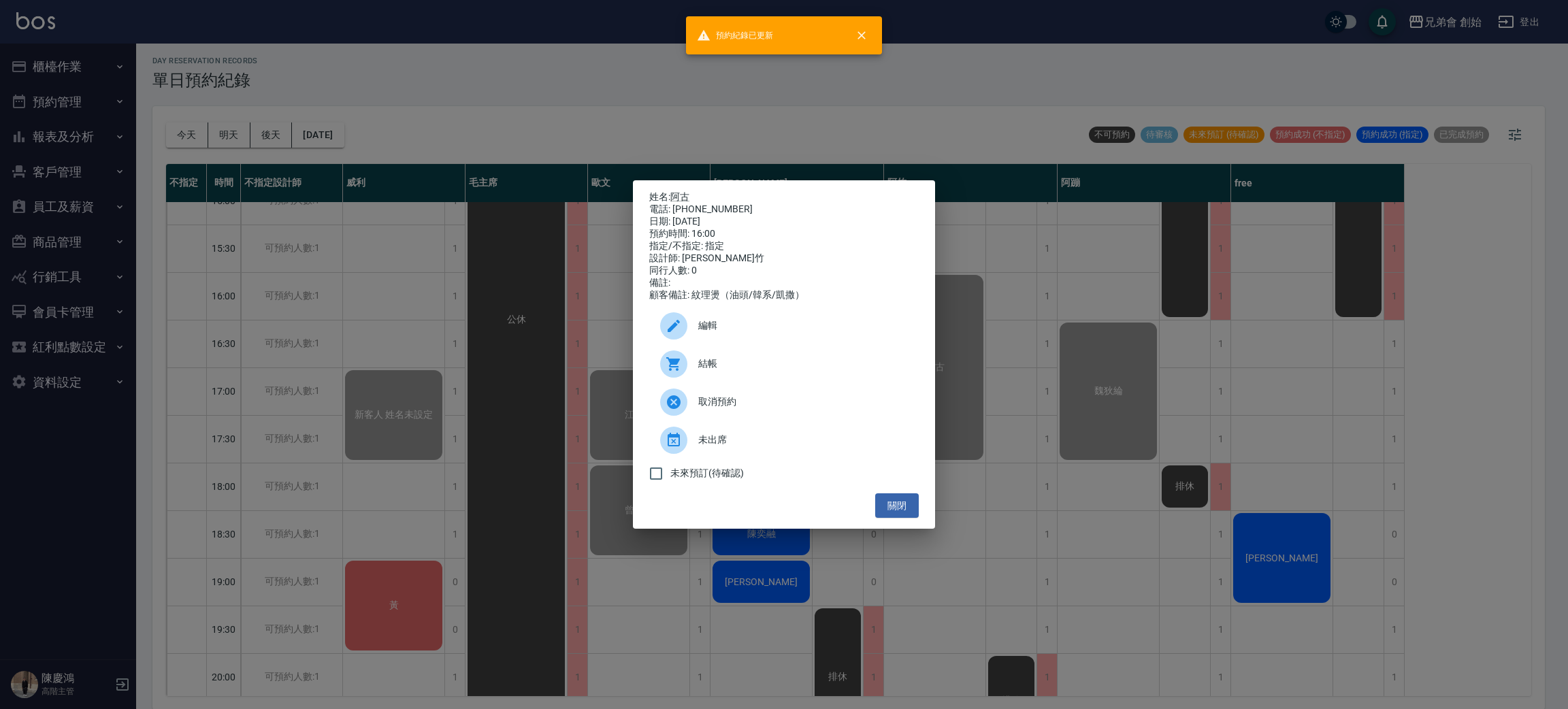
click at [1101, 630] on div "姓名: 阿古 電話: 0983736231 日期: 2025/09/26 預約時間: 16:00 指定/不指定: 指定 設計師: 阿竹 同行人數: 0 備註:…" at bounding box center [784, 354] width 1568 height 709
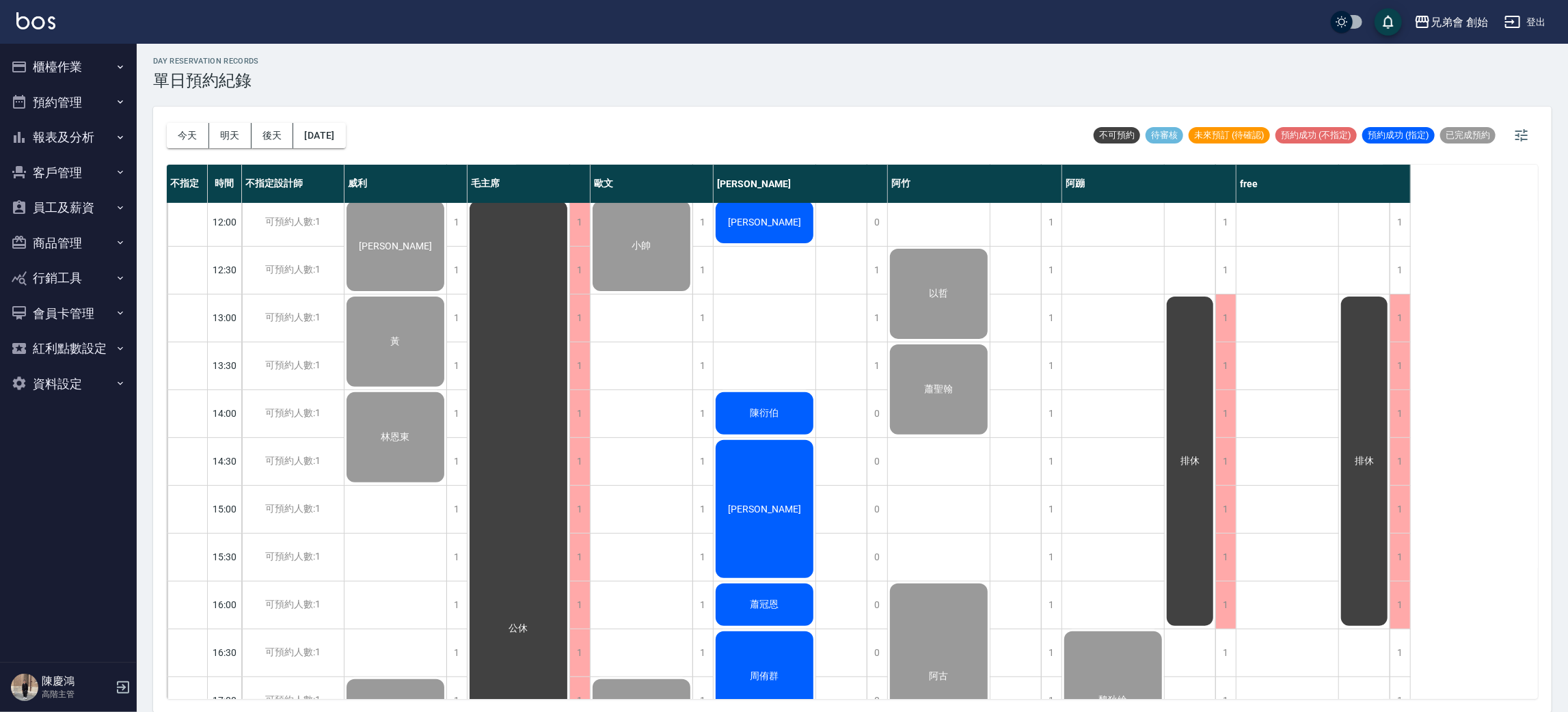
scroll to position [189, 0]
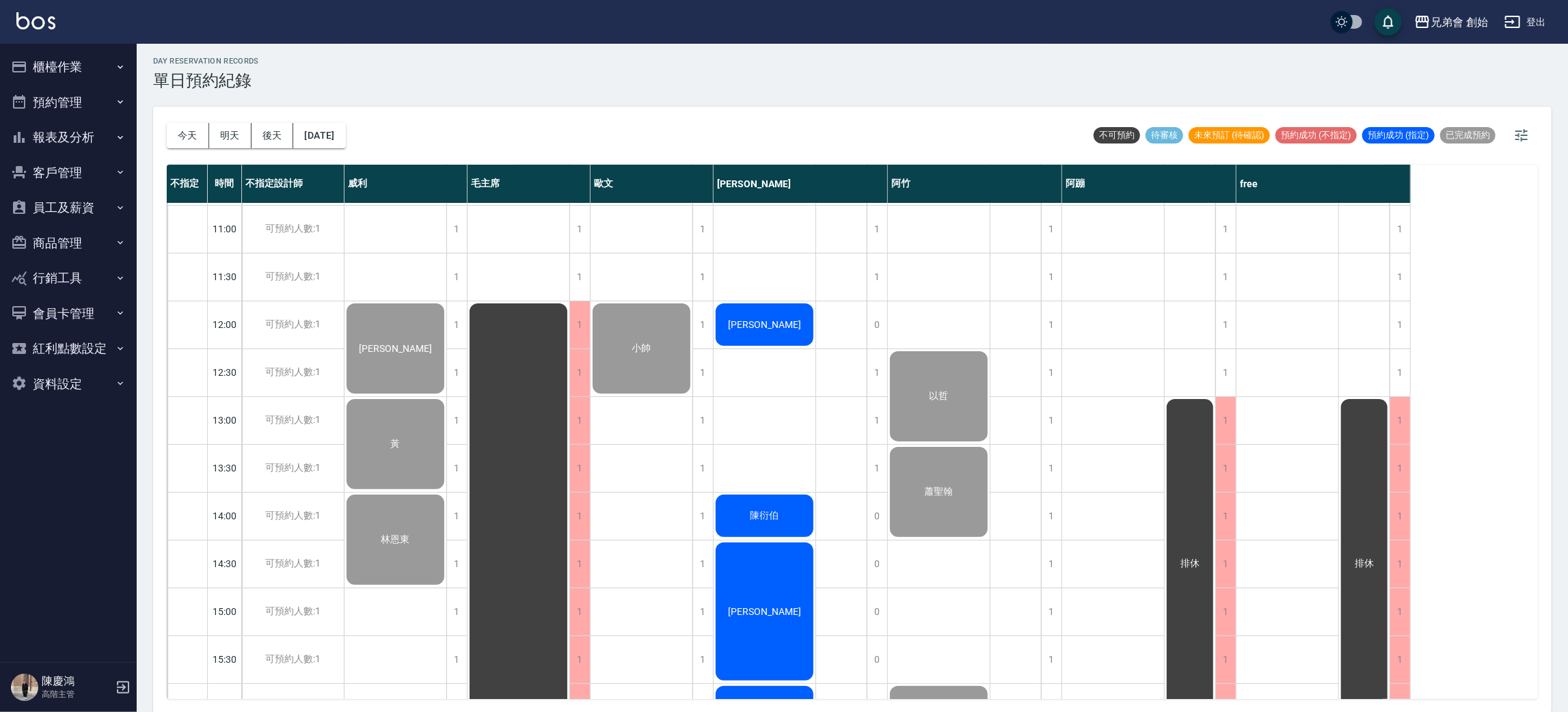
click at [756, 327] on span "[PERSON_NAME]" at bounding box center [764, 324] width 78 height 11
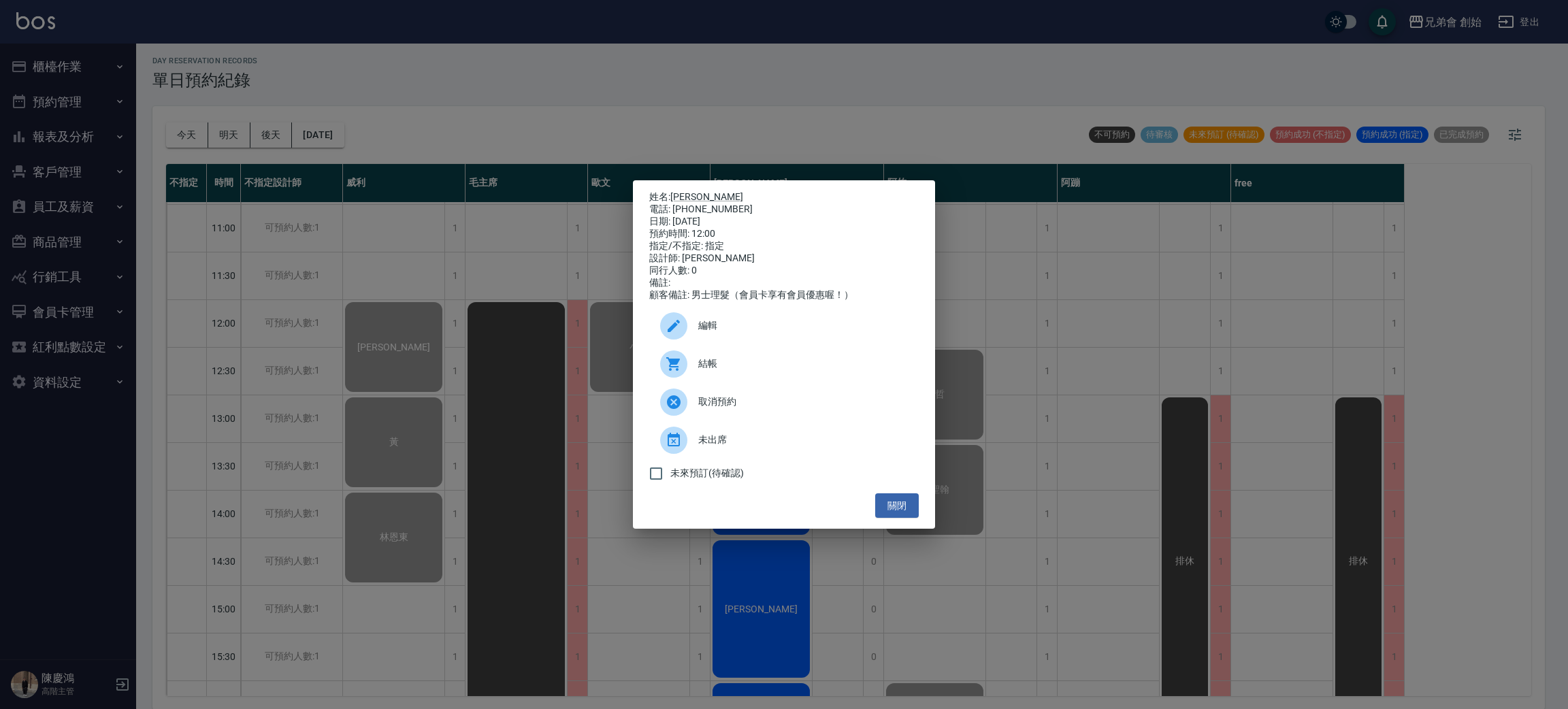
click at [699, 362] on div "結帳" at bounding box center [783, 364] width 270 height 39
click at [361, 349] on div "姓名: 曾謙富 電話: 0953785786 日期: 2025/09/26 預約時間: 12:00 指定/不指定: 指定 設計師: 潘潘 同行人數: 0 備註…" at bounding box center [784, 354] width 1568 height 709
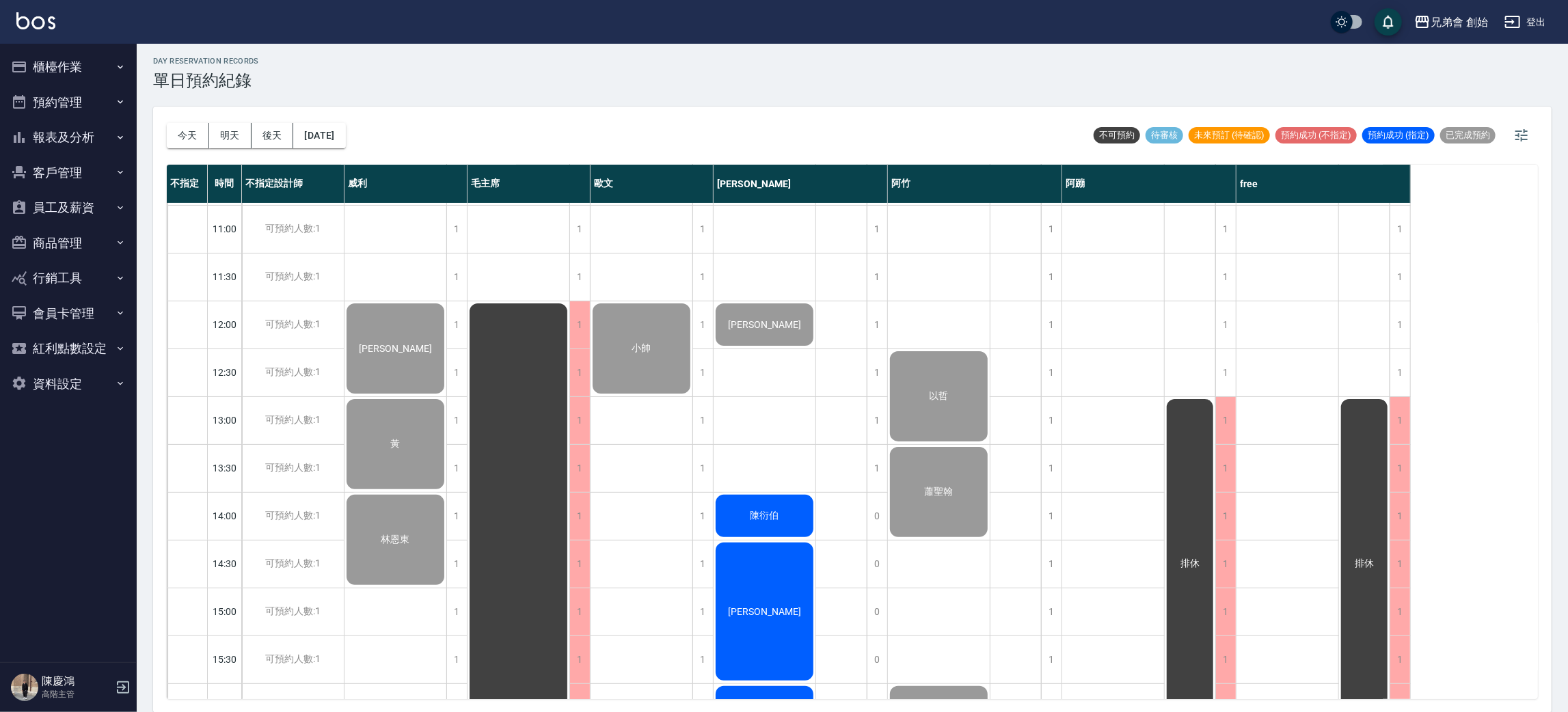
click at [794, 525] on div "陳衍伯" at bounding box center [764, 516] width 101 height 46
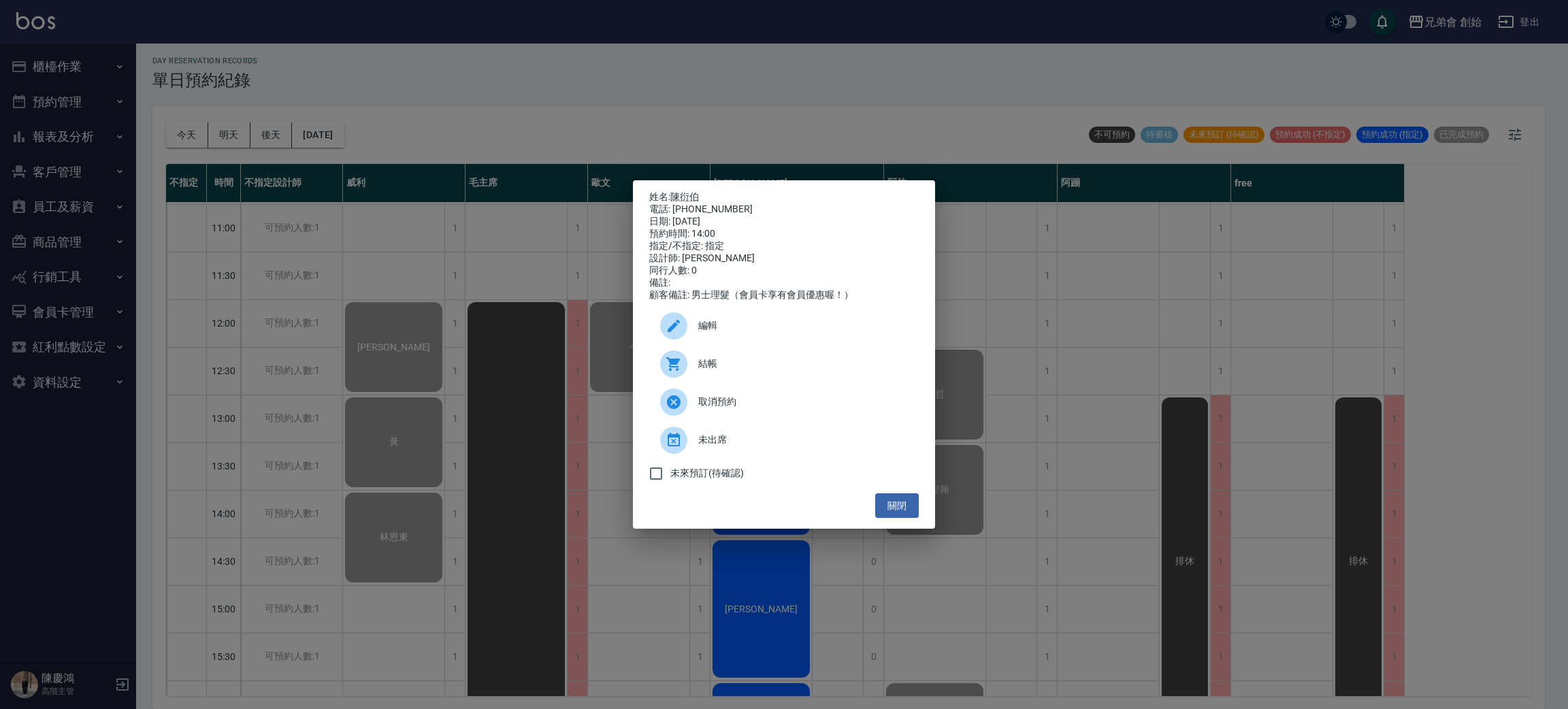
click at [721, 204] on div "電話: 0926889175" at bounding box center [783, 210] width 270 height 12
copy div "0926889175"
click at [294, 217] on div "姓名: 陳衍伯 電話: 0926889175 日期: 2025/09/26 預約時間: 14:00 指定/不指定: 指定 設計師: 潘潘 同行人數: 0 備註…" at bounding box center [784, 354] width 1568 height 709
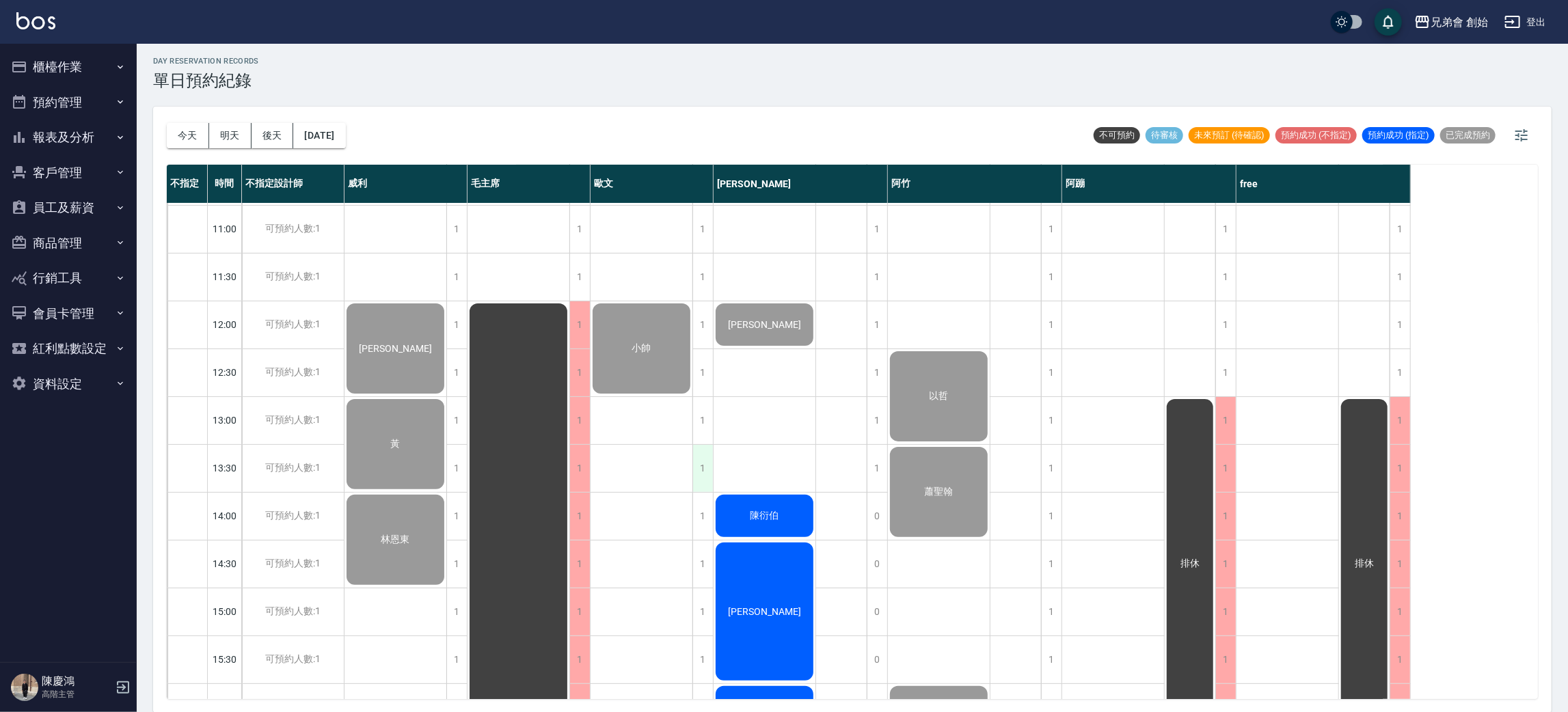
scroll to position [292, 0]
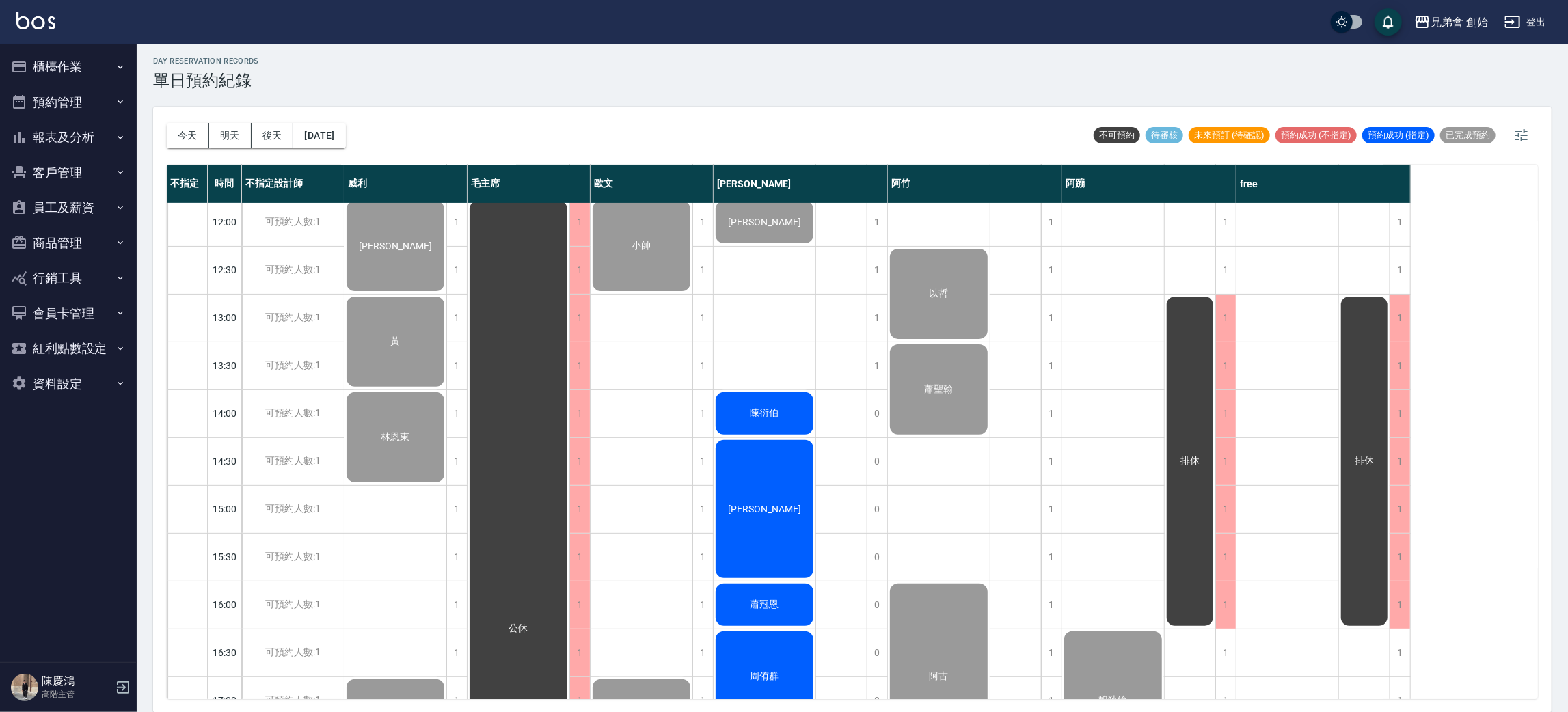
click at [772, 415] on span "陳衍伯" at bounding box center [765, 414] width 34 height 12
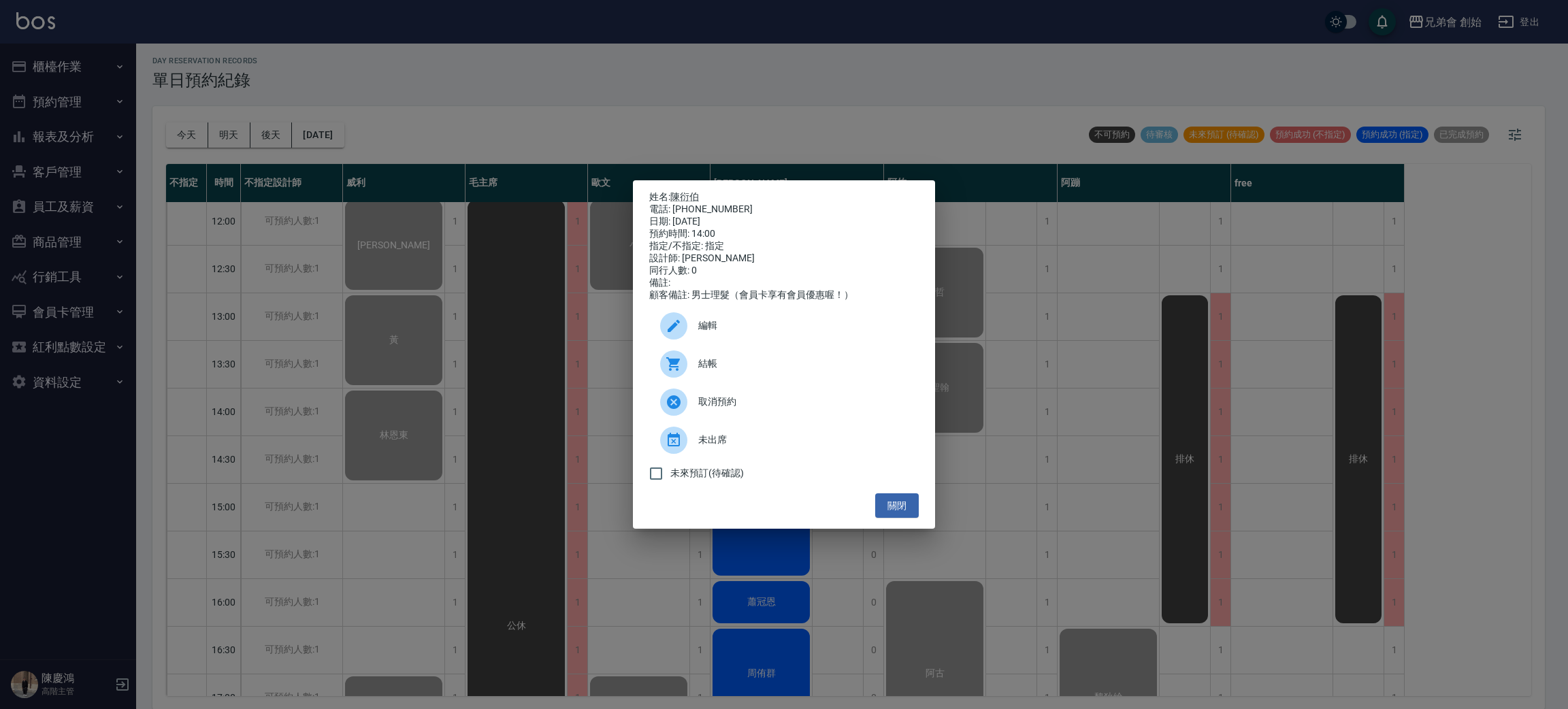
drag, startPoint x: 673, startPoint y: 636, endPoint x: 728, endPoint y: 575, distance: 82.1
click at [676, 632] on div "姓名: 陳衍伯 電話: 0926889175 日期: 2025/09/26 預約時間: 14:00 指定/不指定: 指定 設計師: 潘潘 同行人數: 0 備註…" at bounding box center [784, 354] width 1568 height 709
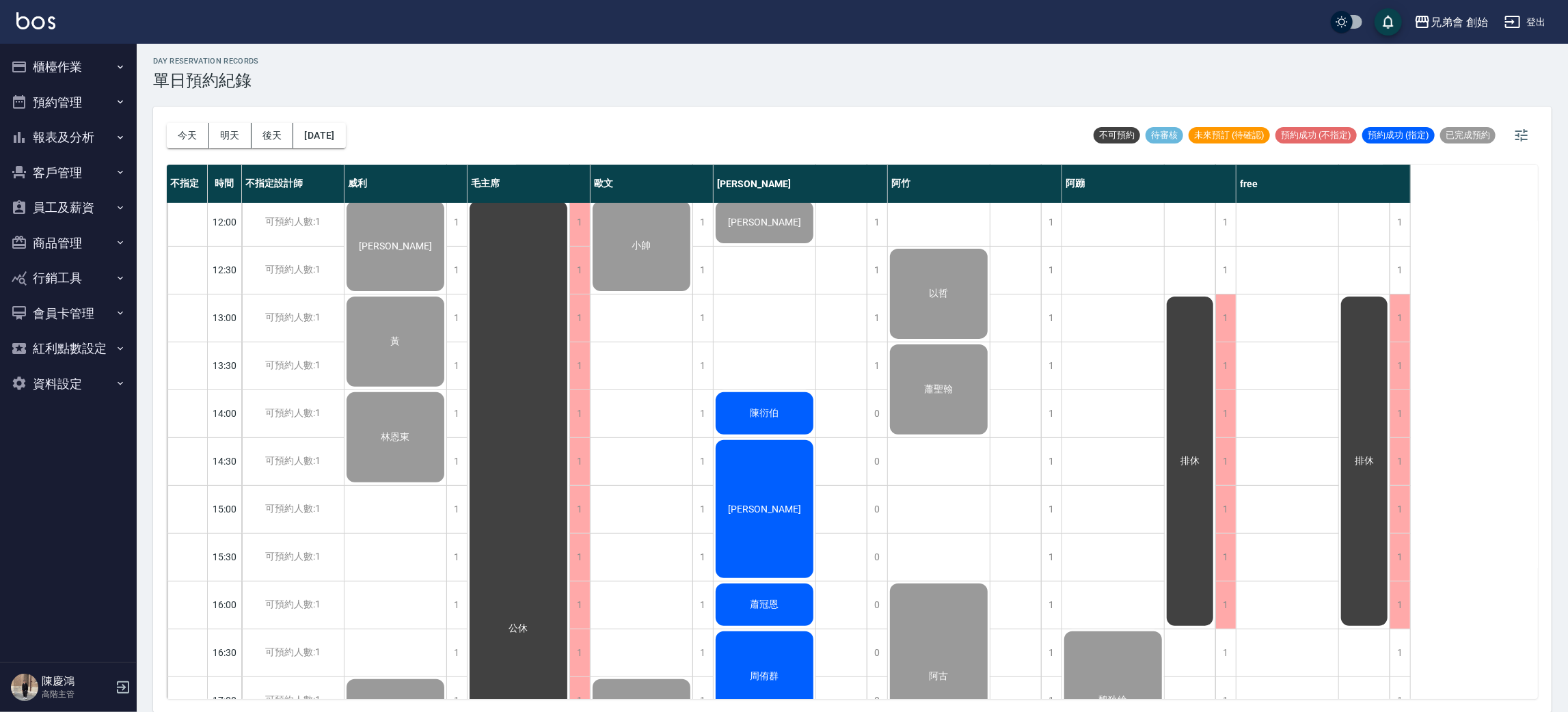
click at [752, 528] on div "[PERSON_NAME]" at bounding box center [764, 509] width 101 height 142
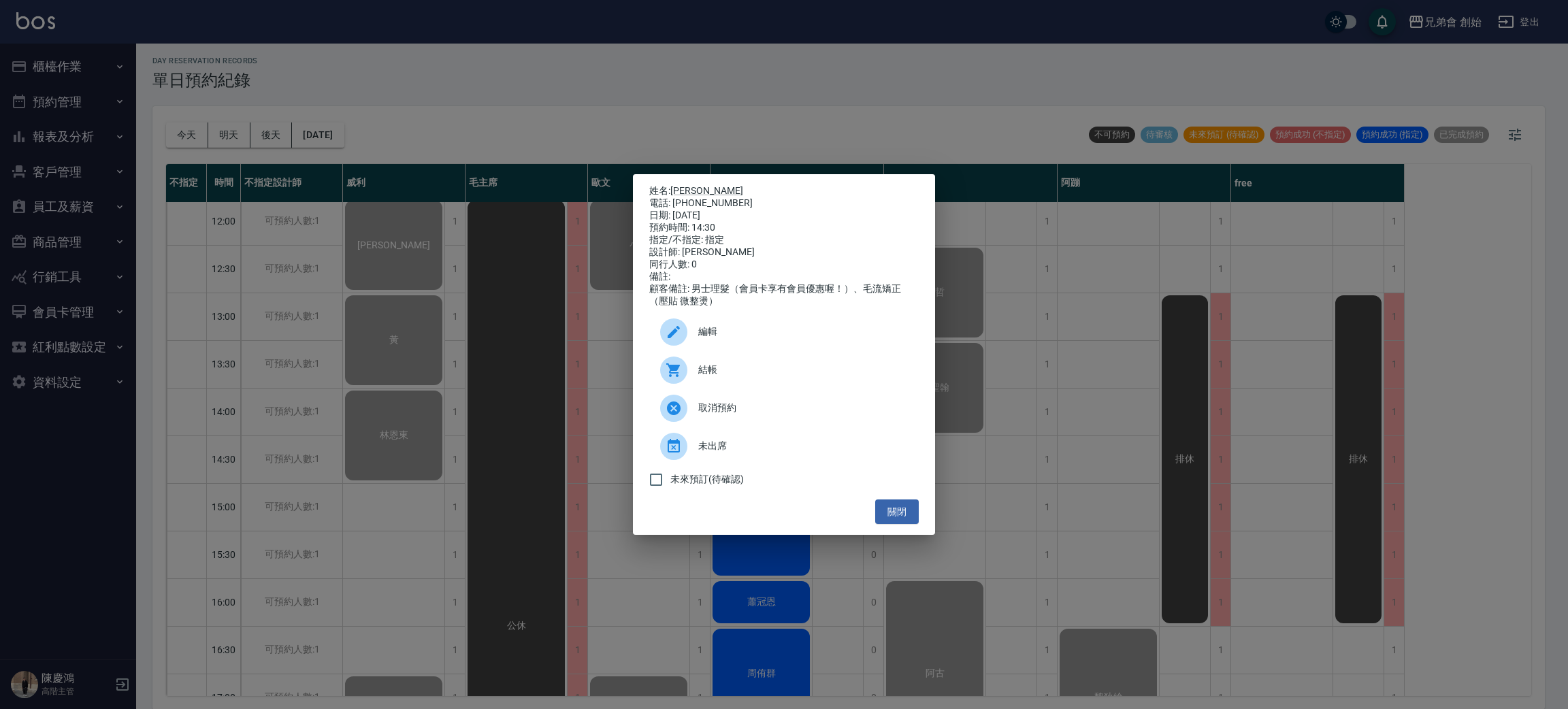
click at [674, 378] on icon at bounding box center [674, 370] width 16 height 16
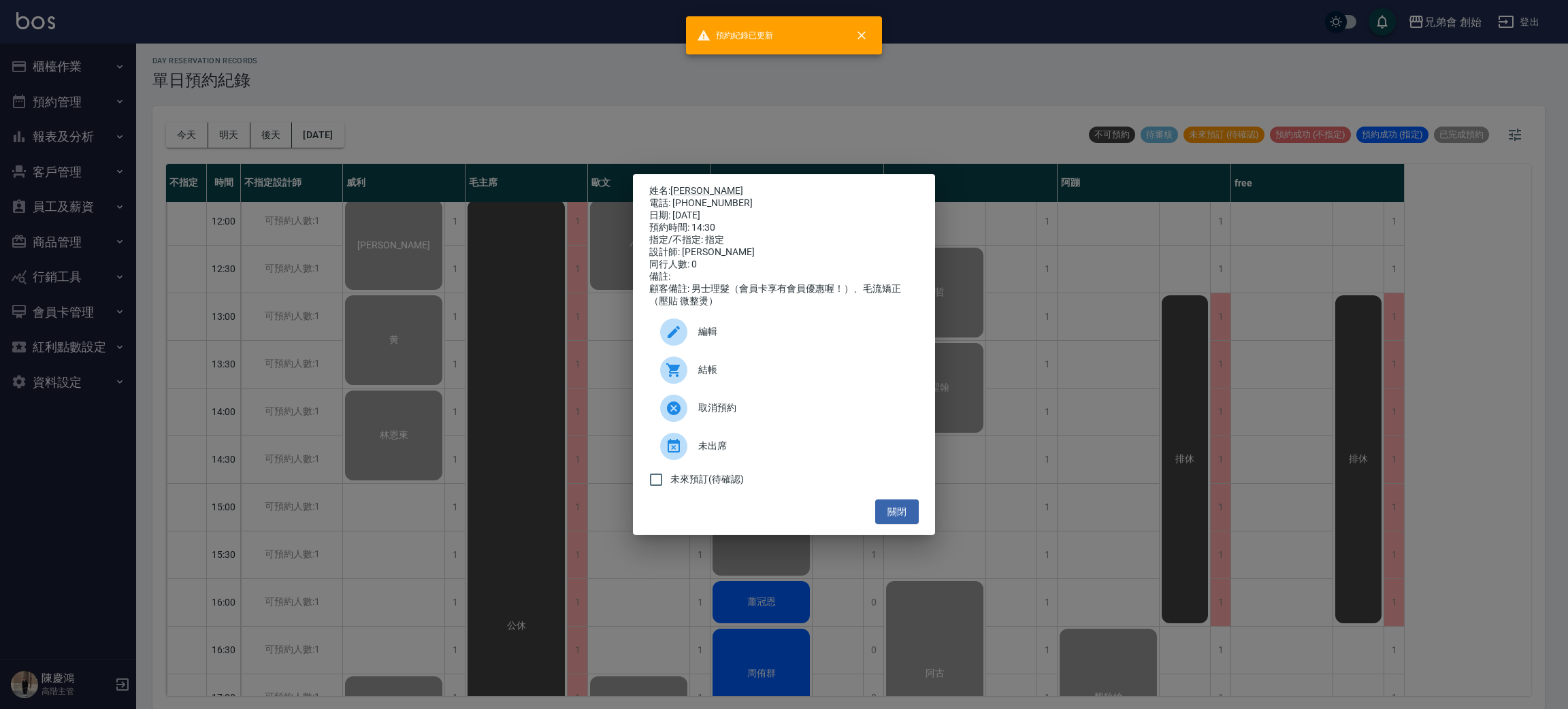
click at [194, 364] on div "姓名: 林易駪 電話: 0956050212 日期: 2025/09/26 預約時間: 14:30 指定/不指定: 指定 設計師: 潘潘 同行人數: 0 備註…" at bounding box center [784, 354] width 1568 height 709
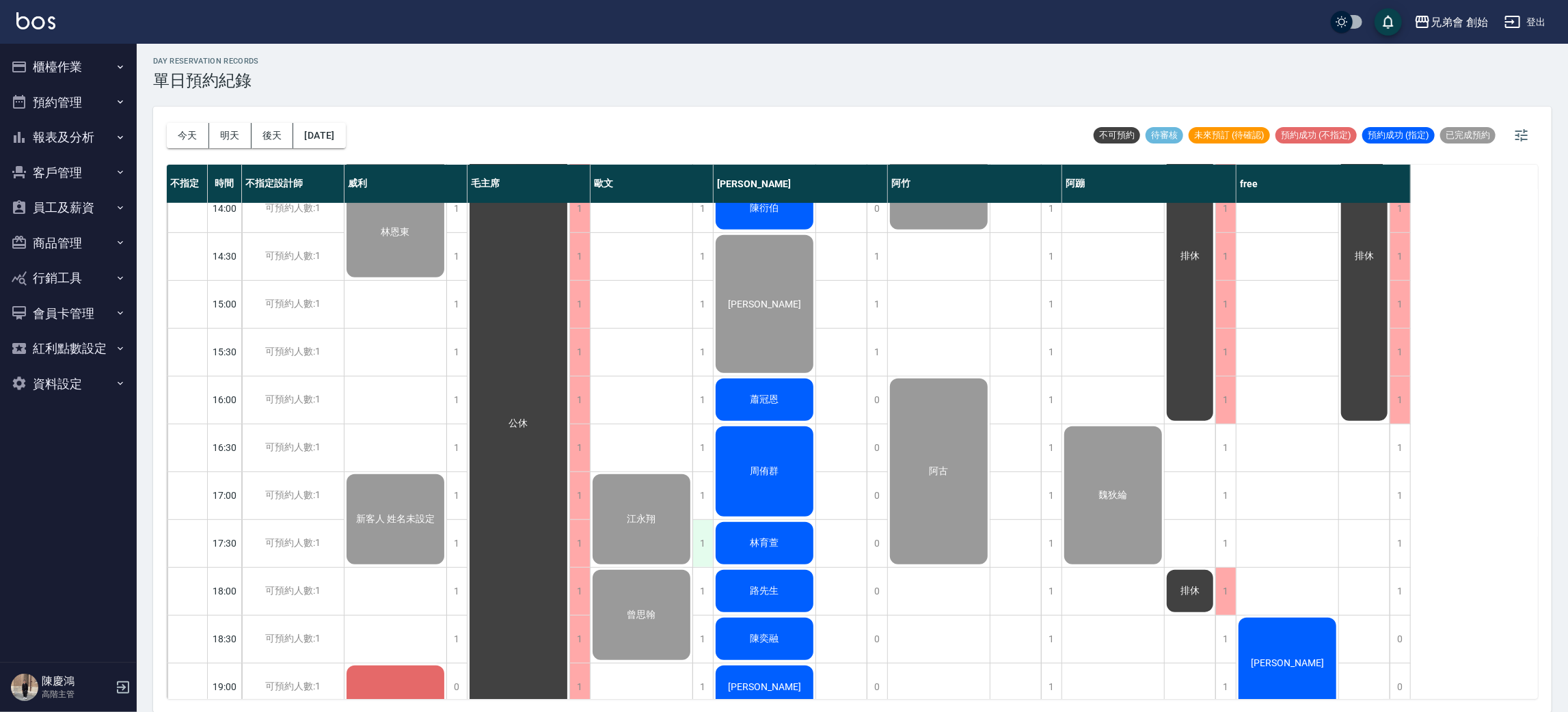
scroll to position [599, 0]
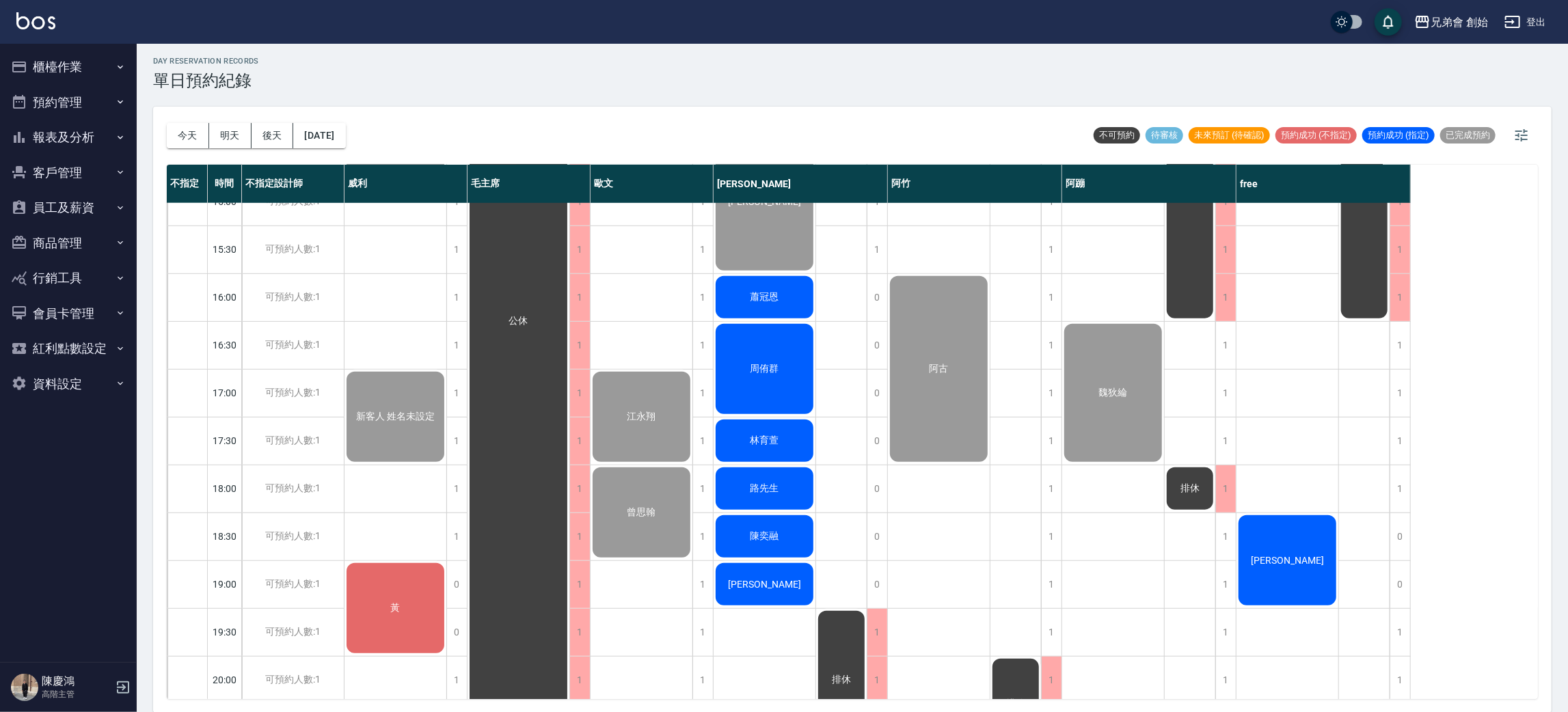
click at [752, 310] on div "蕭冠恩" at bounding box center [764, 298] width 101 height 46
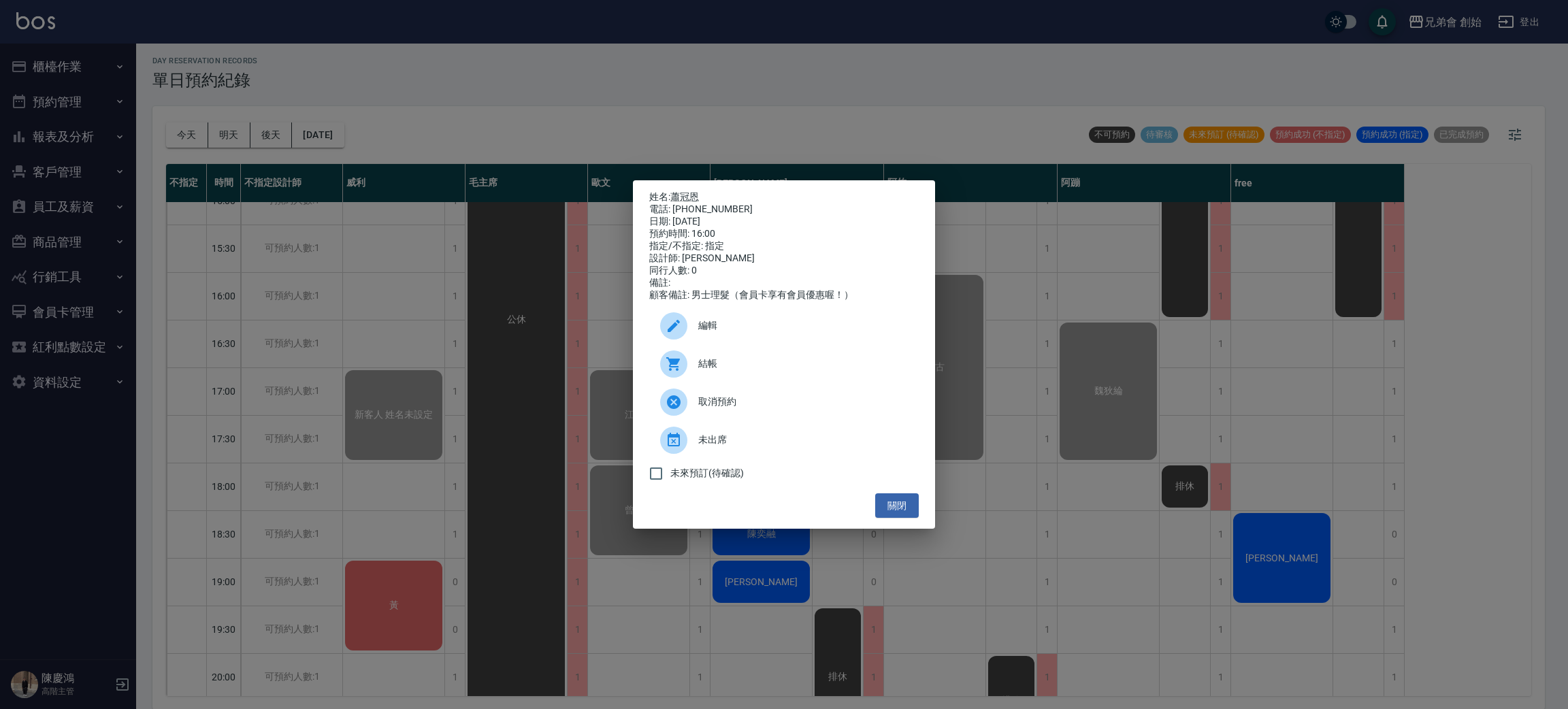
click at [686, 366] on div at bounding box center [679, 364] width 39 height 27
click at [515, 372] on div "姓名: 蕭冠恩 電話: 0926030556 日期: 2025/09/26 預約時間: 16:00 指定/不指定: 指定 設計師: 潘潘 同行人數: 0 備註…" at bounding box center [784, 354] width 1568 height 709
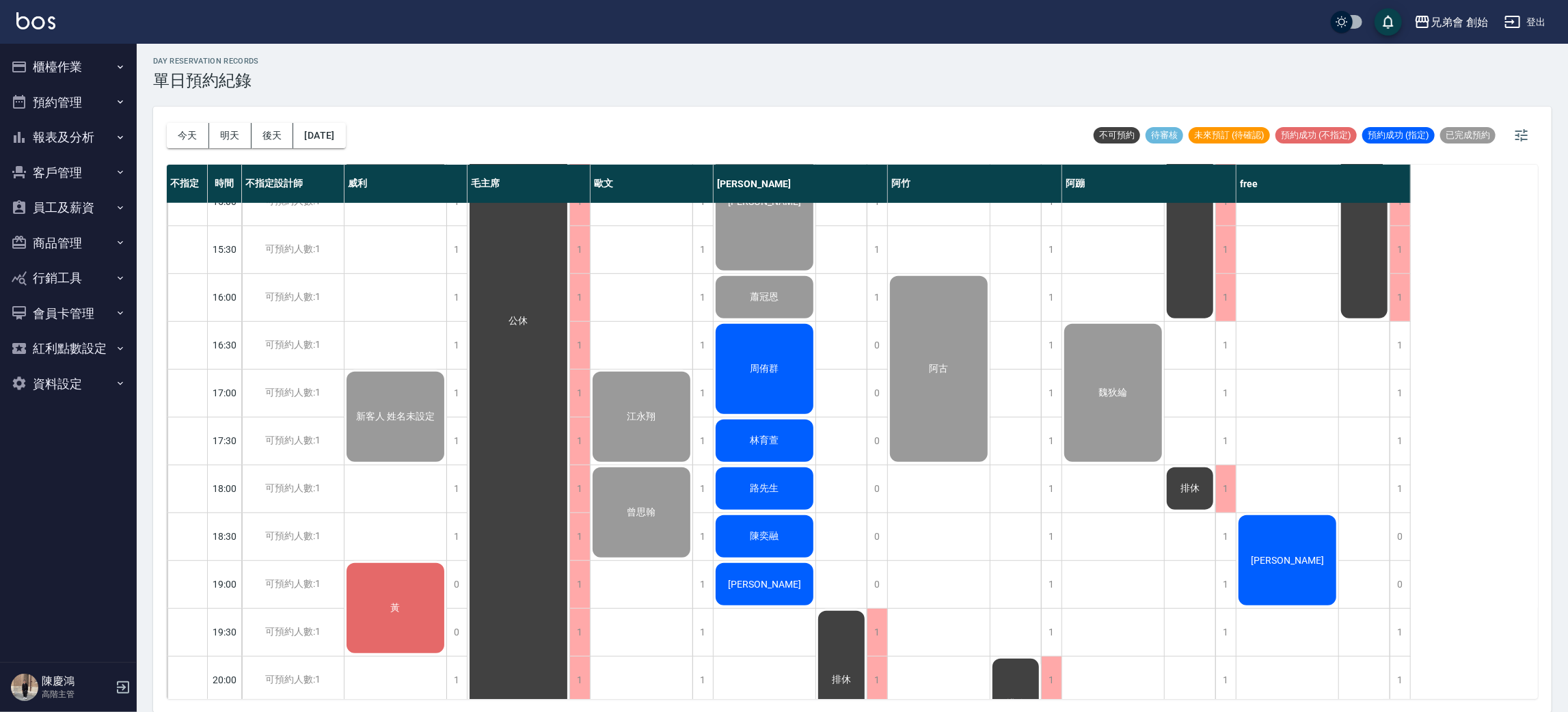
click at [785, 379] on div "周侑群" at bounding box center [764, 369] width 101 height 95
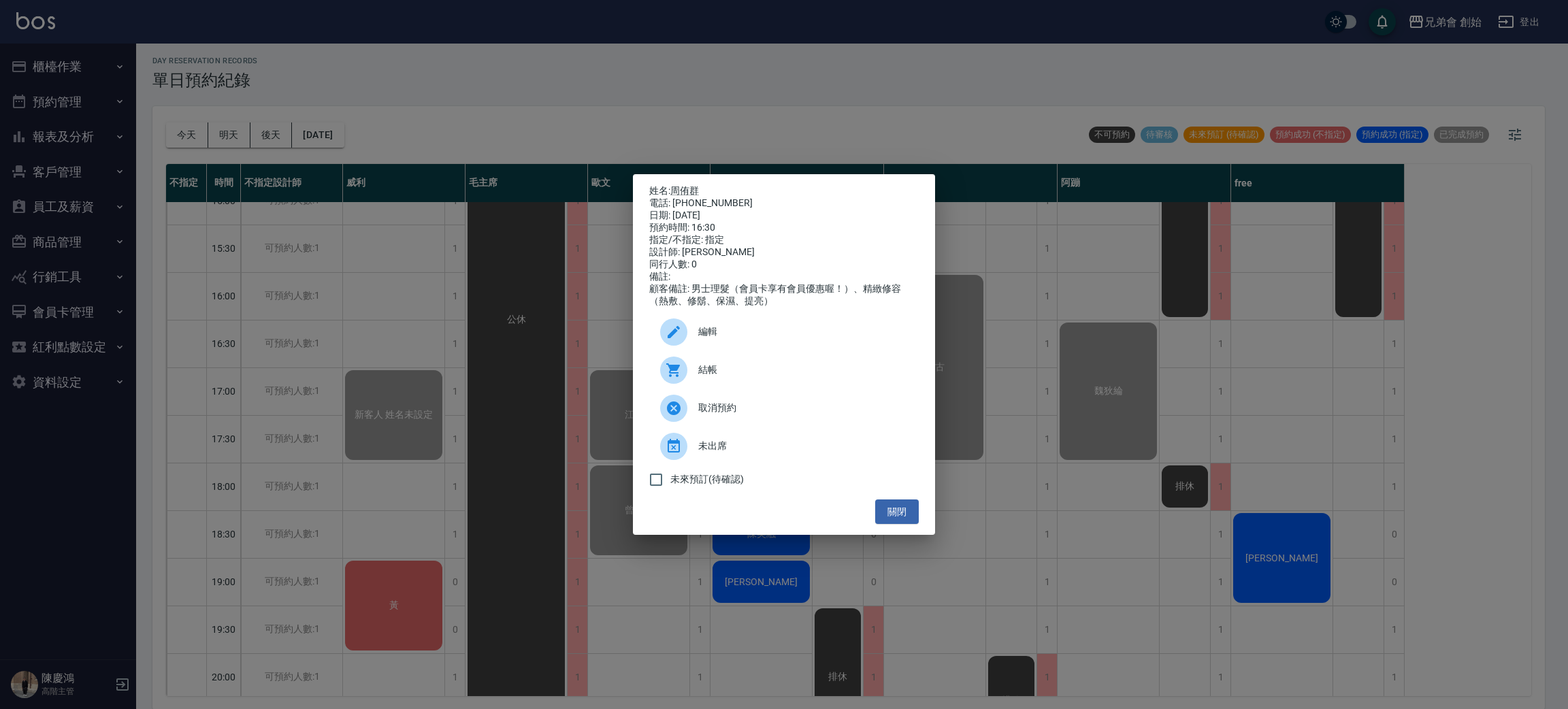
click at [736, 377] on span "結帳" at bounding box center [803, 370] width 210 height 15
click at [191, 407] on div "姓名: 周侑群 電話: 0989126653 日期: 2025/09/26 預約時間: 16:30 指定/不指定: 指定 設計師: 潘潘 同行人數: 0 備註…" at bounding box center [784, 354] width 1568 height 709
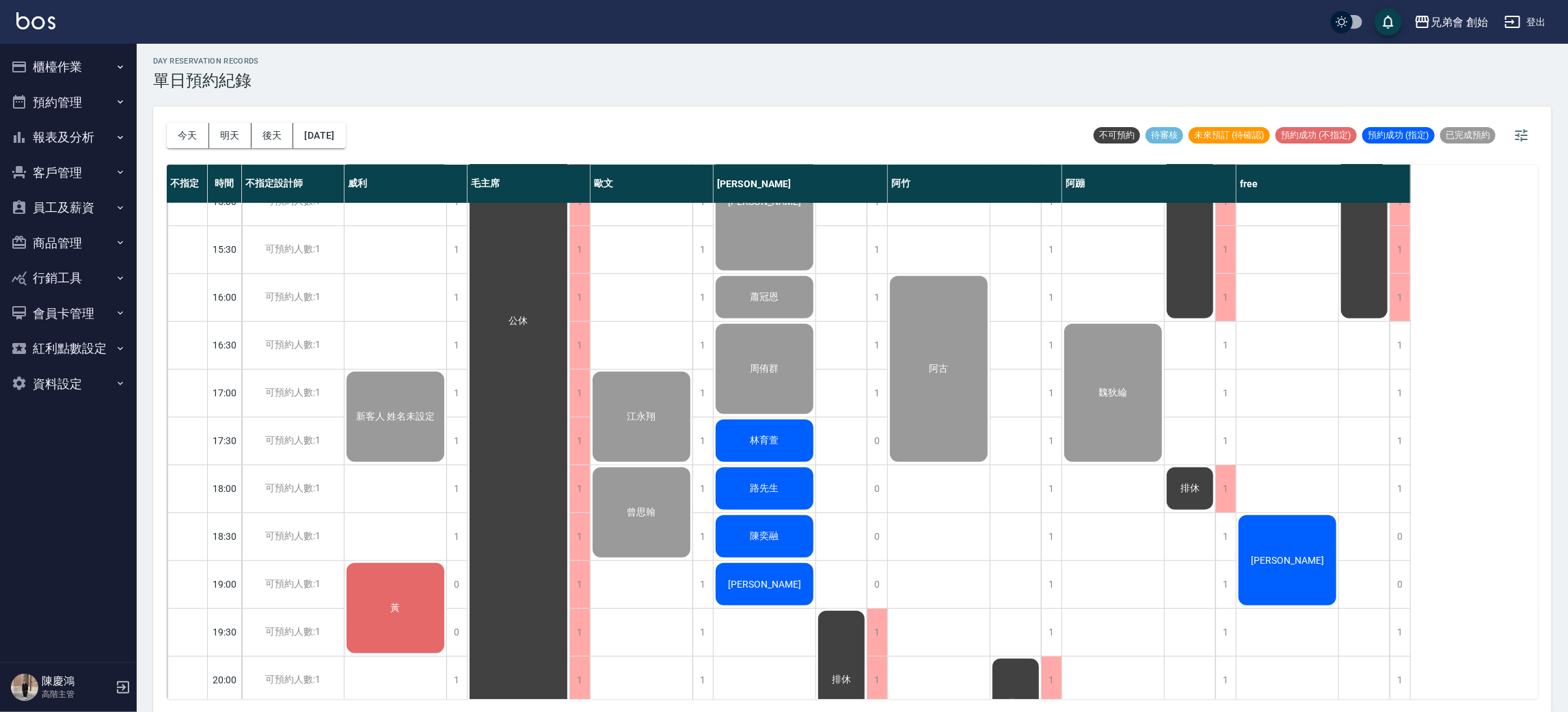
scroll to position [702, 0]
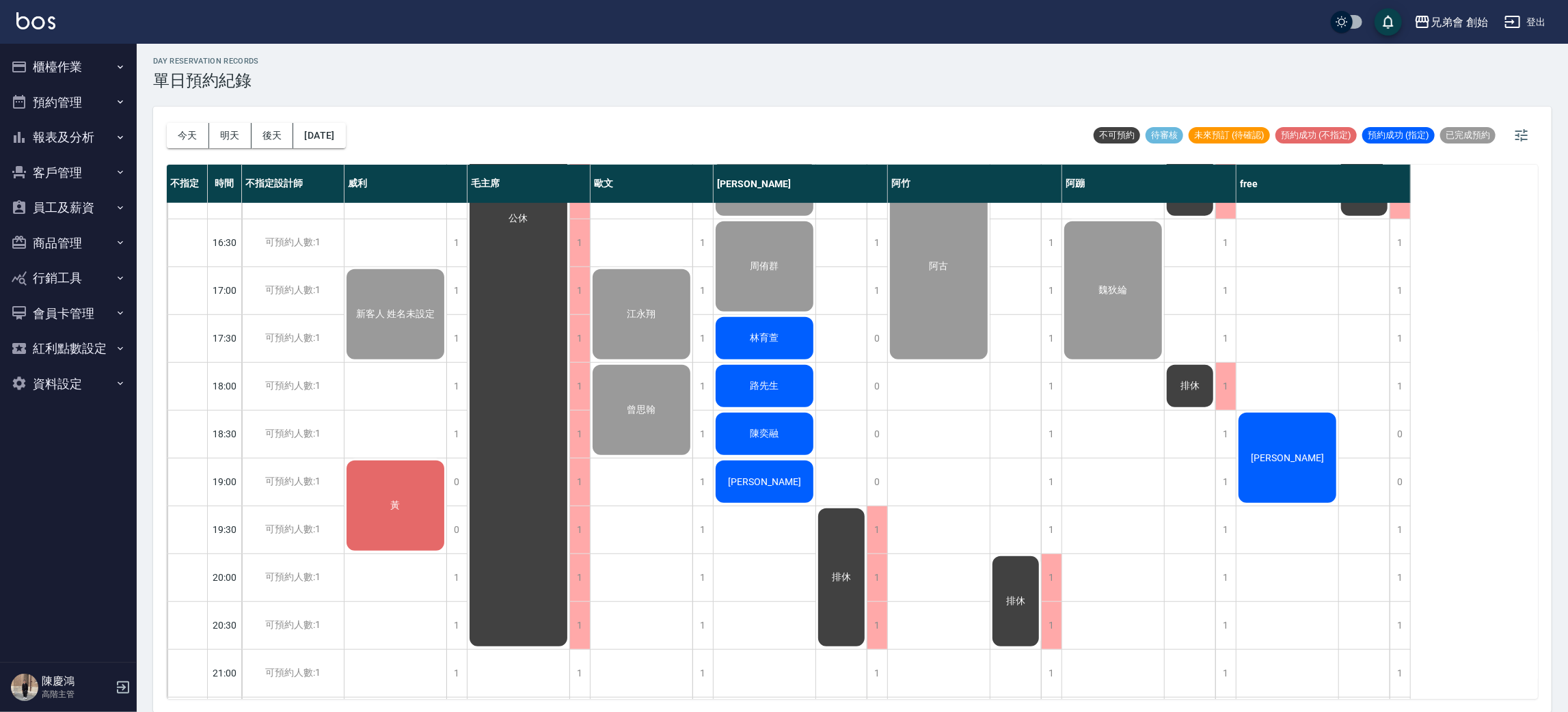
click at [782, 348] on div "林育萱" at bounding box center [764, 339] width 101 height 46
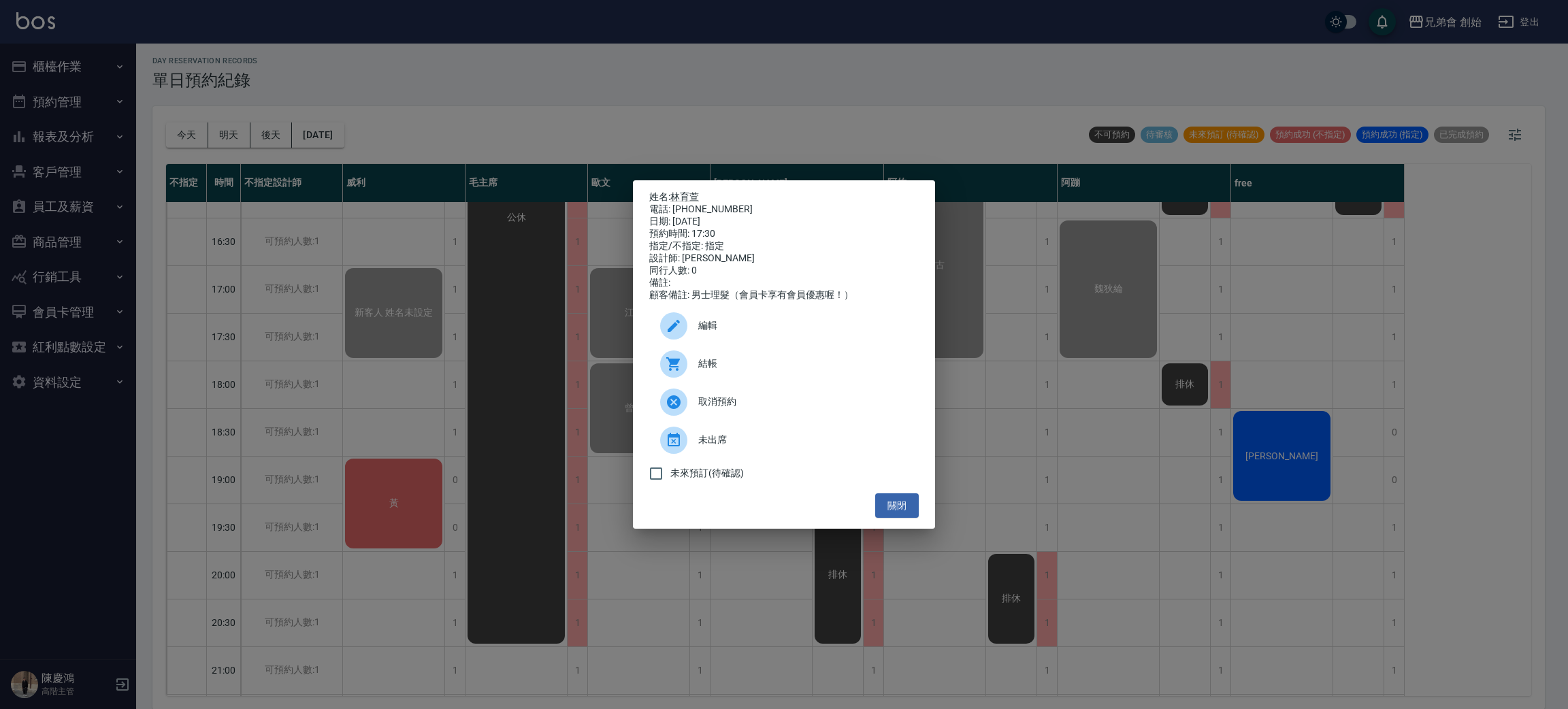
click at [707, 371] on span "結帳" at bounding box center [803, 364] width 210 height 15
click at [266, 408] on div "姓名: 林育萱 電話: 0938932977 日期: 2025/09/26 預約時間: 17:30 指定/不指定: 指定 設計師: 潘潘 同行人數: 0 備註…" at bounding box center [784, 354] width 1568 height 709
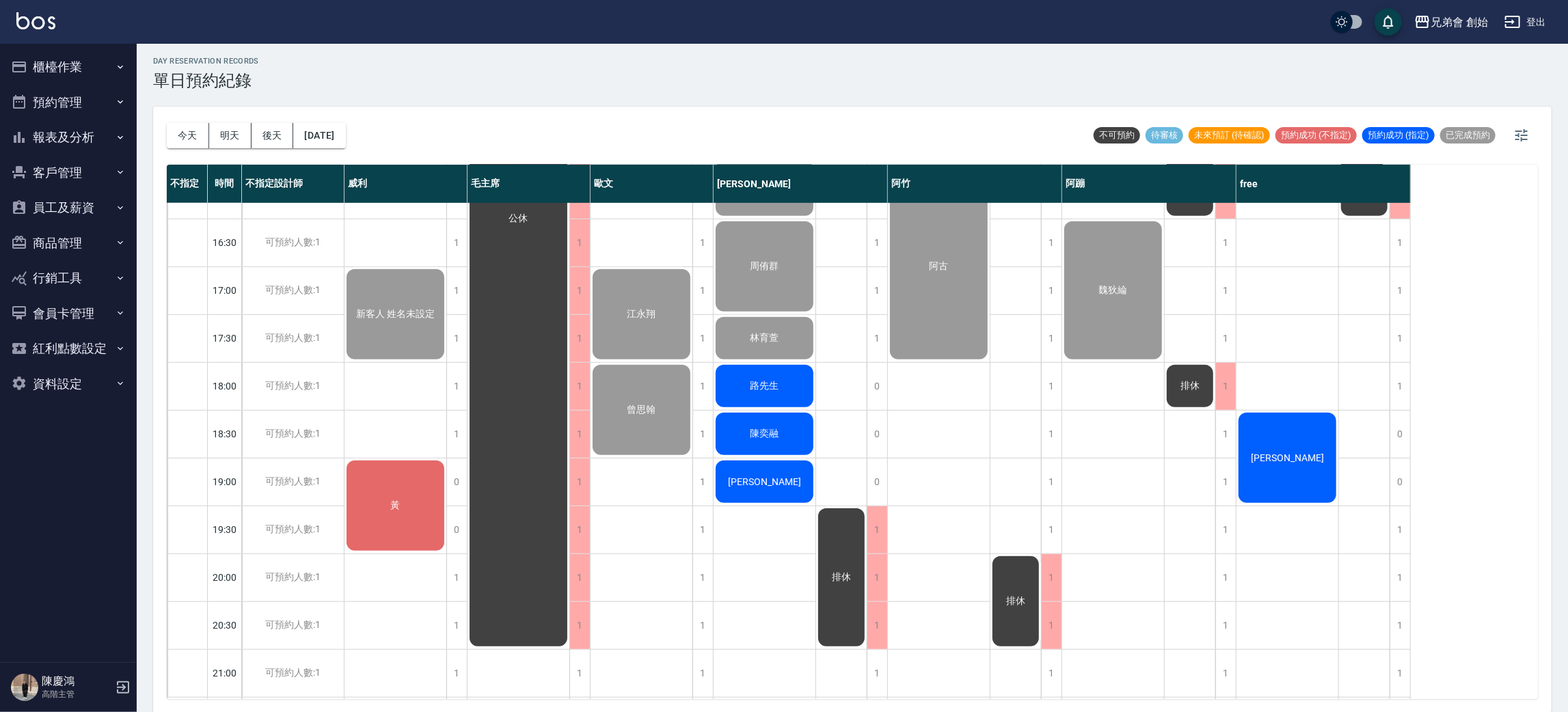
click at [775, 389] on span "路先生" at bounding box center [765, 386] width 34 height 12
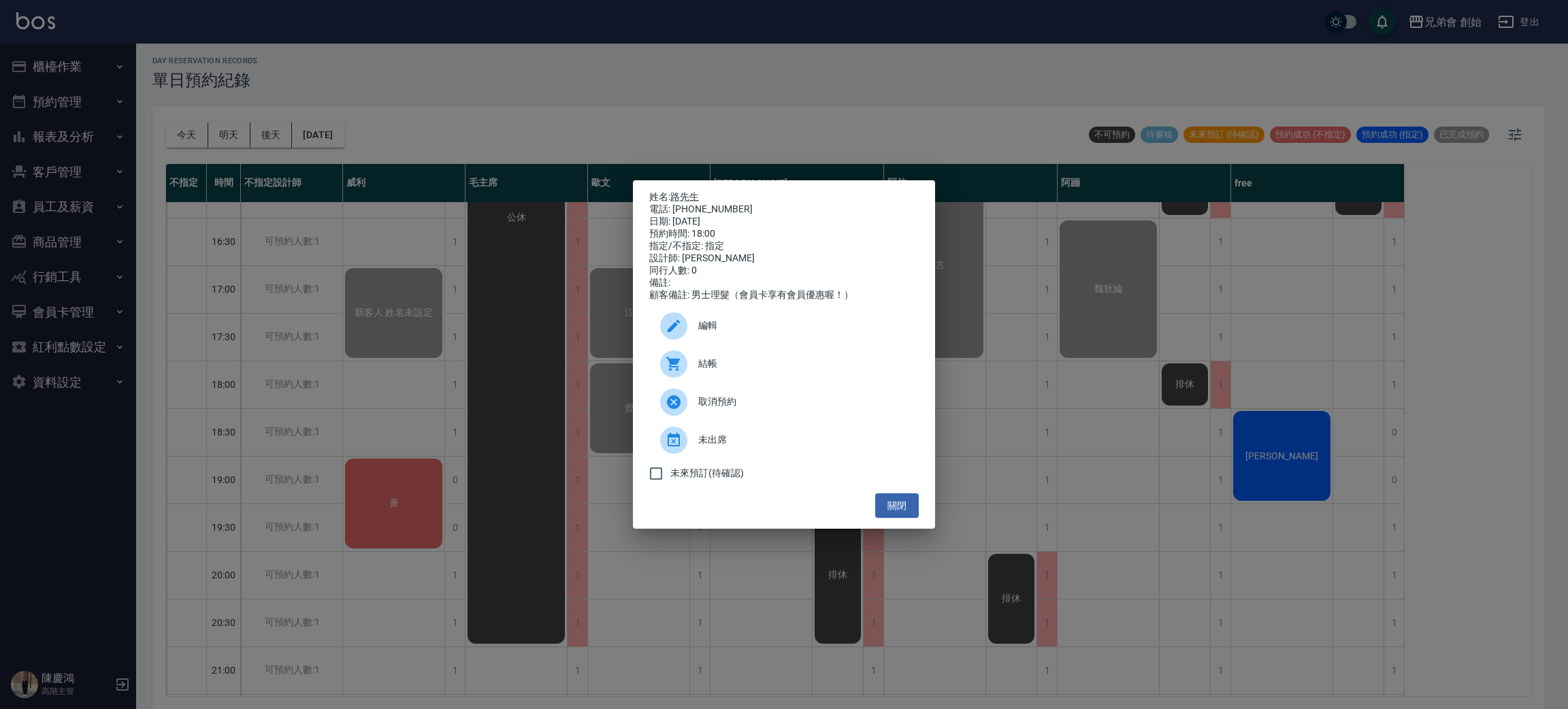
click at [675, 367] on icon at bounding box center [673, 364] width 14 height 14
click at [463, 290] on div "姓名: 路先生　 電話: 0955307200 日期: 2025/09/26 預約時間: 18:00 指定/不指定: 指定 設計師: 潘潘 同行人數: 0 備…" at bounding box center [784, 354] width 1568 height 709
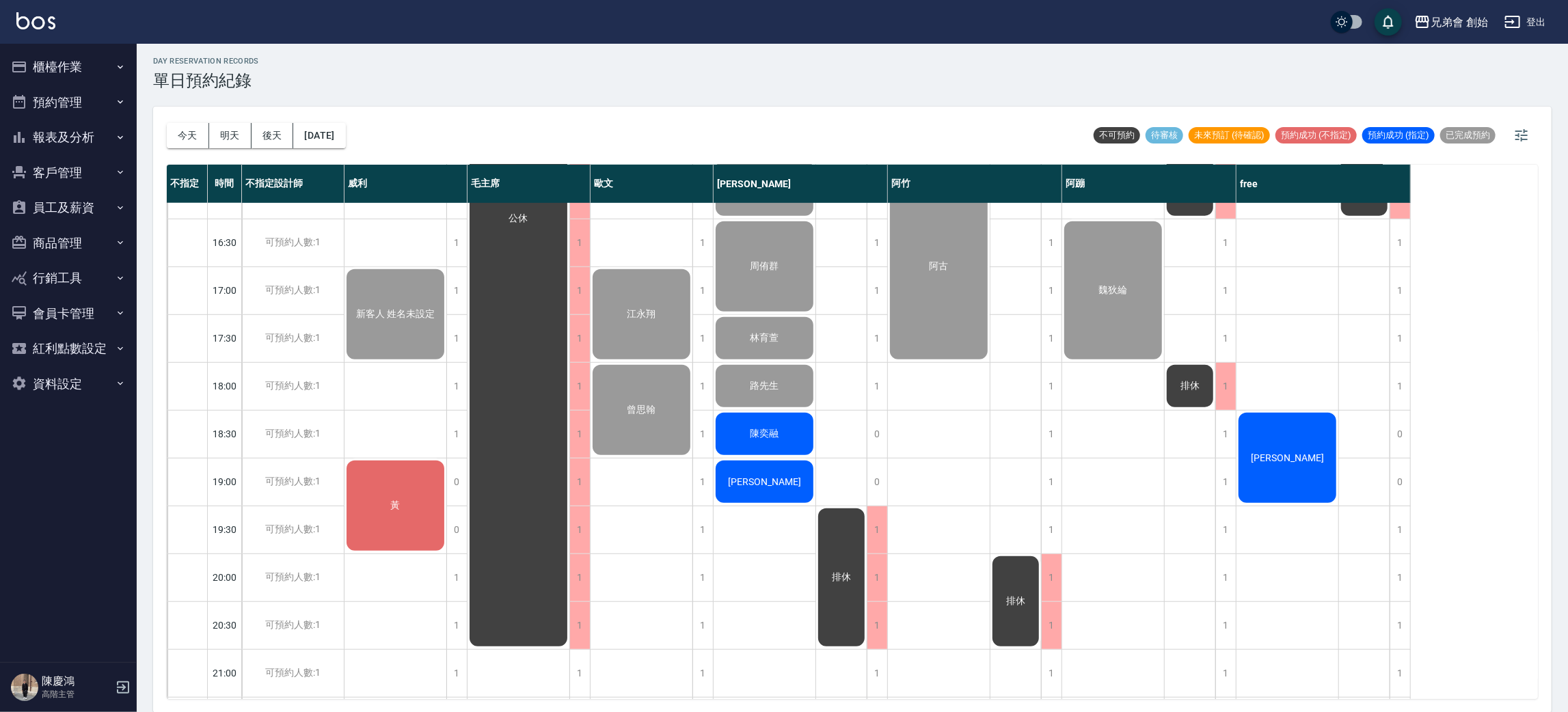
click at [777, 425] on div "陳奕融" at bounding box center [764, 434] width 101 height 46
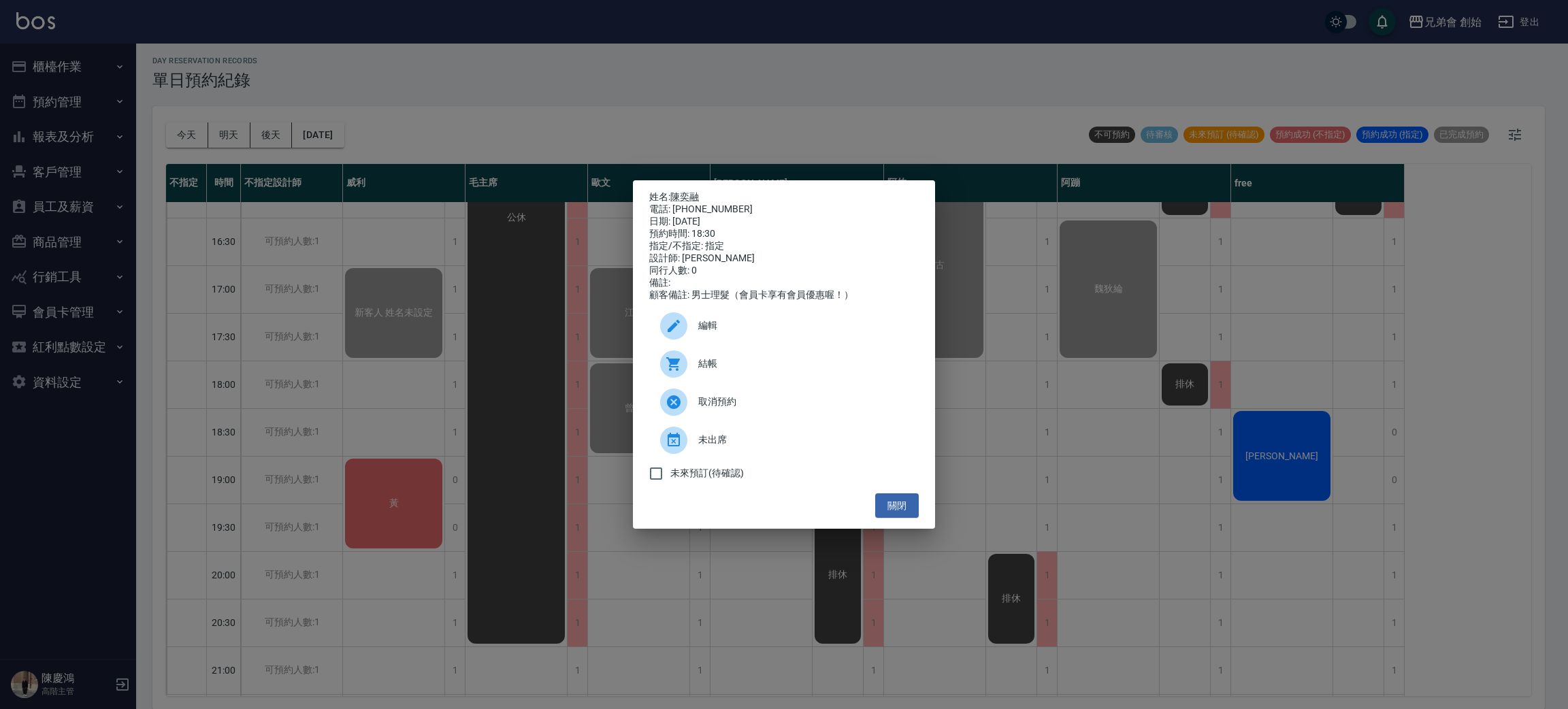
click at [698, 204] on div "電話: 0930010747" at bounding box center [783, 210] width 270 height 12
copy div "0930010747"
click at [304, 381] on div "姓名: 陳奕融 電話: 0930010747 日期: 2025/09/26 預約時間: 18:30 指定/不指定: 指定 設計師: 潘潘 同行人數: 0 備註…" at bounding box center [784, 354] width 1568 height 709
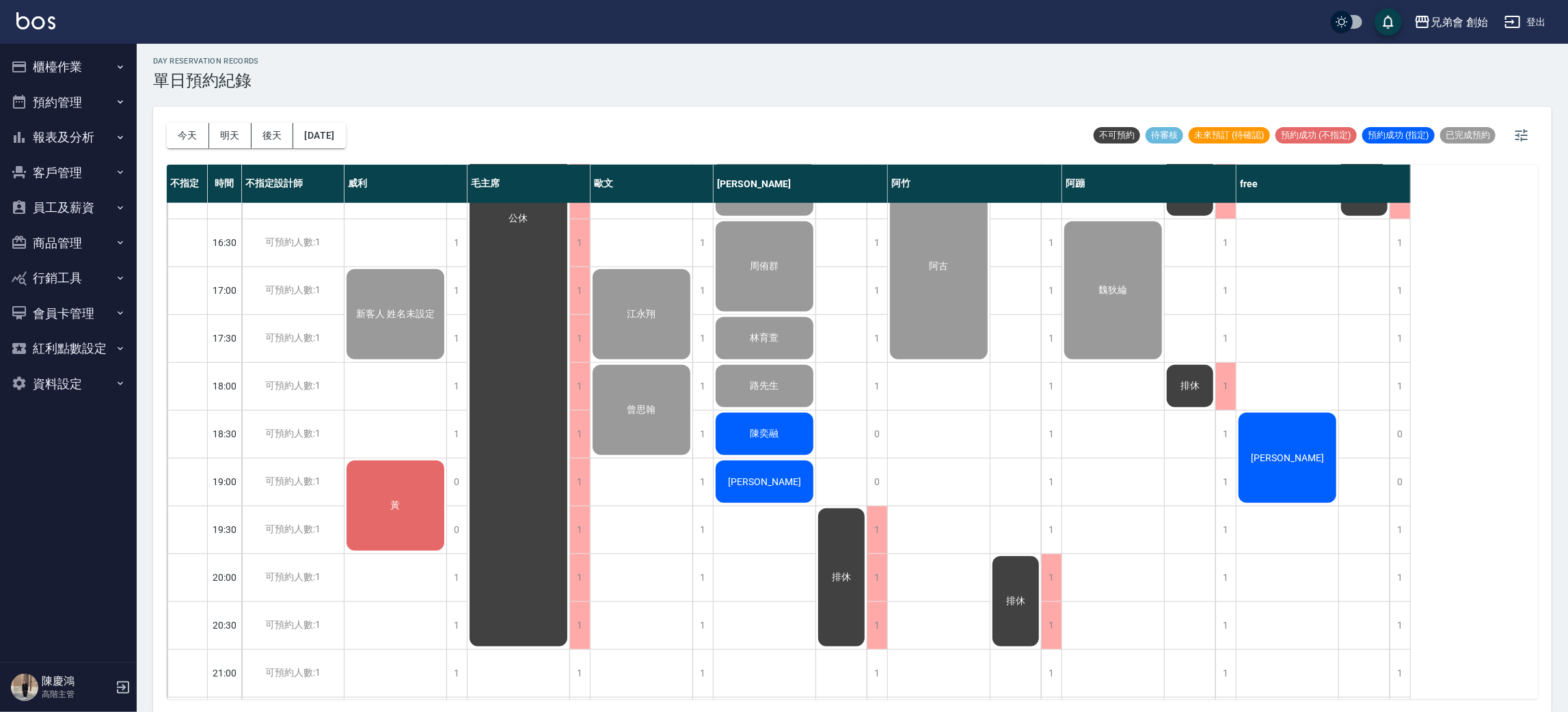
click at [774, 499] on div "李浩軒" at bounding box center [764, 482] width 101 height 46
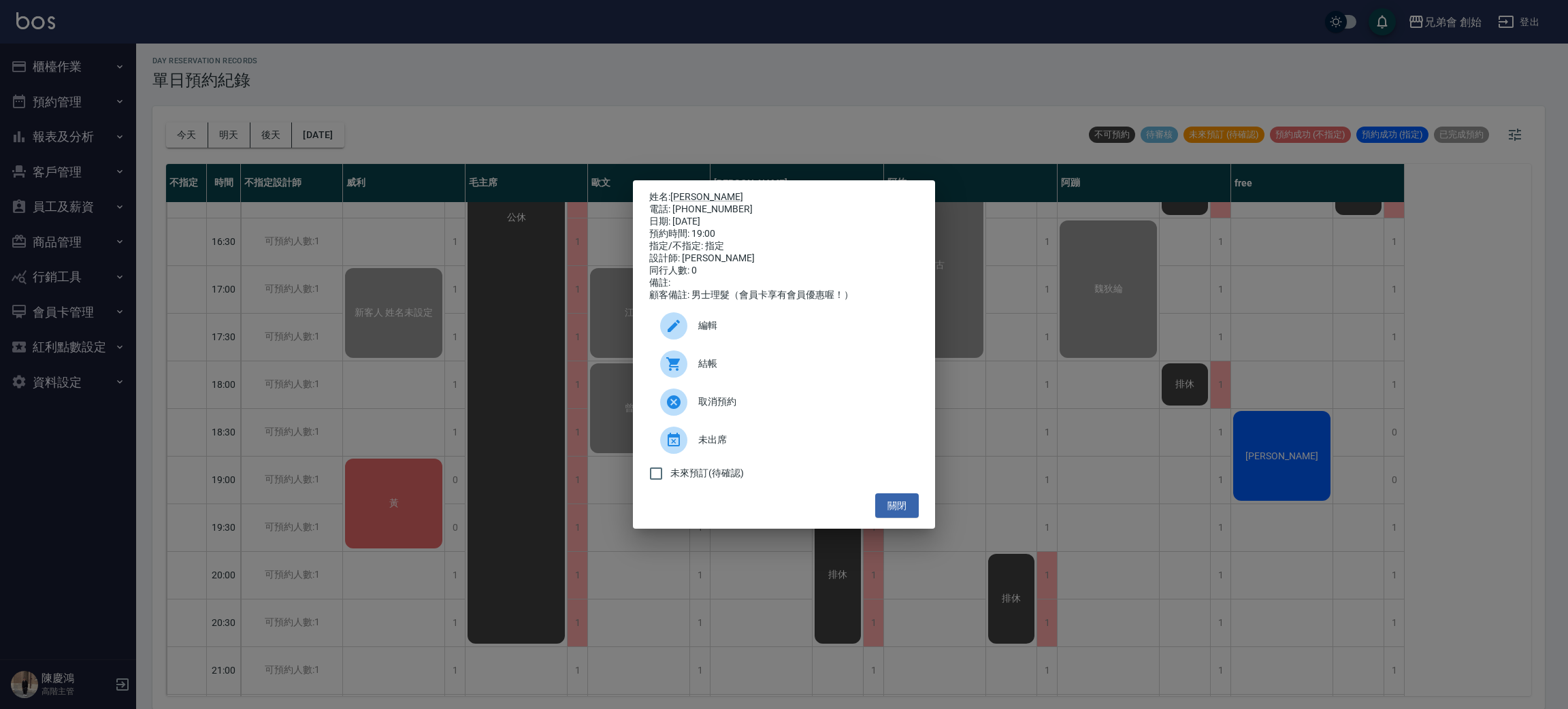
click at [693, 378] on div at bounding box center [679, 364] width 39 height 27
click at [312, 170] on div "姓名: 李浩軒 電話: 0976367330 日期: 2025/09/26 預約時間: 19:00 指定/不指定: 指定 設計師: 潘潘 同行人數: 0 備註…" at bounding box center [784, 354] width 1568 height 709
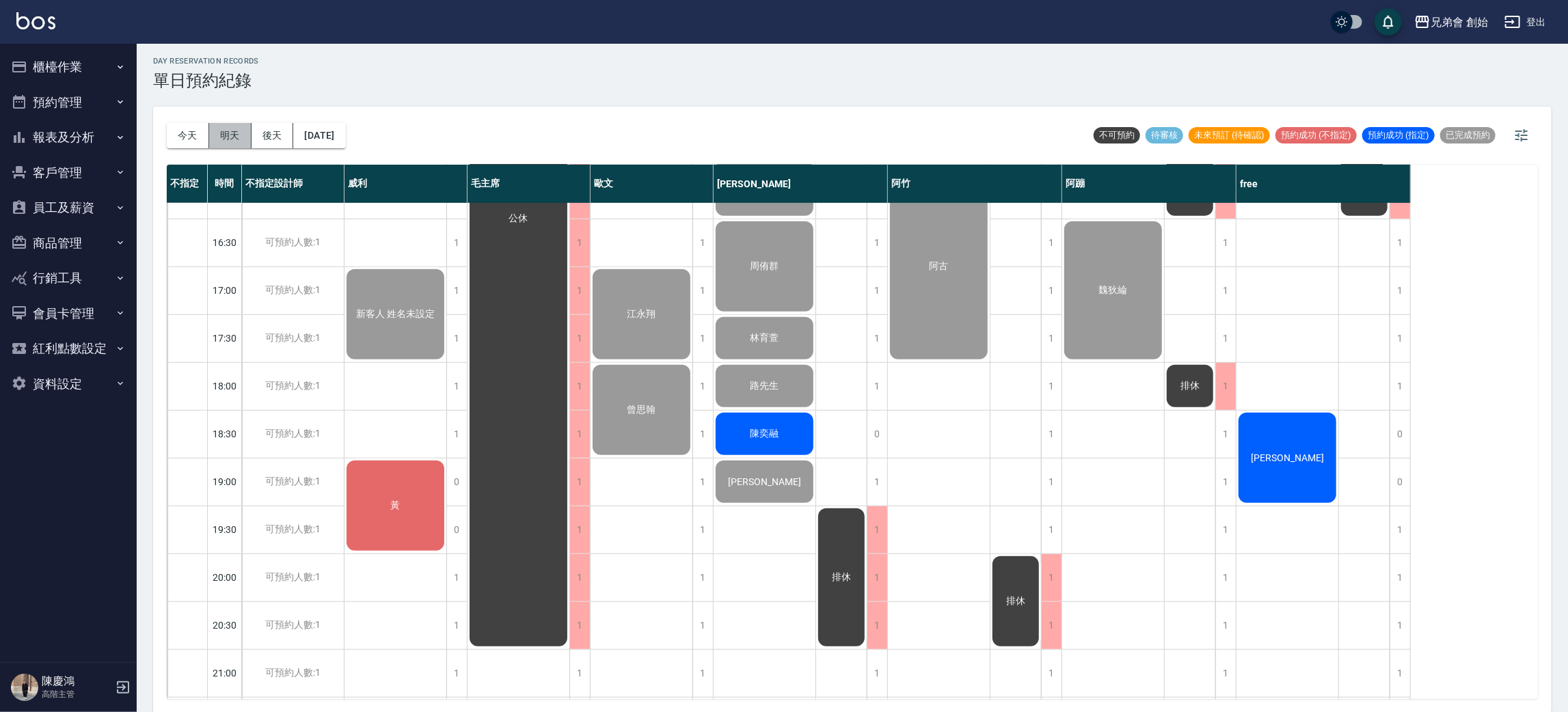
click at [235, 129] on button "明天" at bounding box center [230, 135] width 42 height 25
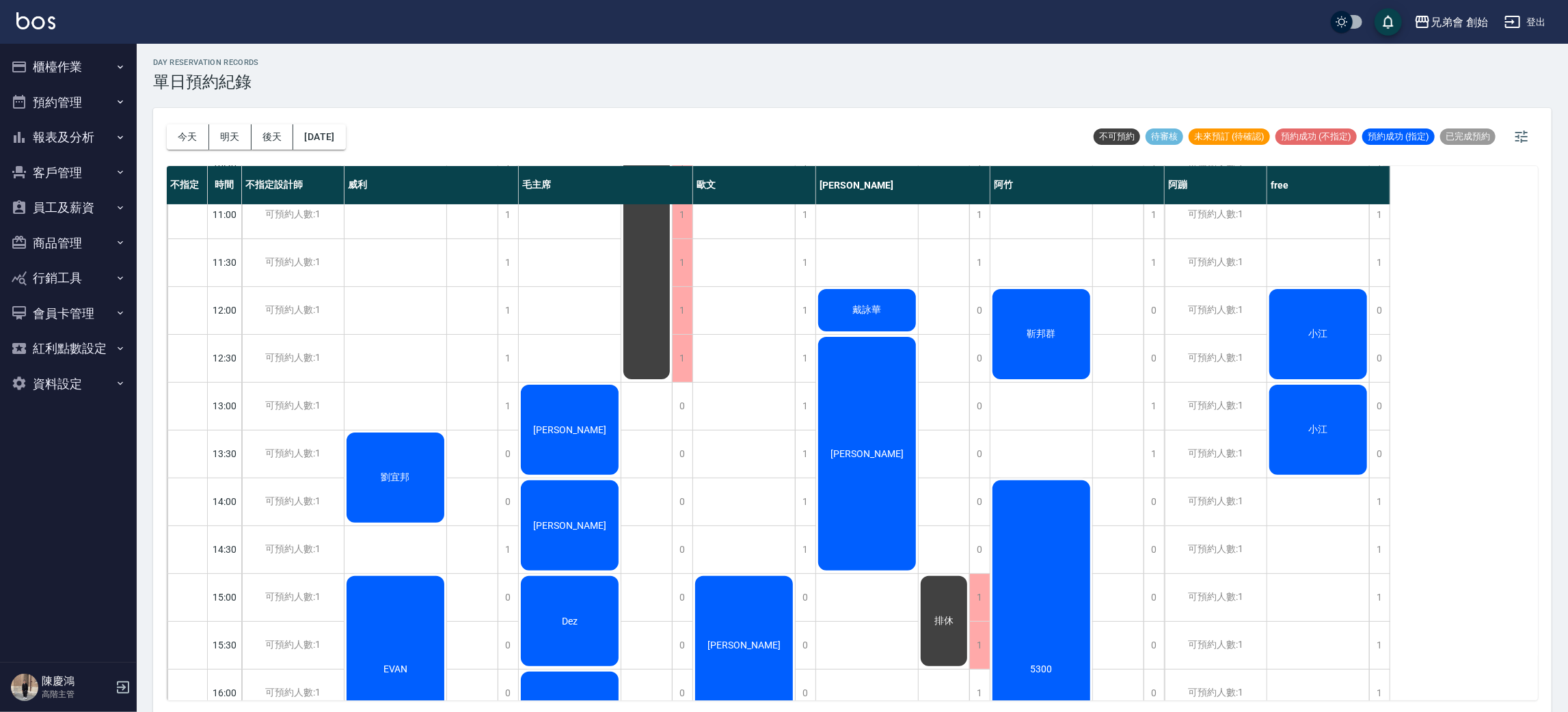
scroll to position [102, 0]
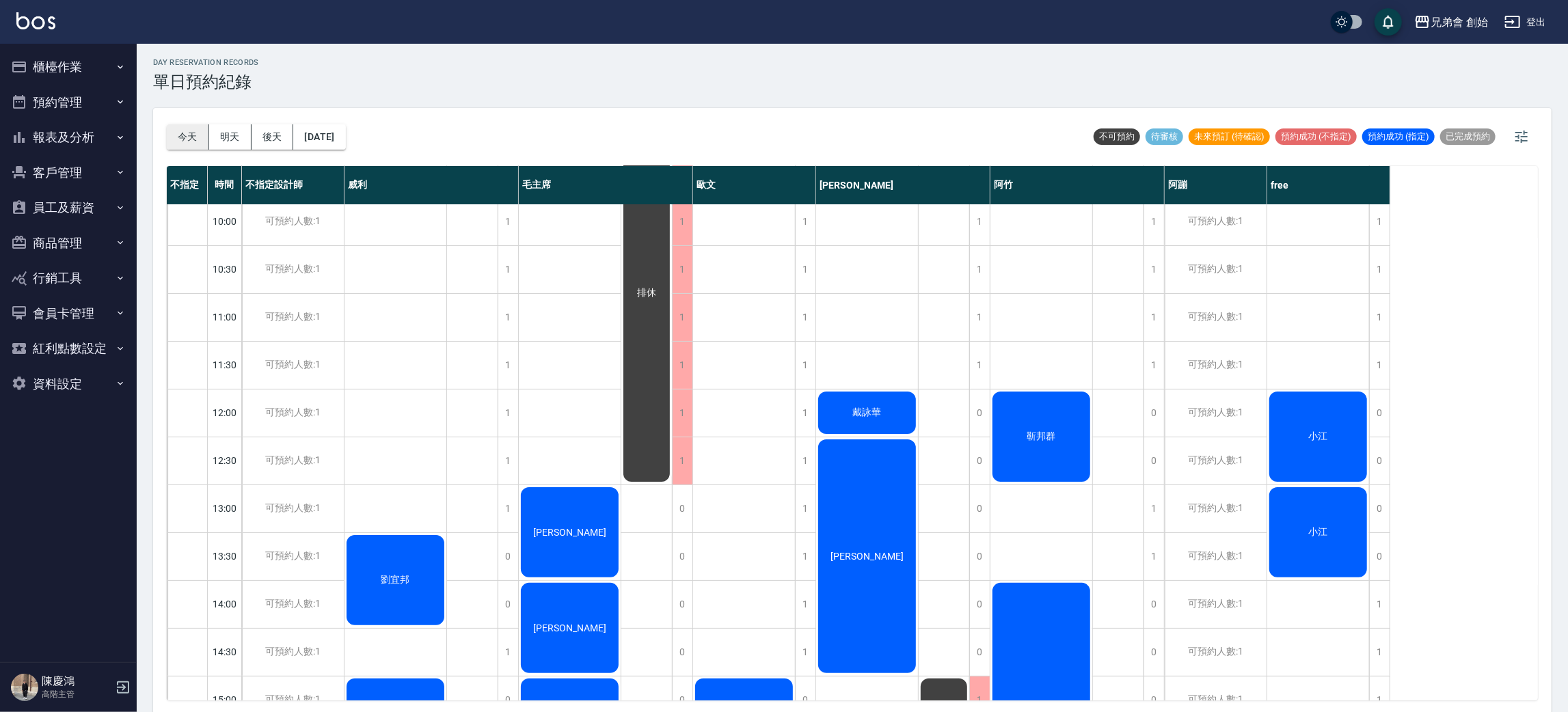
click at [179, 131] on button "今天" at bounding box center [187, 137] width 42 height 25
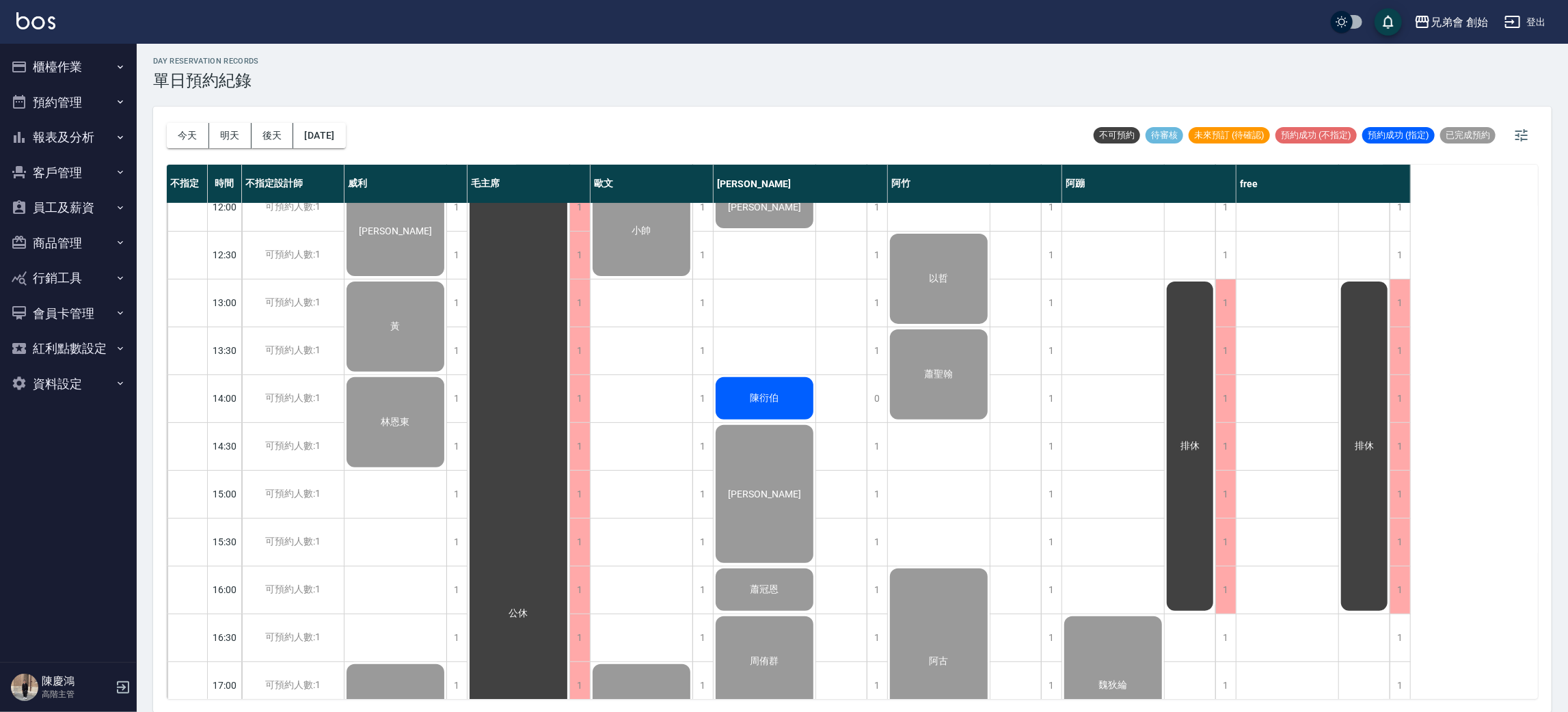
scroll to position [718, 0]
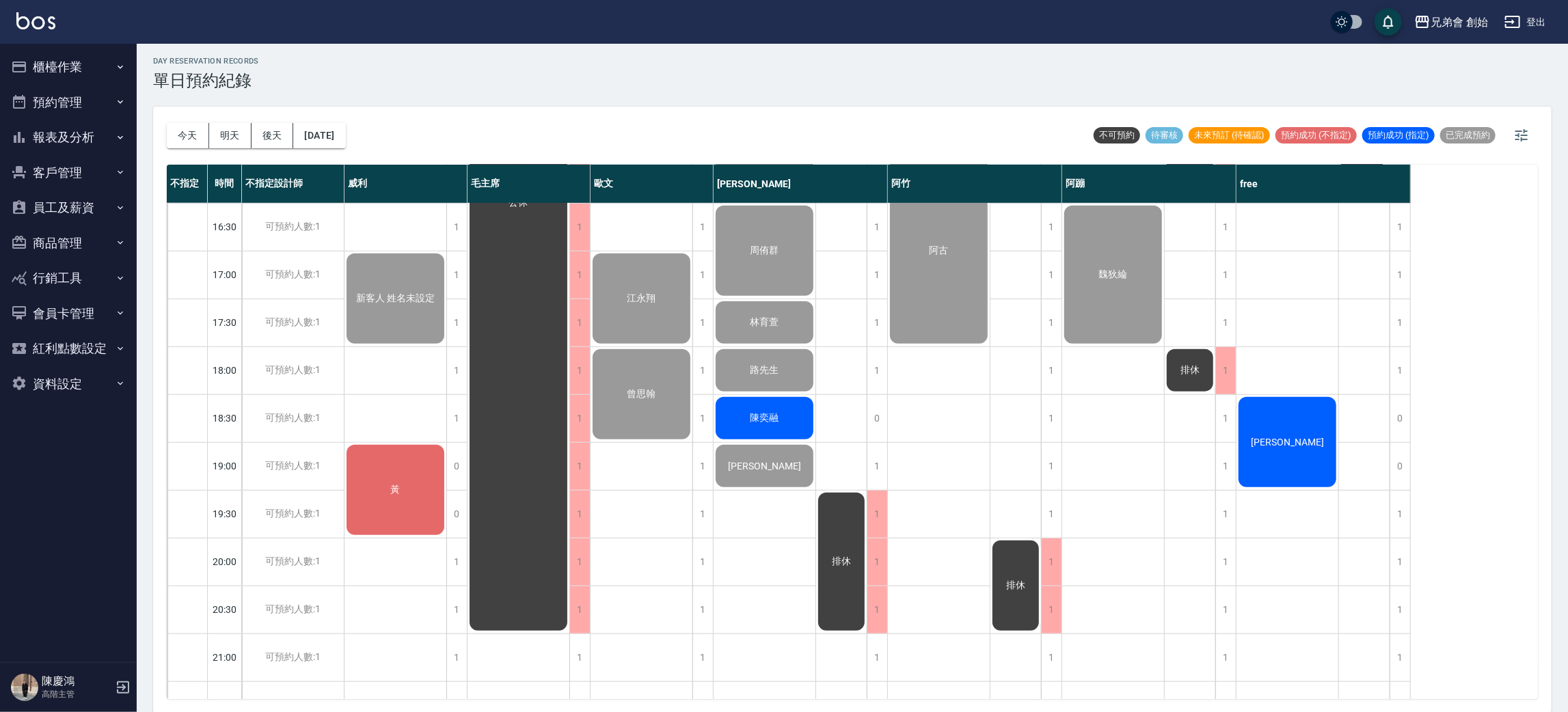
click at [1290, 450] on div "[PERSON_NAME]" at bounding box center [1287, 443] width 101 height 95
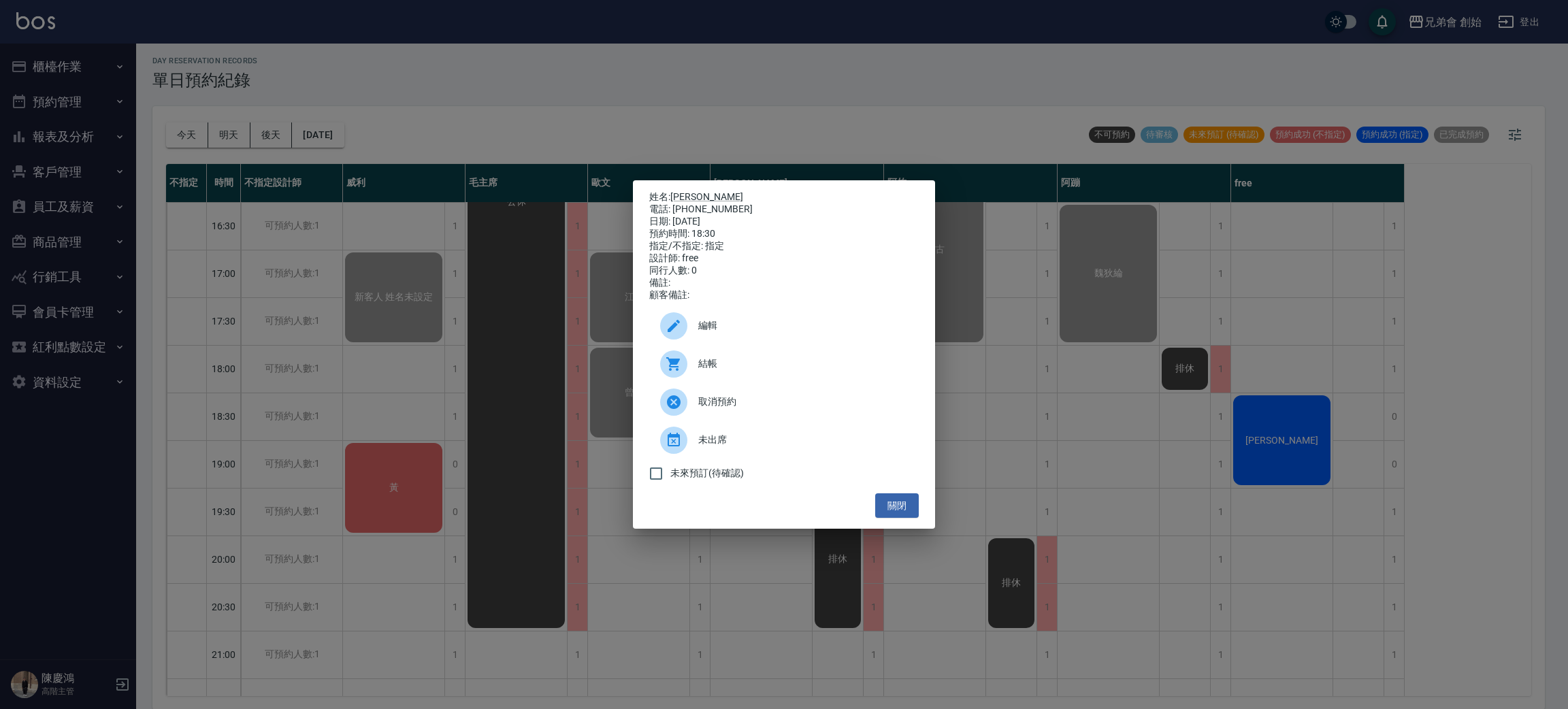
click at [763, 364] on div "結帳" at bounding box center [783, 364] width 270 height 39
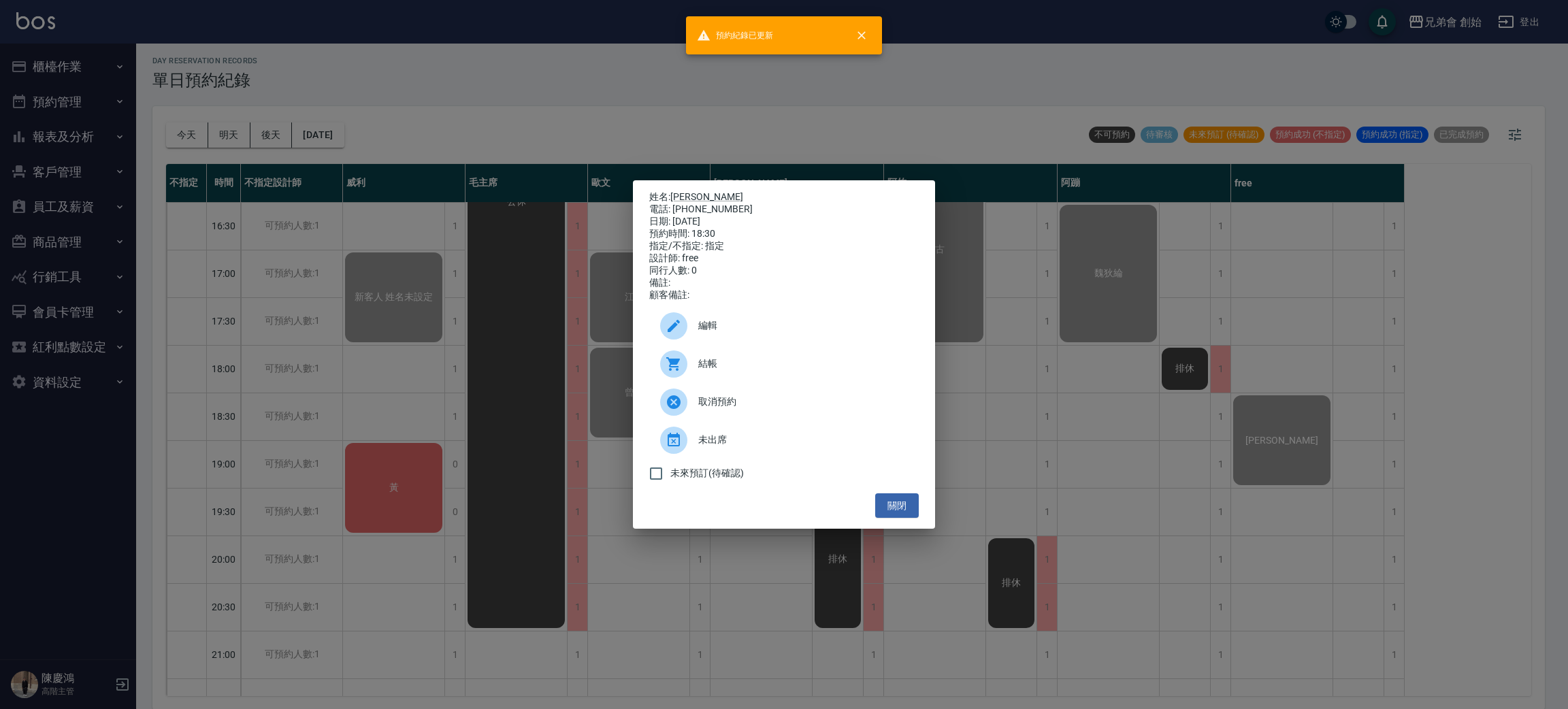
drag, startPoint x: 508, startPoint y: 69, endPoint x: 493, endPoint y: 381, distance: 312.4
click at [508, 74] on div "姓名: 黃文亮 電話: 0989737807 日期: 2025/09/26 預約時間: 18:30 指定/不指定: 指定 設計師: free 同行人數: 0 …" at bounding box center [784, 354] width 1568 height 709
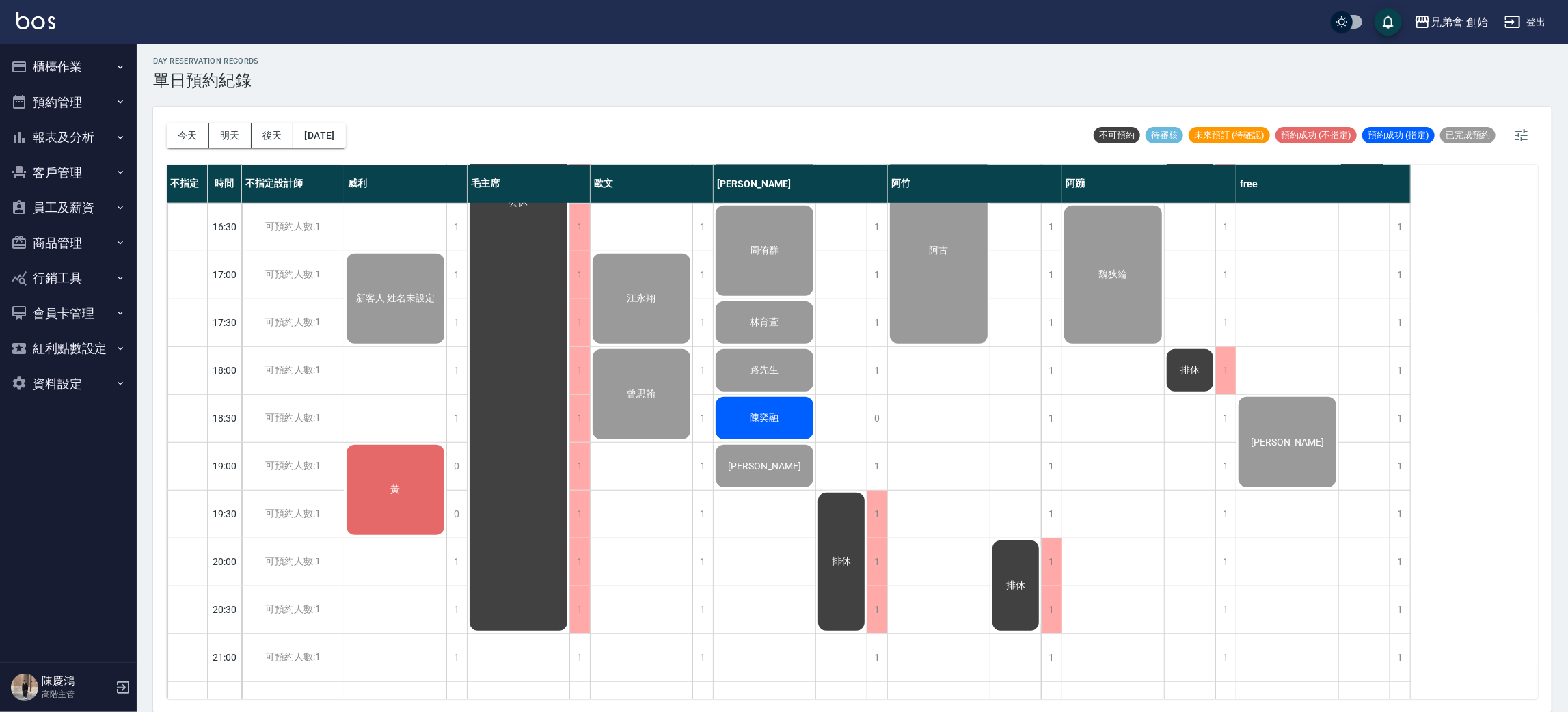
click at [389, 463] on div "黃" at bounding box center [395, 490] width 101 height 95
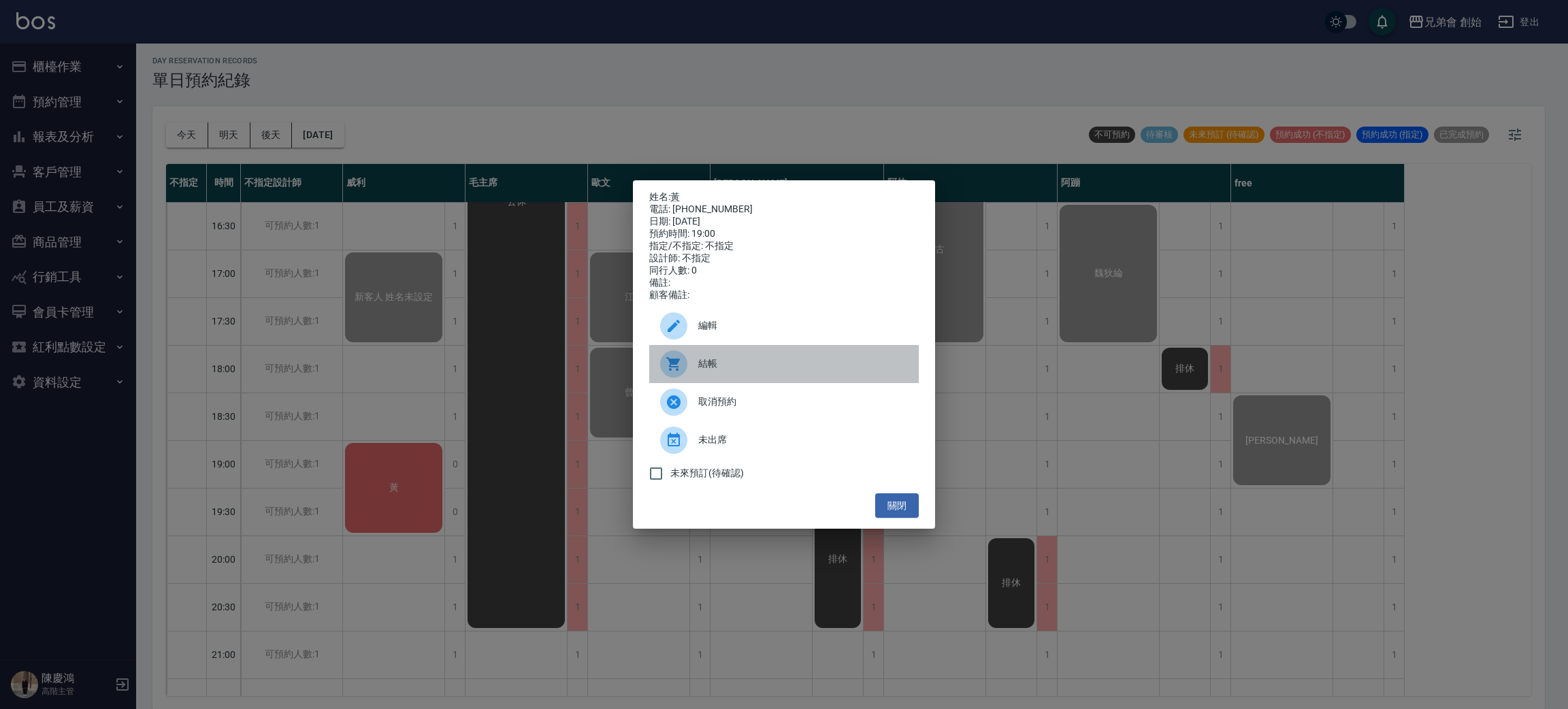
click at [713, 371] on span "結帳" at bounding box center [803, 364] width 210 height 15
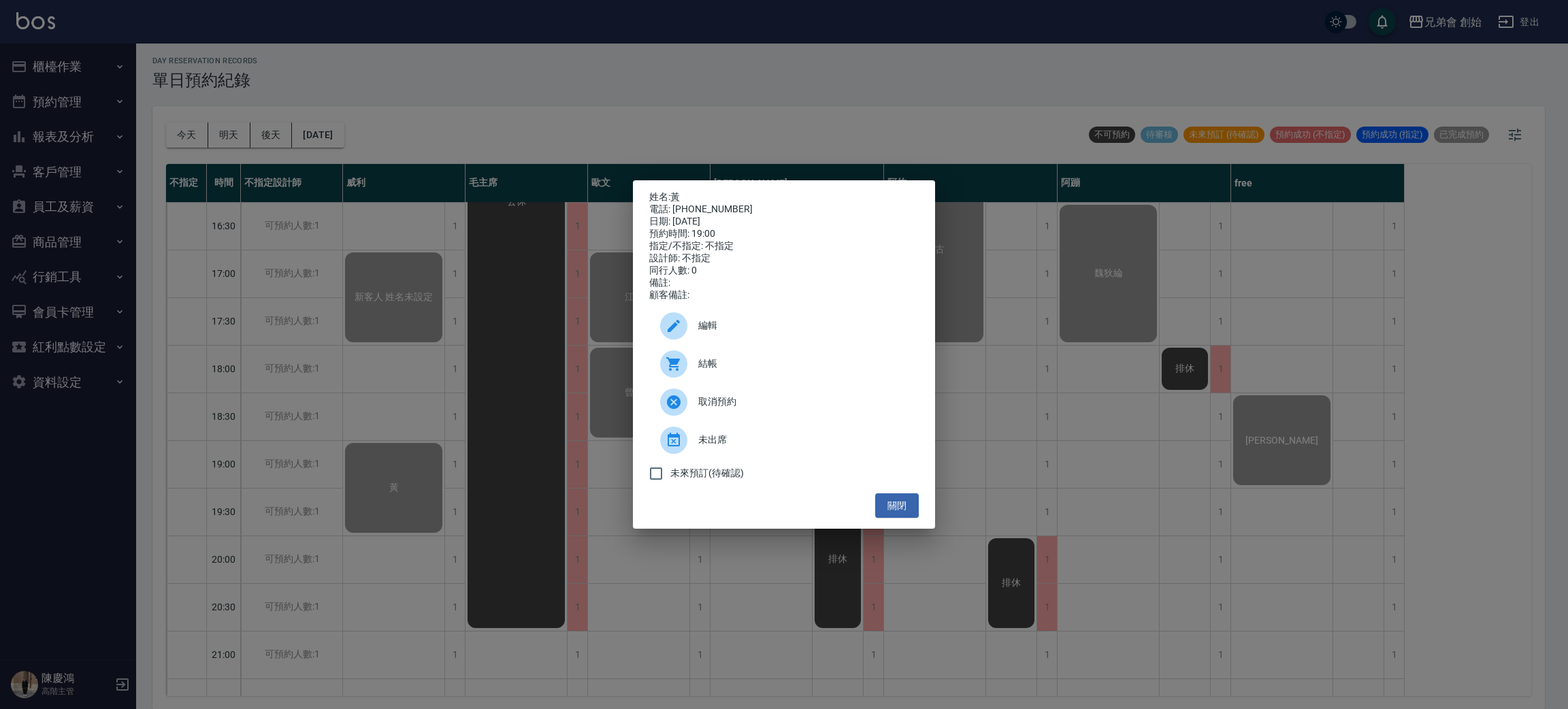
click at [434, 153] on div "姓名: 黃 電話: 0909221502 日期: 2025/09/26 預約時間: 19:00 指定/不指定: 不指定 設計師: 不指定 同行人數: 0 備註…" at bounding box center [784, 354] width 1568 height 709
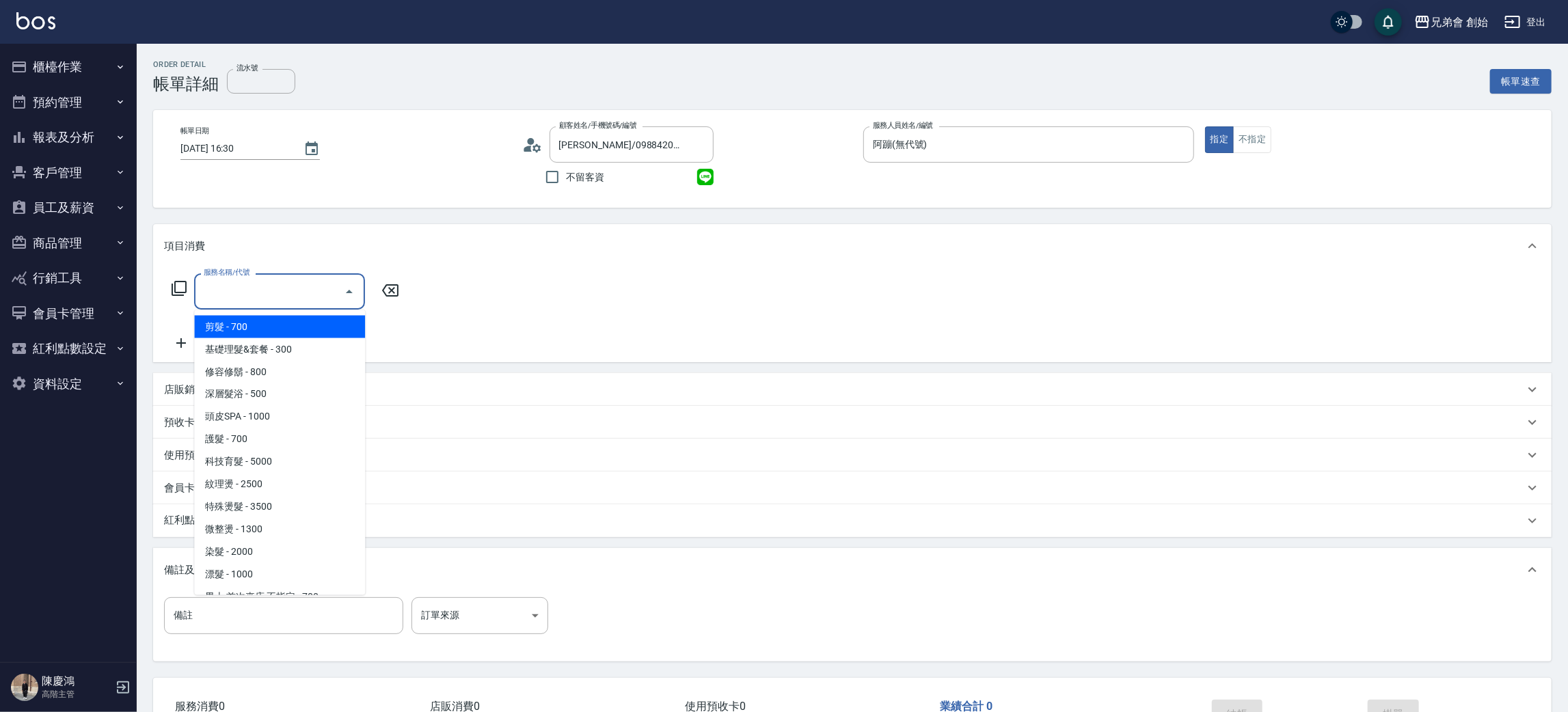
click at [331, 286] on input "服務名稱/代號" at bounding box center [269, 292] width 138 height 24
click at [315, 477] on span "紋理燙 - 2500" at bounding box center [279, 485] width 171 height 22
type input "紋理燙(D01)"
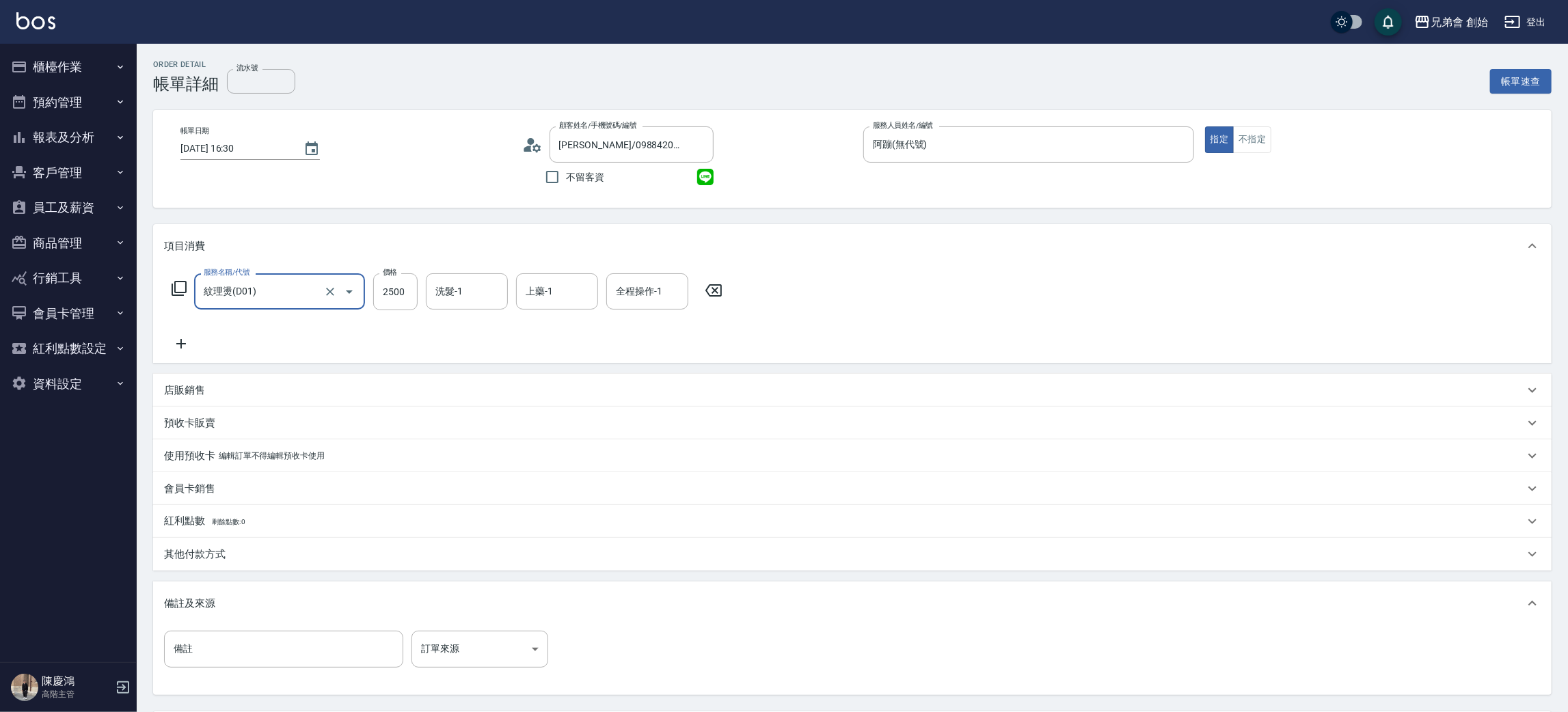
scroll to position [128, 0]
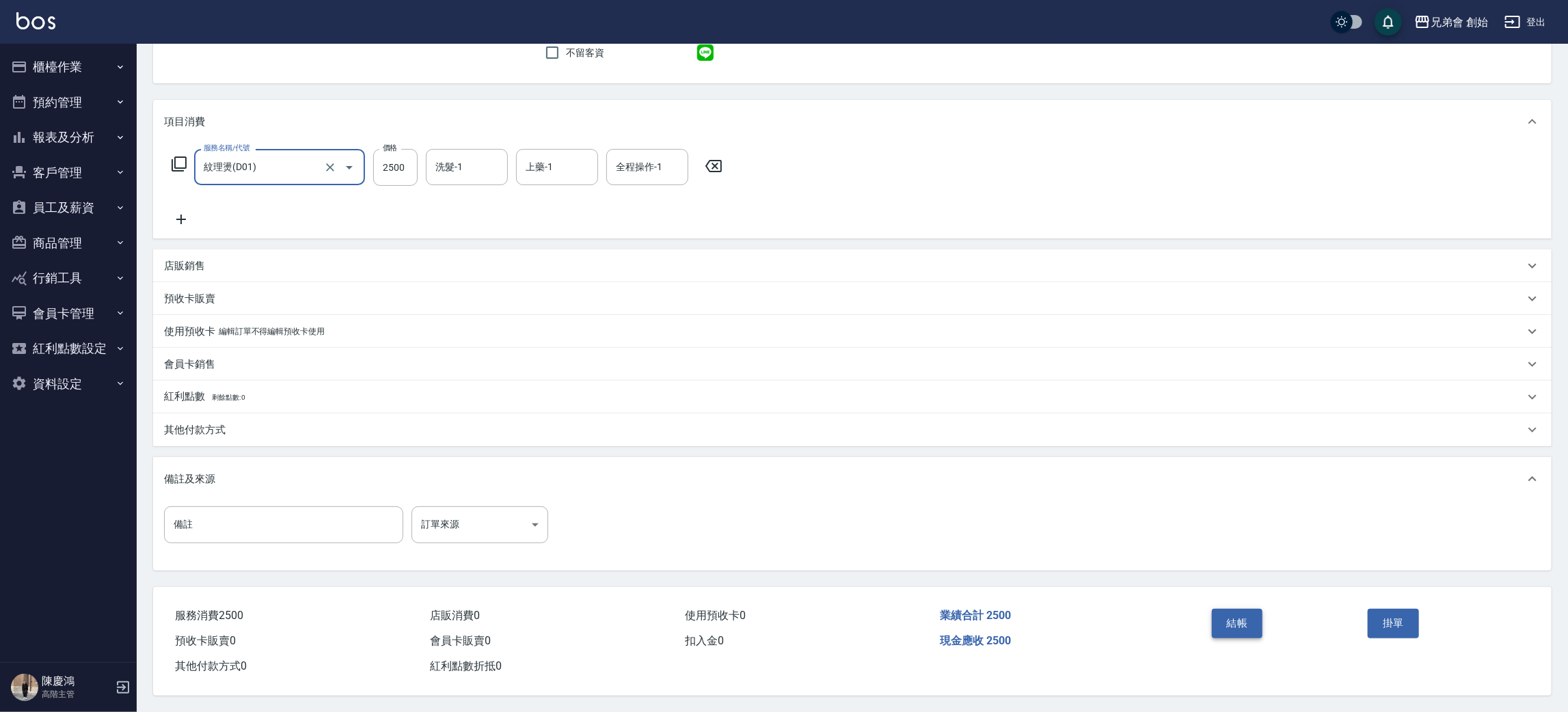
click at [1235, 616] on button "結帳" at bounding box center [1238, 623] width 52 height 28
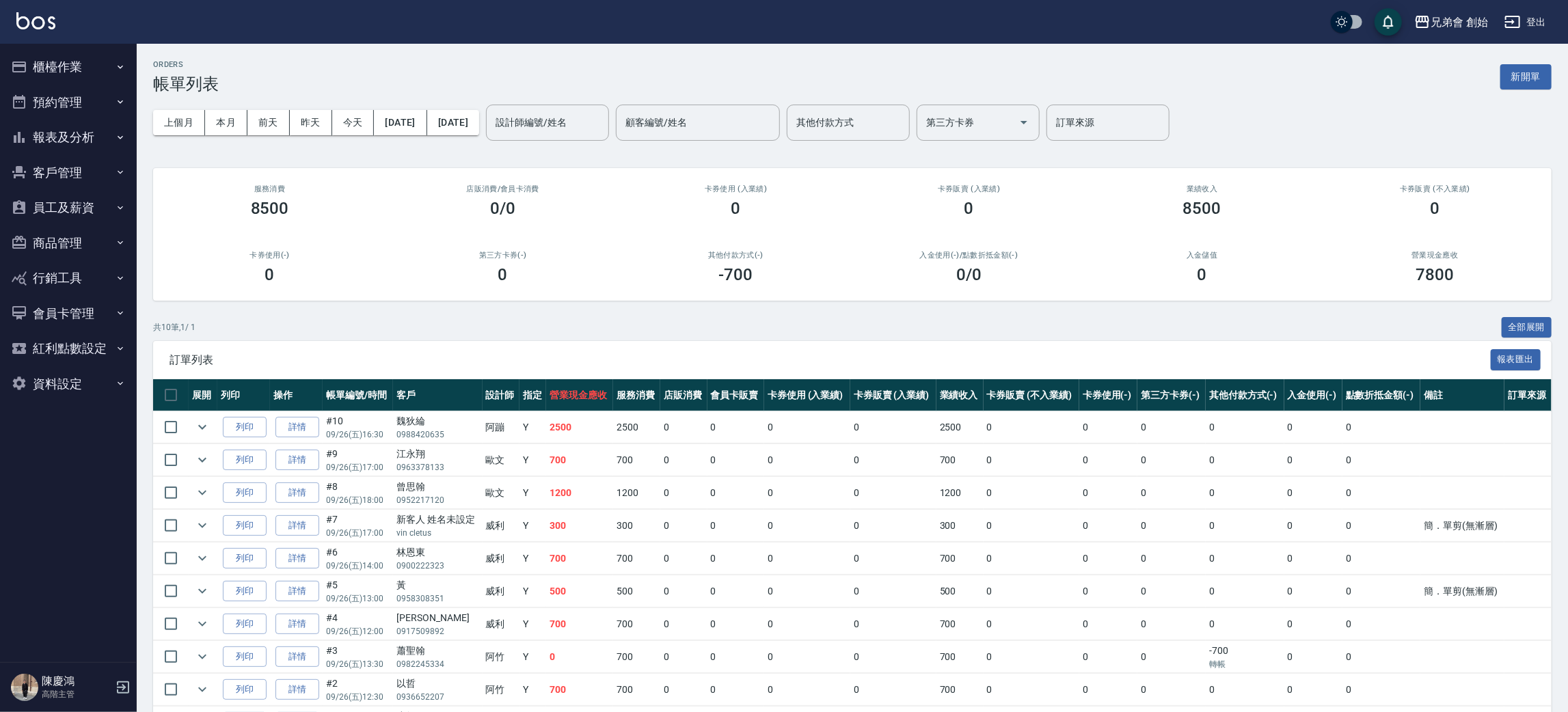
click at [616, 141] on div "上個月 本月 前天 昨天 今天 2025/09/26 2025/09/26 設計師編號/姓名 設計師編號/姓名 顧客編號/姓名 顧客編號/姓名 其他付款方式 …" at bounding box center [852, 123] width 1399 height 58
click at [603, 123] on input "設計師編號/姓名" at bounding box center [547, 123] width 111 height 24
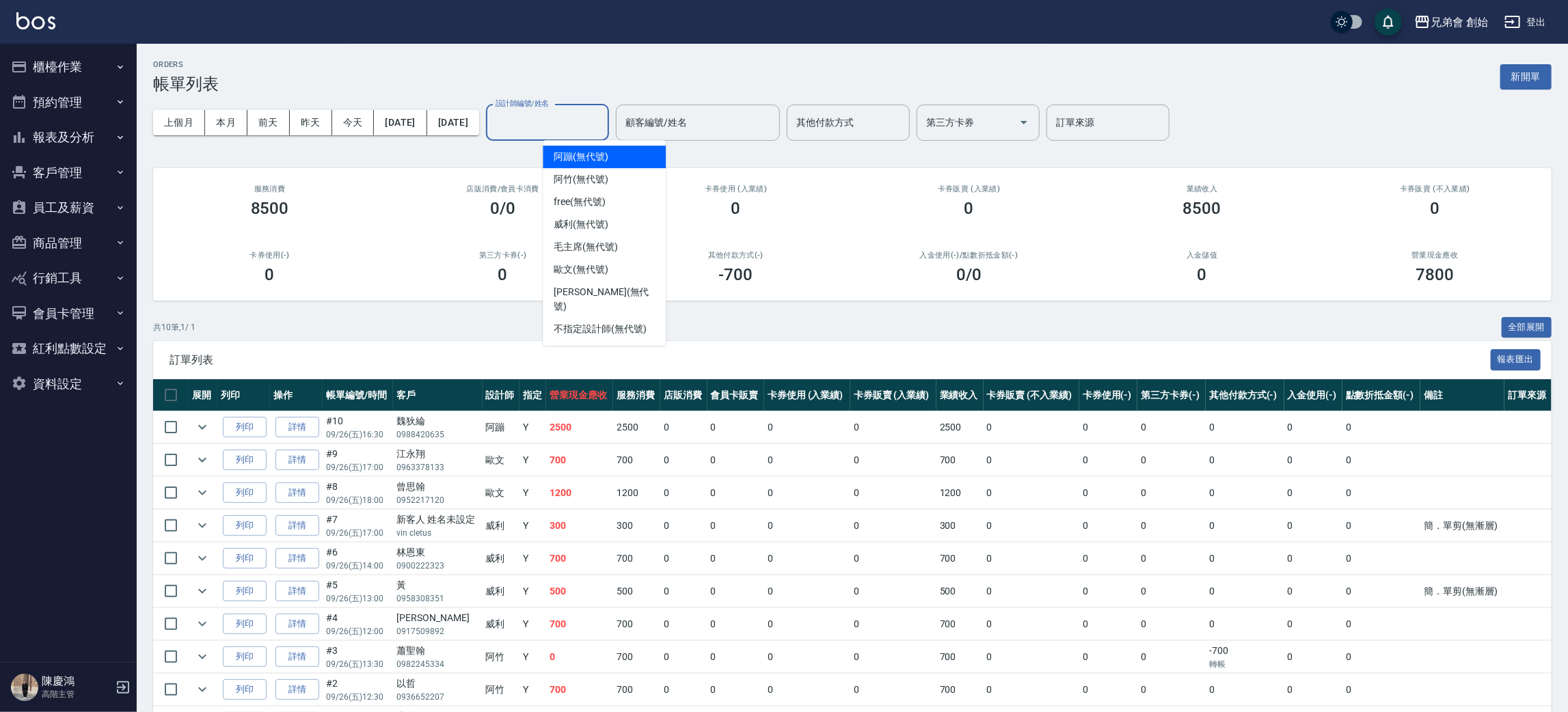
click at [602, 159] on span "阿蹦 (無代號)" at bounding box center [581, 157] width 55 height 15
type input "阿蹦(無代號)"
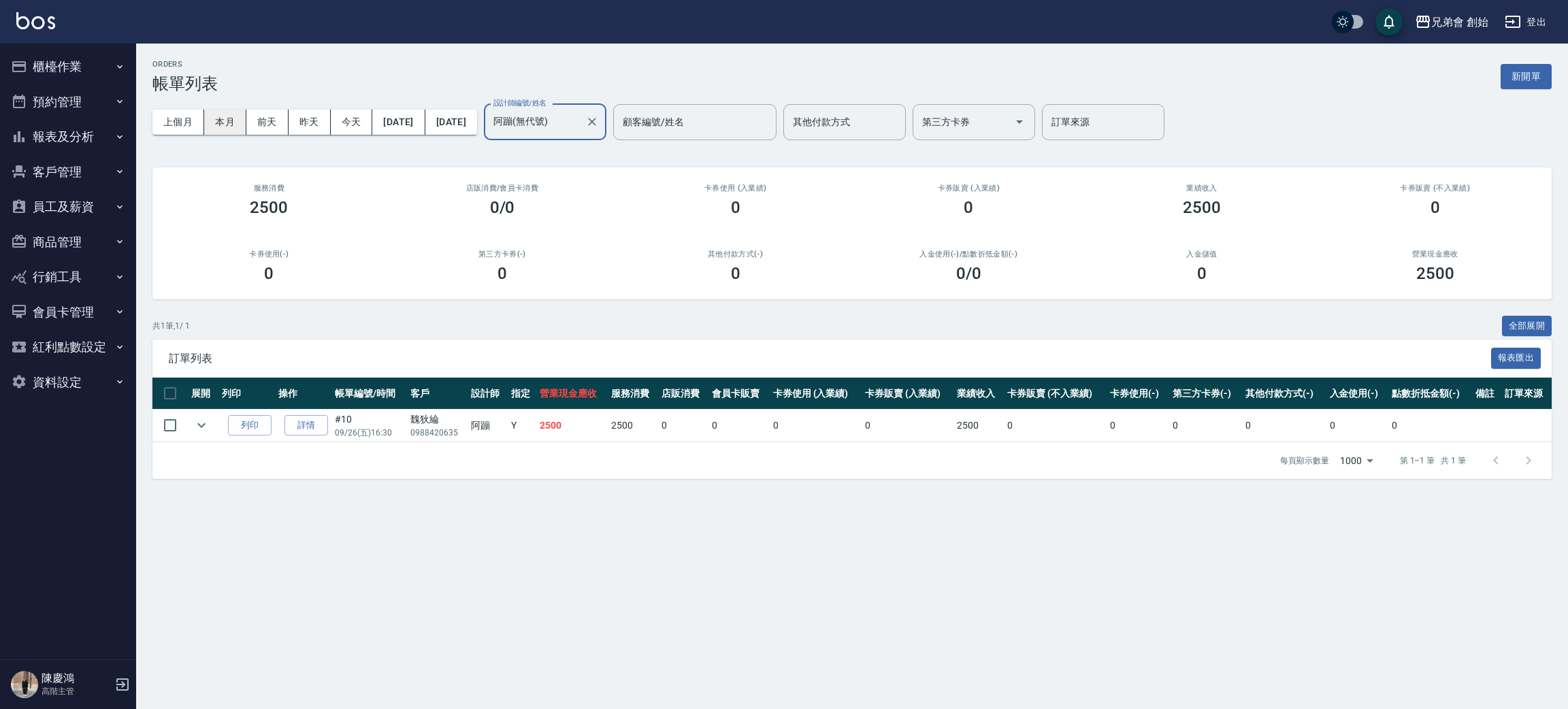
click at [211, 122] on button "本月" at bounding box center [225, 122] width 42 height 25
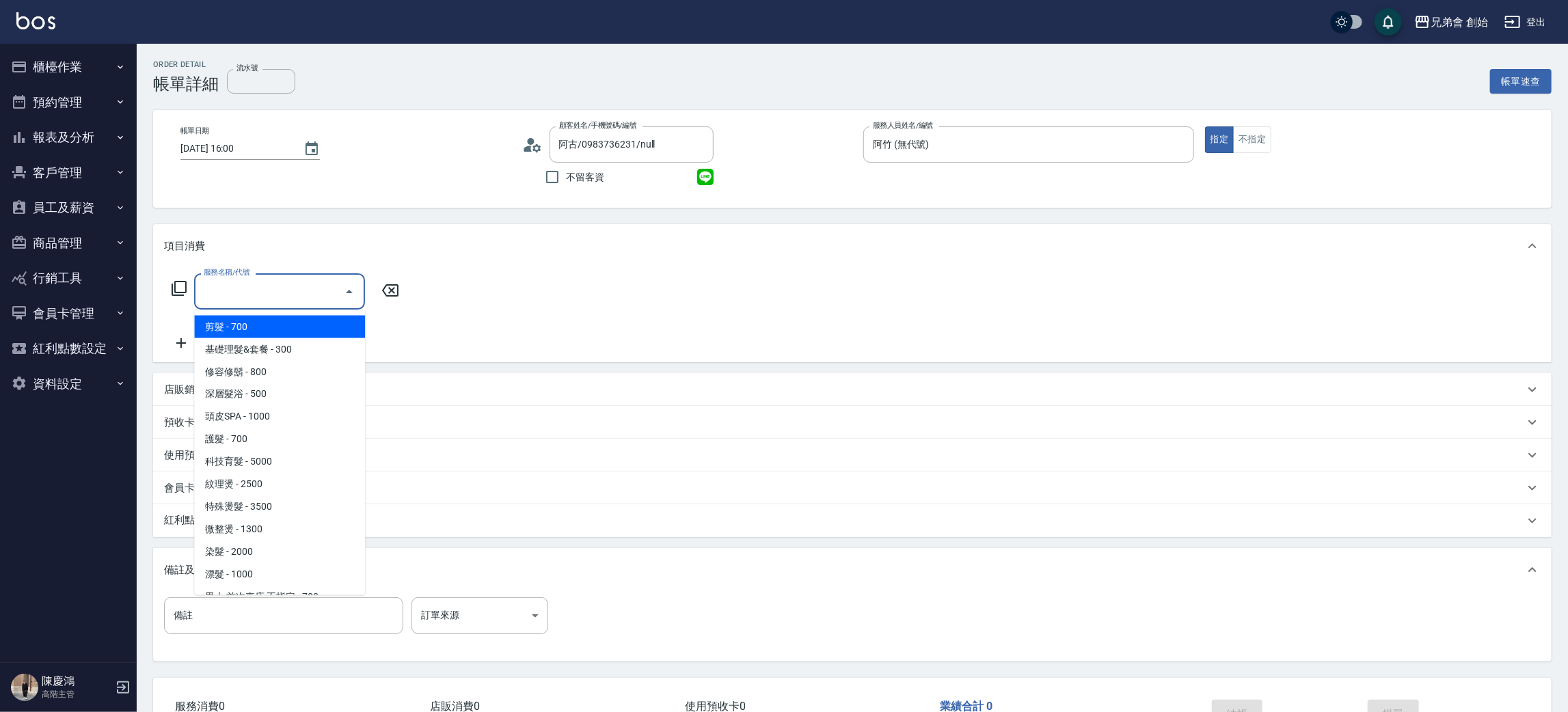
click at [229, 324] on span "剪髮 - 700" at bounding box center [279, 327] width 171 height 22
type input "剪髮(A01)"
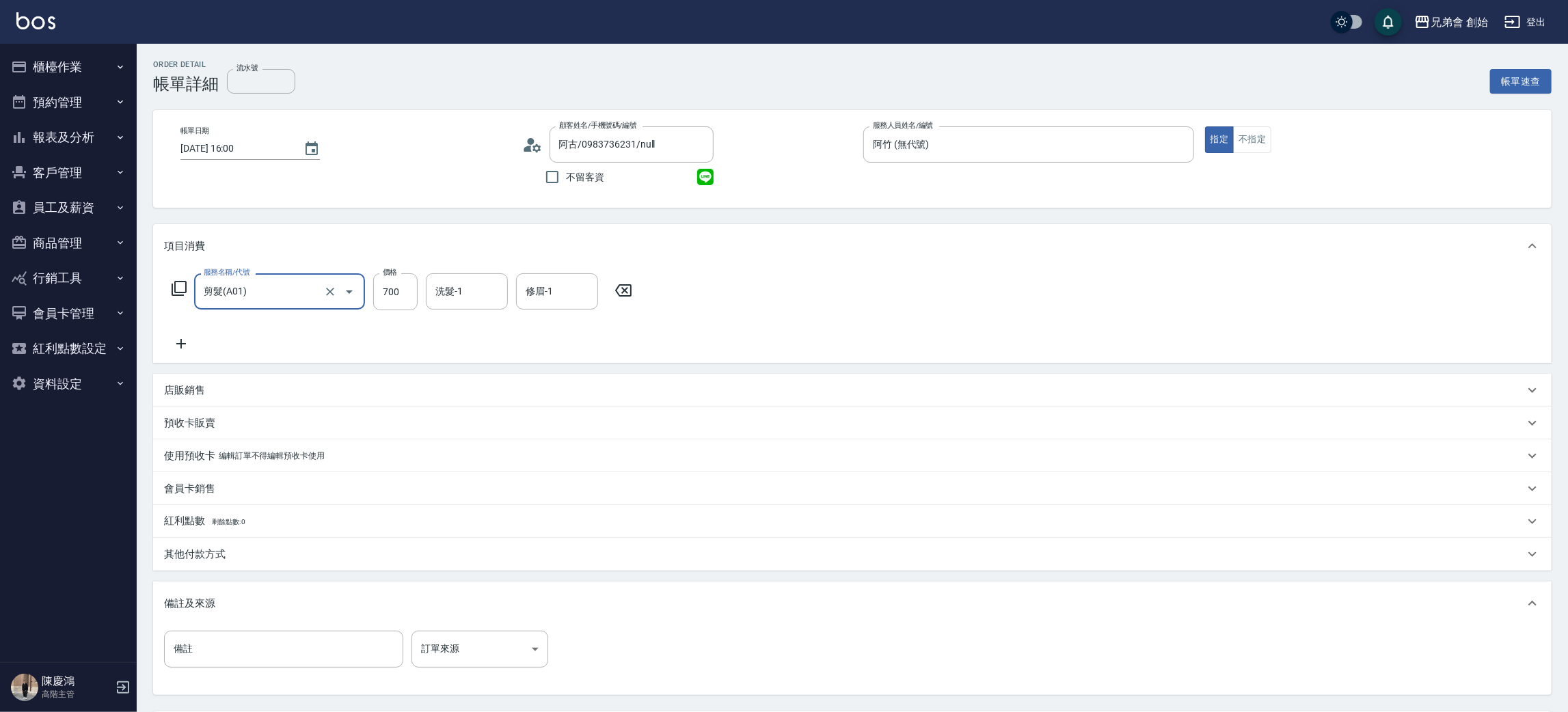
click at [167, 339] on icon at bounding box center [181, 343] width 34 height 16
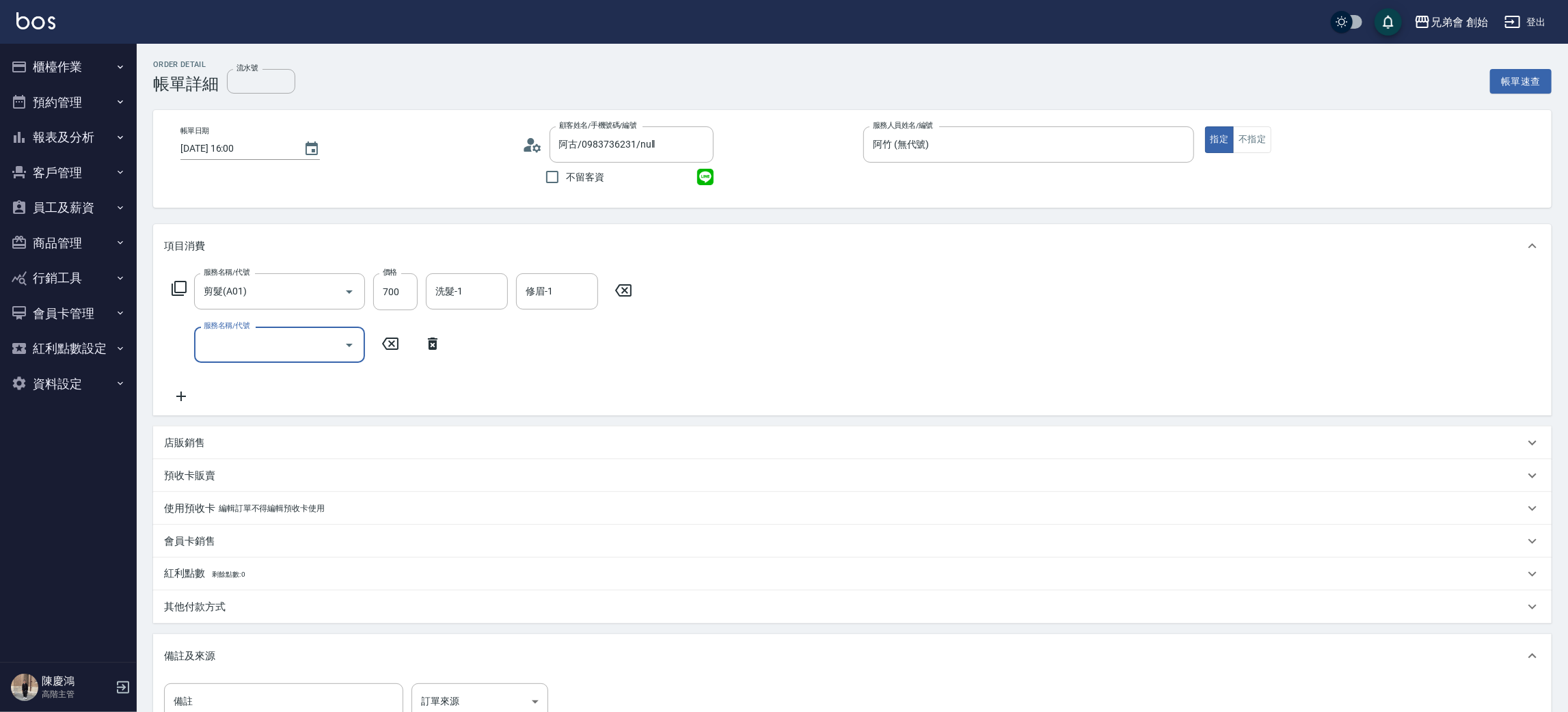
drag, startPoint x: 215, startPoint y: 347, endPoint x: 232, endPoint y: 356, distance: 19.2
click at [216, 347] on input "服務名稱/代號" at bounding box center [269, 345] width 138 height 24
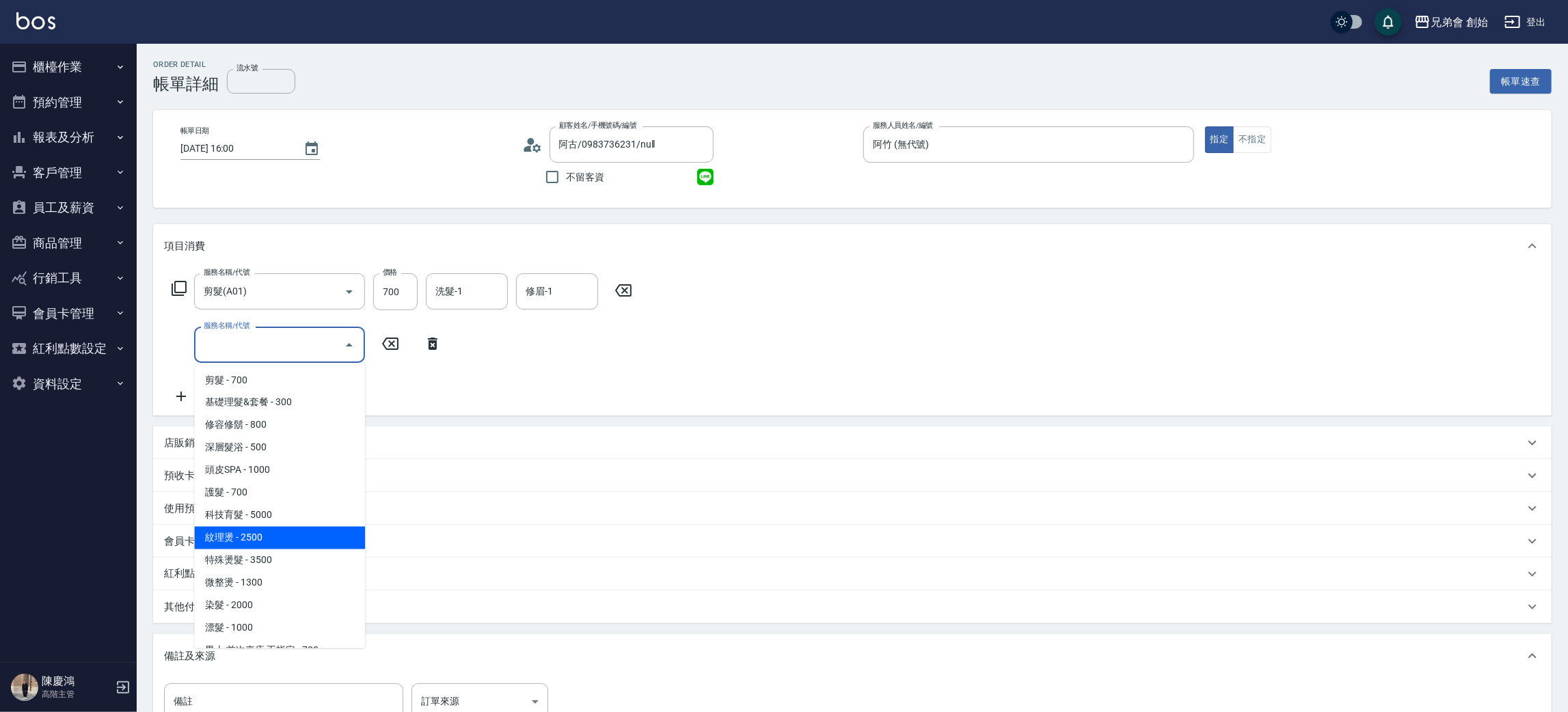
click at [300, 539] on span "紋理燙 - 2500" at bounding box center [279, 538] width 171 height 22
type input "紋理燙(D01)"
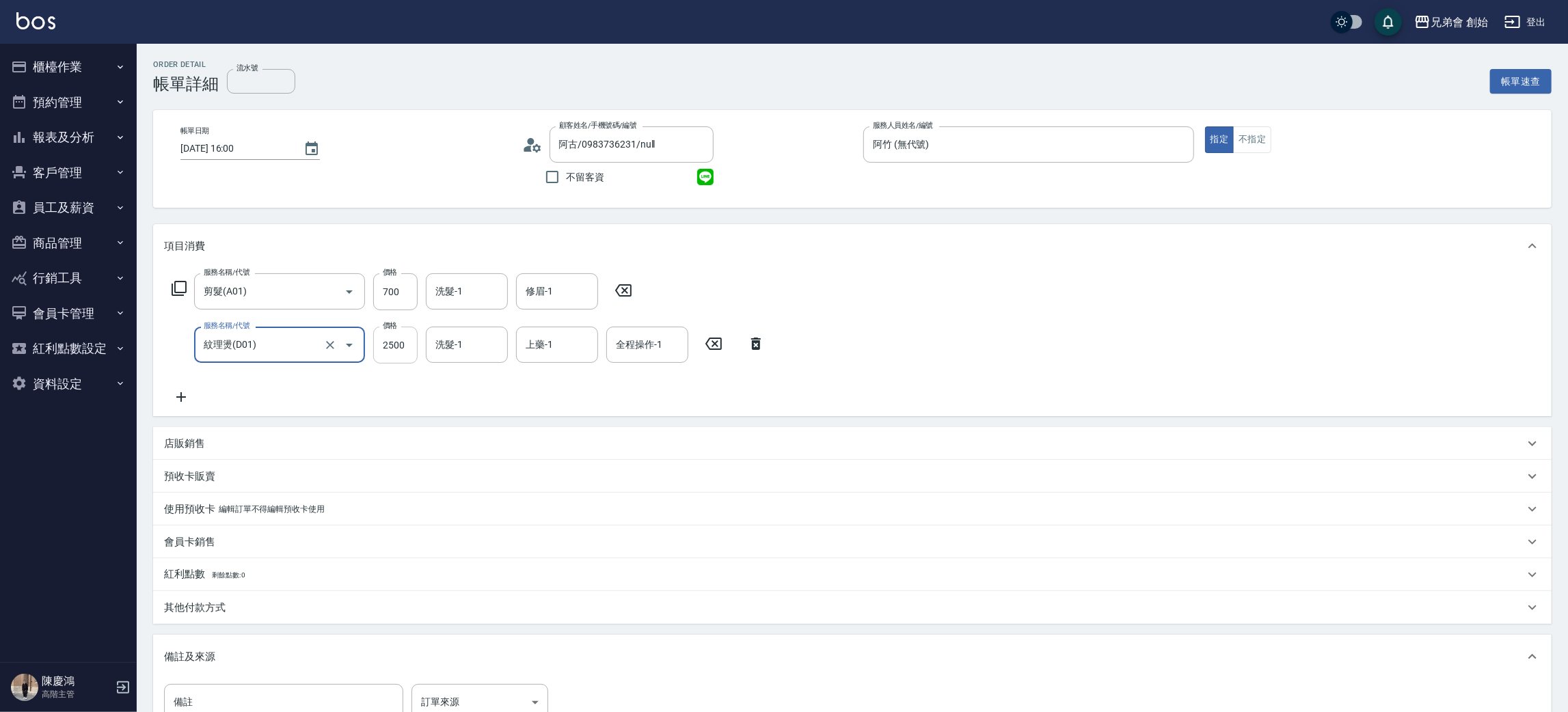
click at [385, 361] on input "2500" at bounding box center [395, 345] width 45 height 37
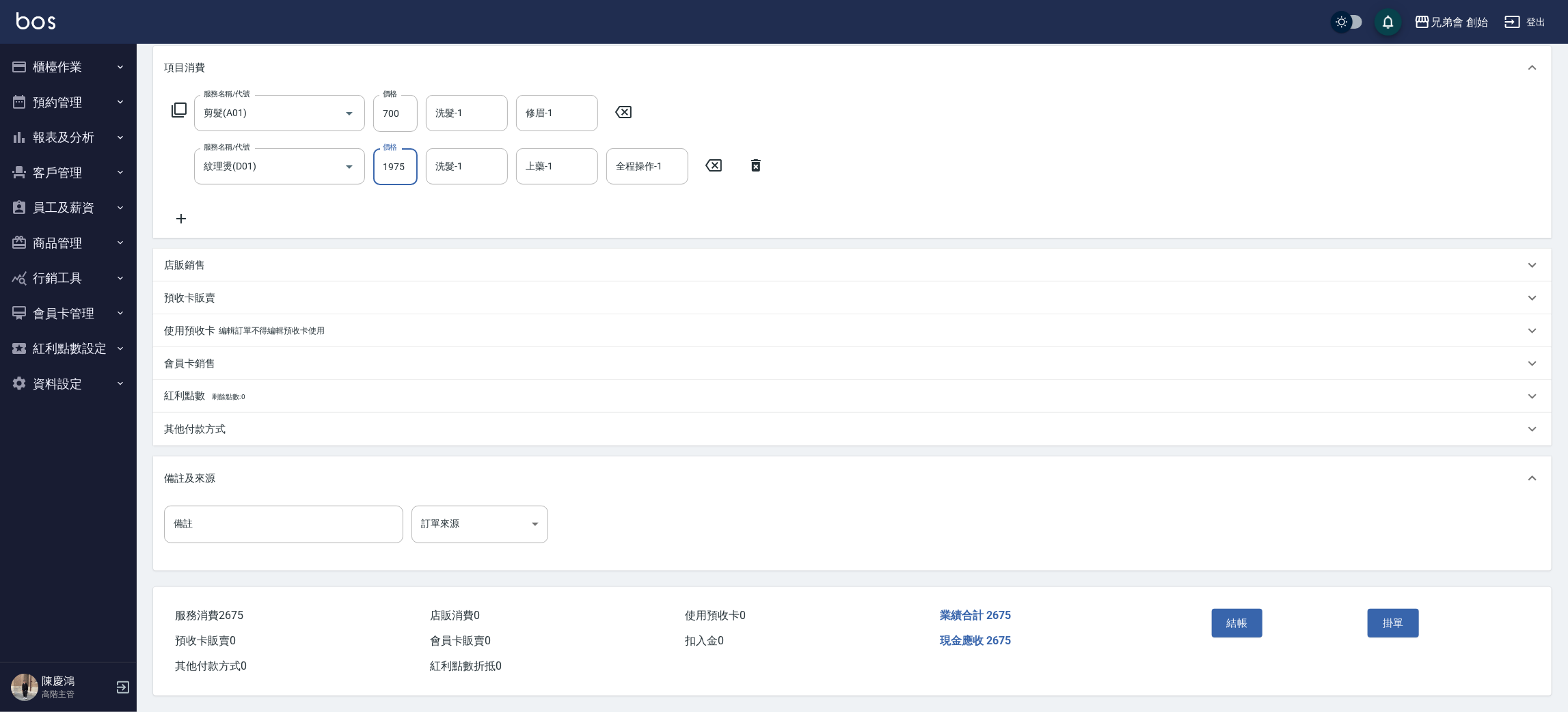
type input "1975"
click at [248, 383] on div "紅利點數 剩餘點數: 0" at bounding box center [852, 396] width 1399 height 33
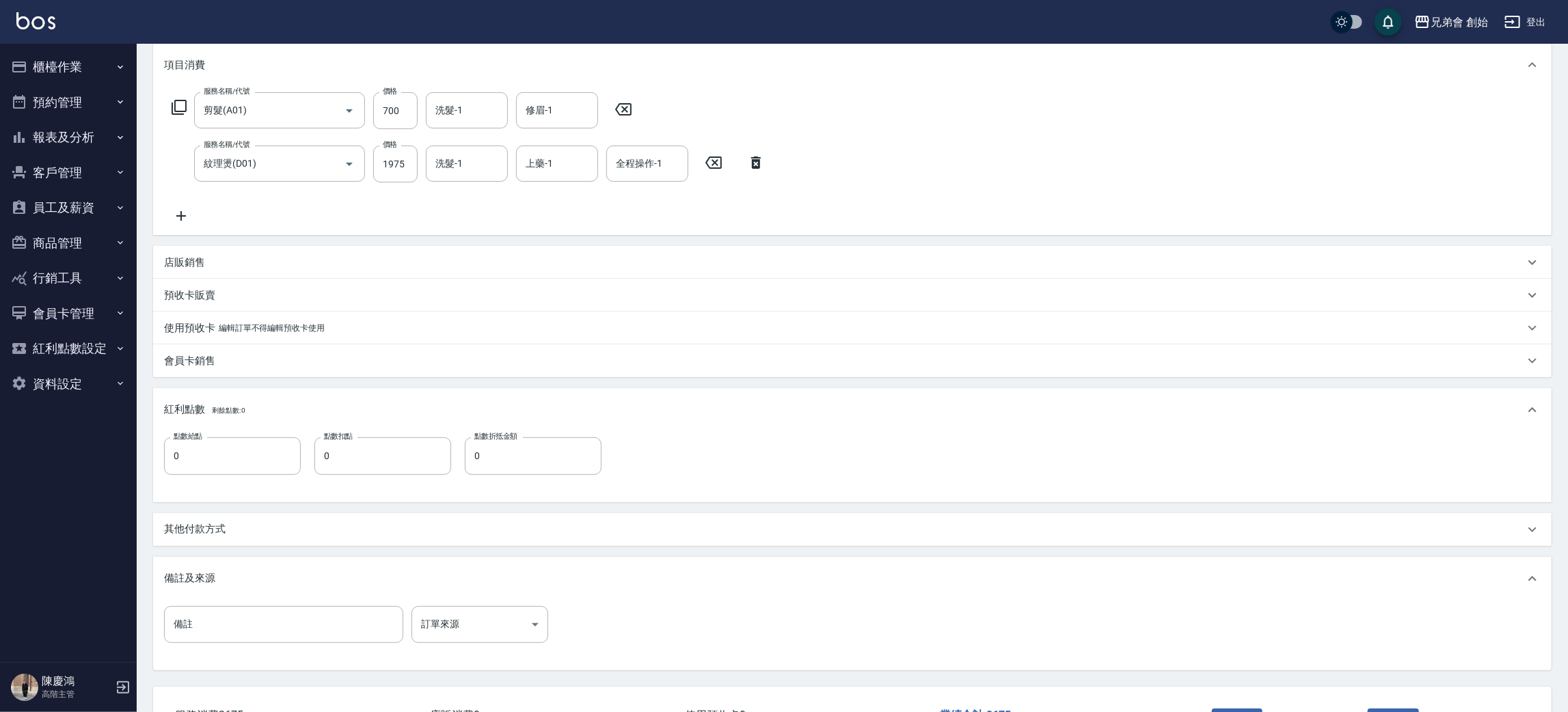
click at [233, 538] on div "其他付款方式" at bounding box center [852, 530] width 1399 height 33
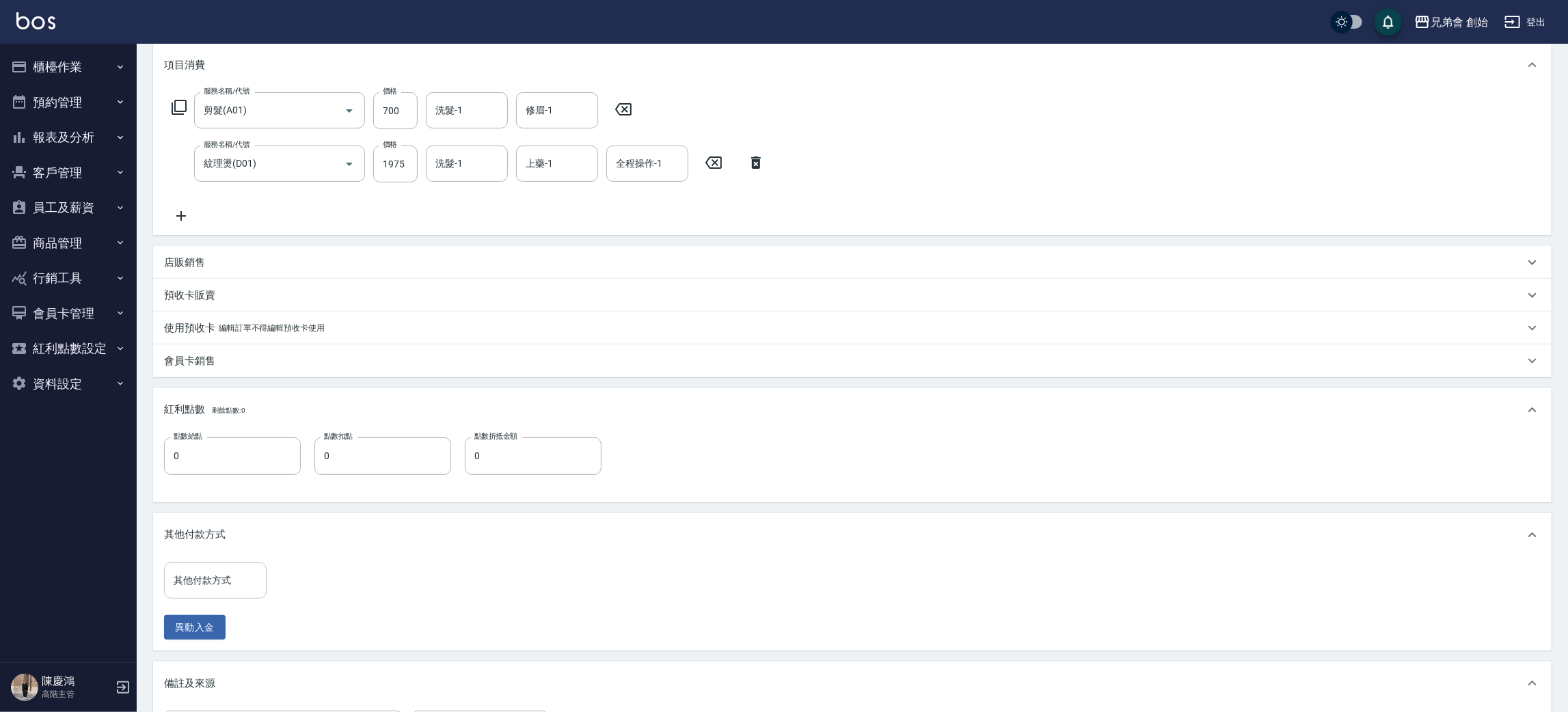
click at [233, 584] on input "其他付款方式" at bounding box center [215, 580] width 90 height 24
click at [227, 628] on span "轉帳" at bounding box center [215, 637] width 102 height 22
click at [225, 565] on div "轉帳 其他付款方式" at bounding box center [215, 580] width 102 height 36
click at [218, 612] on span "台灣Pay" at bounding box center [215, 616] width 102 height 22
type input "台灣Pay"
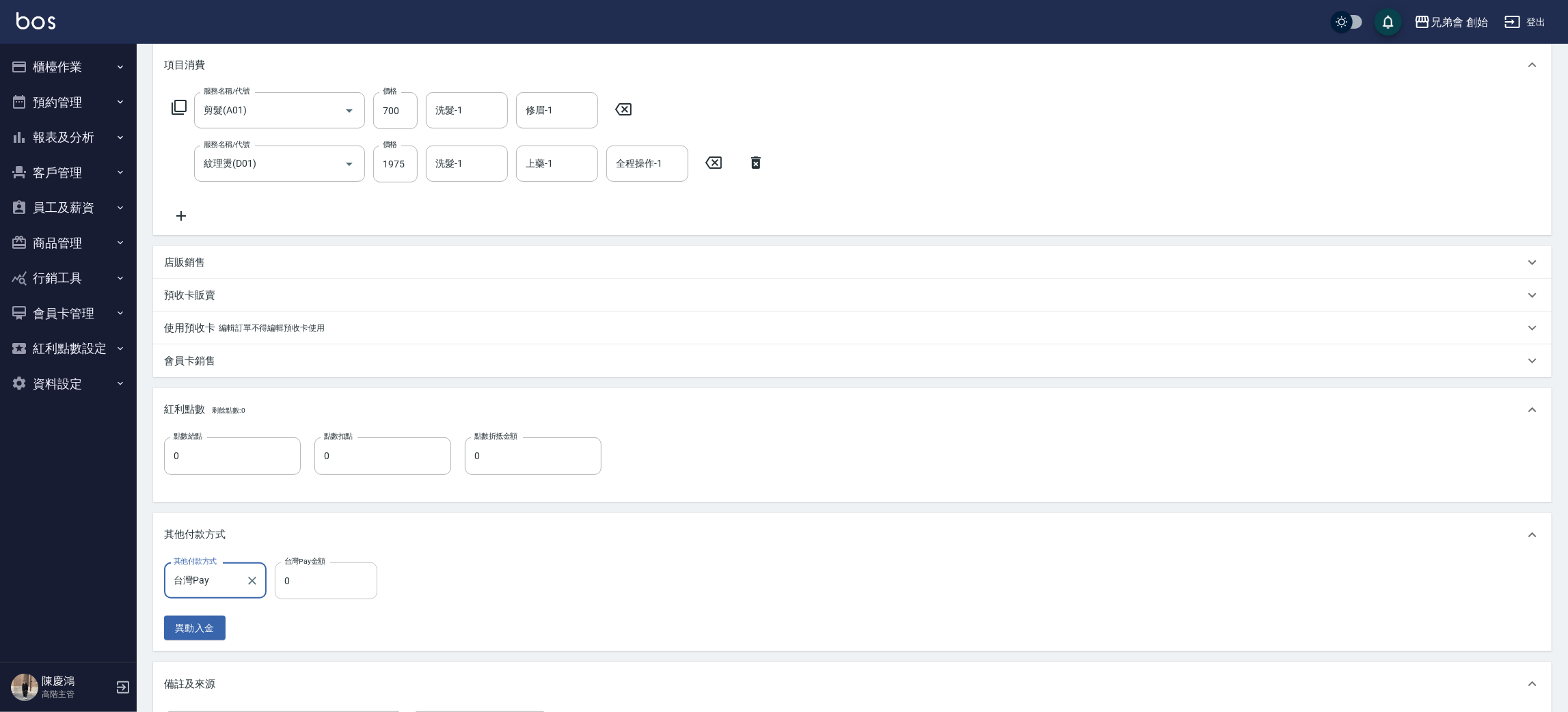
click at [309, 591] on input "0" at bounding box center [326, 580] width 102 height 37
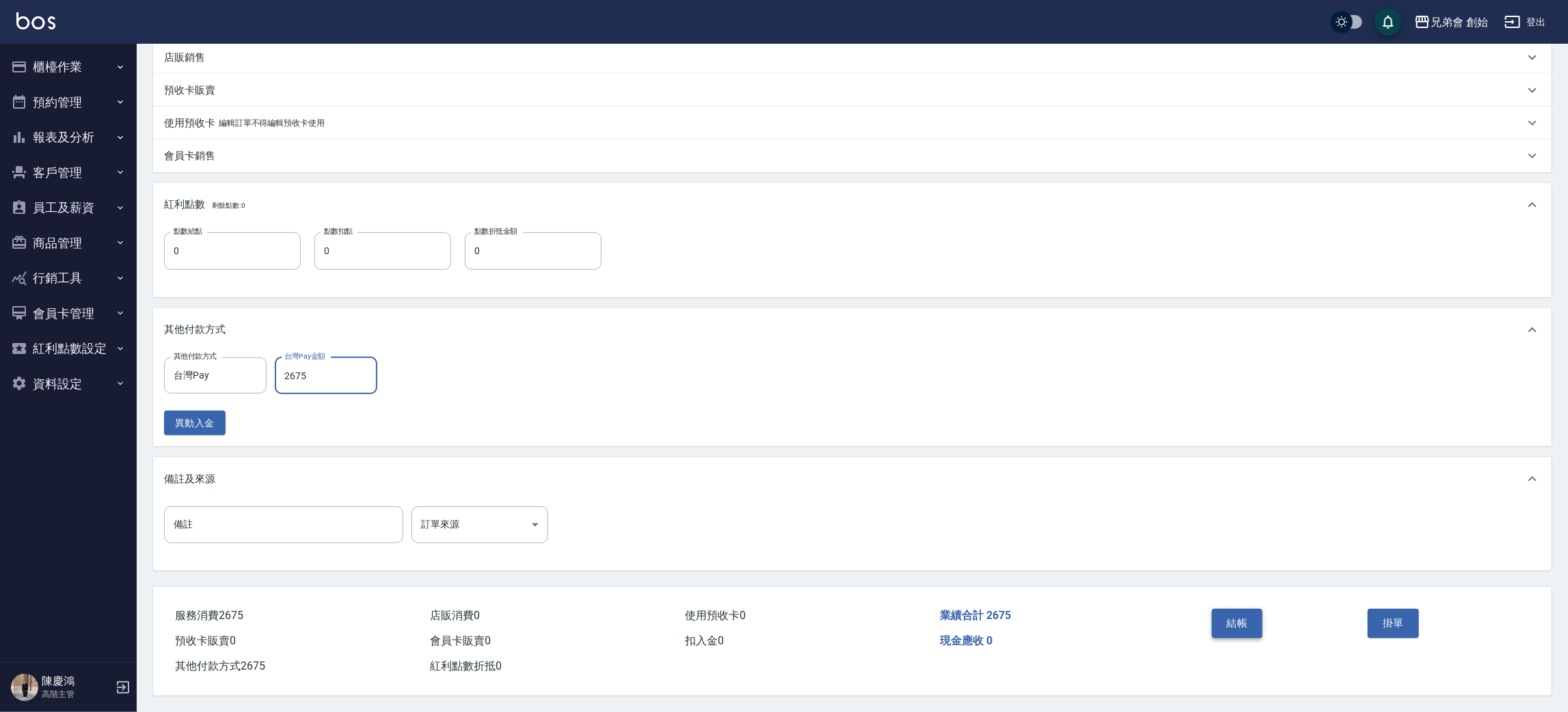
type input "2675"
click at [1228, 627] on button "結帳" at bounding box center [1238, 623] width 52 height 28
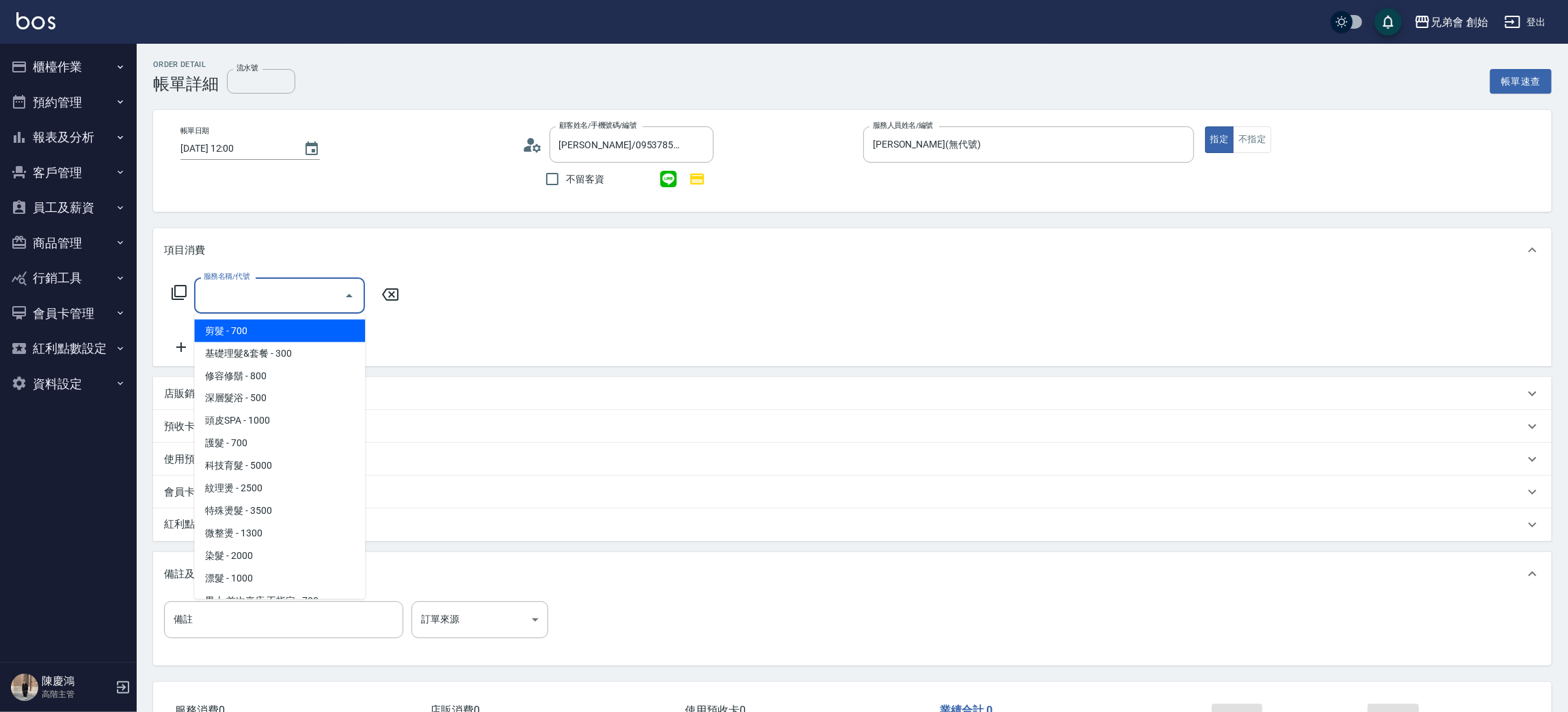
click at [245, 322] on span "剪髮 - 700" at bounding box center [279, 331] width 171 height 22
type input "剪髮(A01)"
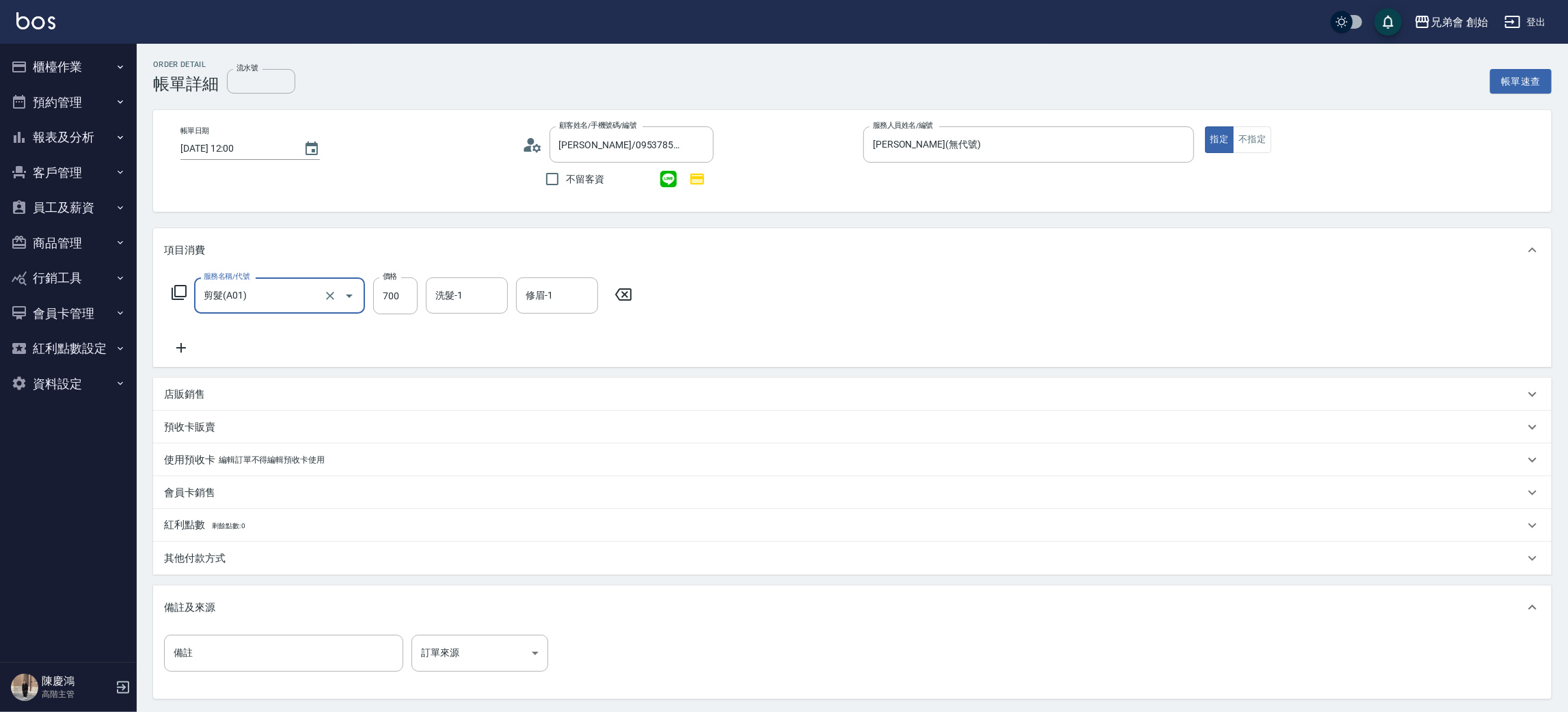
scroll to position [132, 0]
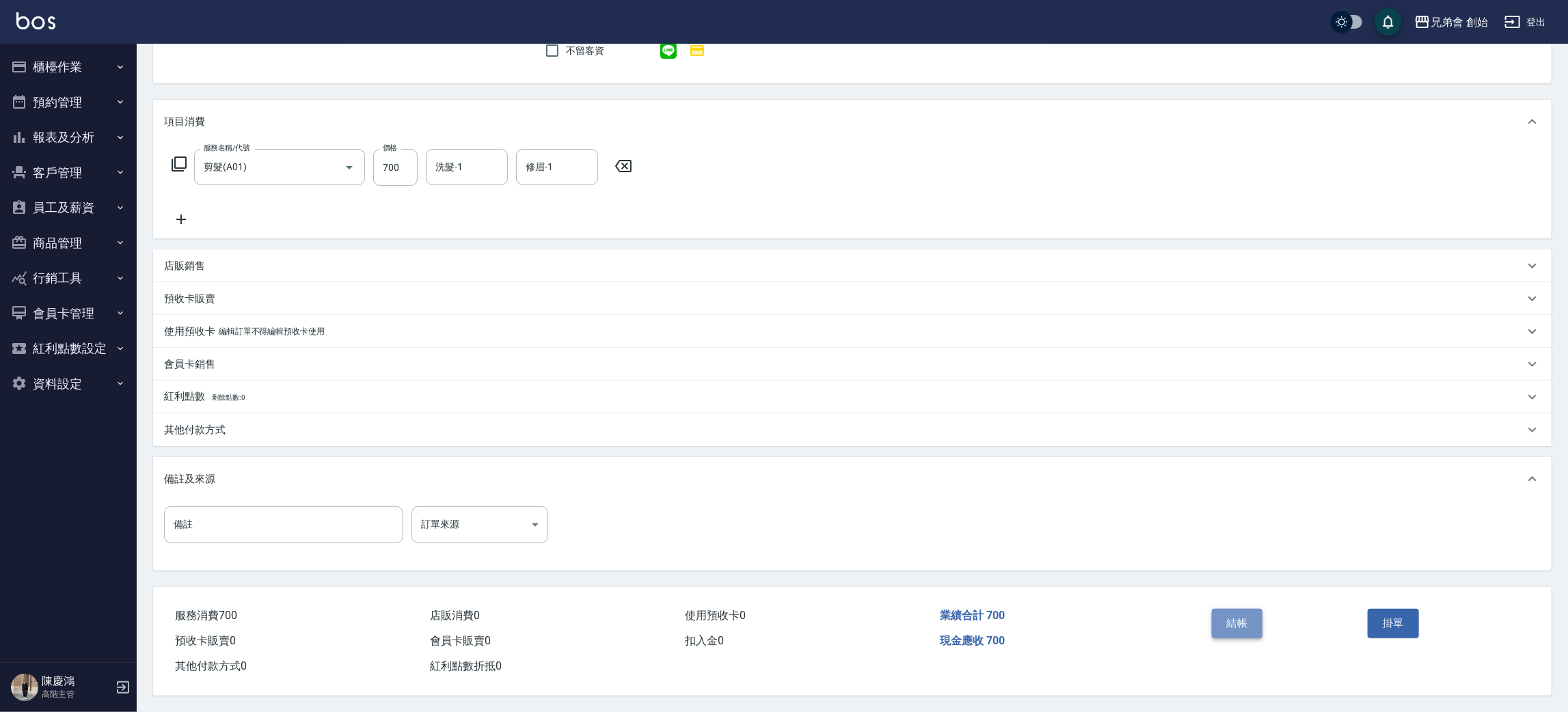
click at [1240, 629] on button "結帳" at bounding box center [1238, 623] width 52 height 28
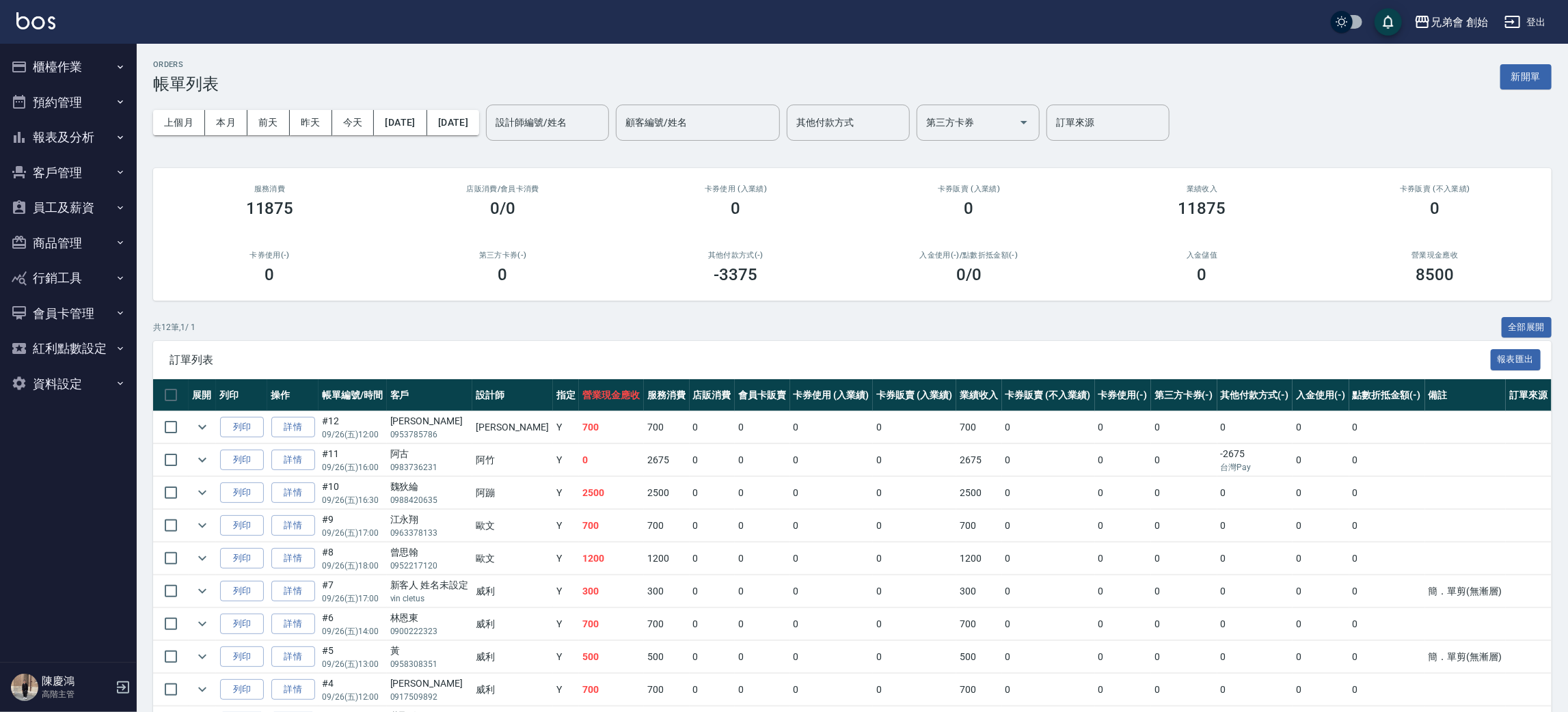
click at [71, 62] on button "櫃檯作業" at bounding box center [68, 66] width 126 height 35
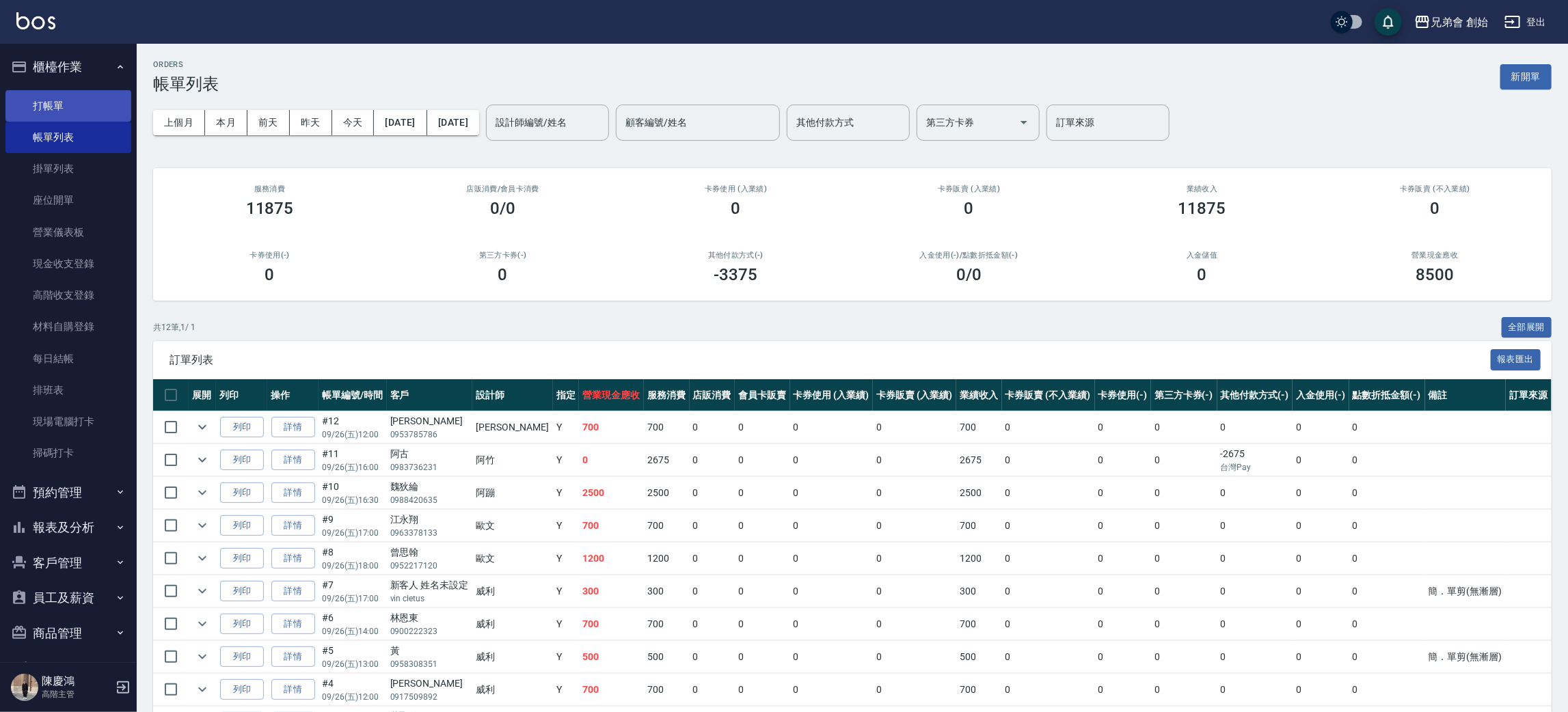
click at [71, 100] on link "打帳單" at bounding box center [68, 106] width 126 height 32
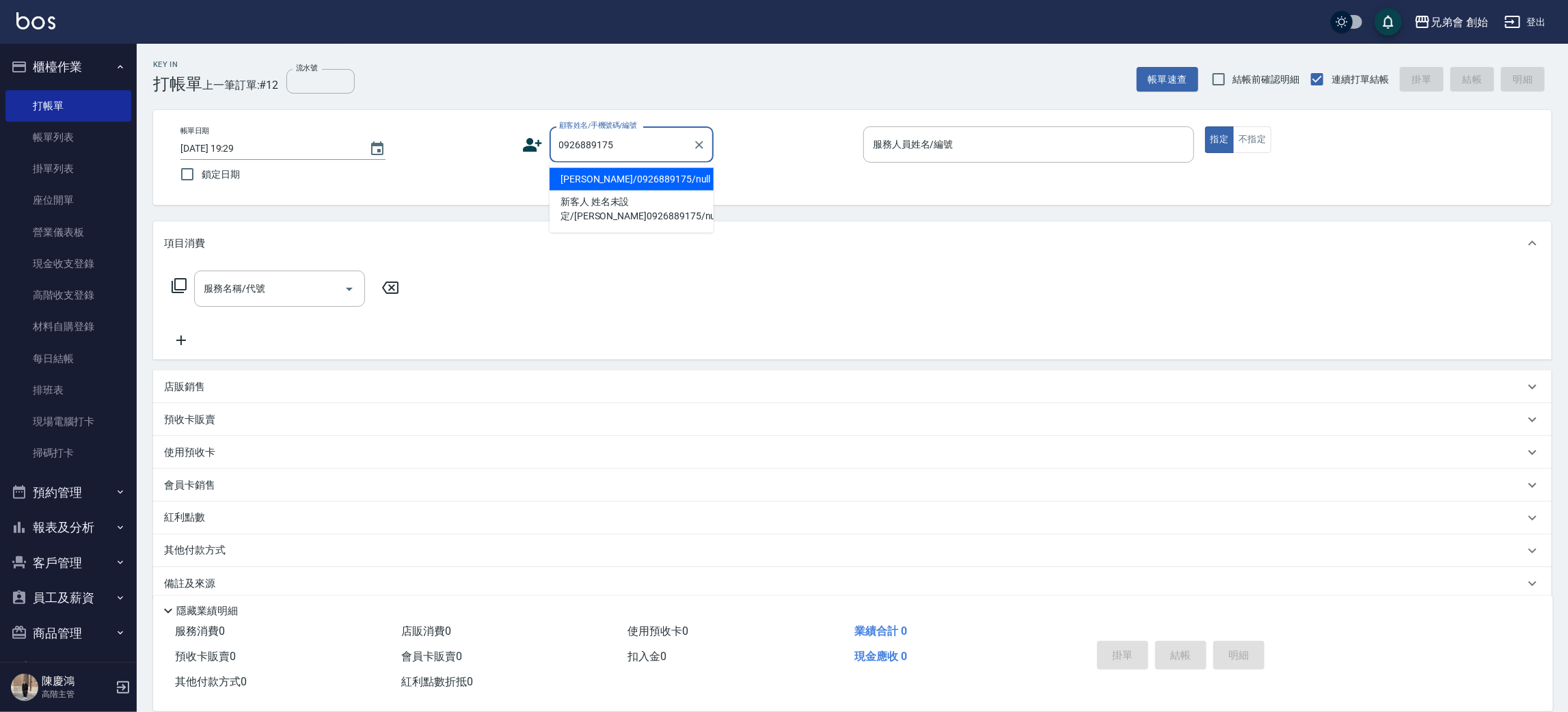
click at [606, 181] on li "陳衍伯/0926889175/null" at bounding box center [631, 180] width 164 height 22
type input "陳衍伯/0926889175/null"
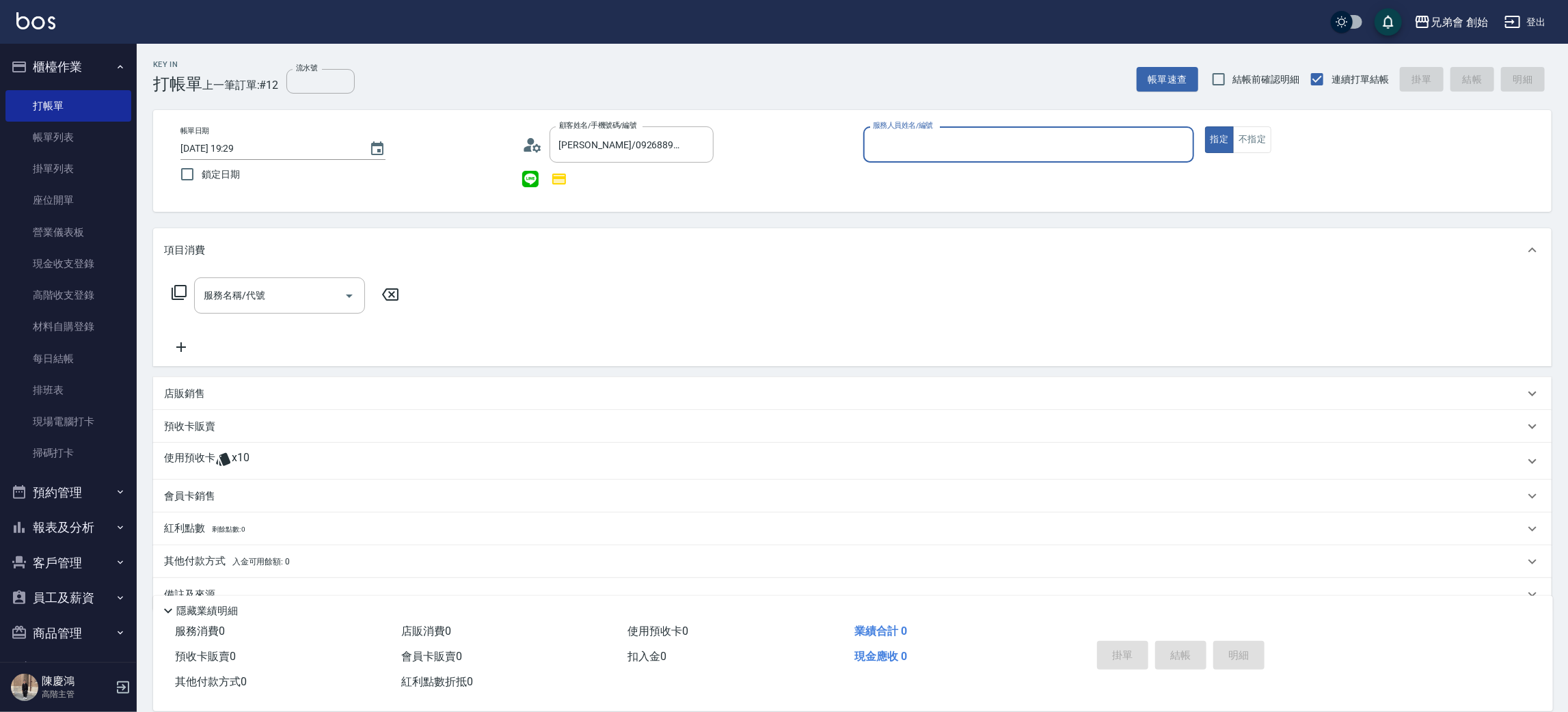
click at [207, 468] on p "使用預收卡" at bounding box center [190, 462] width 52 height 21
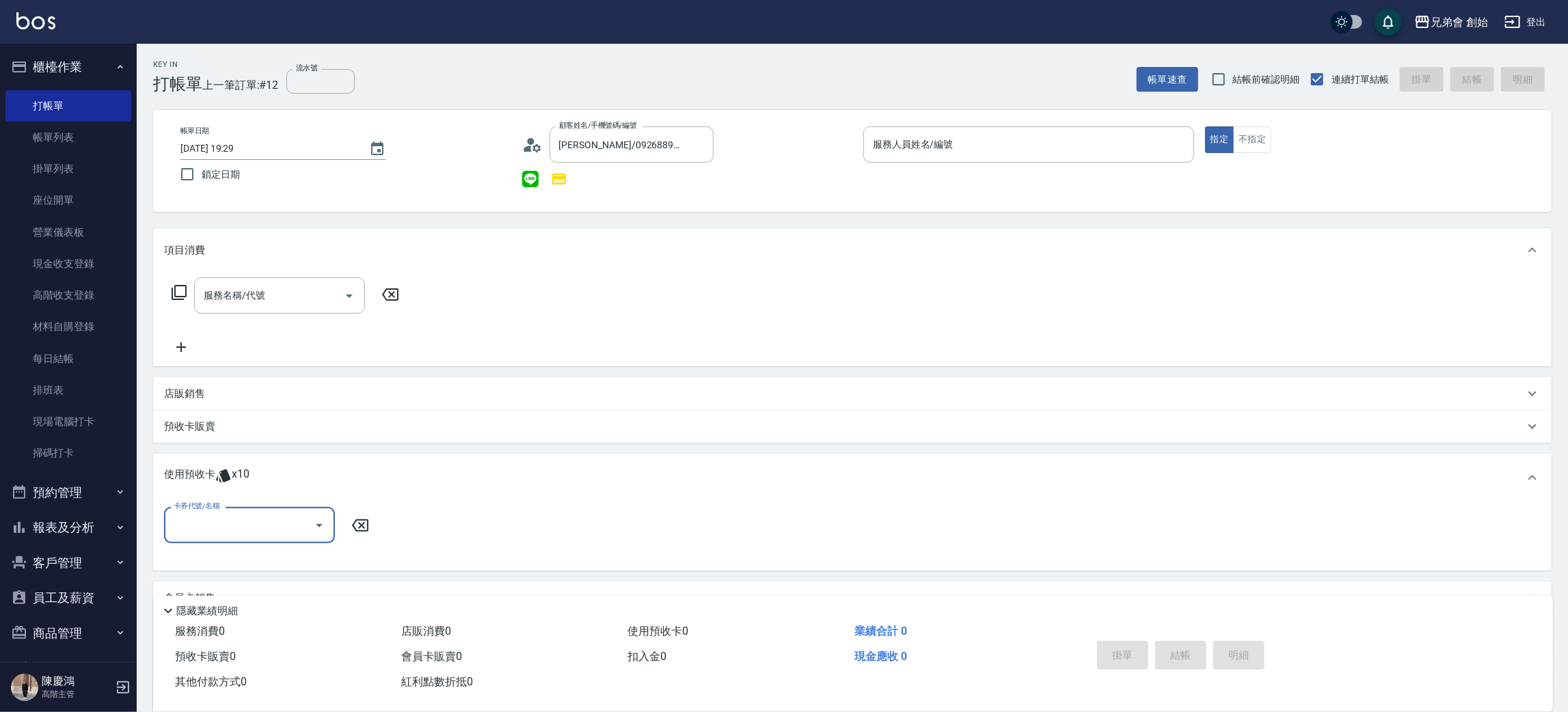
click at [252, 519] on input "卡券代號/名稱" at bounding box center [239, 525] width 138 height 24
click at [228, 566] on div "儲值7000 剩餘10張" at bounding box center [249, 560] width 171 height 22
type input "儲值7000"
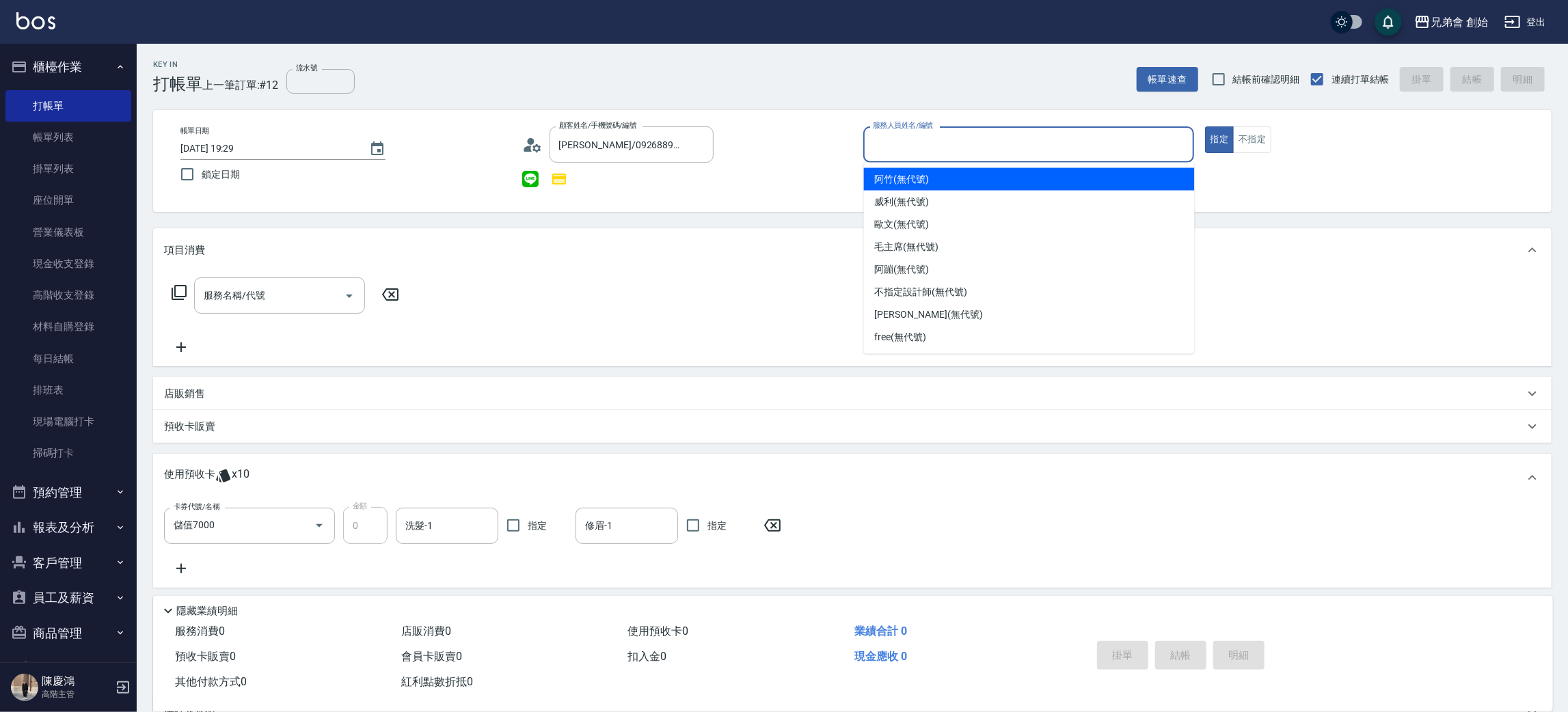
click at [958, 150] on input "服務人員姓名/編號" at bounding box center [1028, 144] width 318 height 24
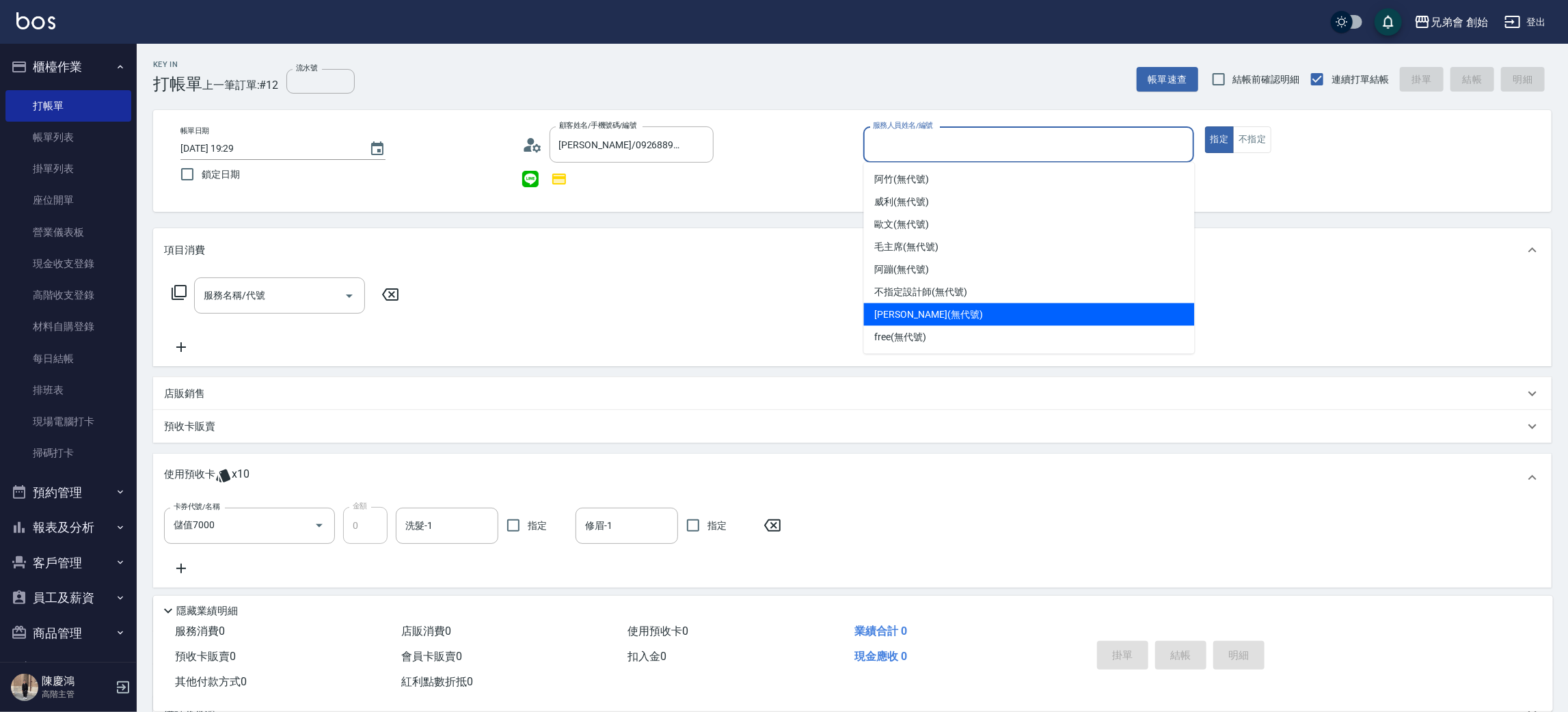
click at [928, 320] on span "潘潘 (無代號)" at bounding box center [929, 315] width 108 height 15
type input "[PERSON_NAME](無代號)"
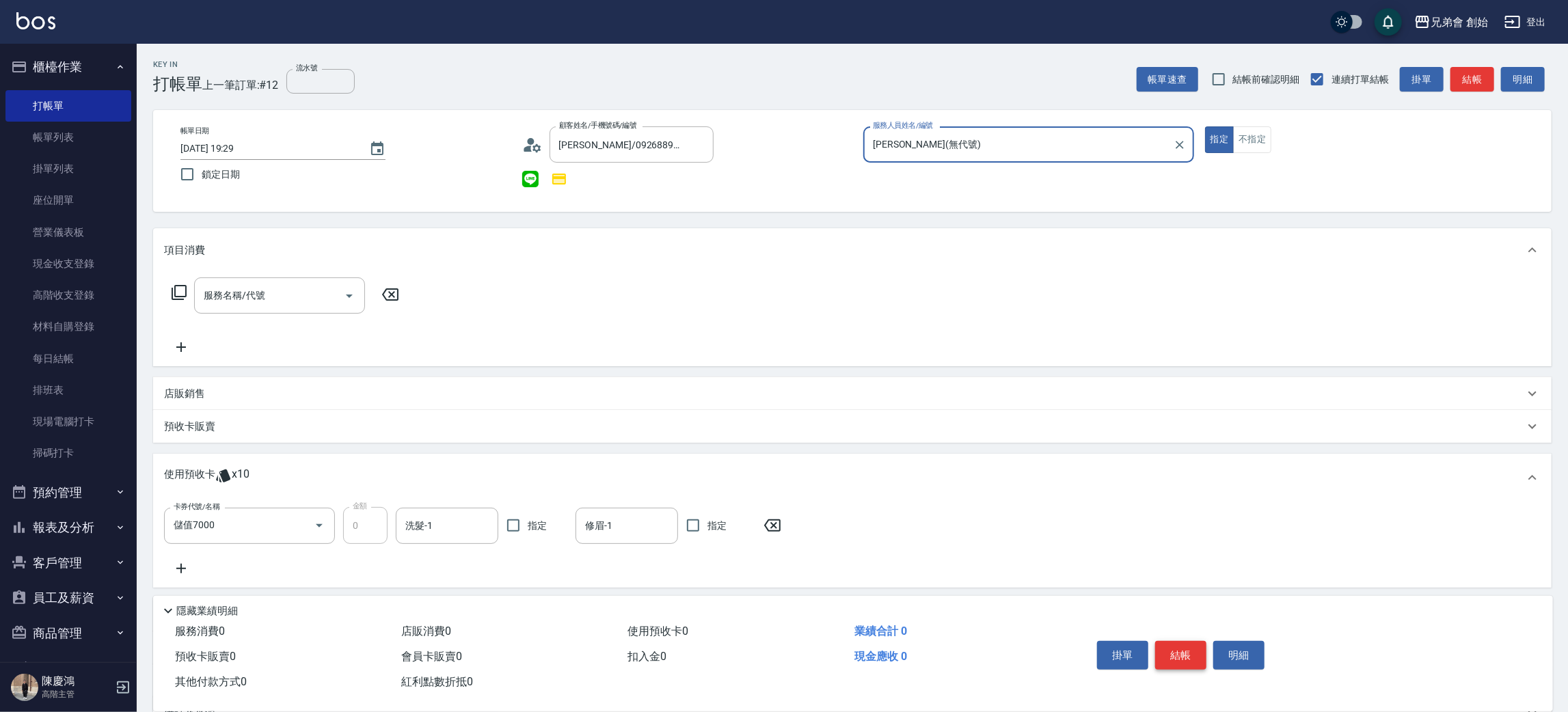
click at [1192, 660] on button "結帳" at bounding box center [1181, 655] width 52 height 28
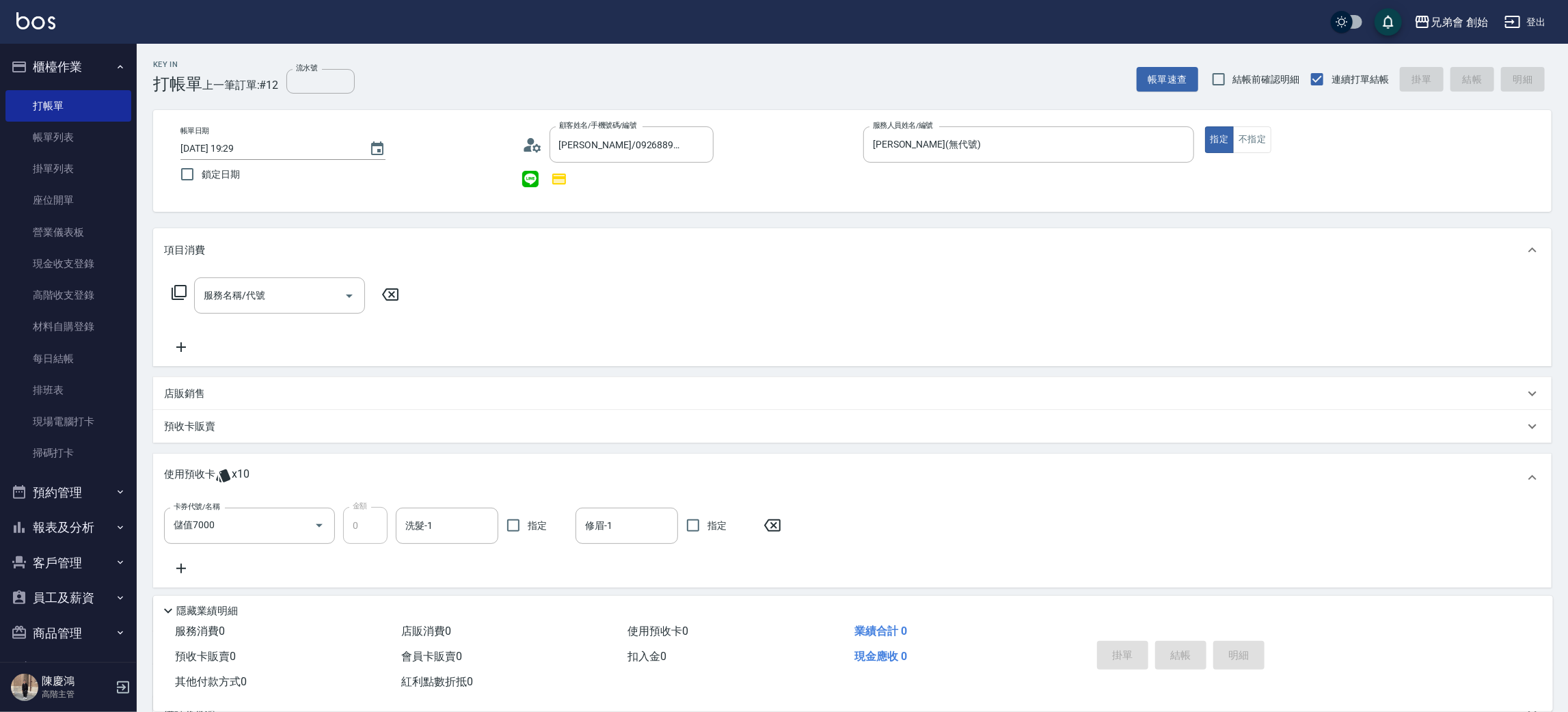
type input "2025/09/26 19:30"
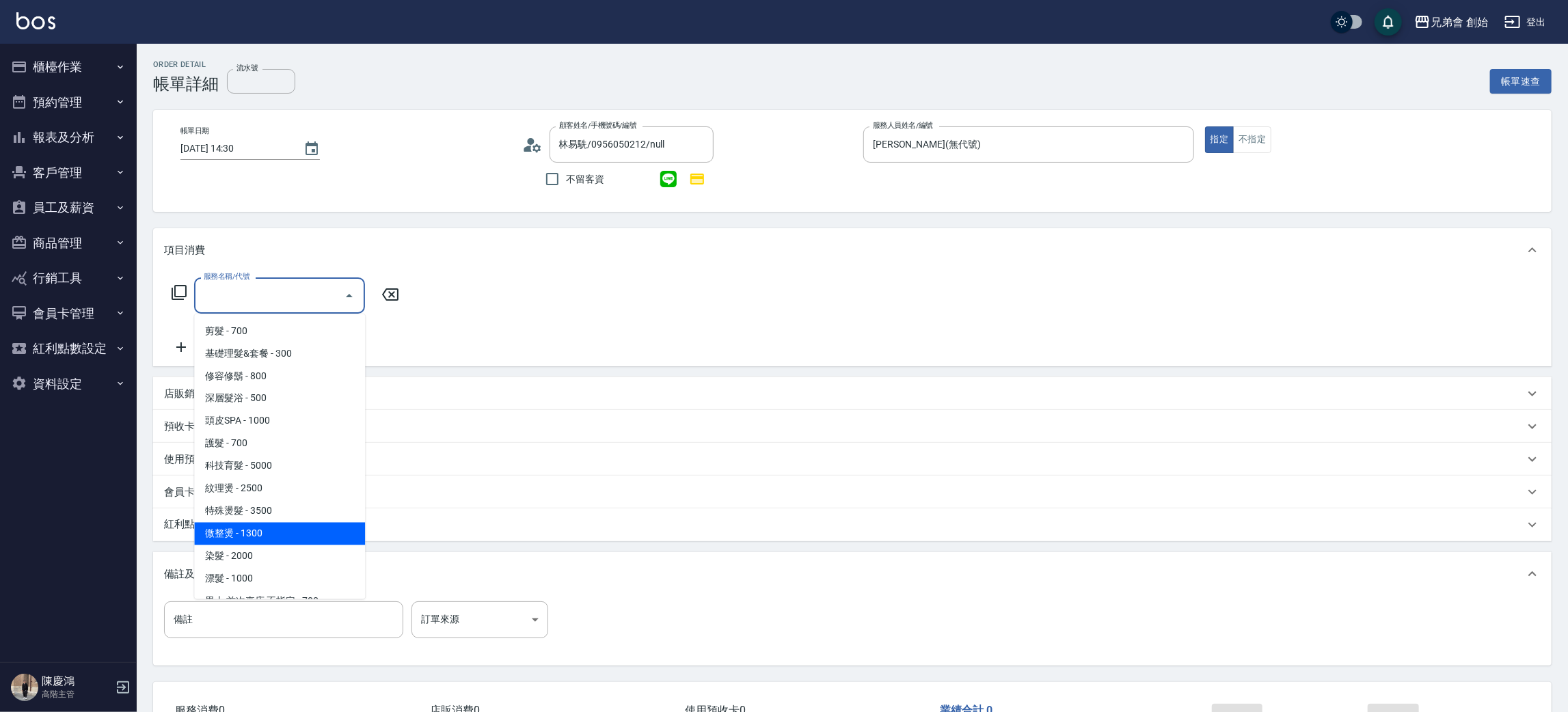
click at [291, 526] on span "微整燙 - 1300" at bounding box center [279, 534] width 171 height 22
type input "微整燙(D03)"
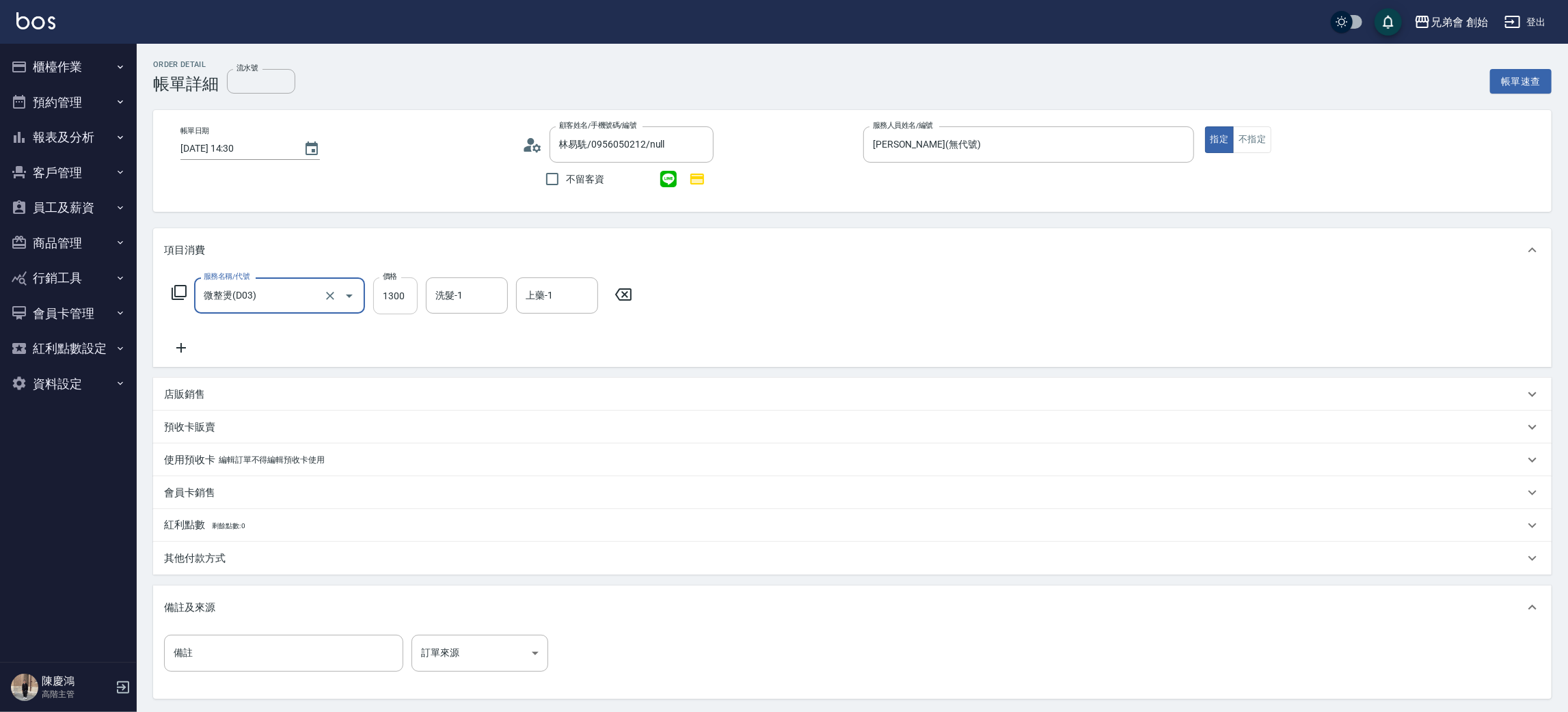
click at [392, 295] on input "1300" at bounding box center [395, 296] width 45 height 37
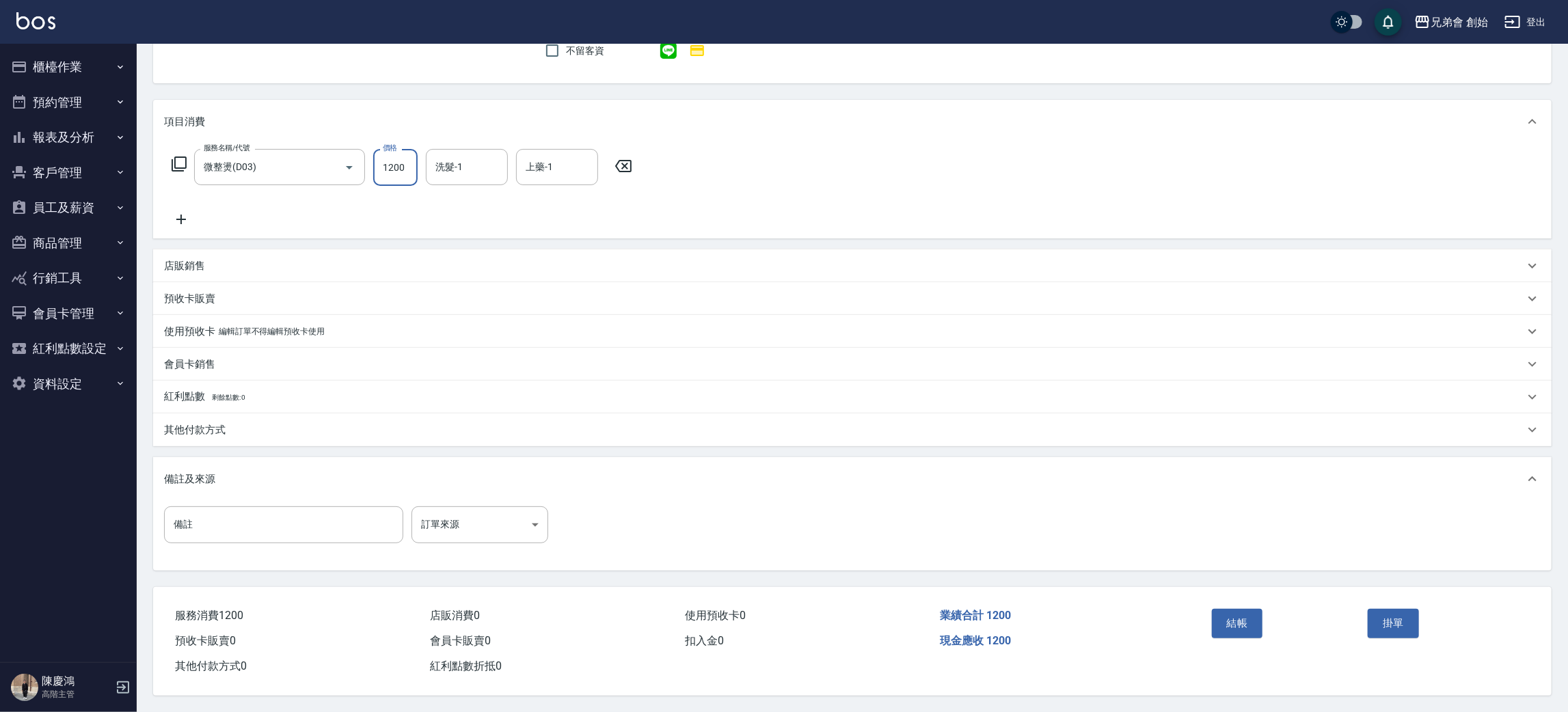
type input "1200"
click at [222, 423] on p "其他付款方式" at bounding box center [195, 430] width 62 height 15
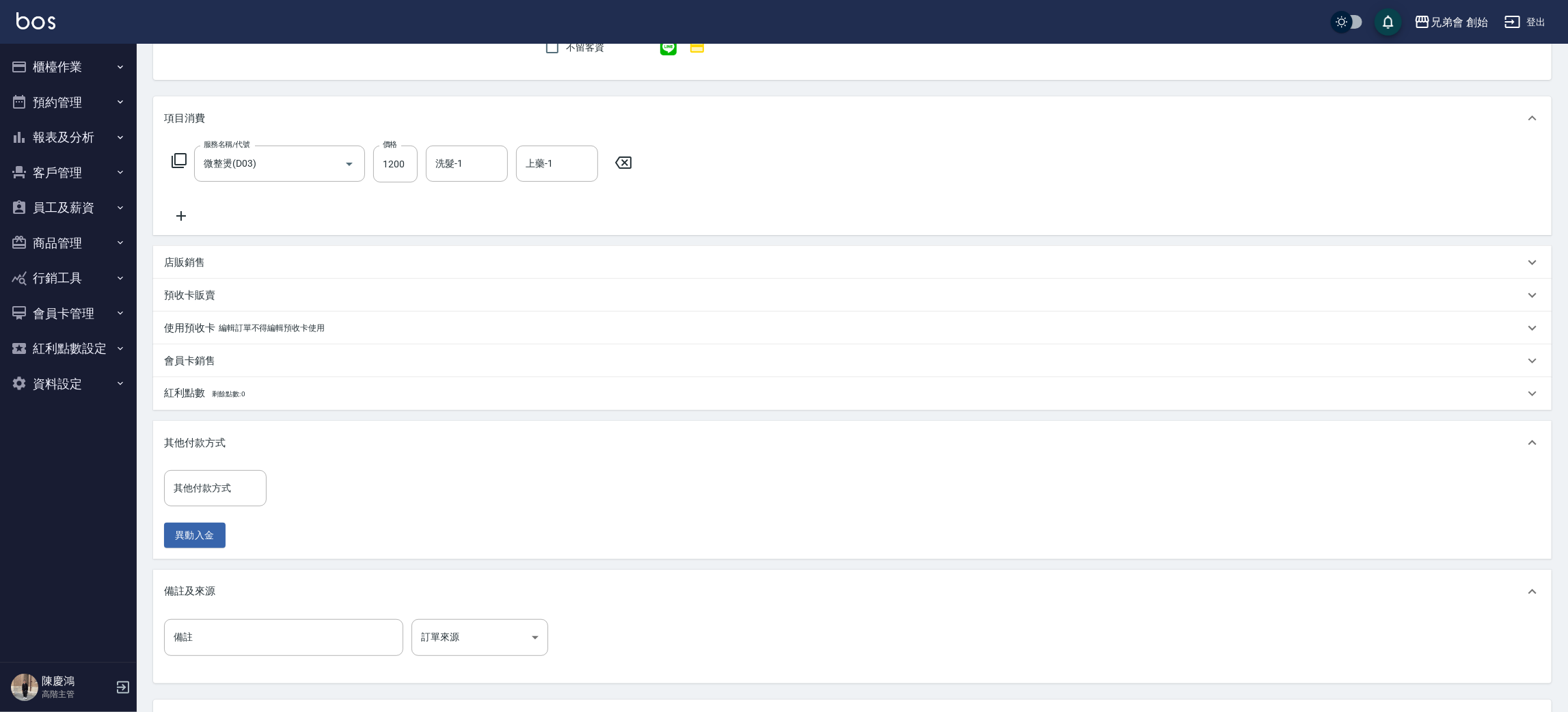
click at [158, 489] on div "其他付款方式 其他付款方式 異動入金" at bounding box center [852, 513] width 1399 height 95
click at [192, 487] on input "其他付款方式" at bounding box center [215, 488] width 90 height 24
click at [202, 537] on span "轉帳" at bounding box center [215, 546] width 102 height 22
type input "轉帳"
drag, startPoint x: 344, startPoint y: 492, endPoint x: 341, endPoint y: 514, distance: 22.2
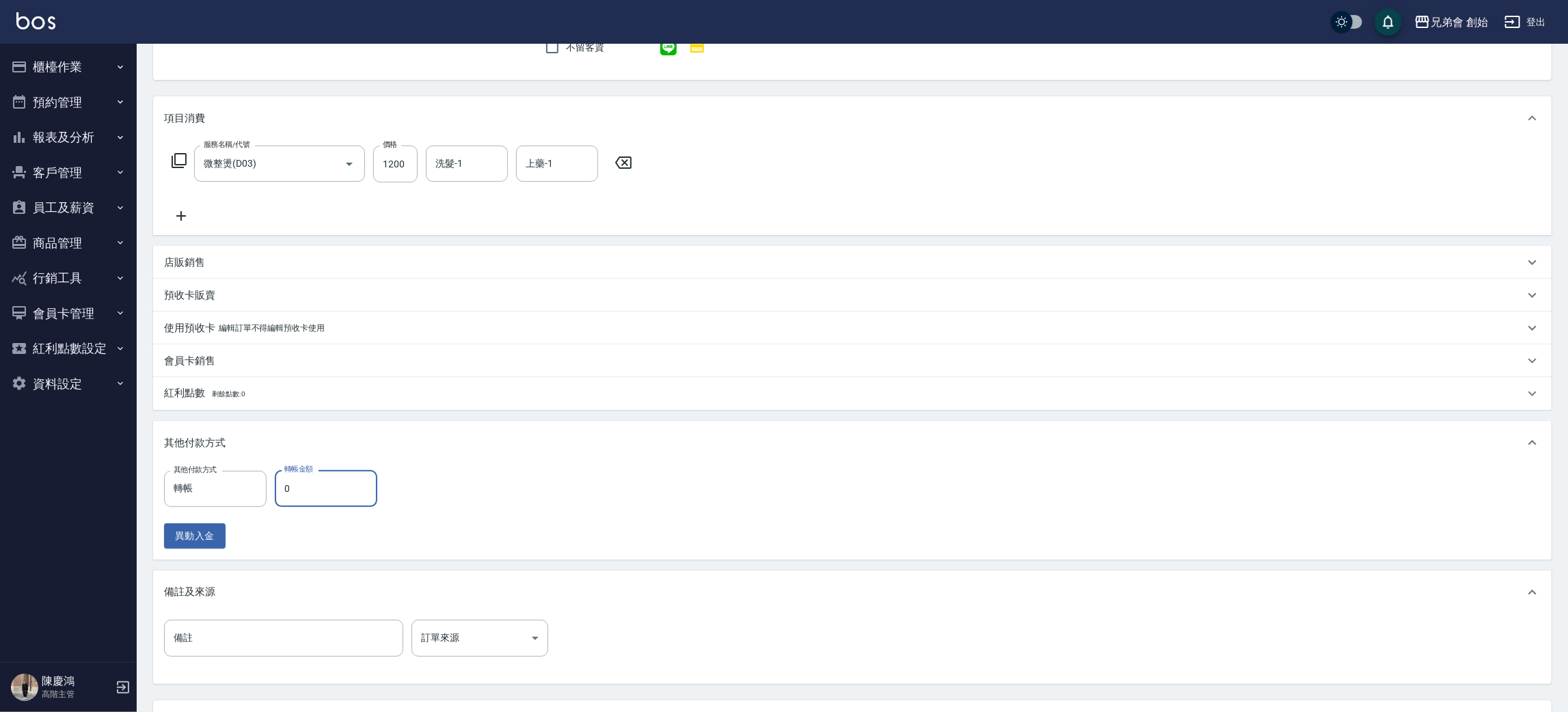
click at [344, 491] on input "0" at bounding box center [326, 488] width 102 height 37
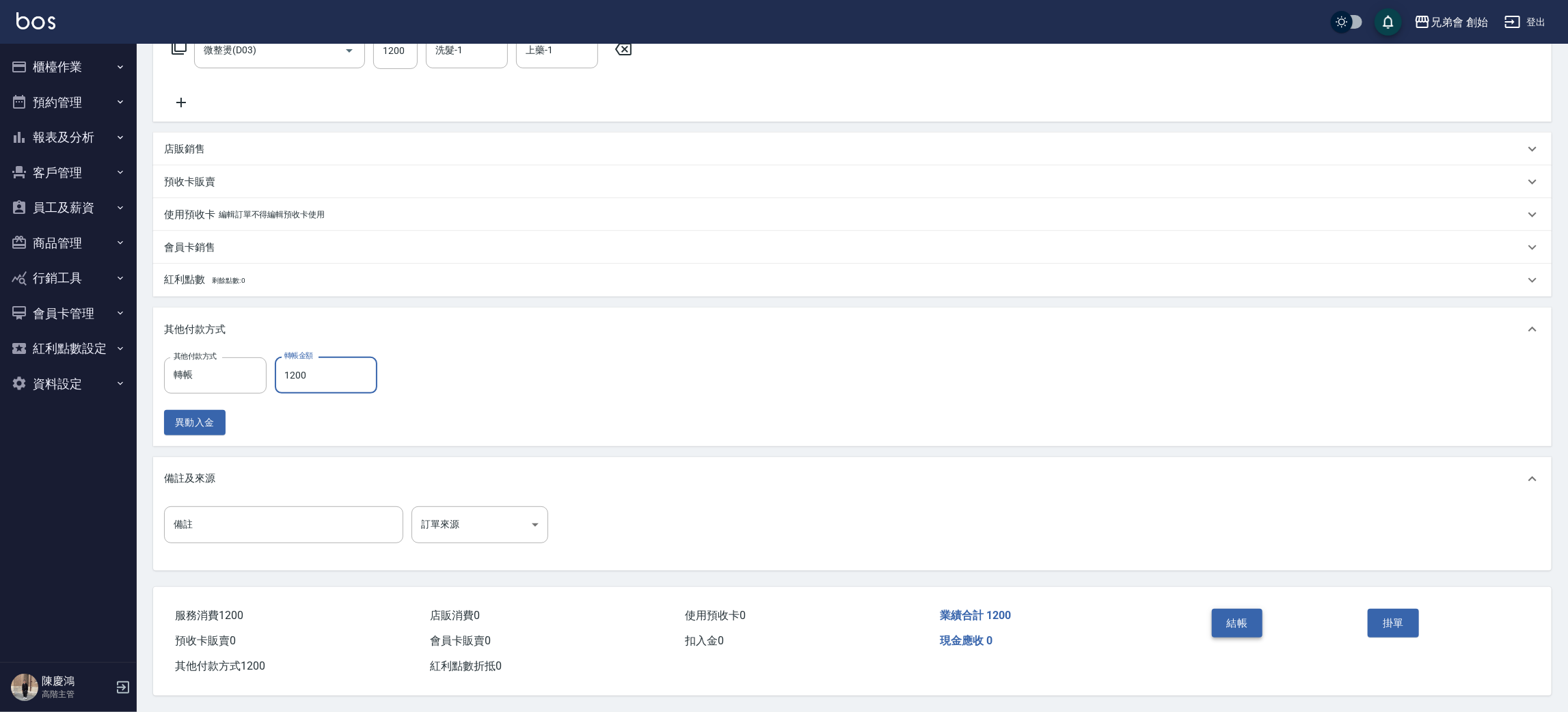
type input "1200"
click at [1225, 622] on button "結帳" at bounding box center [1238, 623] width 52 height 28
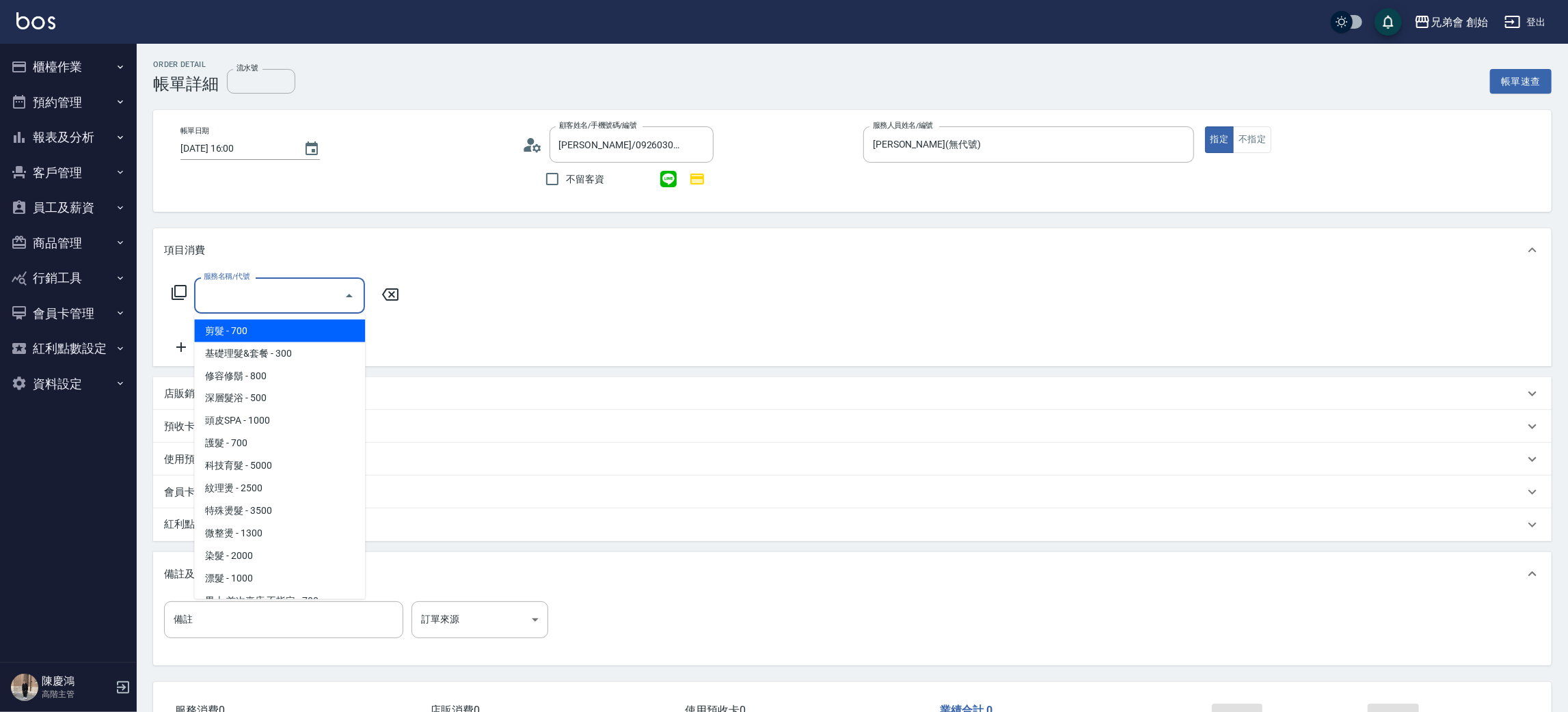
click at [242, 323] on span "剪髮 - 700" at bounding box center [279, 331] width 171 height 22
type input "剪髮(A01)"
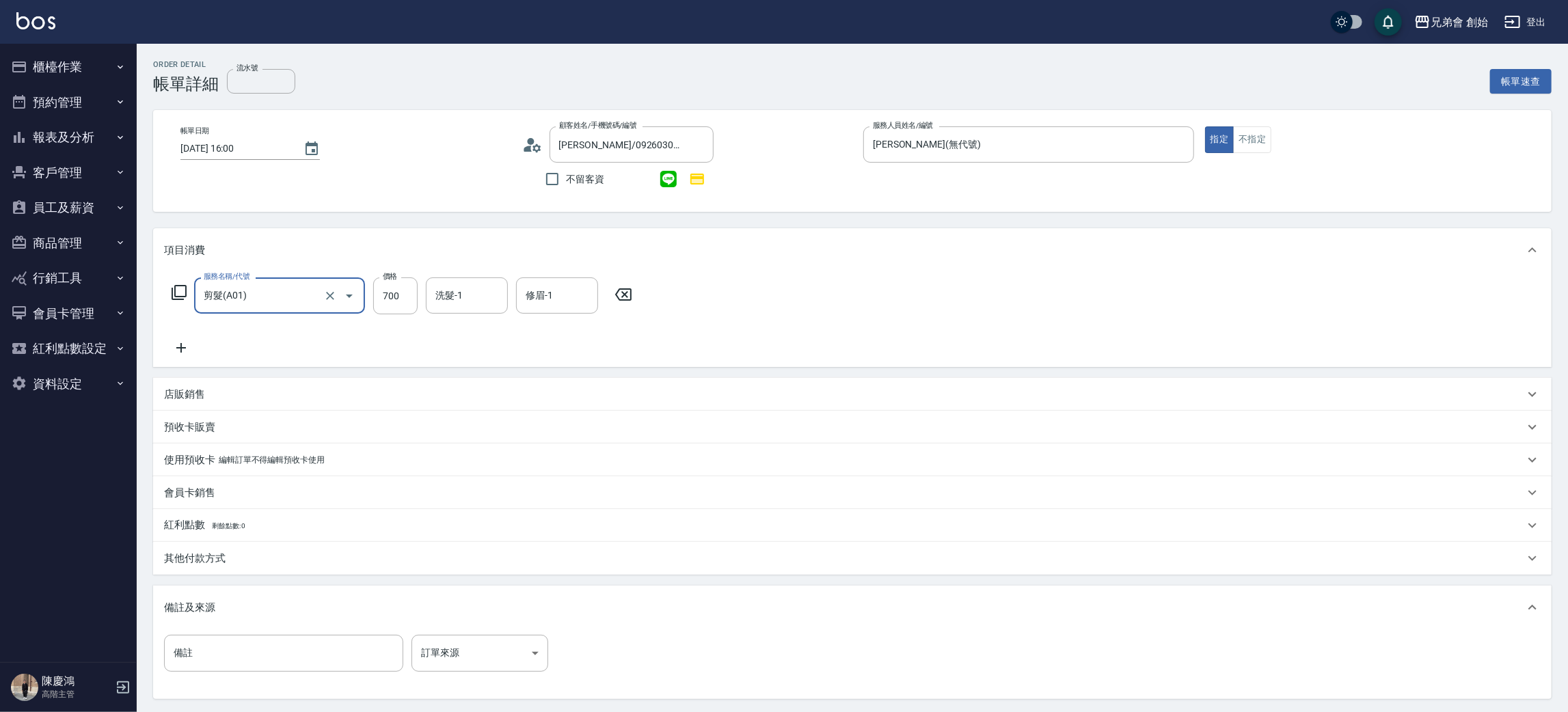
scroll to position [132, 0]
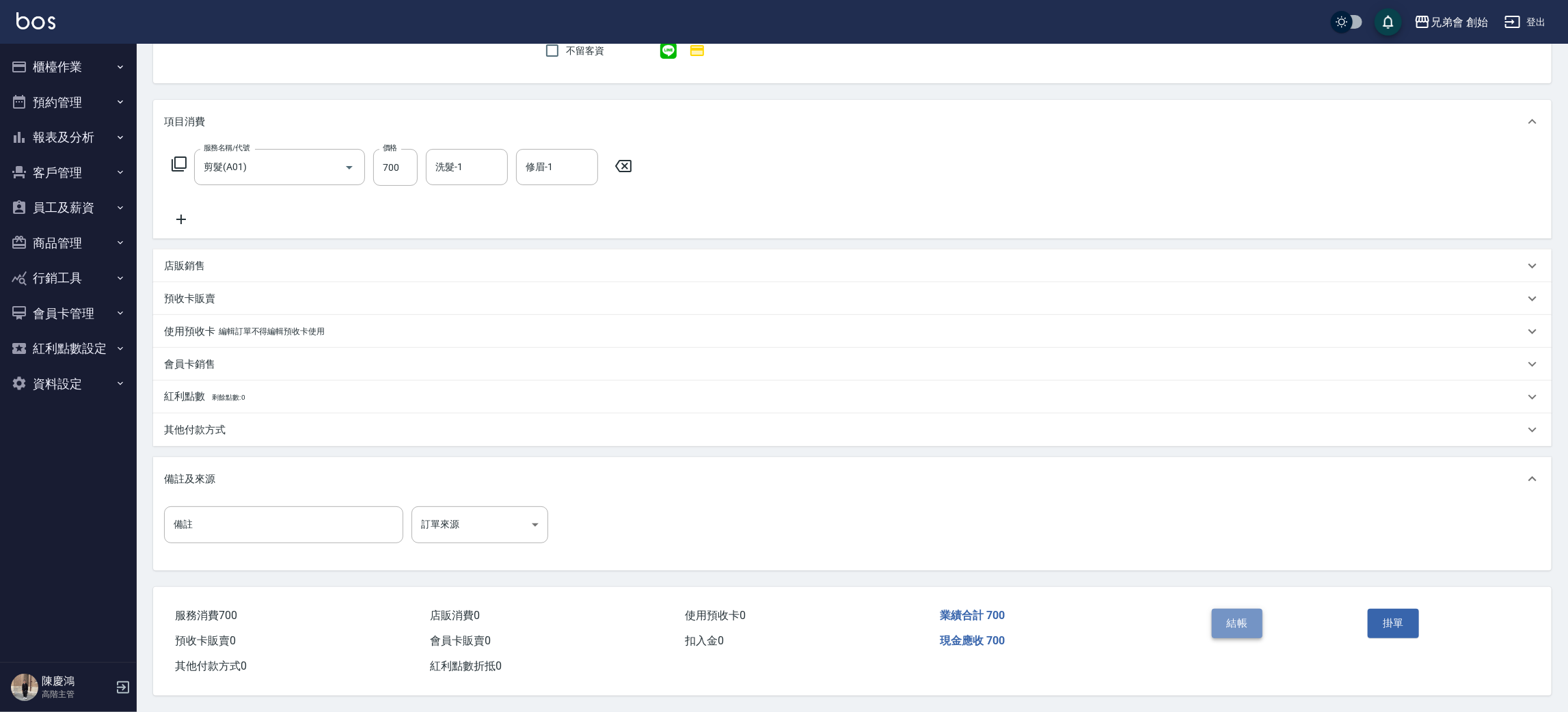
click at [1238, 611] on button "結帳" at bounding box center [1238, 623] width 52 height 28
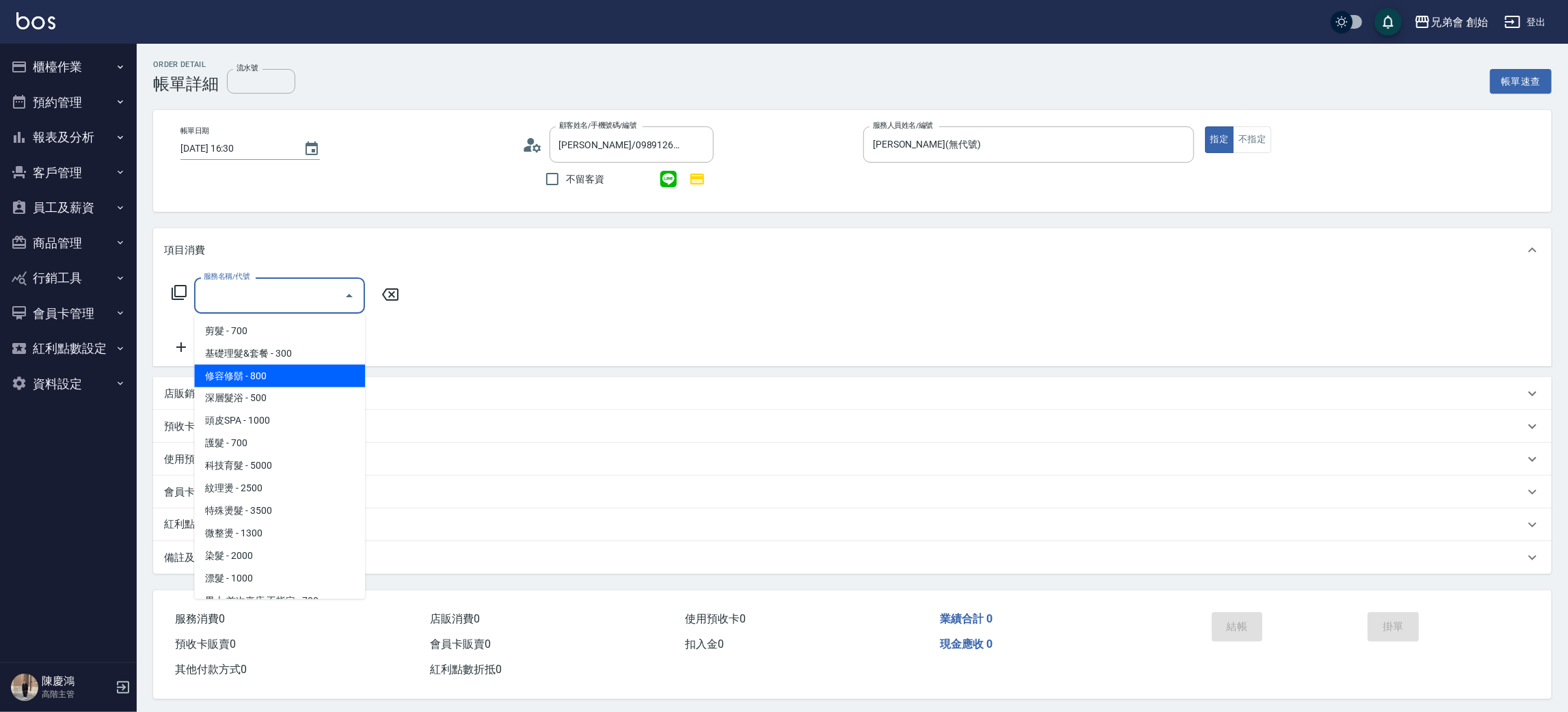
click at [318, 375] on span "修容修鬍 - 800" at bounding box center [279, 377] width 171 height 22
type input "修容[DEMOGRAPHIC_DATA]鬍(A04)"
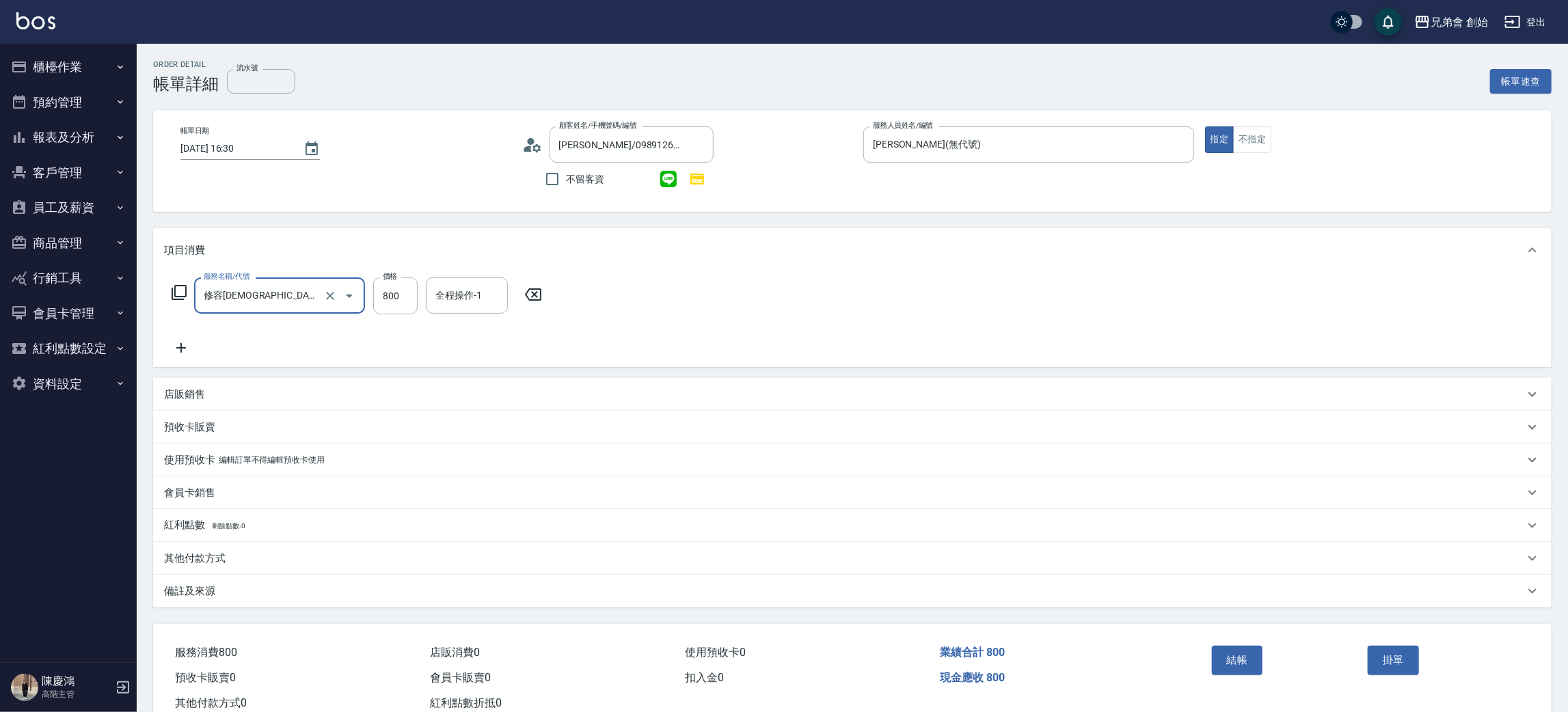
scroll to position [40, 0]
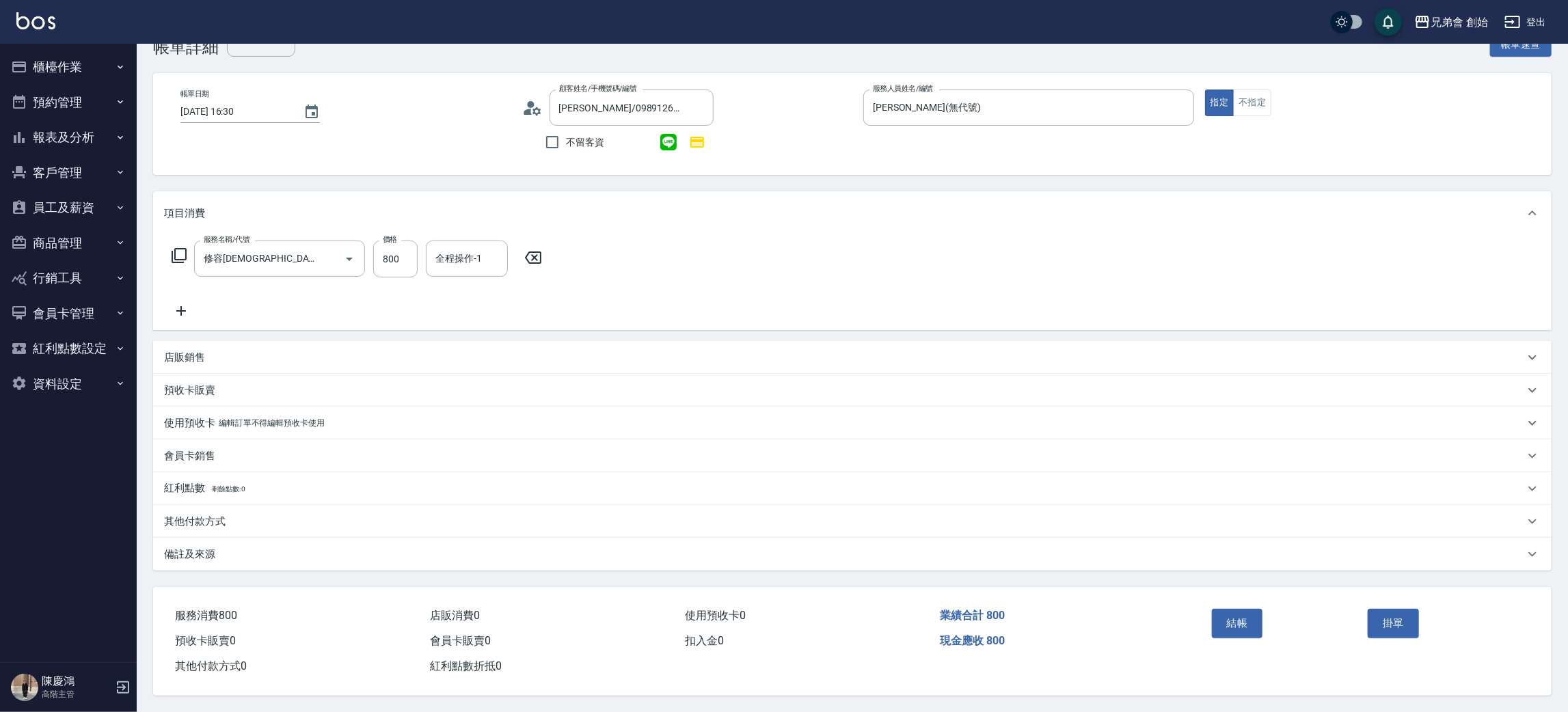
click at [256, 515] on div "其他付款方式" at bounding box center [844, 522] width 1360 height 15
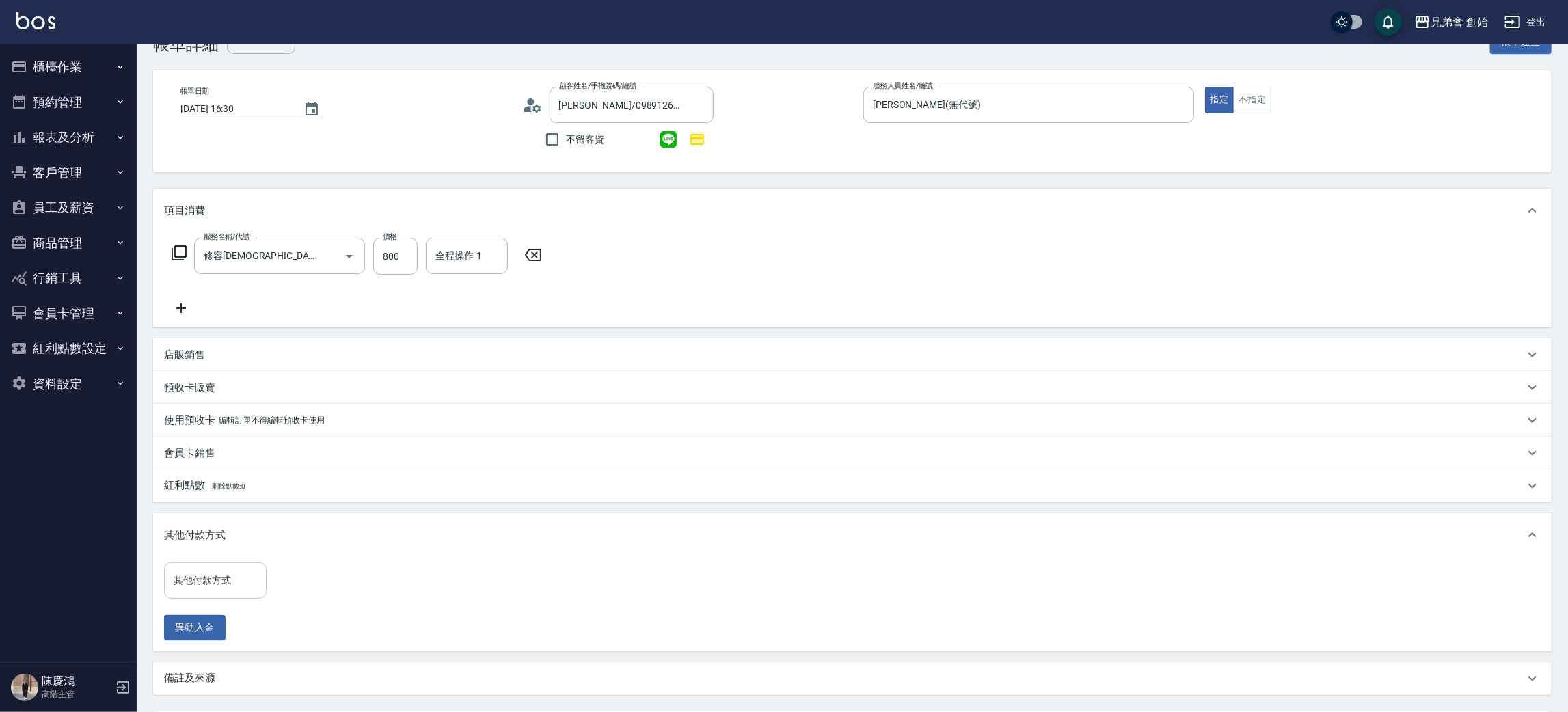
click at [207, 576] on input "其他付款方式" at bounding box center [215, 580] width 90 height 24
click at [242, 605] on span "台灣Pay" at bounding box center [215, 617] width 102 height 22
type input "台灣Pay"
click at [323, 575] on input "0" at bounding box center [326, 580] width 102 height 37
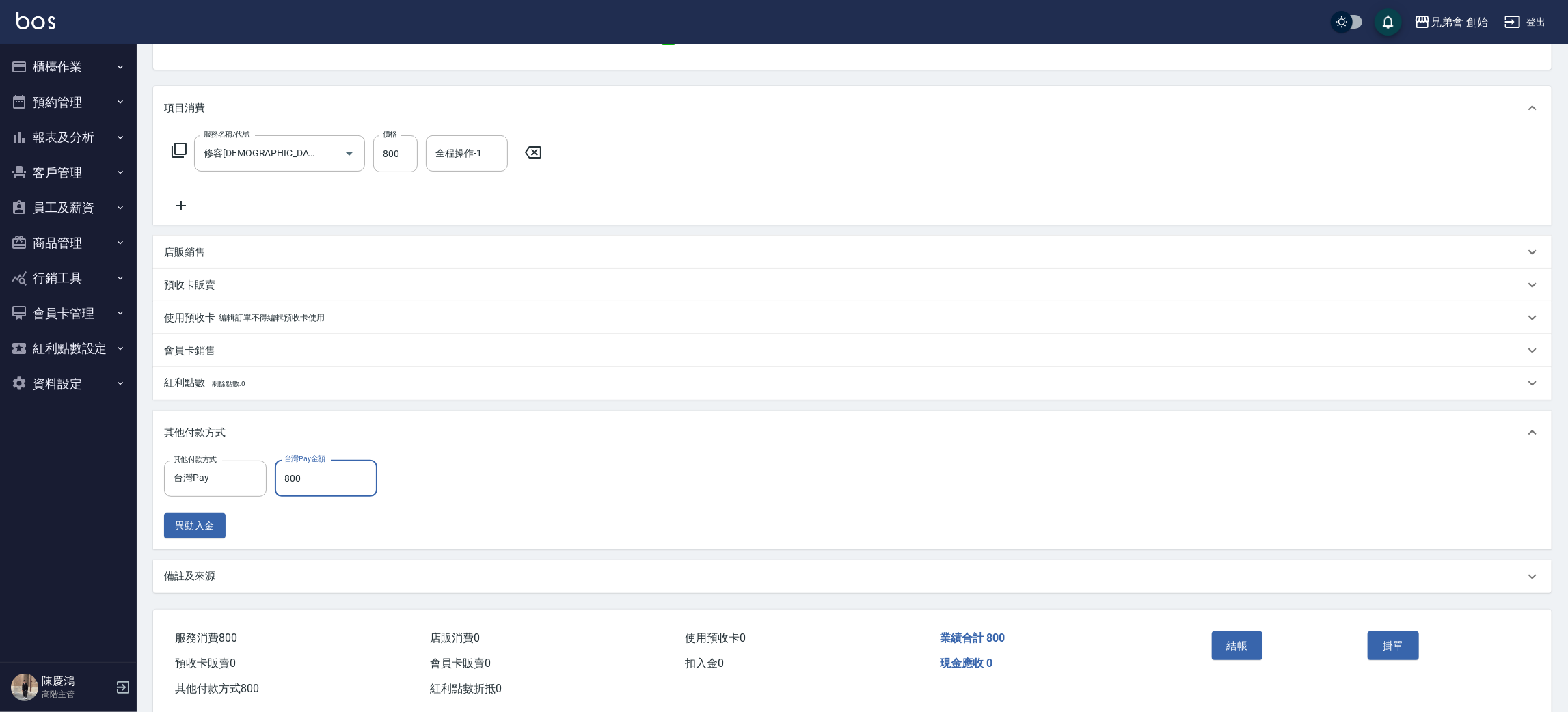
scroll to position [167, 0]
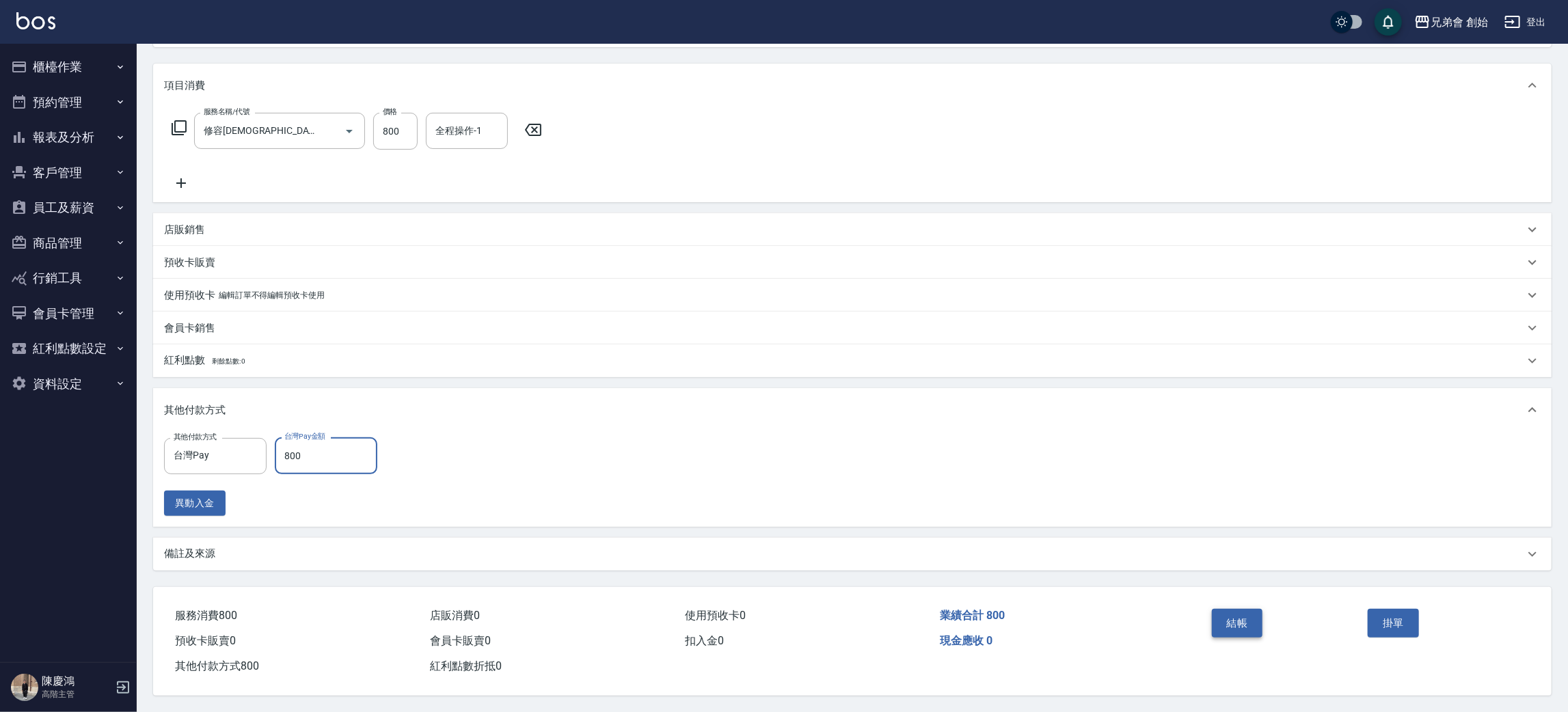
type input "800"
click at [1219, 623] on button "結帳" at bounding box center [1238, 623] width 52 height 28
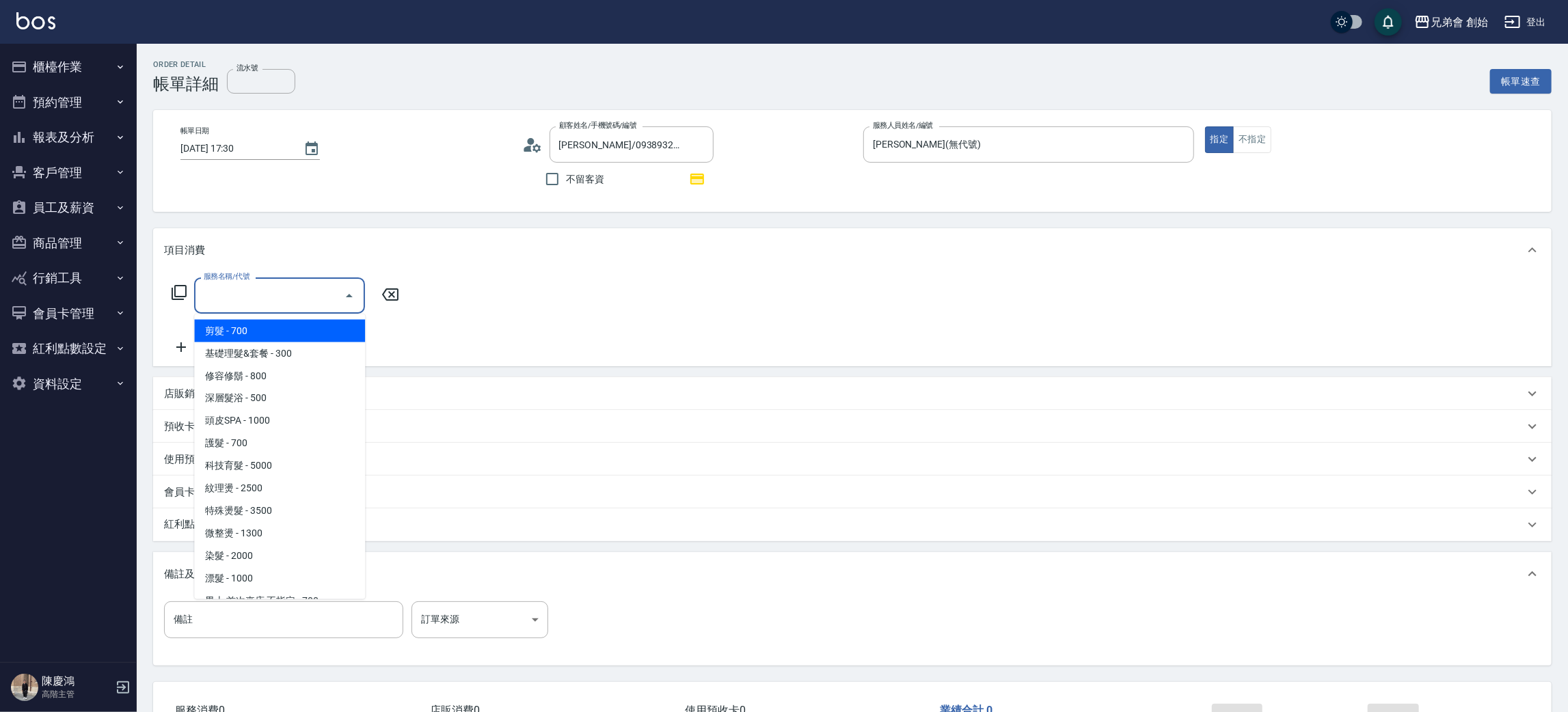
click at [232, 325] on span "剪髮 - 700" at bounding box center [279, 331] width 171 height 22
type input "剪髮(A01)"
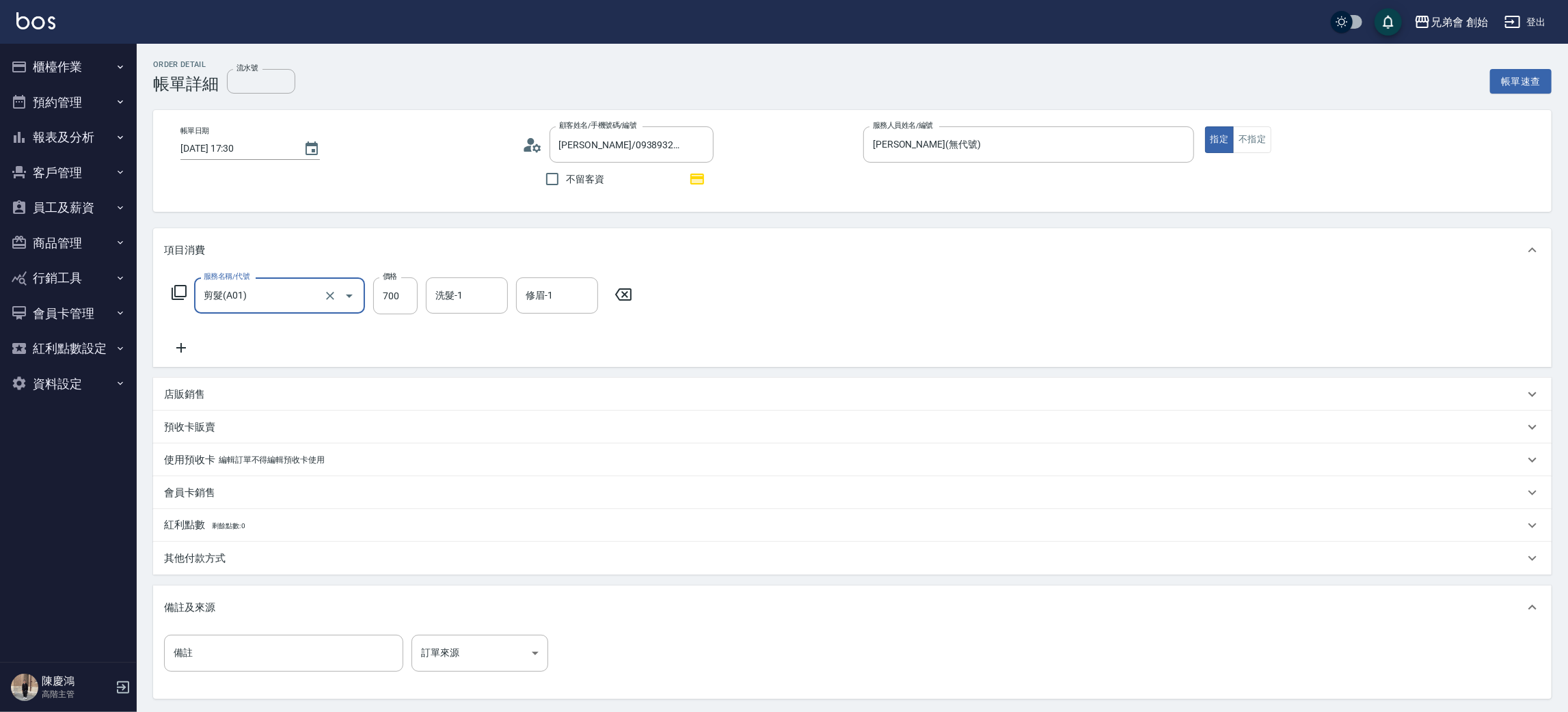
scroll to position [132, 0]
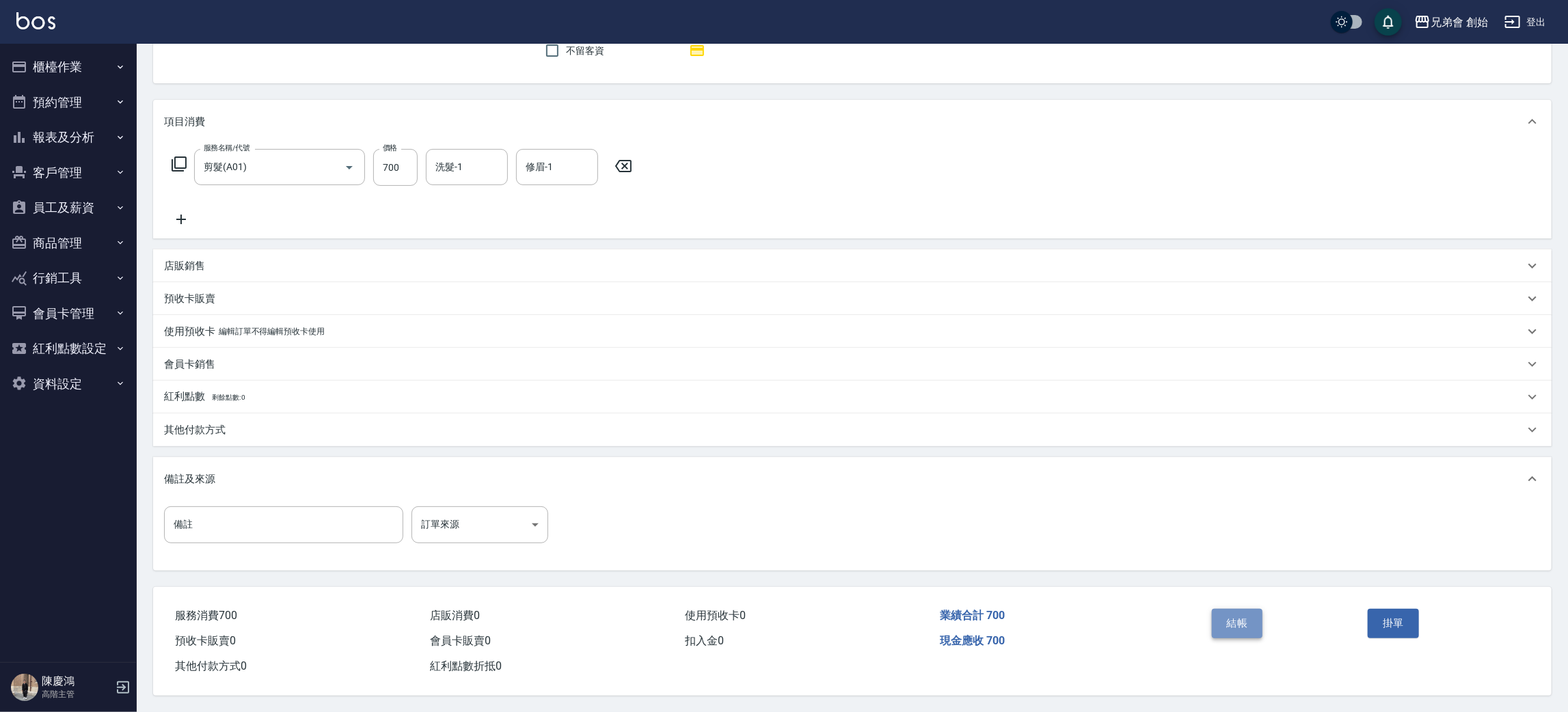
click at [1244, 615] on button "結帳" at bounding box center [1238, 623] width 52 height 28
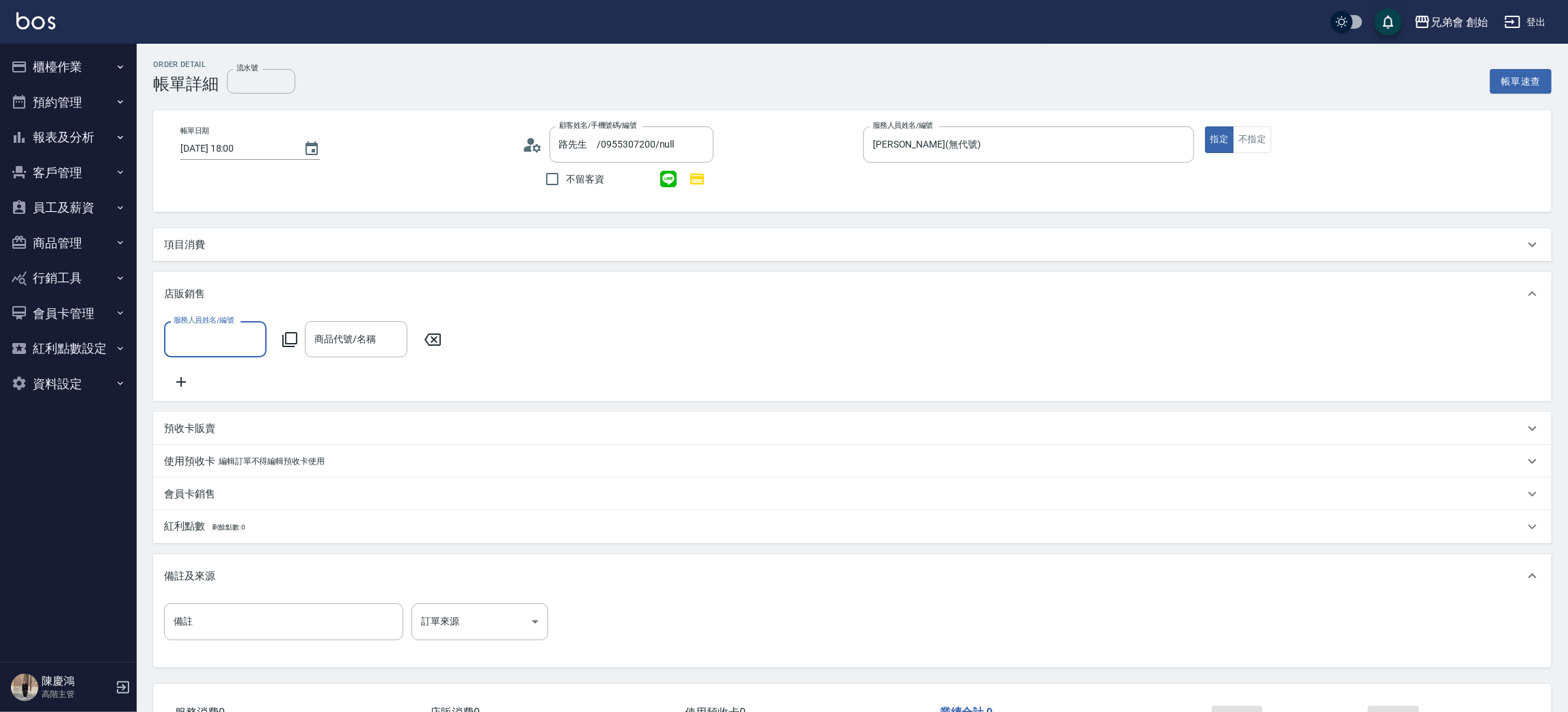
click at [210, 255] on div "項目消費" at bounding box center [852, 245] width 1399 height 33
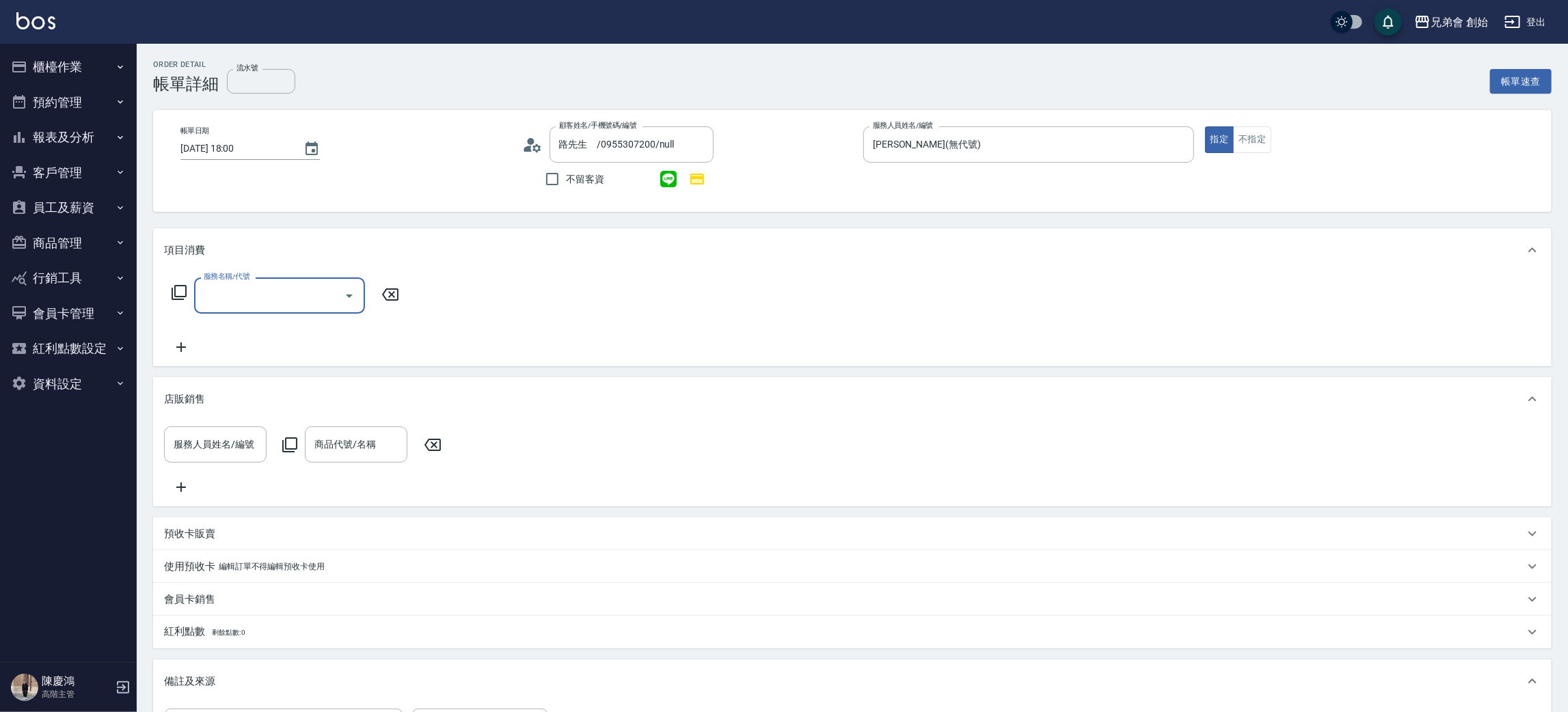
click at [224, 310] on div "服務名稱/代號" at bounding box center [279, 296] width 171 height 36
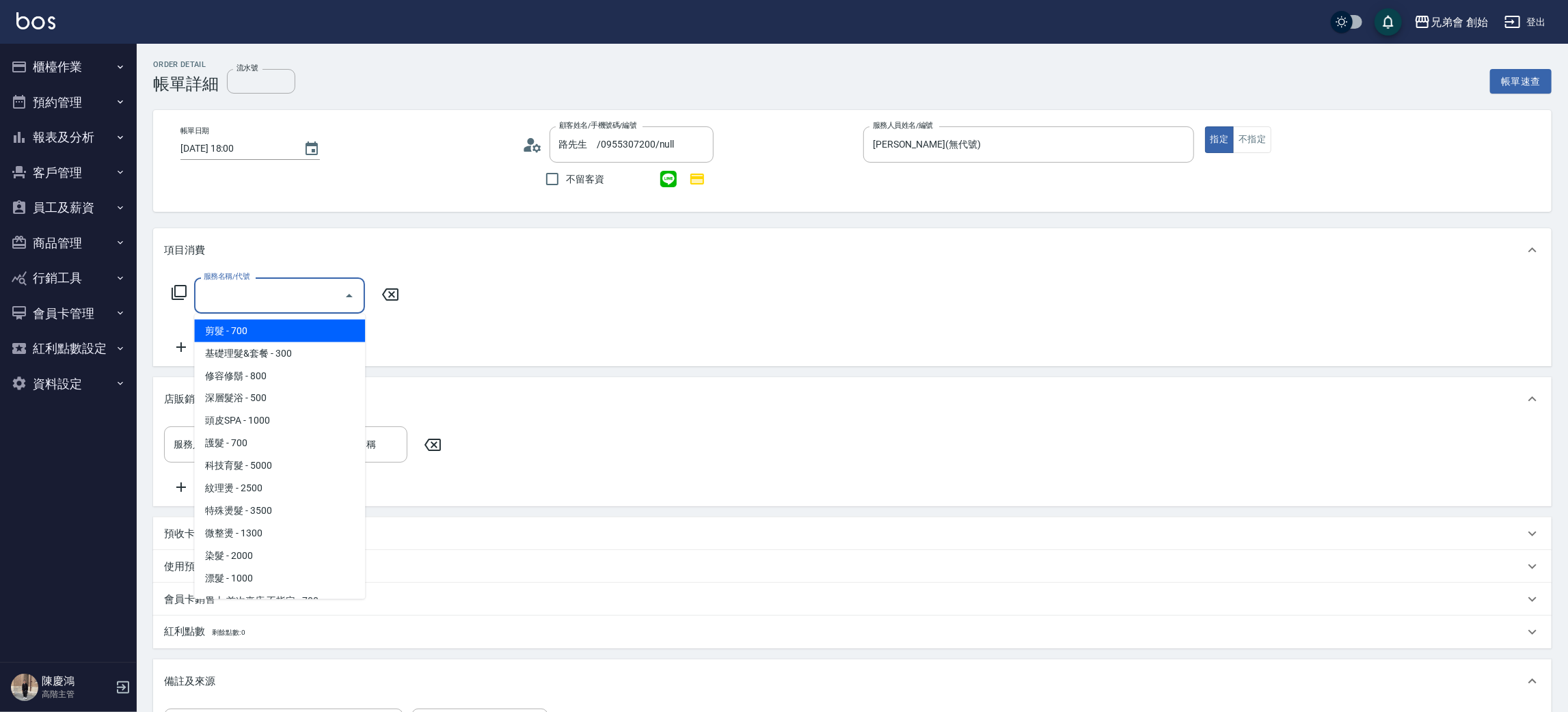
click at [225, 323] on span "剪髮 - 700" at bounding box center [279, 331] width 171 height 22
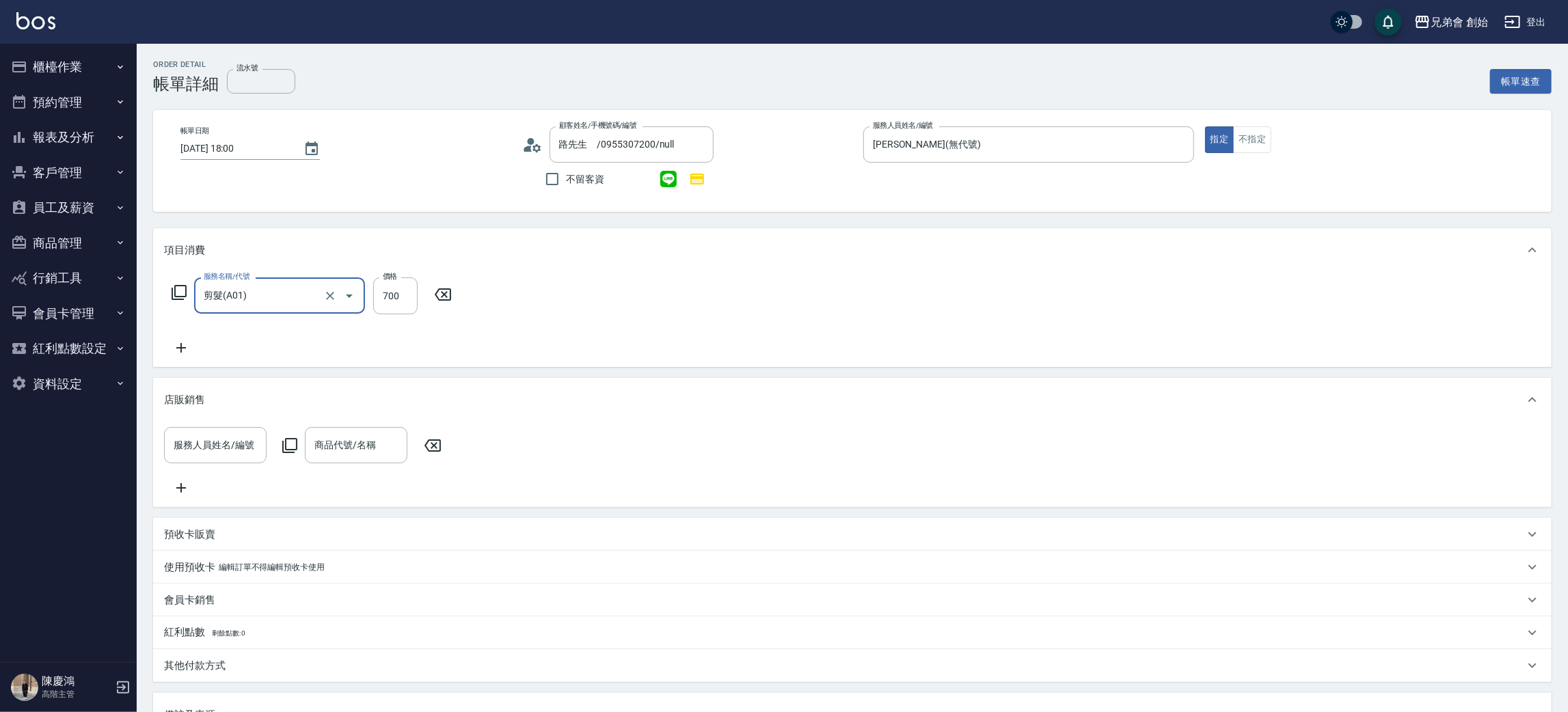
type input "剪髮(A01)"
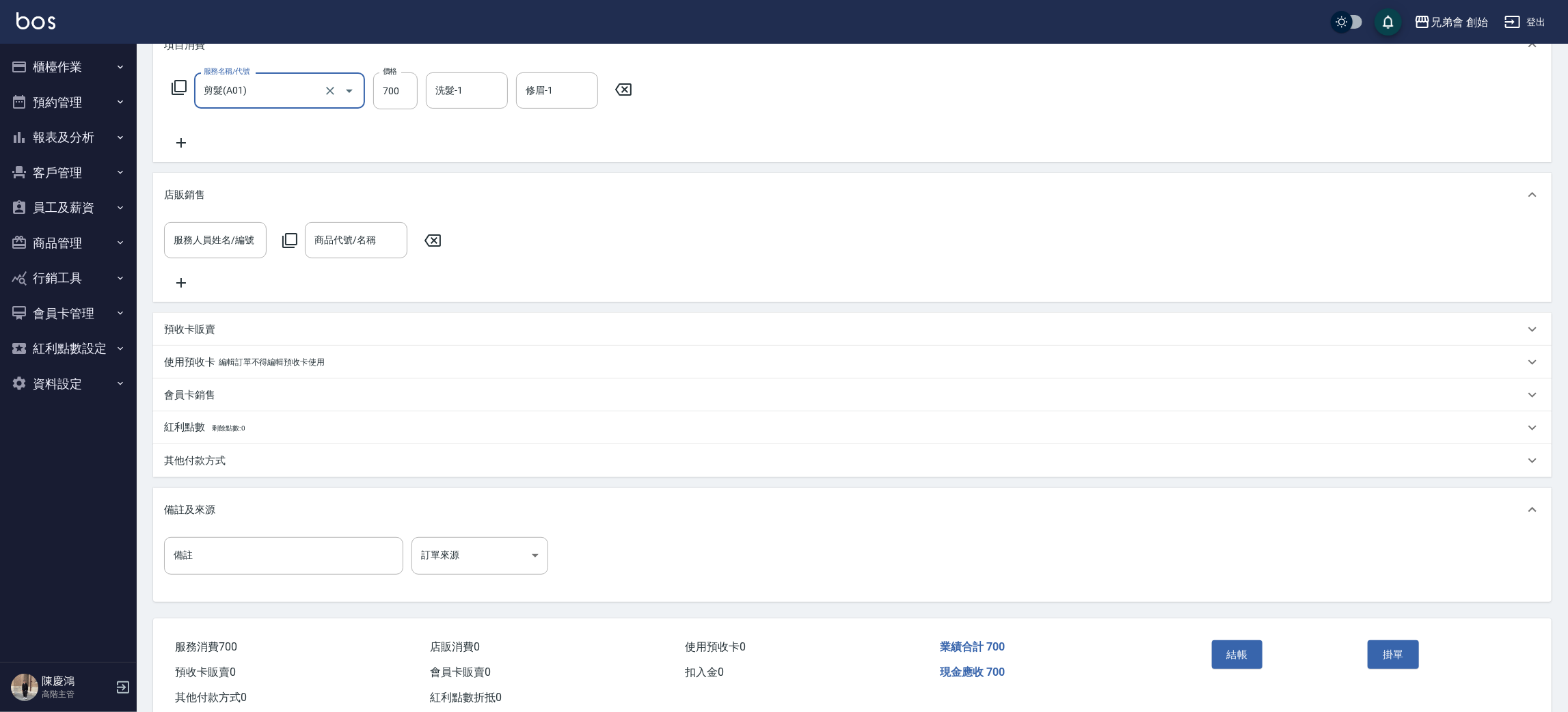
scroll to position [255, 0]
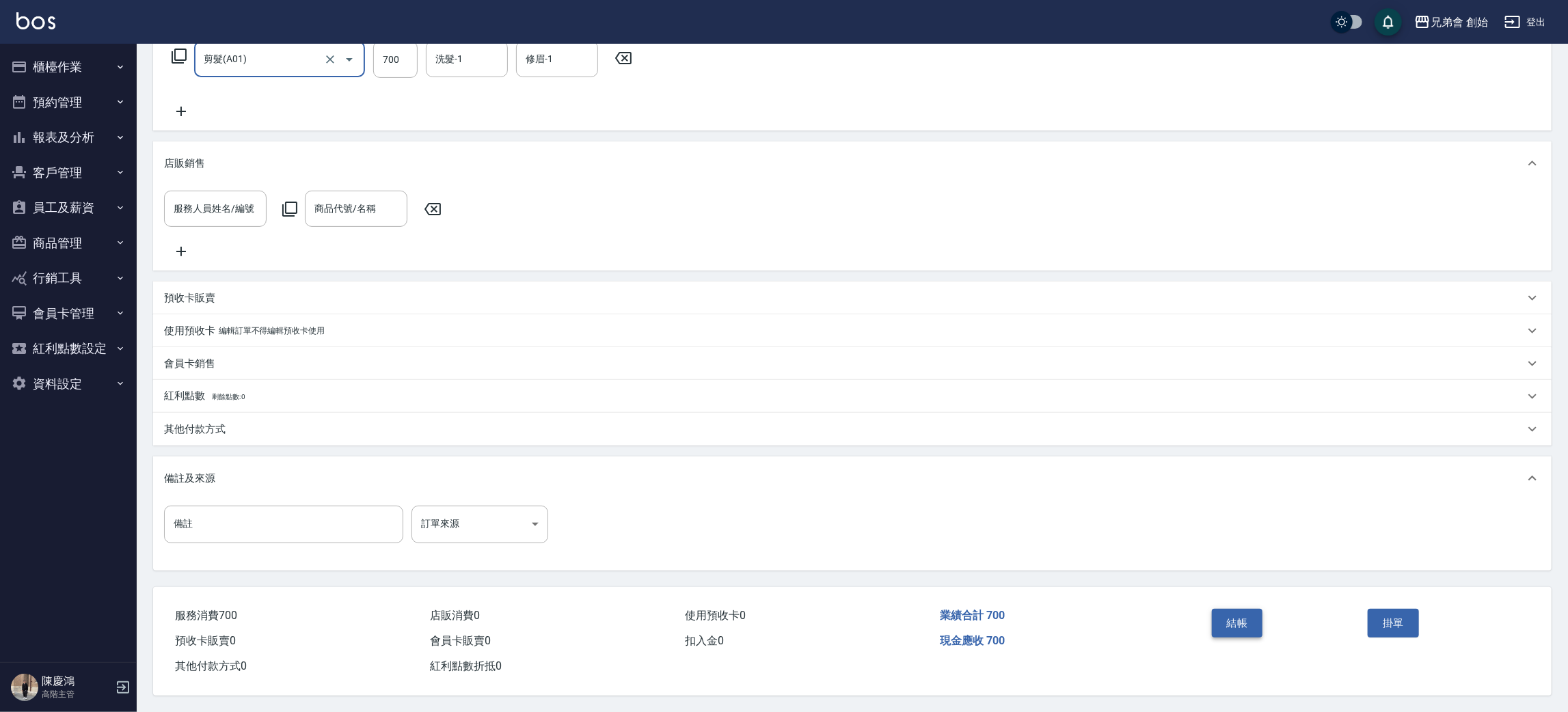
click at [1232, 614] on button "結帳" at bounding box center [1238, 623] width 52 height 28
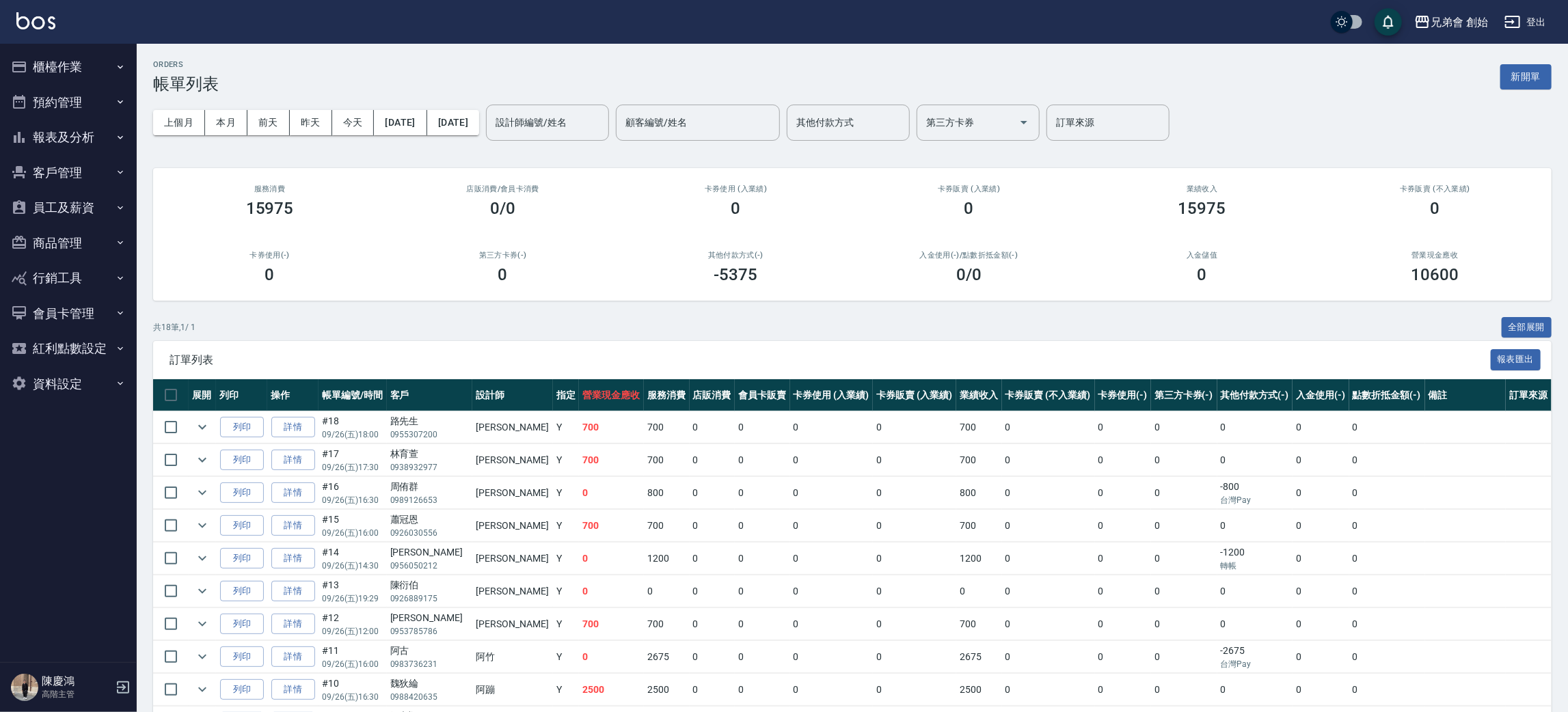
click at [103, 78] on button "櫃檯作業" at bounding box center [68, 66] width 126 height 35
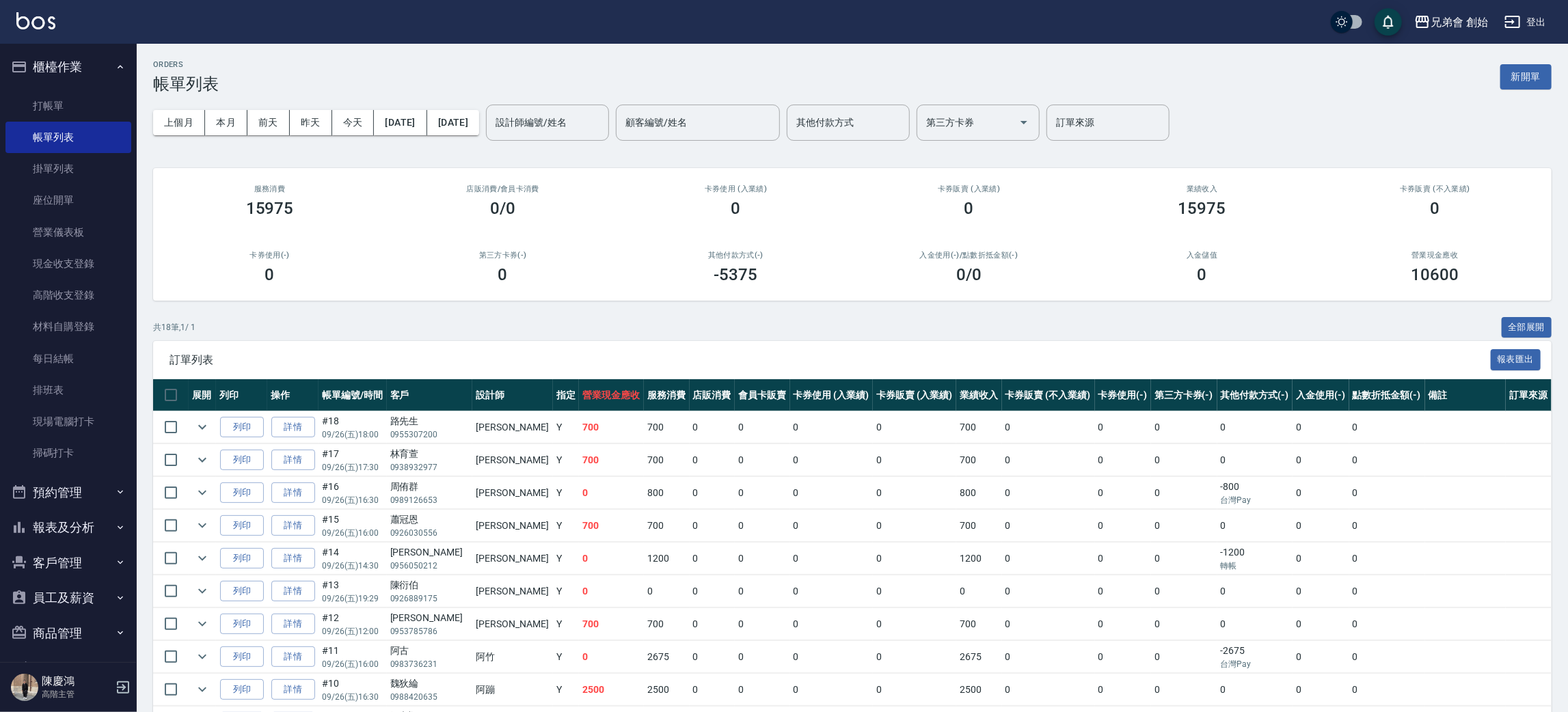
drag, startPoint x: 85, startPoint y: 108, endPoint x: 130, endPoint y: 101, distance: 45.5
click at [85, 108] on link "打帳單" at bounding box center [68, 106] width 126 height 32
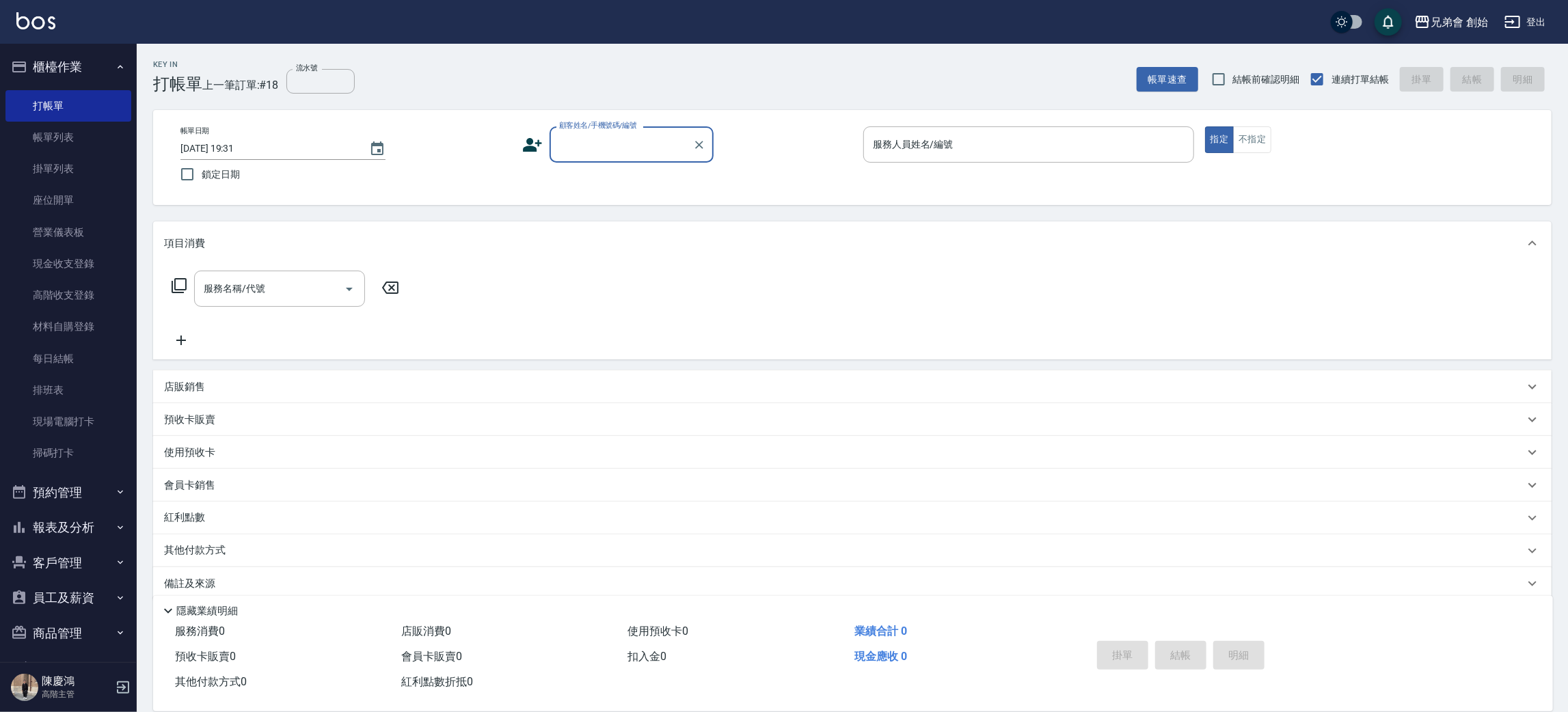
drag, startPoint x: 579, startPoint y: 159, endPoint x: 565, endPoint y: 142, distance: 22.0
click at [565, 142] on input "顧客姓名/手機號碼/編號" at bounding box center [621, 144] width 132 height 24
click at [634, 181] on li "[PERSON_NAME]/0930010747/null" at bounding box center [631, 180] width 164 height 22
type input "[PERSON_NAME]/0930010747/null"
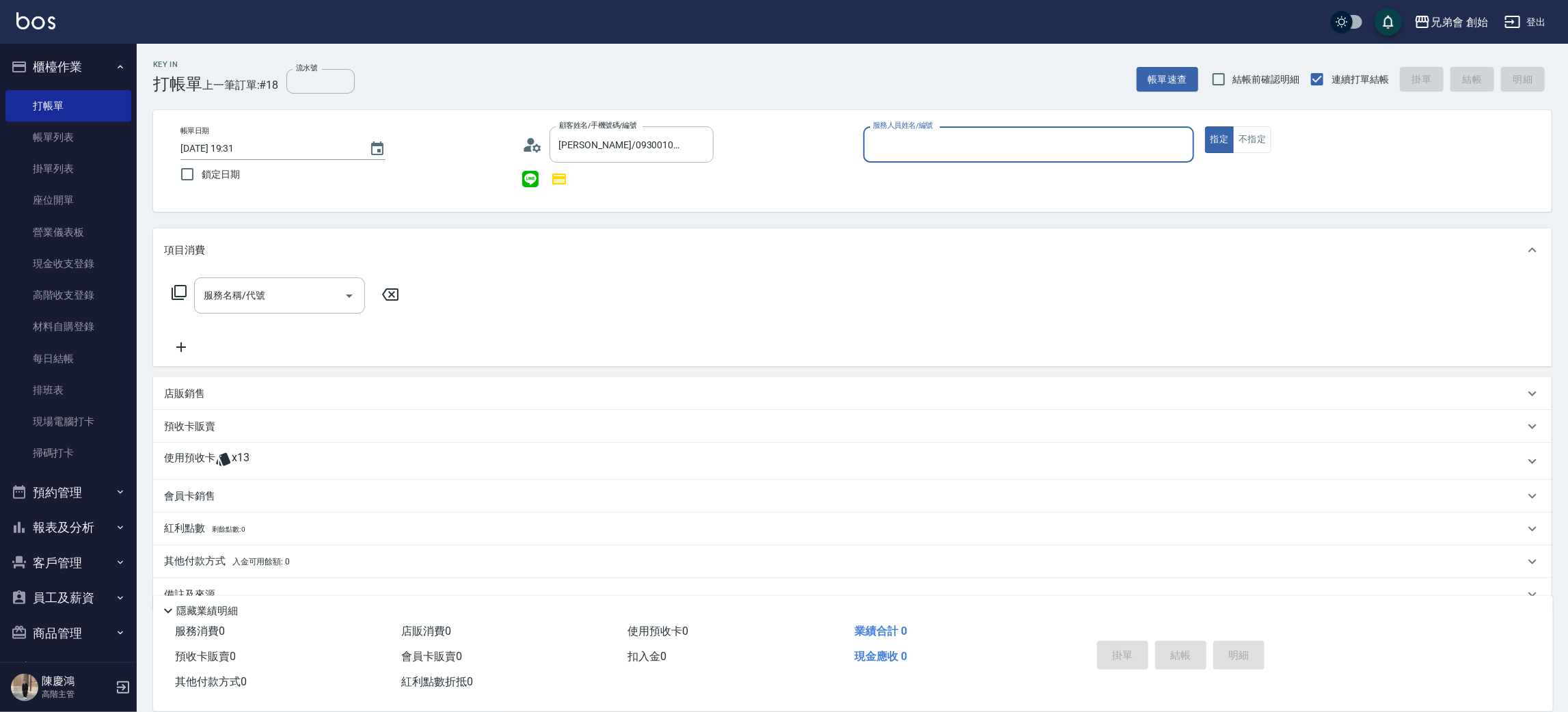
click at [889, 154] on input "服務人員姓名/編號" at bounding box center [1028, 144] width 318 height 24
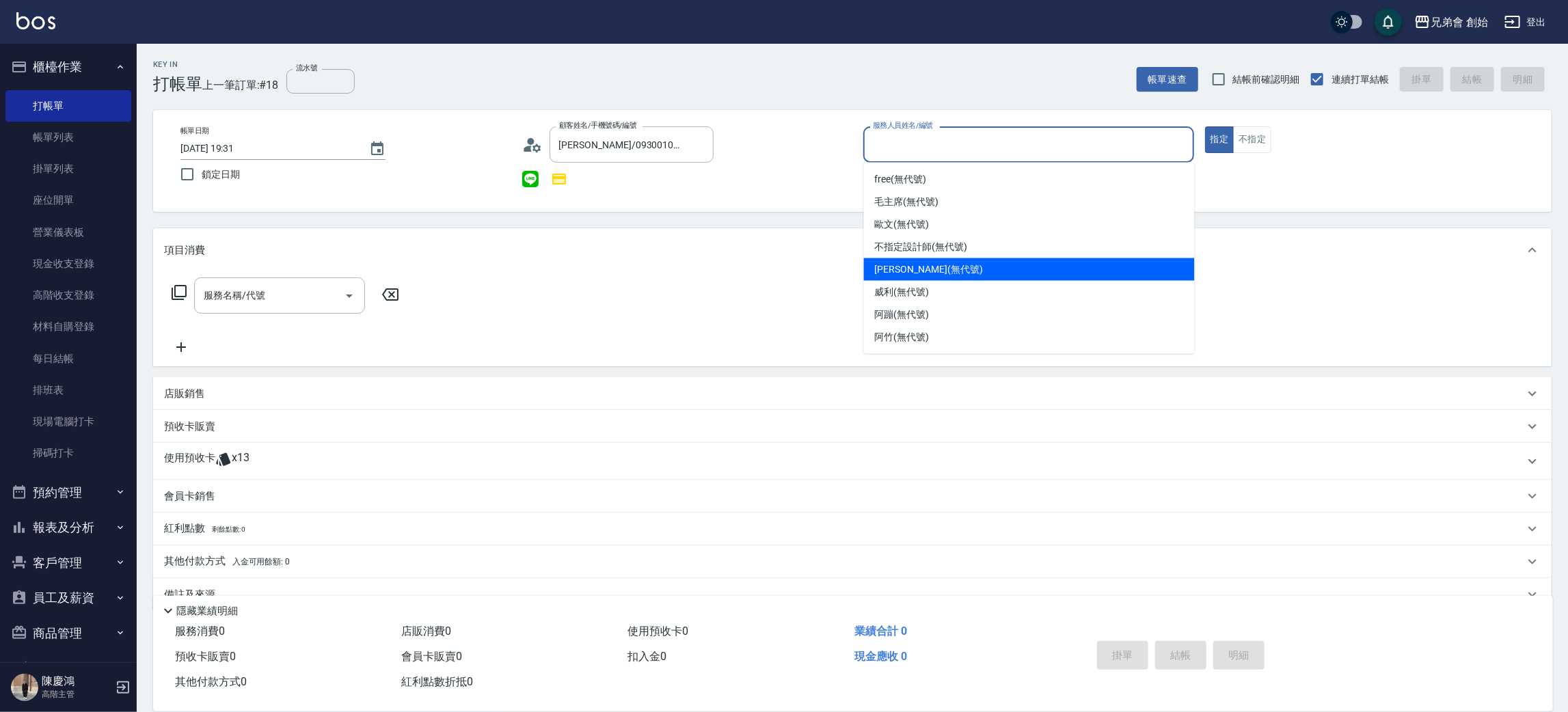
click at [909, 262] on span "[PERSON_NAME] (無代號)" at bounding box center [929, 269] width 108 height 15
type input "[PERSON_NAME](無代號)"
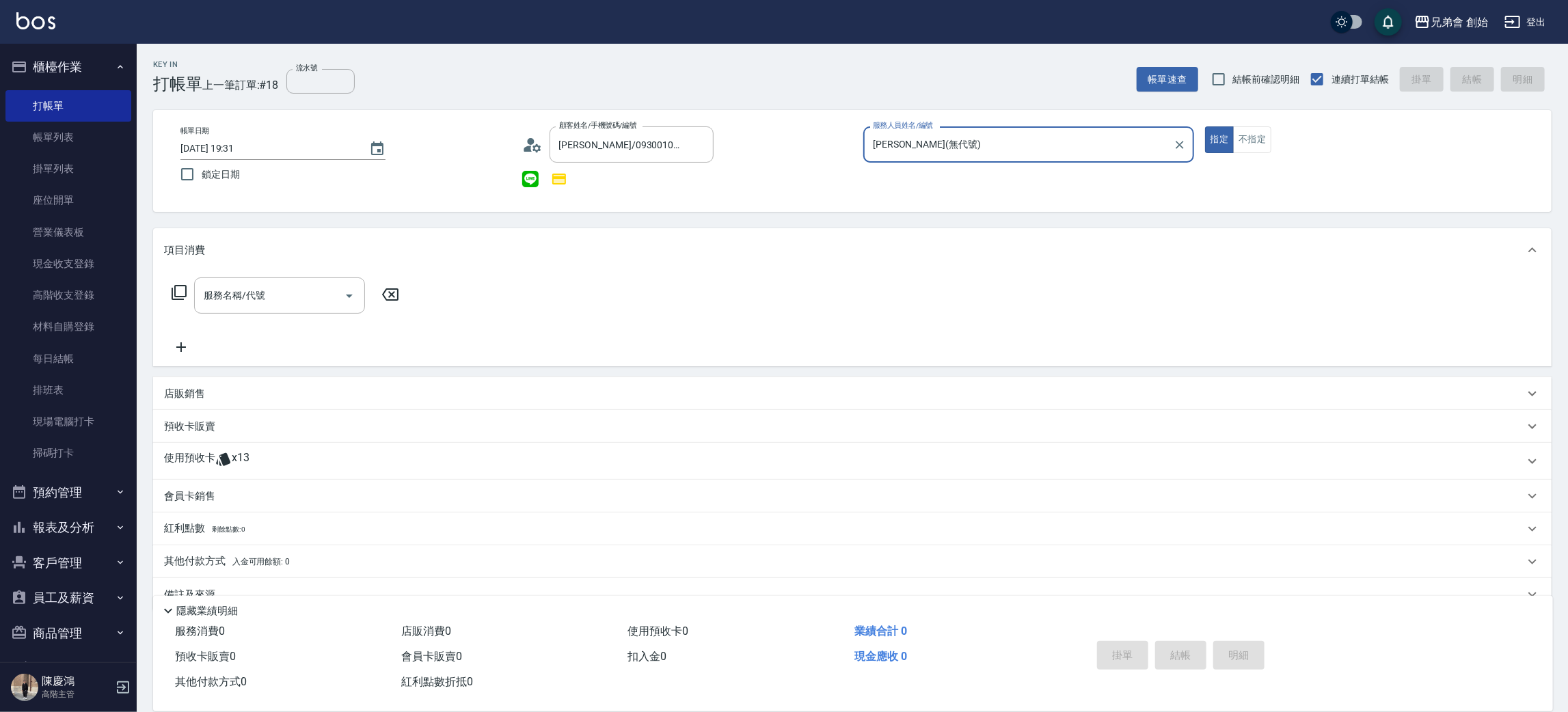
click at [220, 457] on icon at bounding box center [223, 459] width 16 height 16
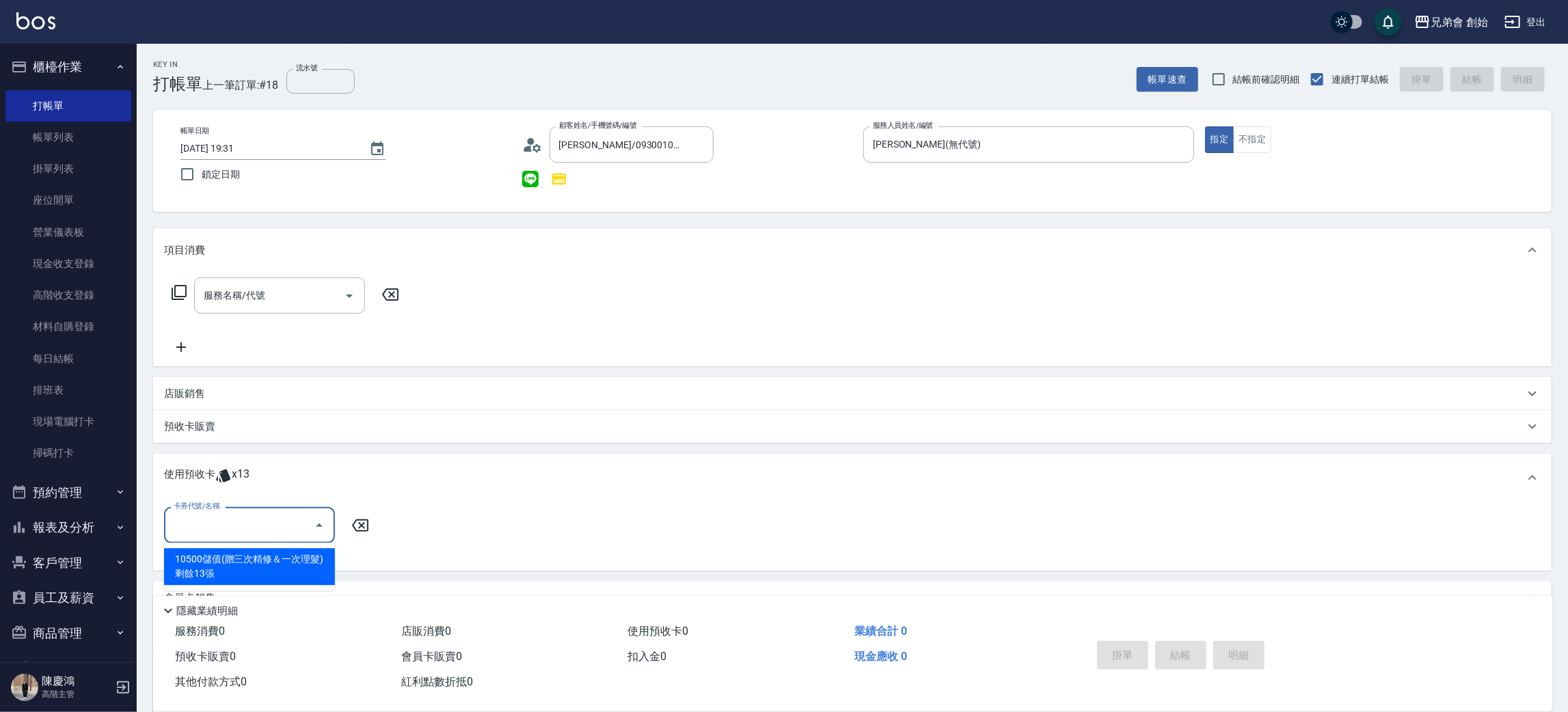
click at [216, 515] on input "卡券代號/名稱" at bounding box center [239, 525] width 138 height 24
click at [205, 562] on div "10500儲值(贈三次精修＆一次理髮) 剩餘13張" at bounding box center [249, 567] width 171 height 37
type input "10500儲值(贈三次精修＆一次理髮)"
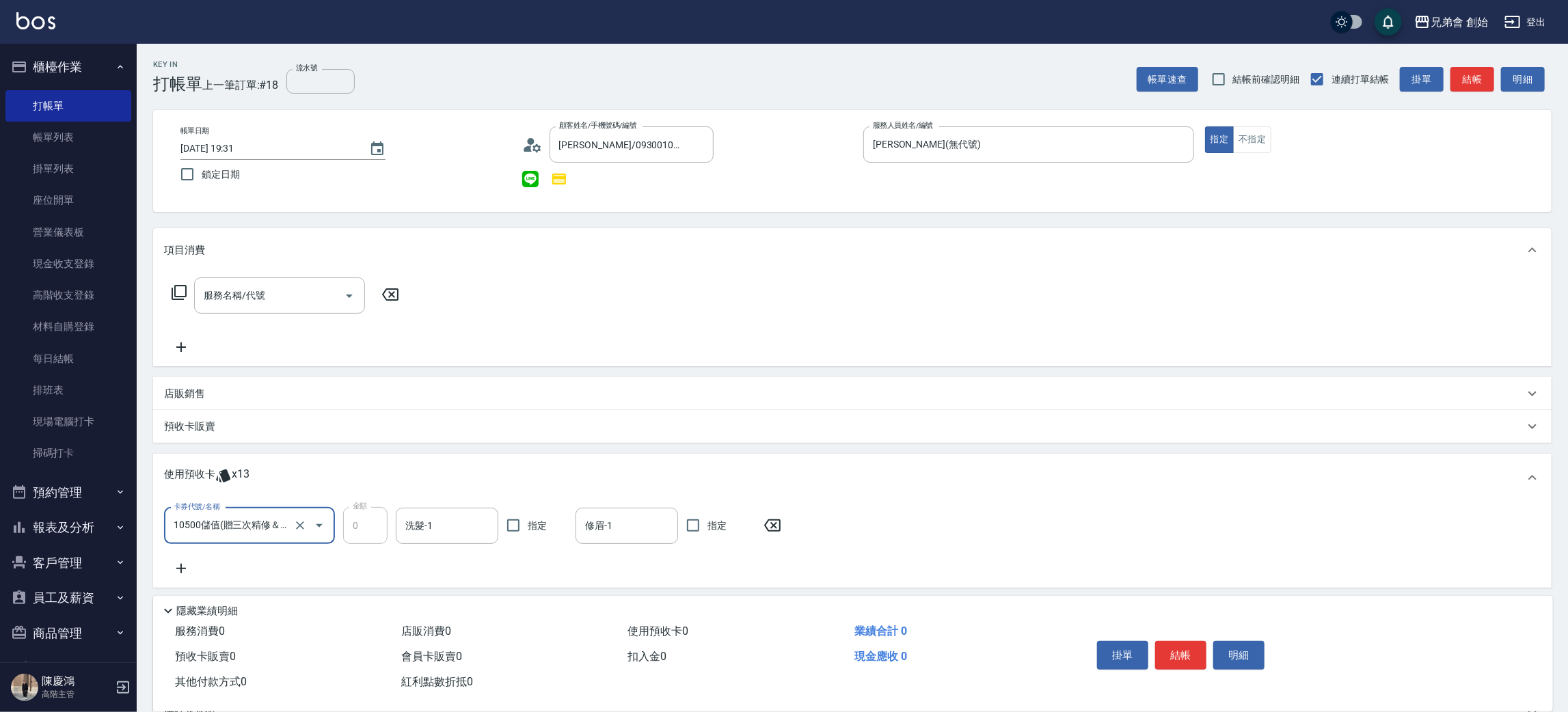
scroll to position [145, 0]
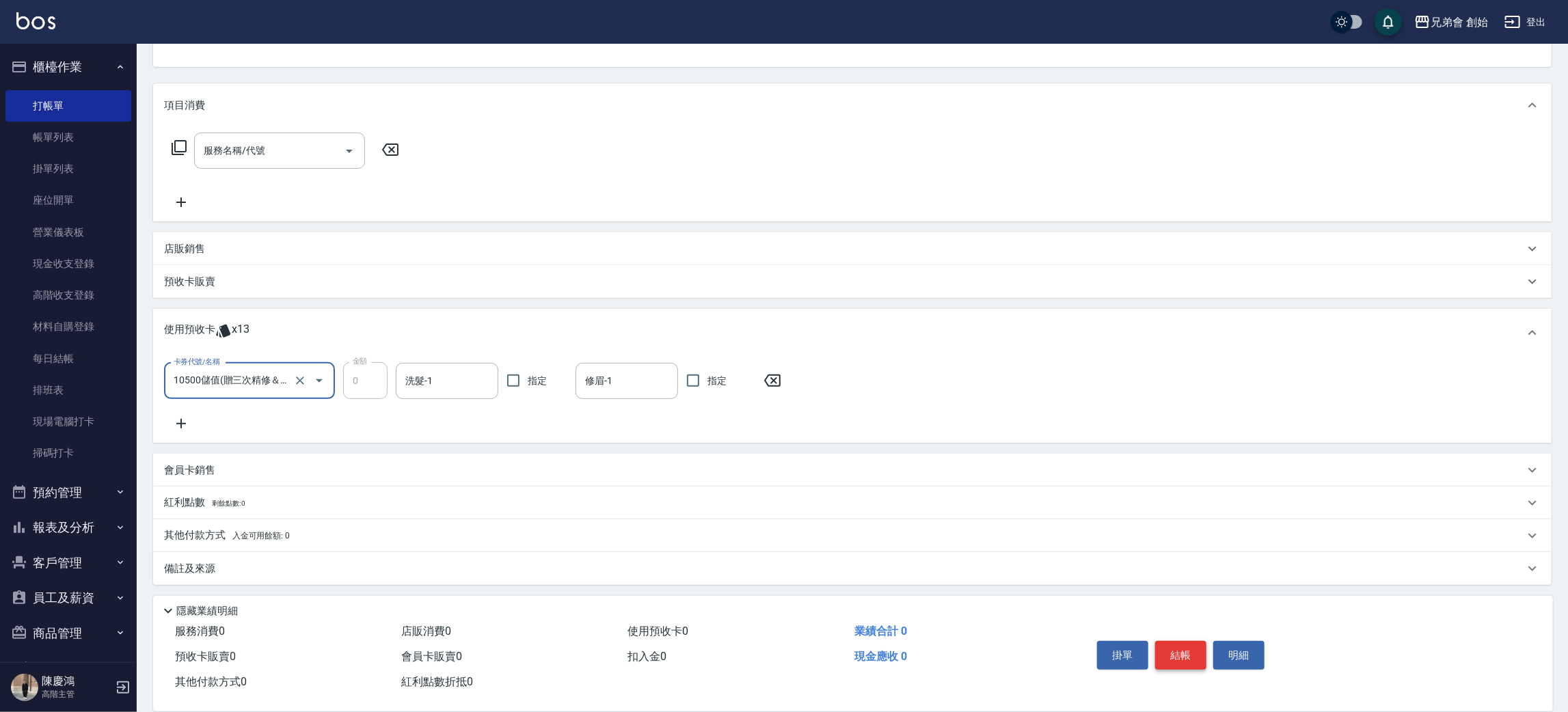
click at [1194, 655] on button "結帳" at bounding box center [1181, 655] width 52 height 28
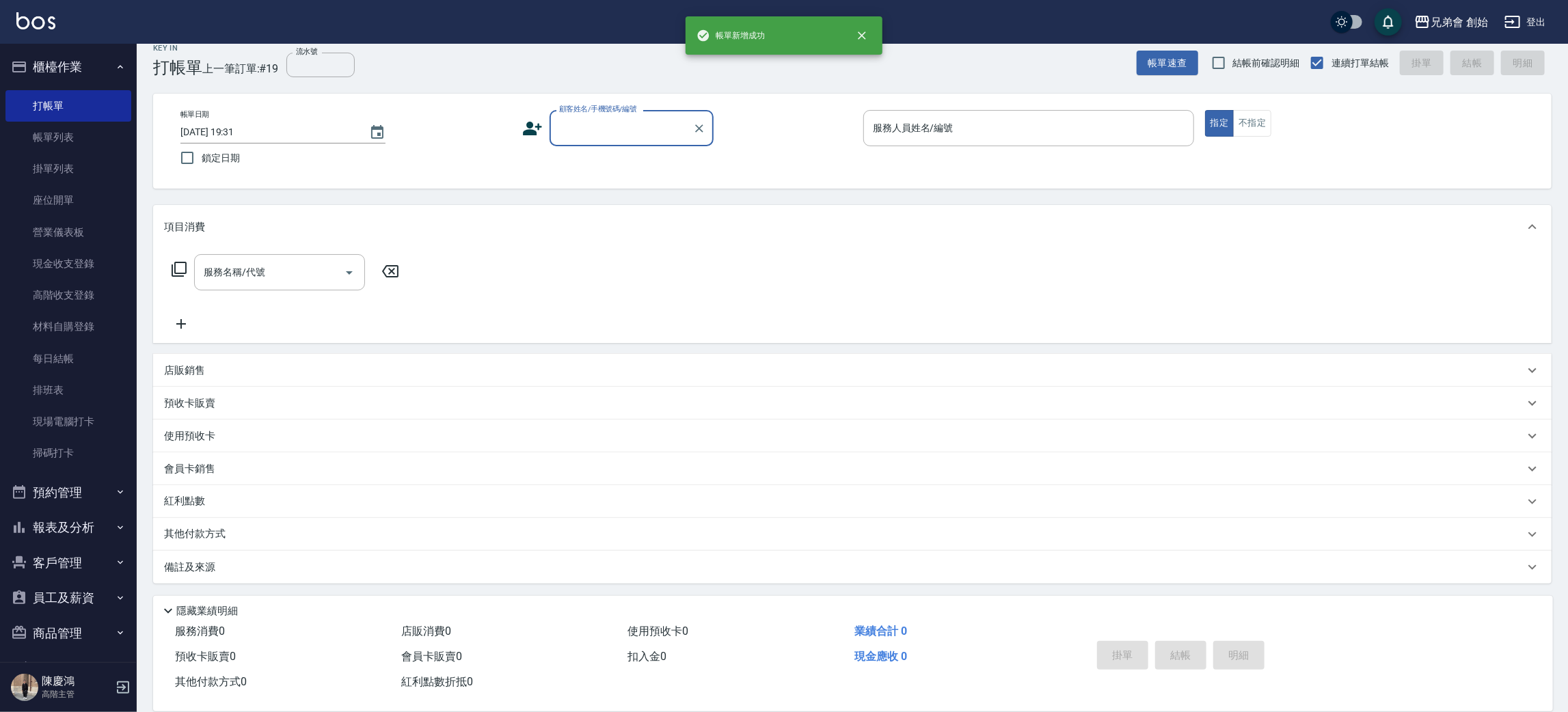
scroll to position [15, 0]
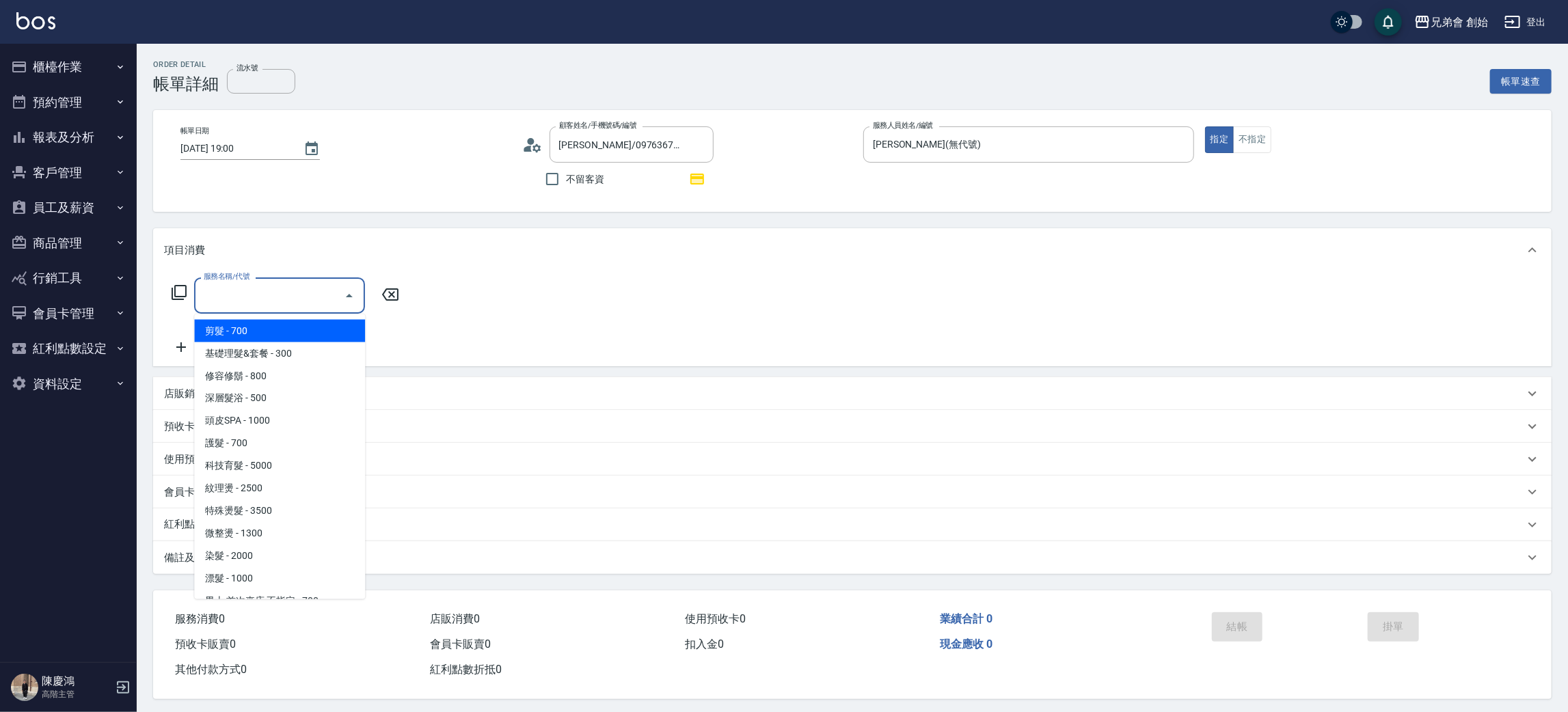
click at [241, 332] on span "剪髮 - 700" at bounding box center [279, 331] width 171 height 22
type input "剪髮(A01)"
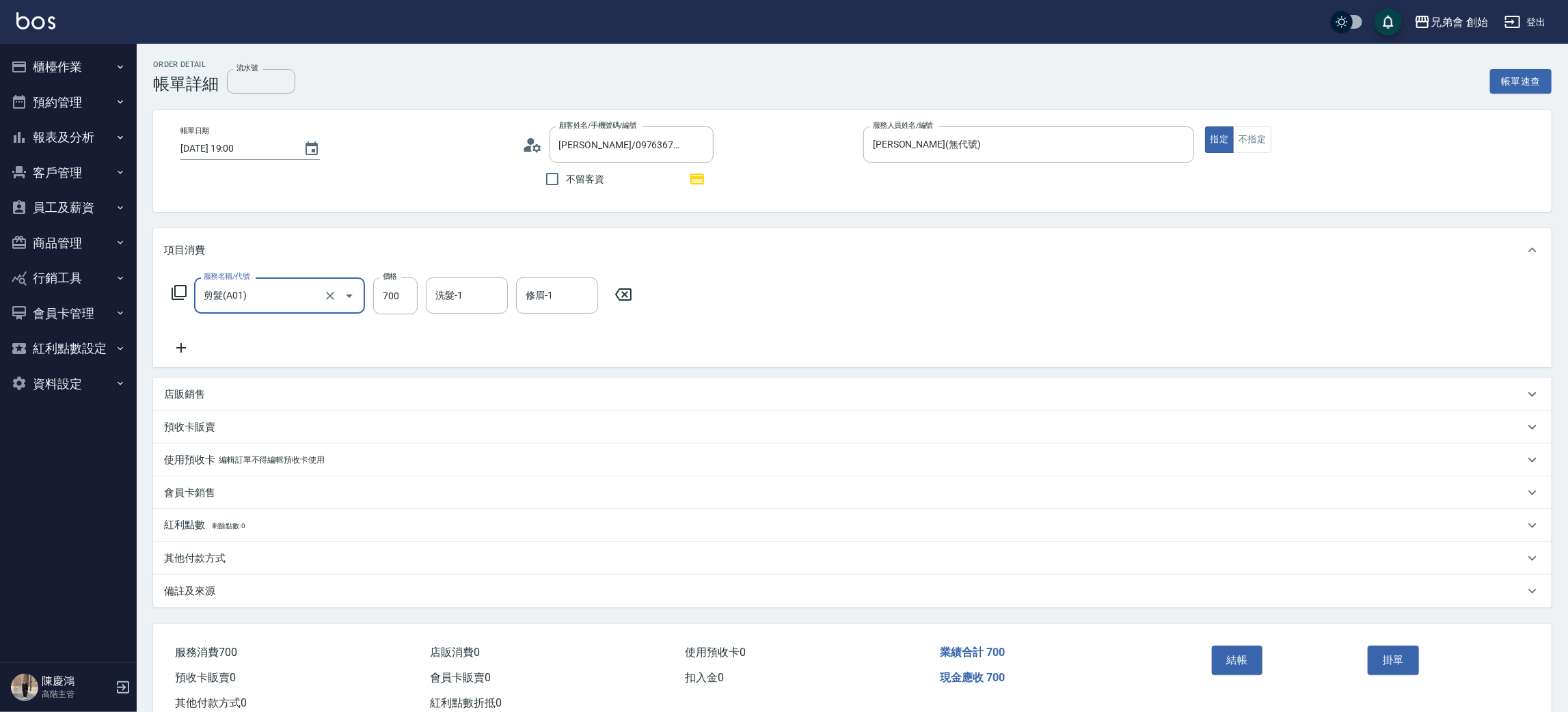
scroll to position [40, 0]
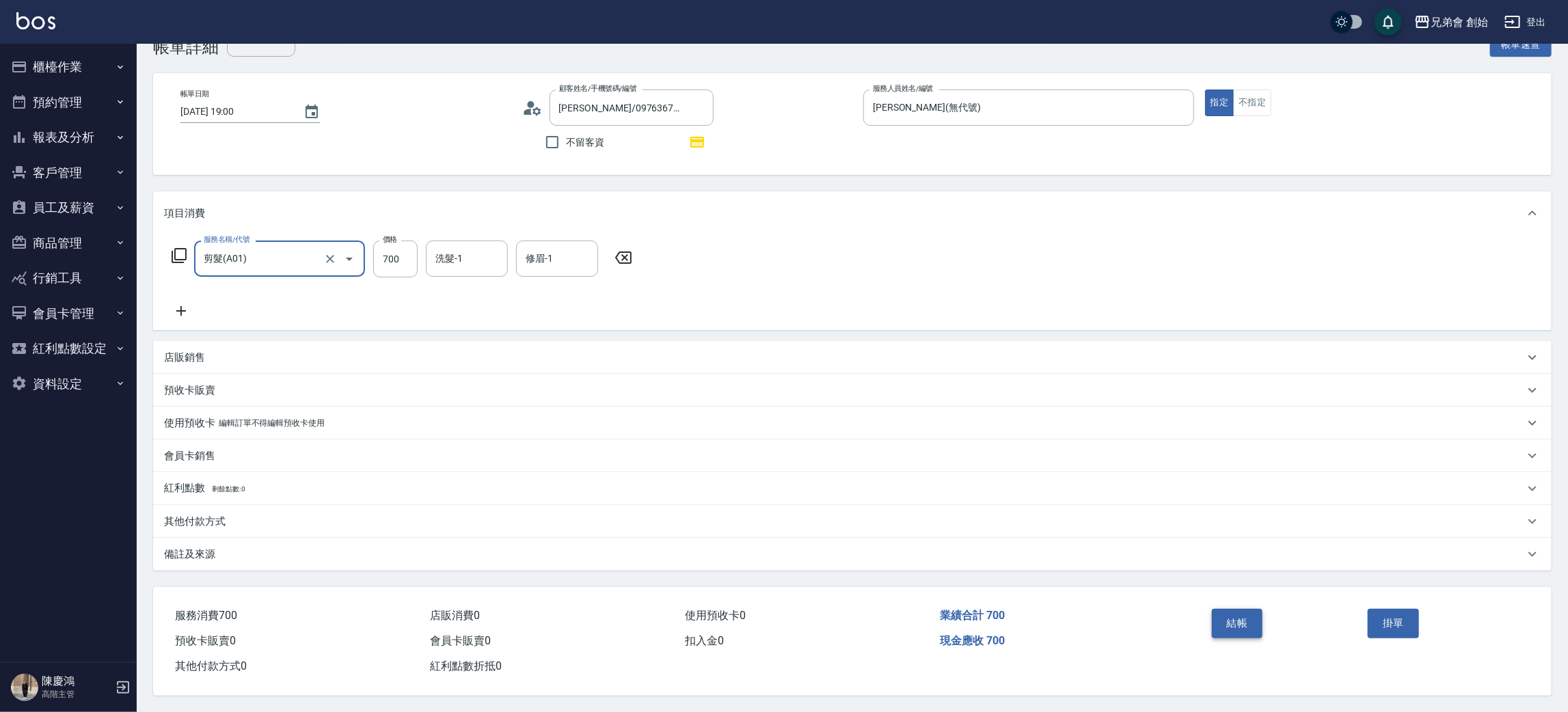
click at [1237, 609] on button "結帳" at bounding box center [1238, 623] width 52 height 28
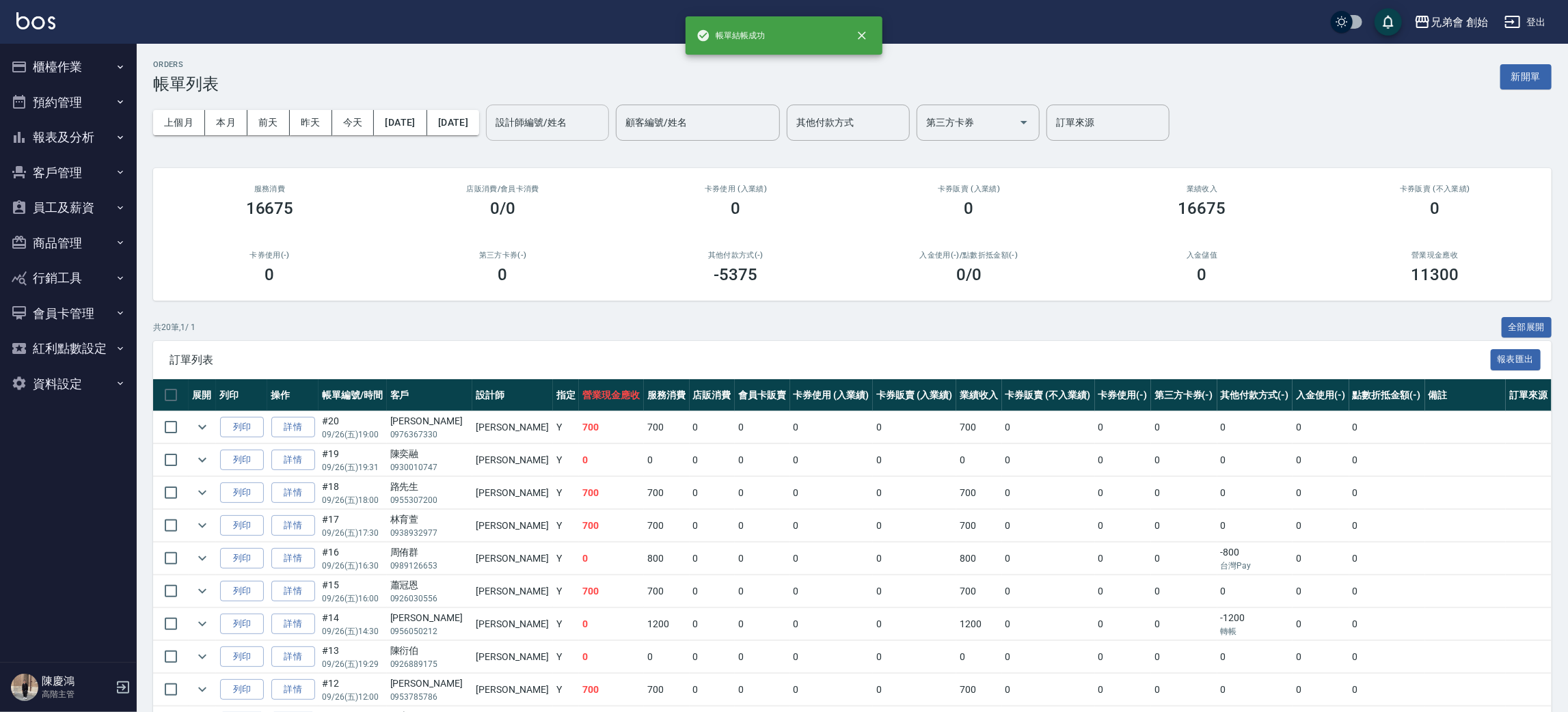
click at [590, 120] on input "設計師編號/姓名" at bounding box center [547, 123] width 111 height 24
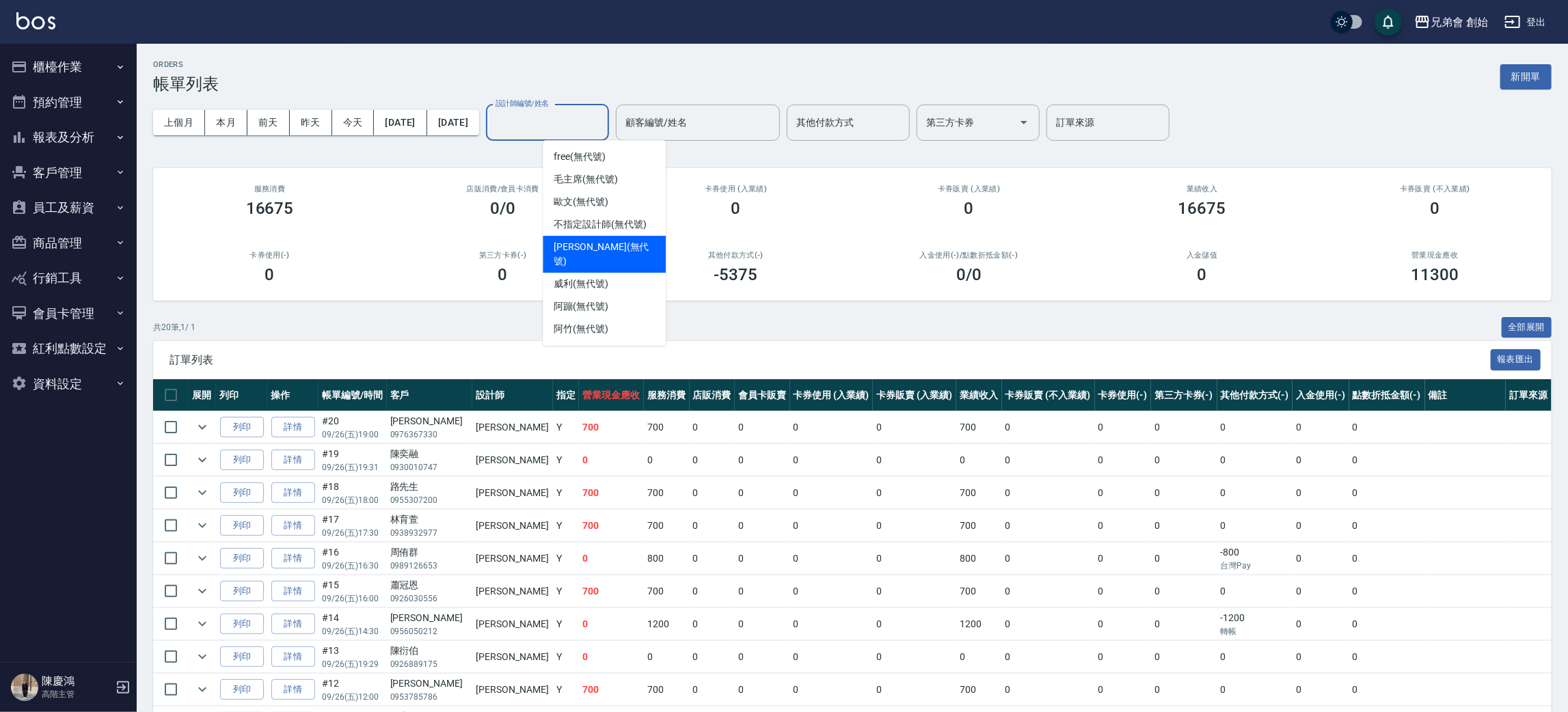
click at [594, 253] on span "潘潘 (無代號)" at bounding box center [604, 254] width 101 height 28
type input "潘潘(無代號)"
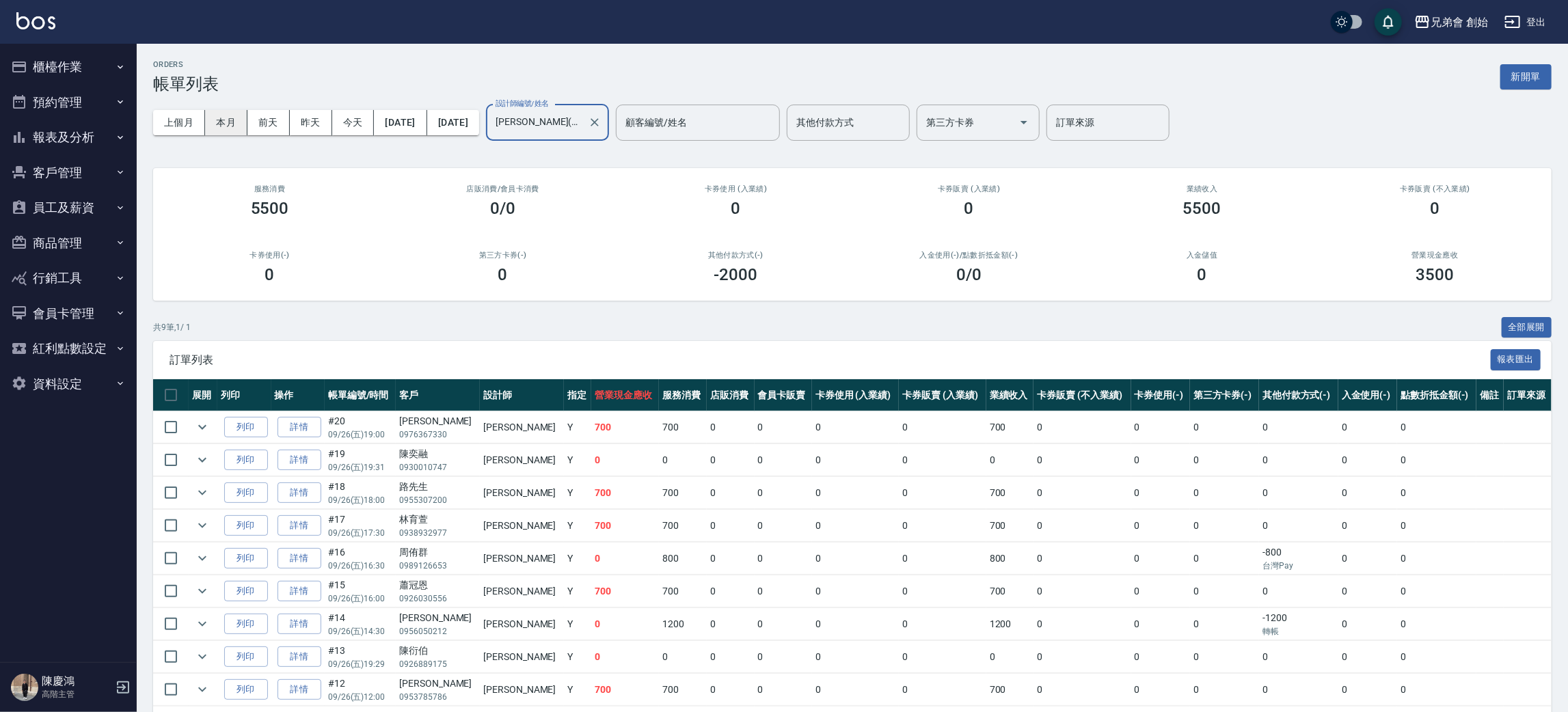
click at [232, 126] on button "本月" at bounding box center [226, 122] width 42 height 25
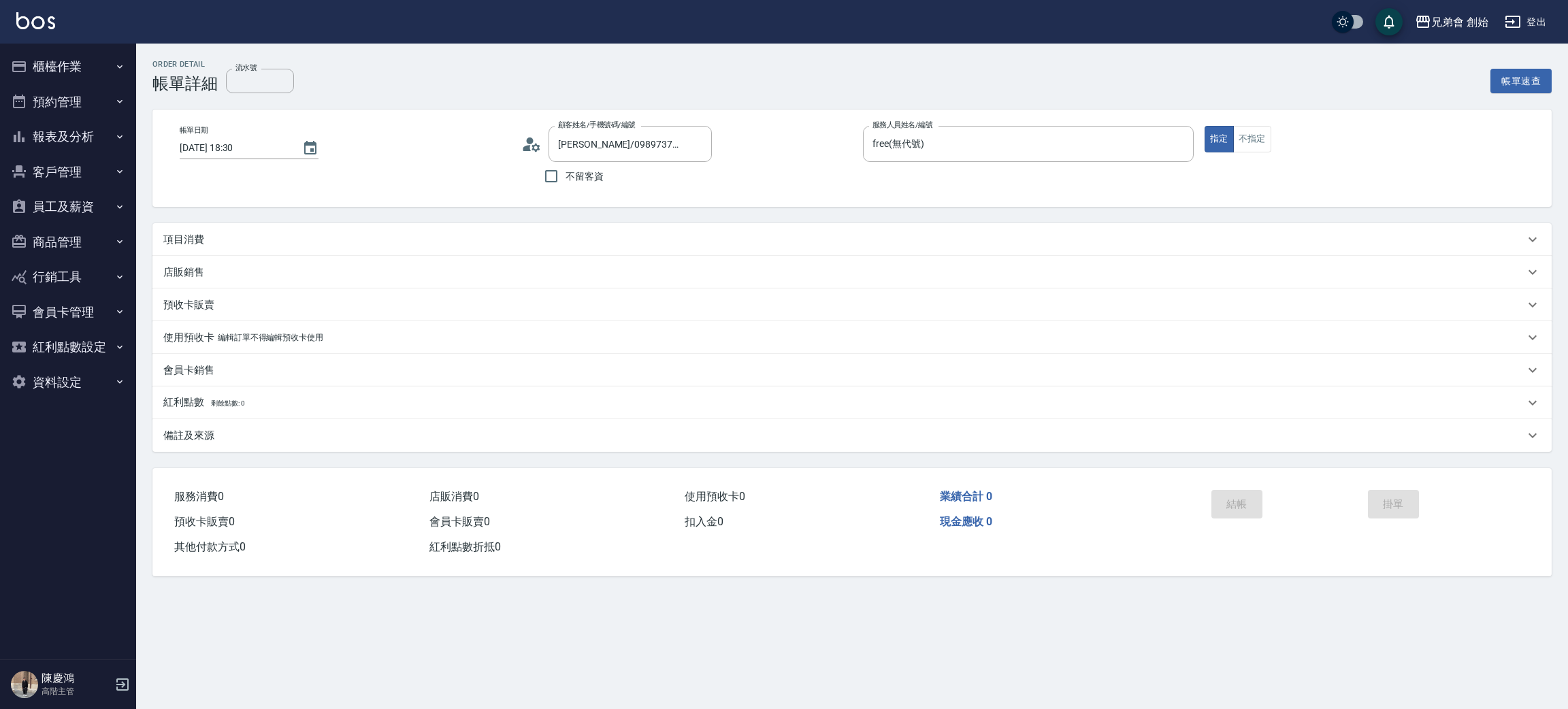
click at [292, 234] on div "項目消費" at bounding box center [844, 240] width 1361 height 15
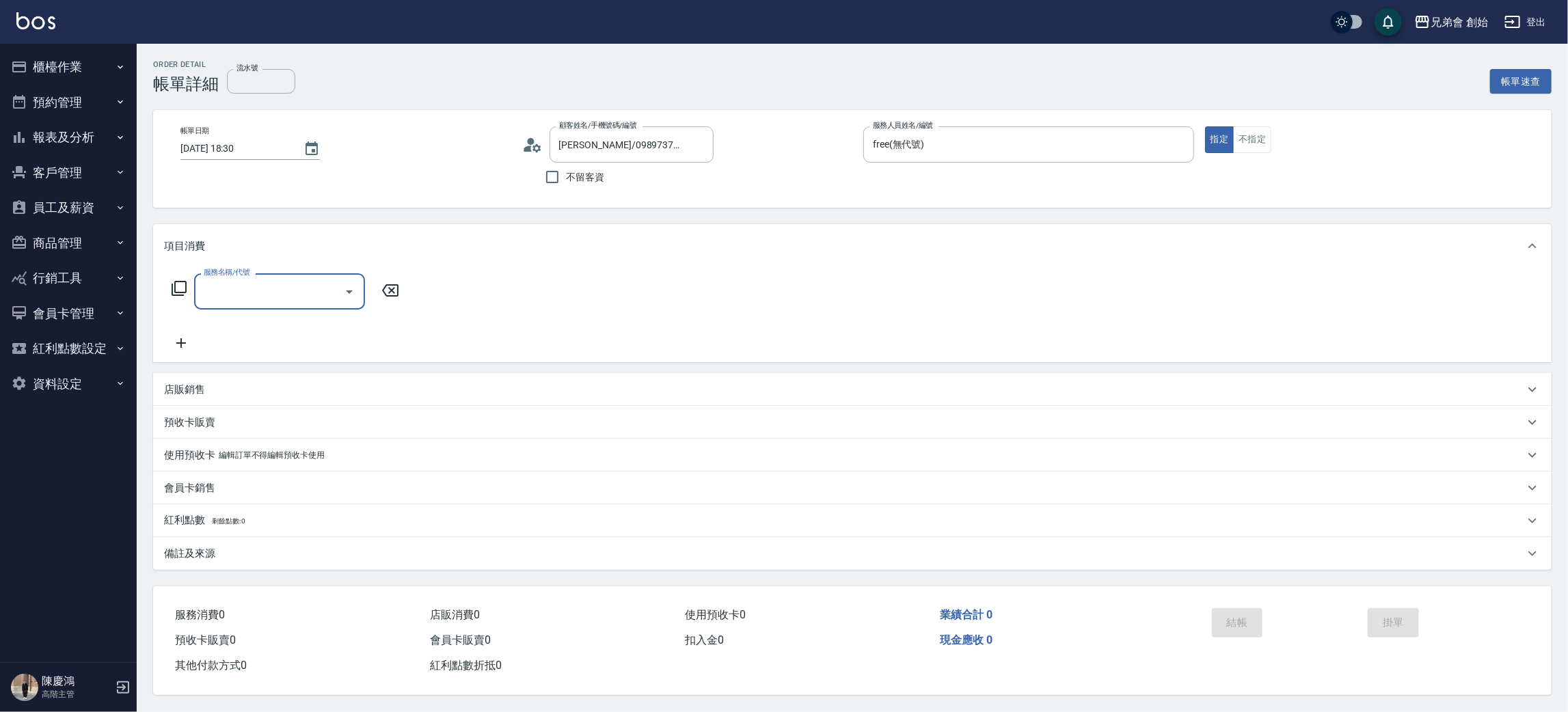
click at [277, 294] on input "服務名稱/代號" at bounding box center [269, 292] width 138 height 24
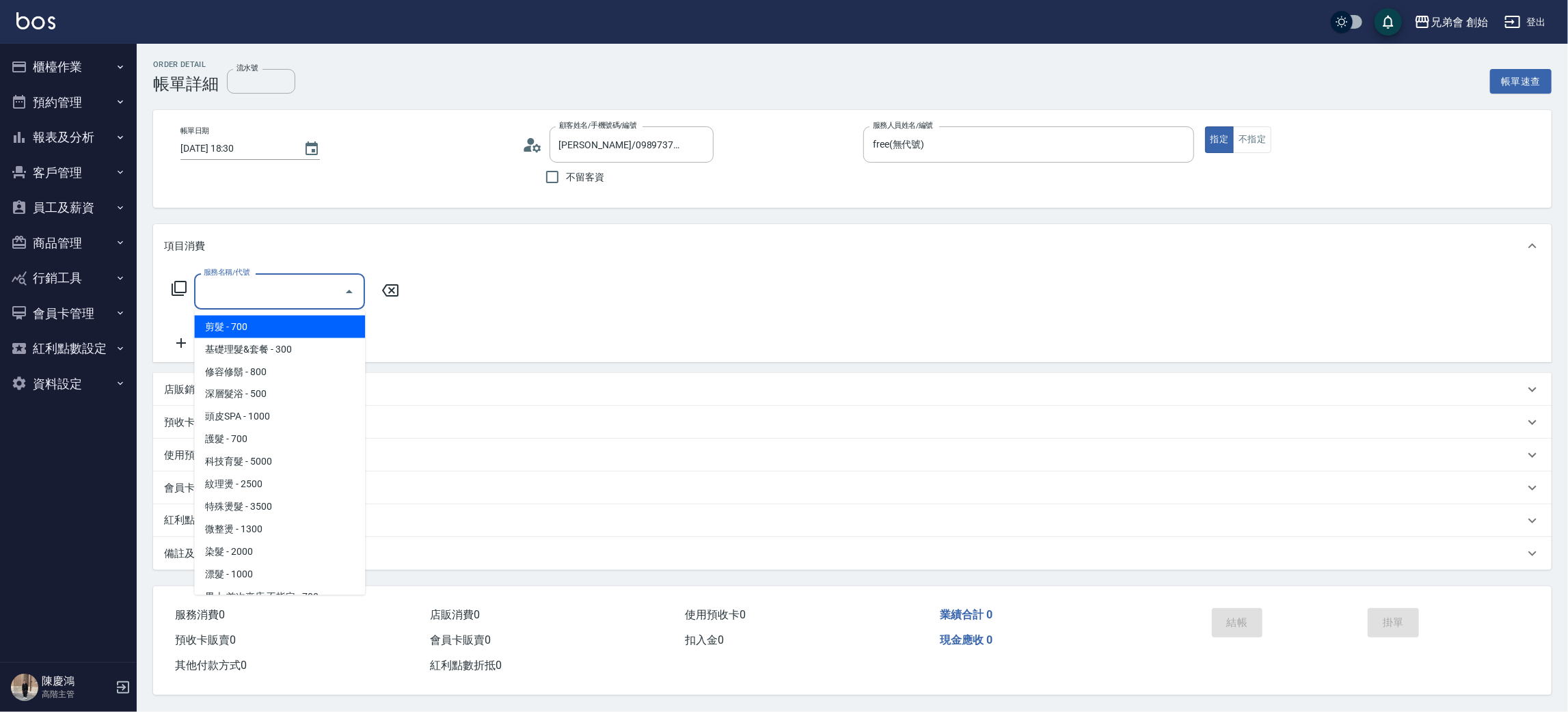
click at [282, 326] on span "剪髮 - 700" at bounding box center [279, 327] width 171 height 22
type input "剪髮(A01)"
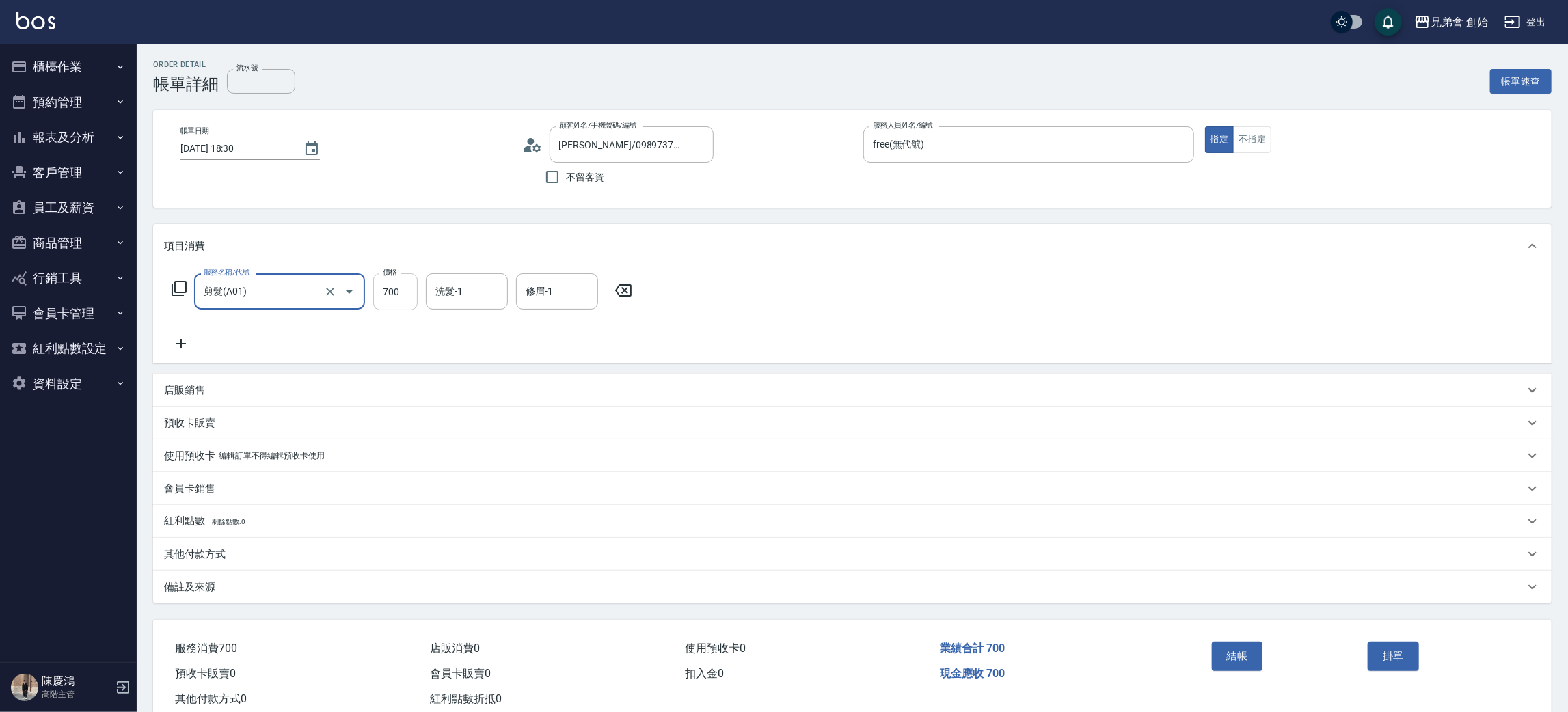
click at [389, 298] on input "700" at bounding box center [395, 292] width 45 height 37
type input "500"
click at [1232, 638] on div "結帳" at bounding box center [1284, 666] width 156 height 59
click at [1233, 662] on button "結帳" at bounding box center [1238, 656] width 52 height 28
drag, startPoint x: 893, startPoint y: 323, endPoint x: 908, endPoint y: 326, distance: 15.3
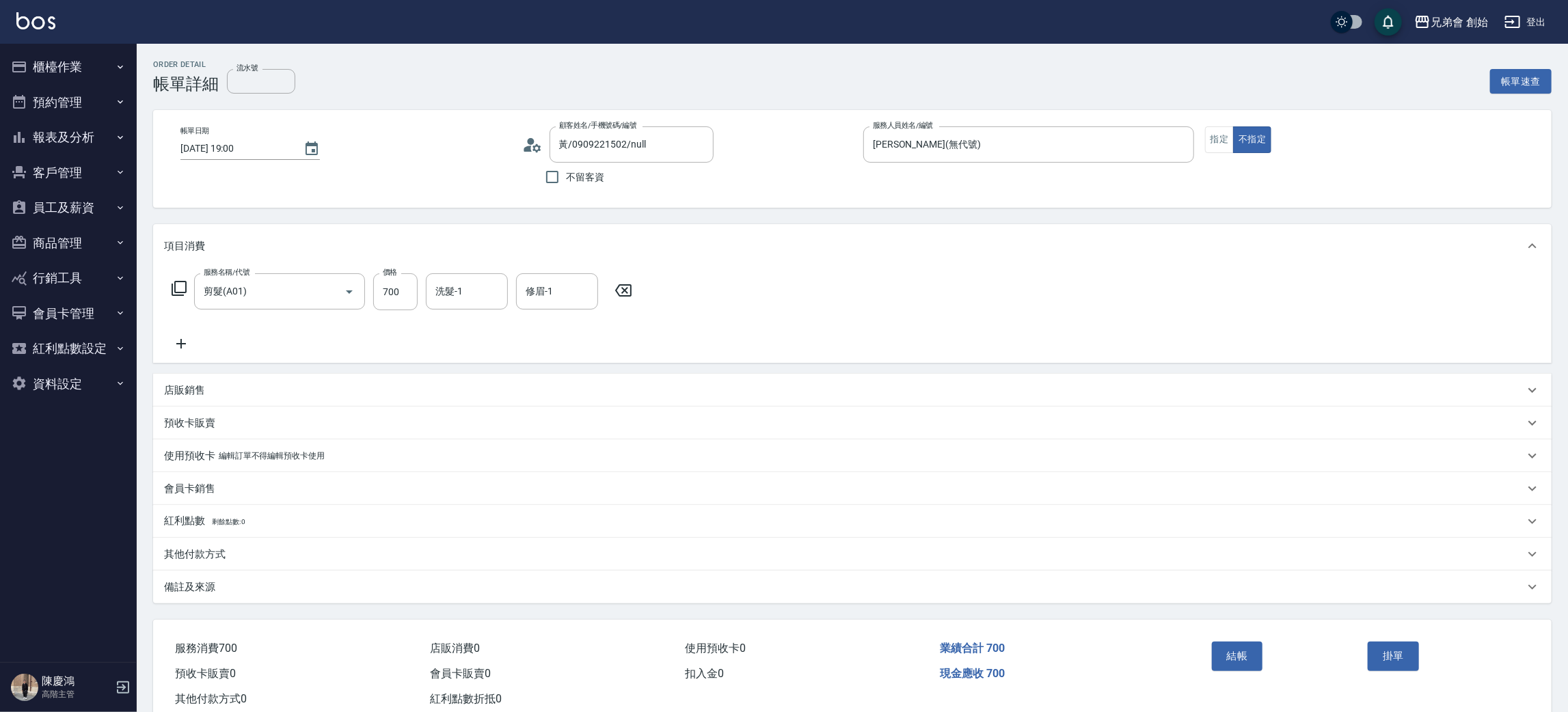
click at [900, 325] on div "服務名稱/代號 剪髮(A01) 服務名稱/代號 價格 700 價格 洗髮-1 洗髮-1 修眉-1 修眉-1" at bounding box center [852, 316] width 1399 height 95
drag, startPoint x: 1235, startPoint y: 660, endPoint x: 1235, endPoint y: 576, distance: 84.0
click at [1234, 659] on button "結帳" at bounding box center [1238, 656] width 52 height 28
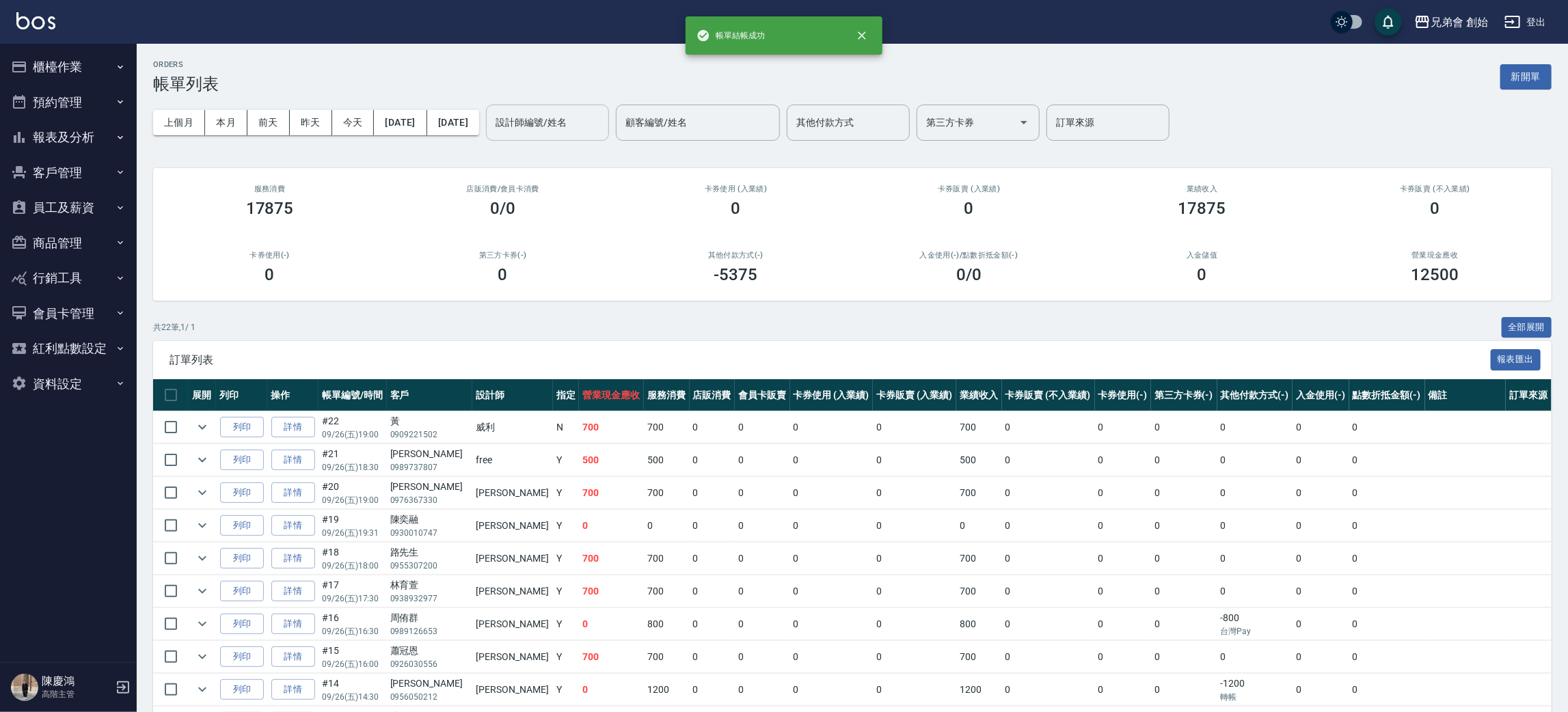
click at [603, 127] on input "設計師編號/姓名" at bounding box center [547, 123] width 111 height 24
drag, startPoint x: 499, startPoint y: 65, endPoint x: 452, endPoint y: 12, distance: 70.8
click at [497, 60] on div "ORDERS 帳單列表 新開單" at bounding box center [852, 77] width 1399 height 34
